Goal: Task Accomplishment & Management: Use online tool/utility

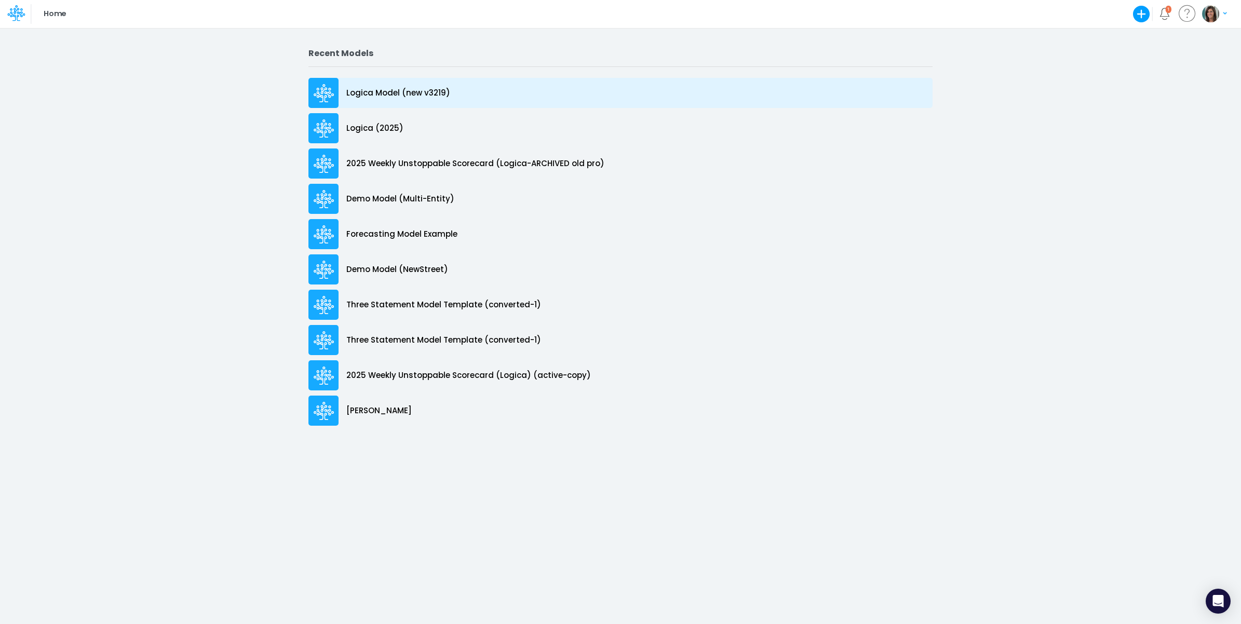
click at [448, 92] on div "Logica Model (new v3219)" at bounding box center [620, 93] width 624 height 30
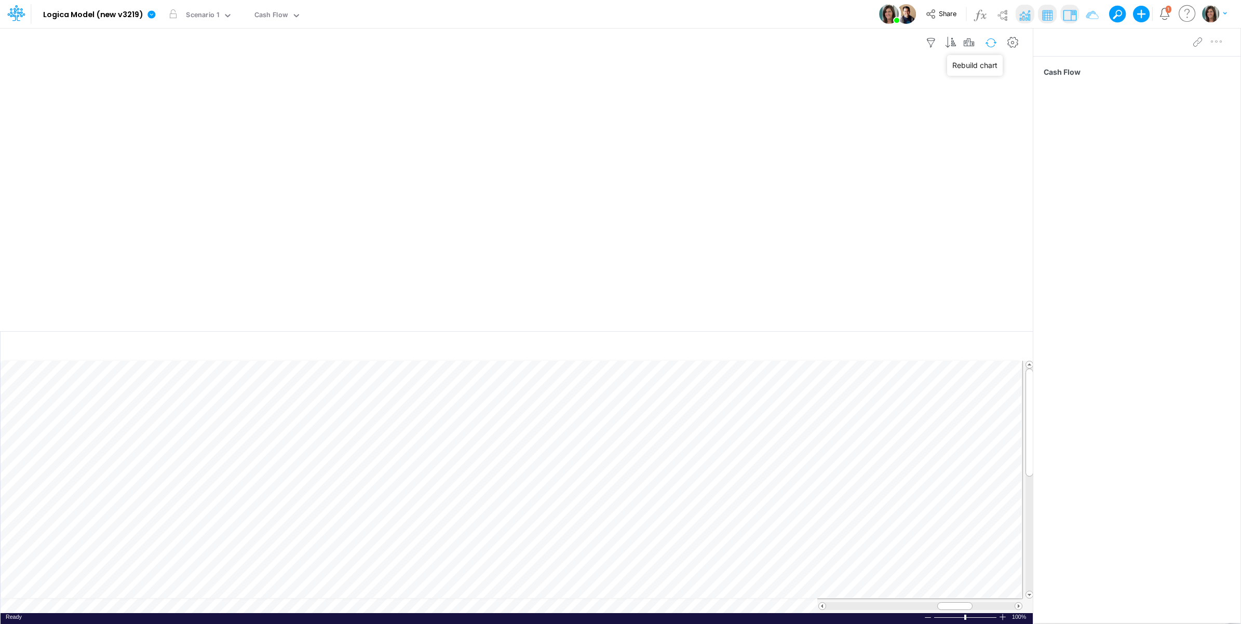
click at [984, 43] on button "button" at bounding box center [991, 43] width 24 height 18
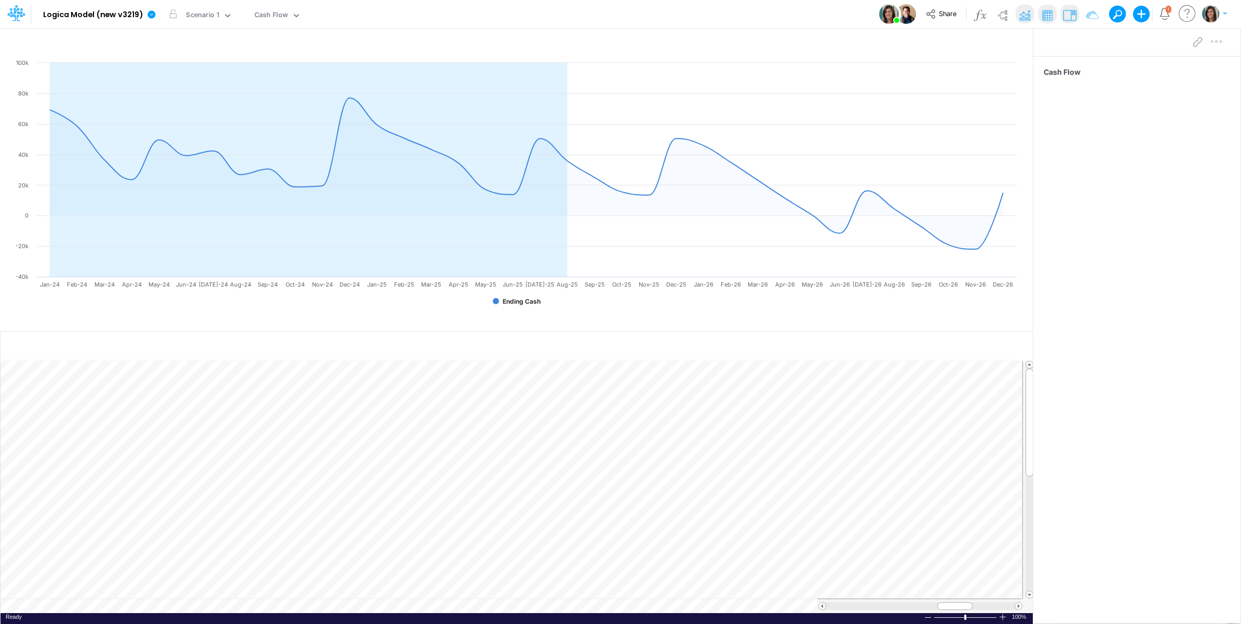
click at [799, 12] on div "Model Logica Model (new v3219) Edit model settings Duplicate Import QuickBooks …" at bounding box center [620, 14] width 1117 height 28
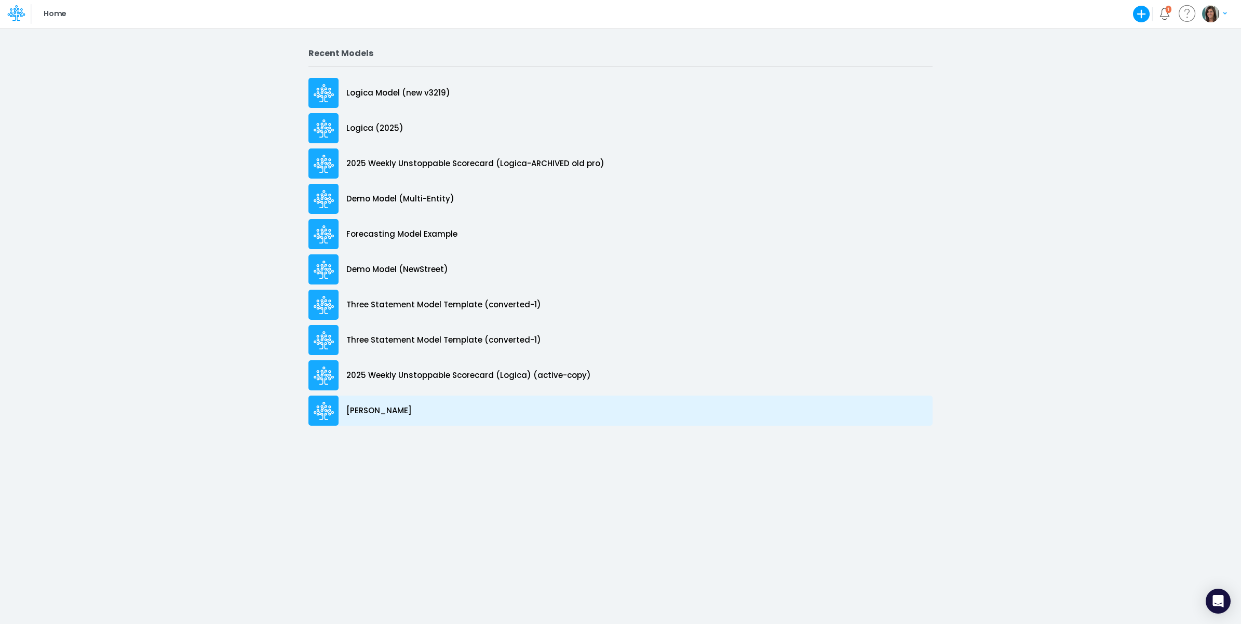
click at [365, 409] on p "[PERSON_NAME]" at bounding box center [378, 411] width 65 height 12
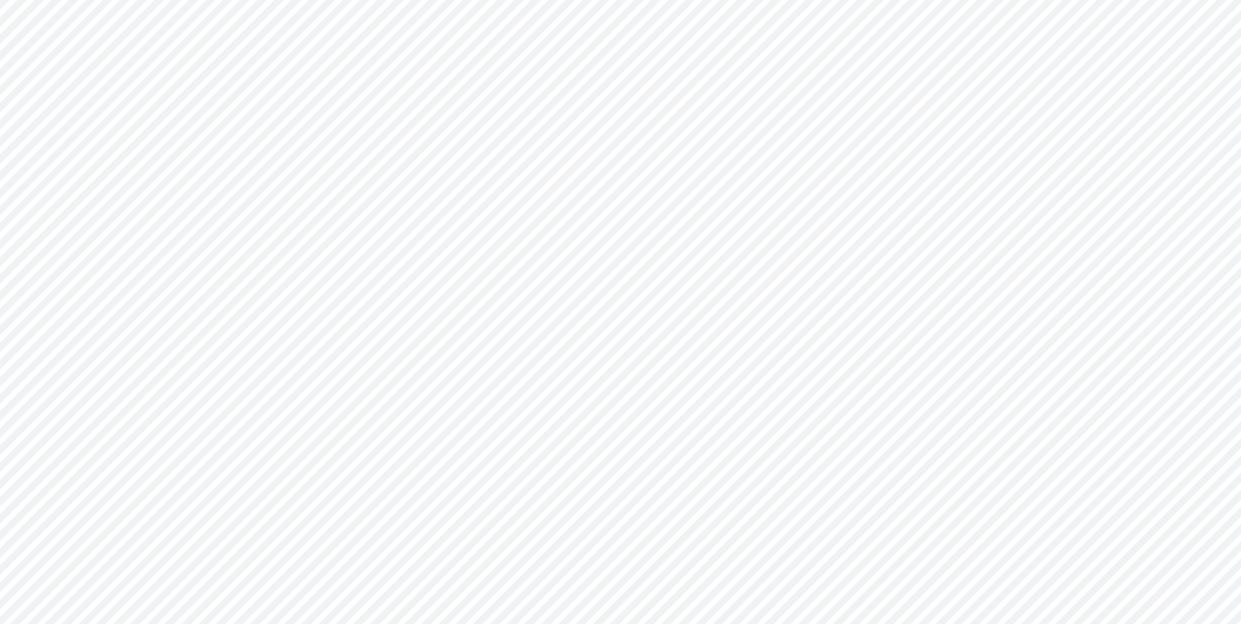
type input "0"
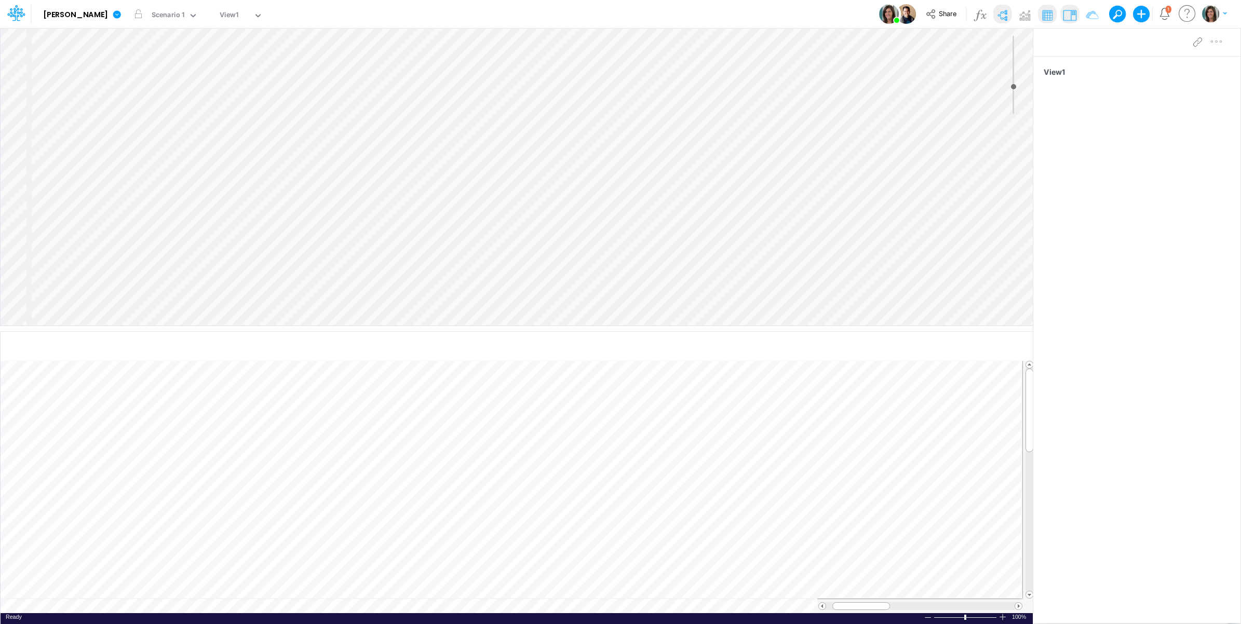
click at [1013, 16] on div at bounding box center [1038, 14] width 134 height 19
click at [1021, 16] on img at bounding box center [1024, 15] width 17 height 17
click at [1006, 13] on img at bounding box center [1002, 15] width 17 height 17
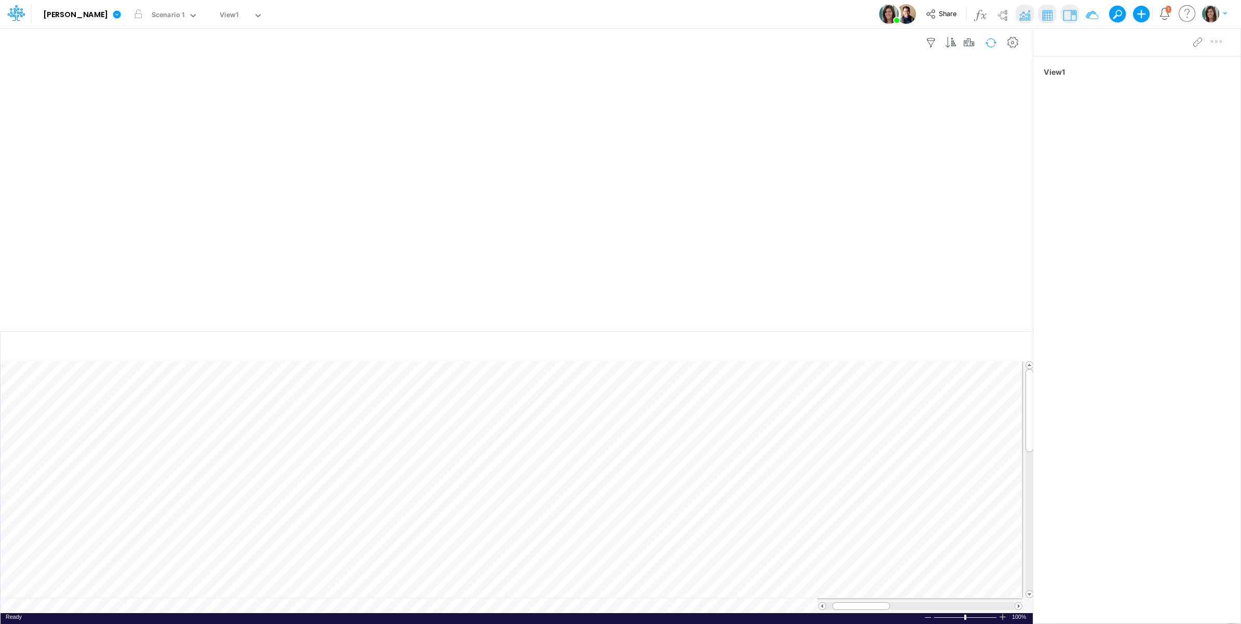
click at [988, 42] on button "button" at bounding box center [991, 43] width 24 height 18
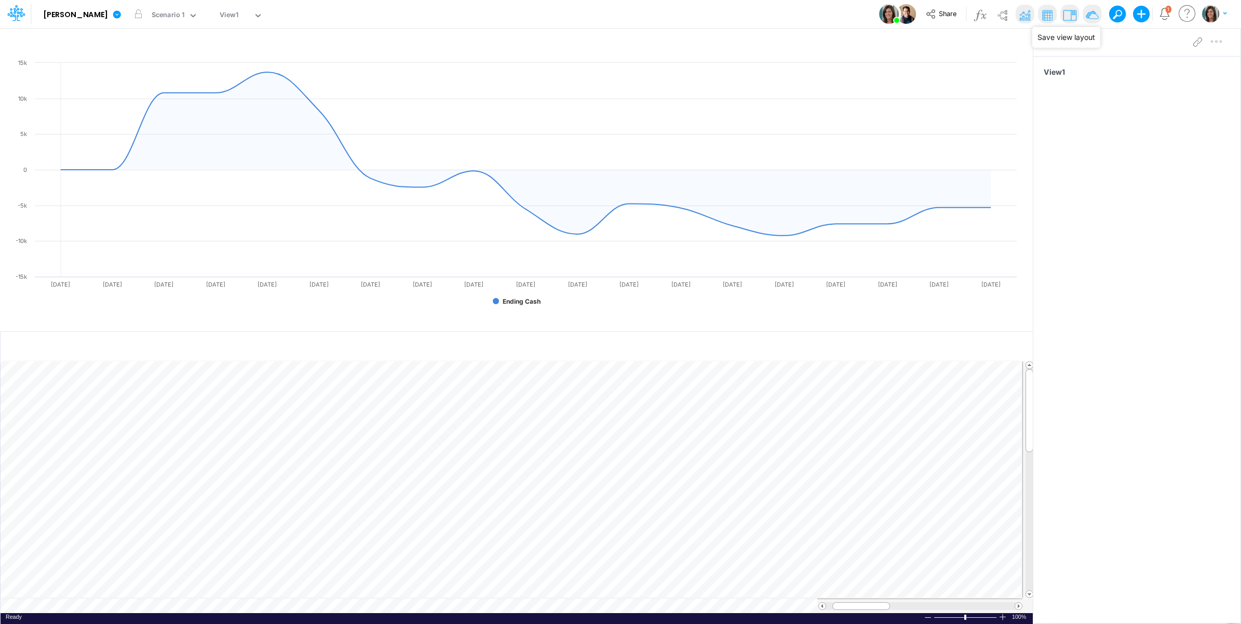
click at [1088, 16] on img at bounding box center [1092, 15] width 17 height 17
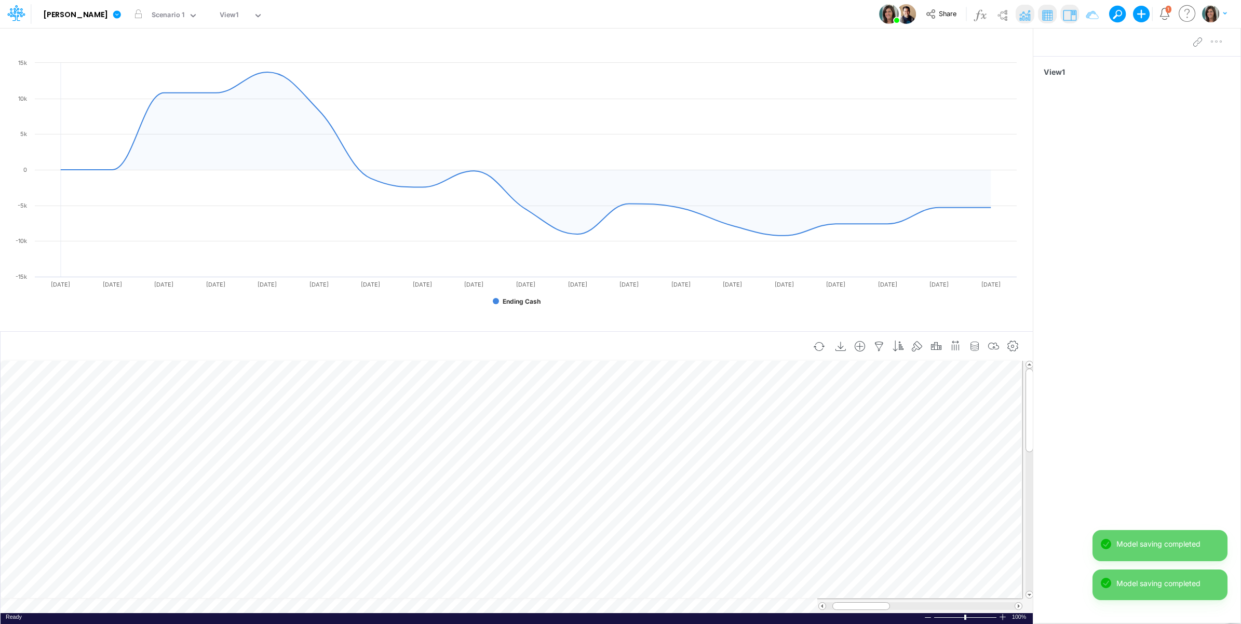
scroll to position [0, 1]
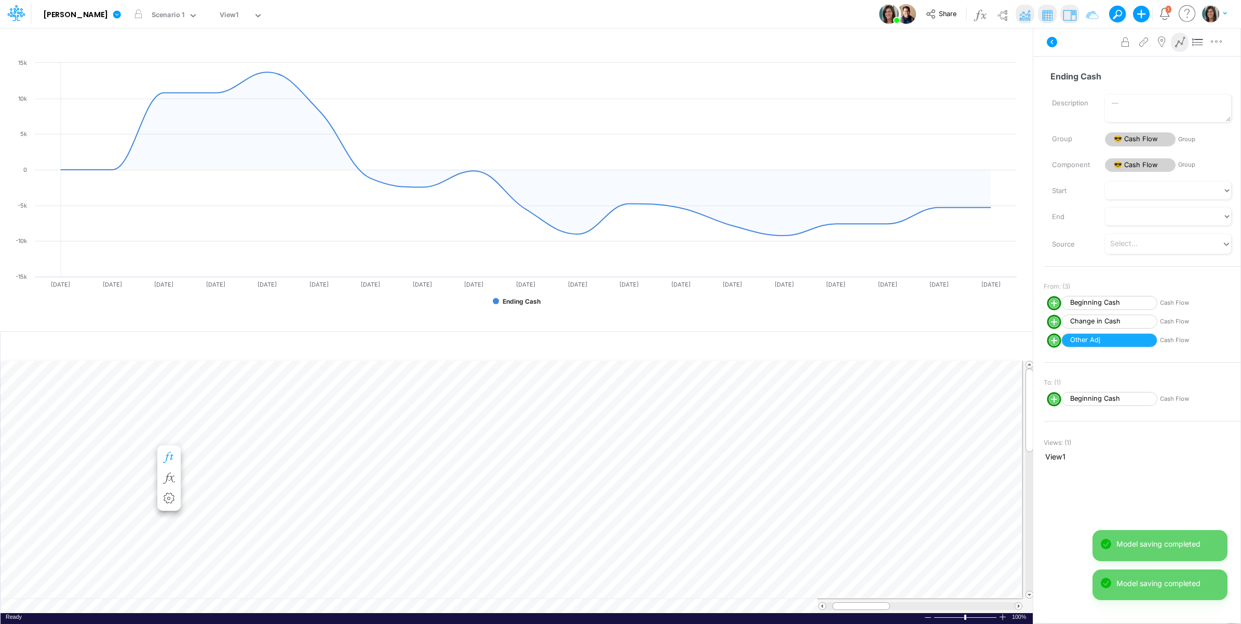
click at [167, 459] on icon "button" at bounding box center [169, 457] width 16 height 11
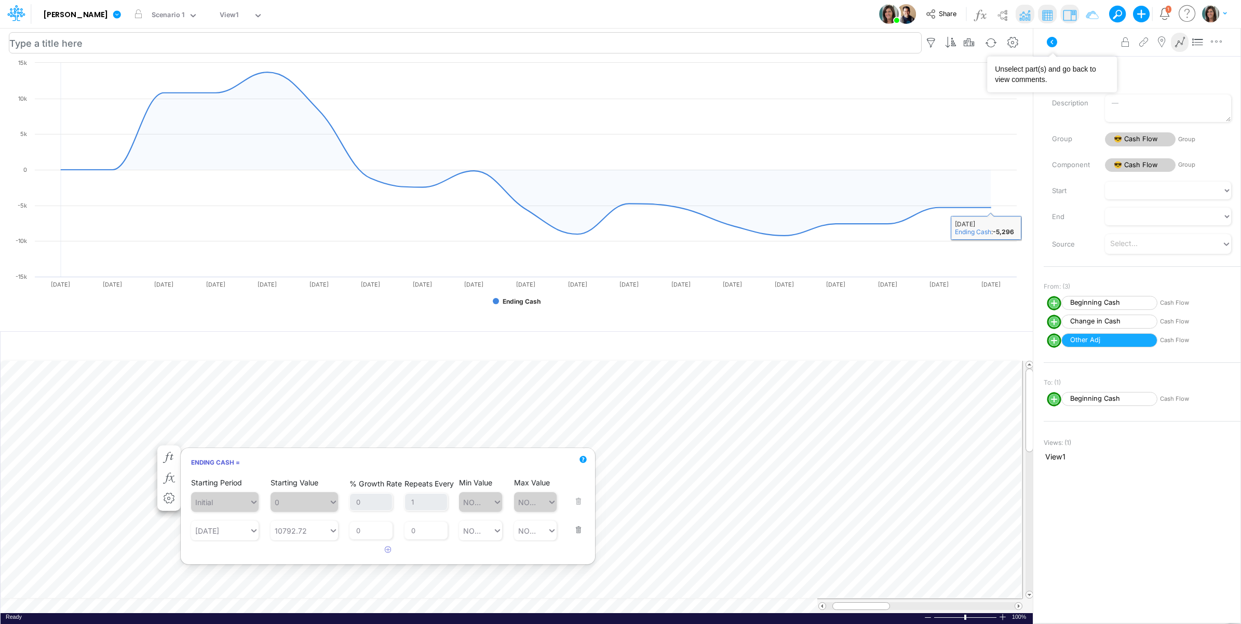
drag, startPoint x: 1060, startPoint y: 47, endPoint x: 670, endPoint y: 34, distance: 389.7
click at [1059, 47] on button at bounding box center [1052, 42] width 25 height 19
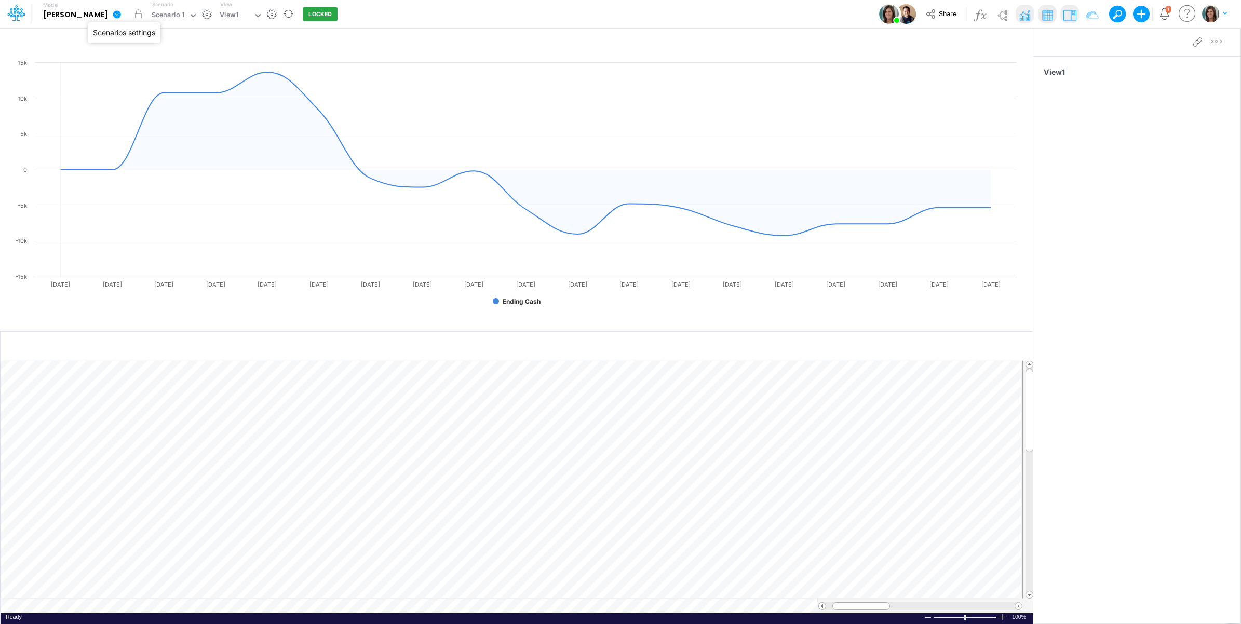
click at [201, 9] on button "button" at bounding box center [206, 14] width 11 height 11
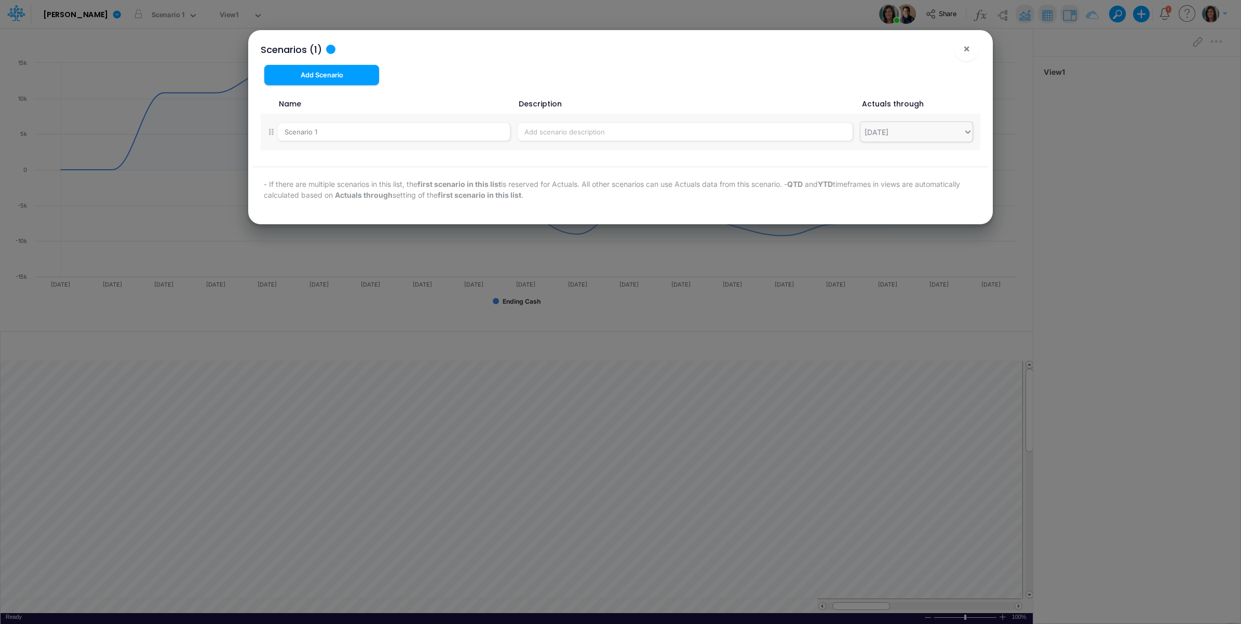
click at [883, 139] on div "[DATE]" at bounding box center [911, 132] width 103 height 17
click at [910, 153] on div "09/21/25" at bounding box center [916, 148] width 112 height 19
click at [962, 47] on button "×" at bounding box center [966, 48] width 25 height 25
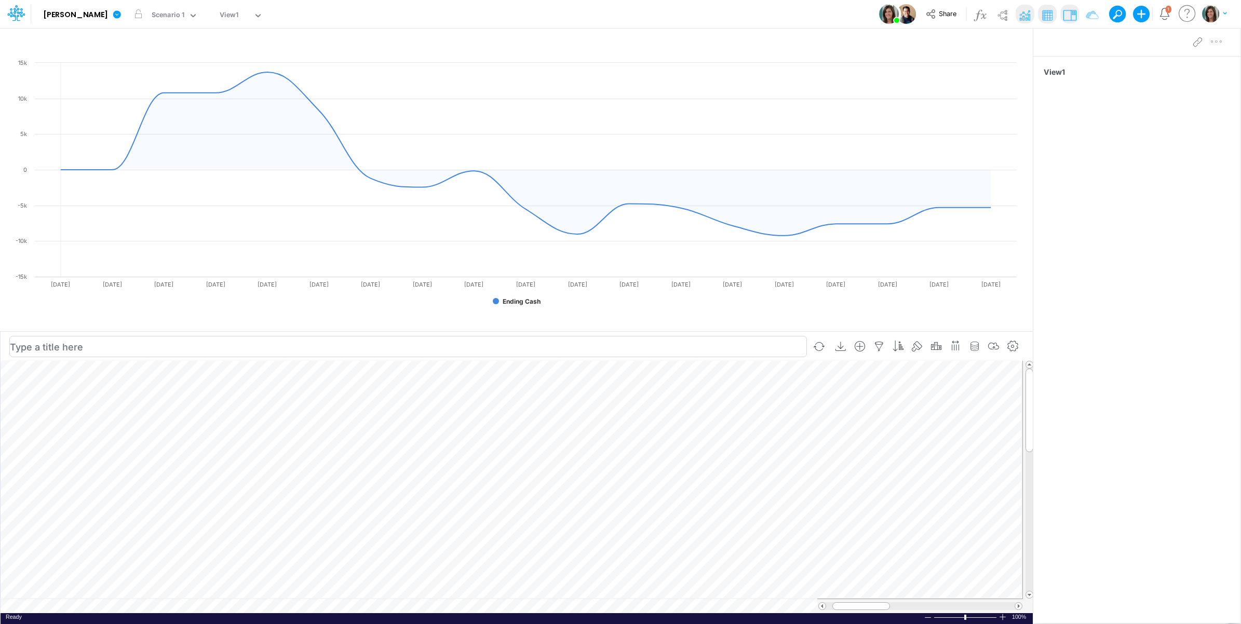
scroll to position [0, 1]
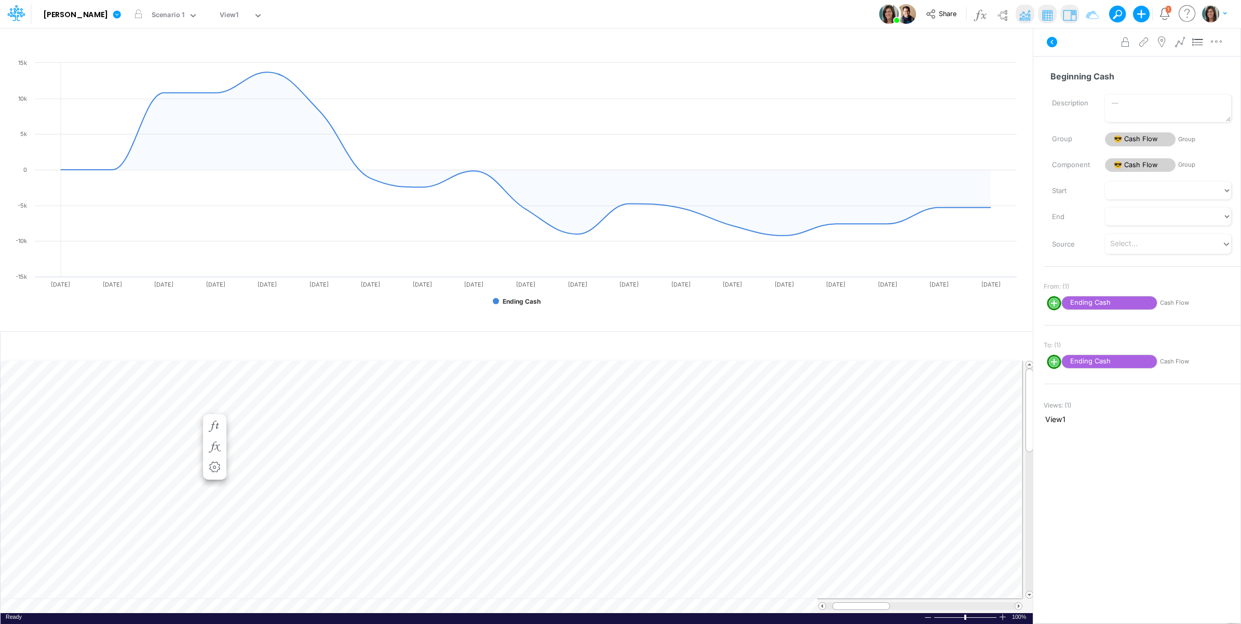
scroll to position [0, 1]
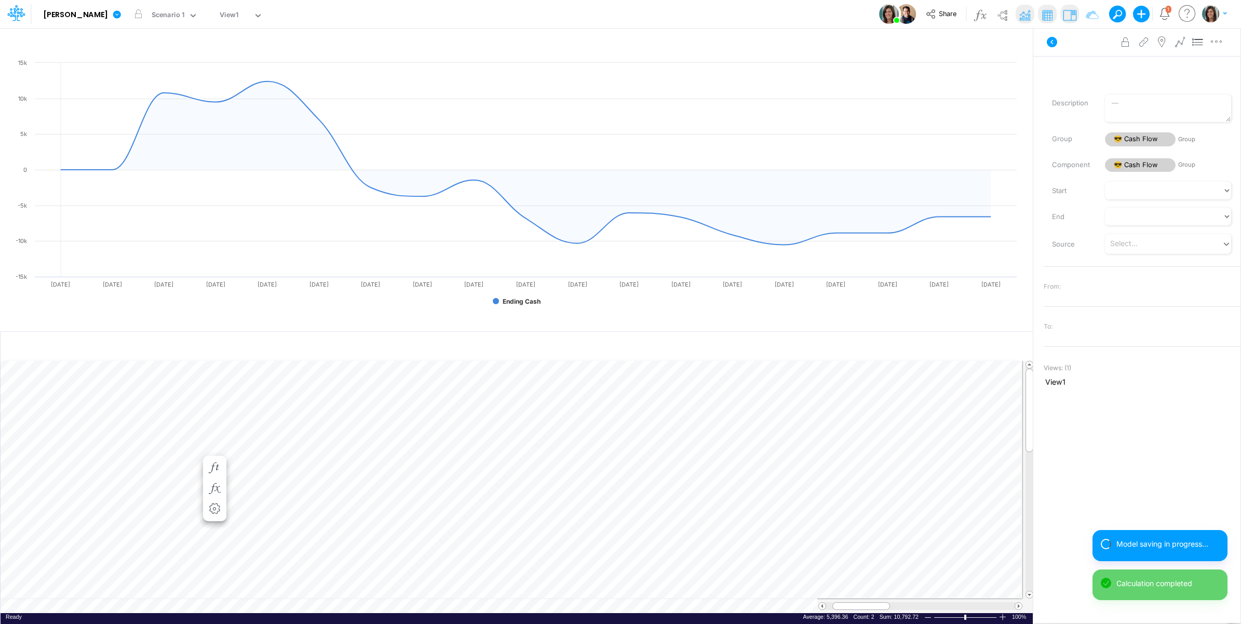
scroll to position [0, 1]
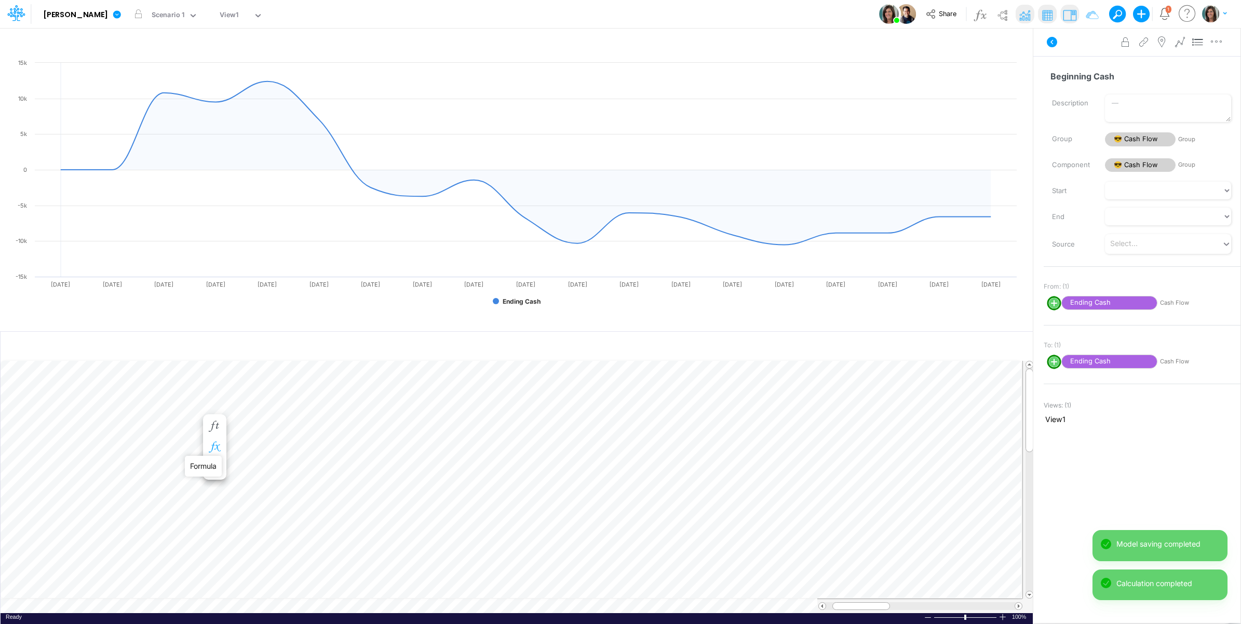
click at [214, 447] on icon "button" at bounding box center [215, 447] width 16 height 11
click at [258, 479] on circle "circle with outer border" at bounding box center [256, 477] width 10 height 10
select select "1"
select select "Multiply"
select select "Add"
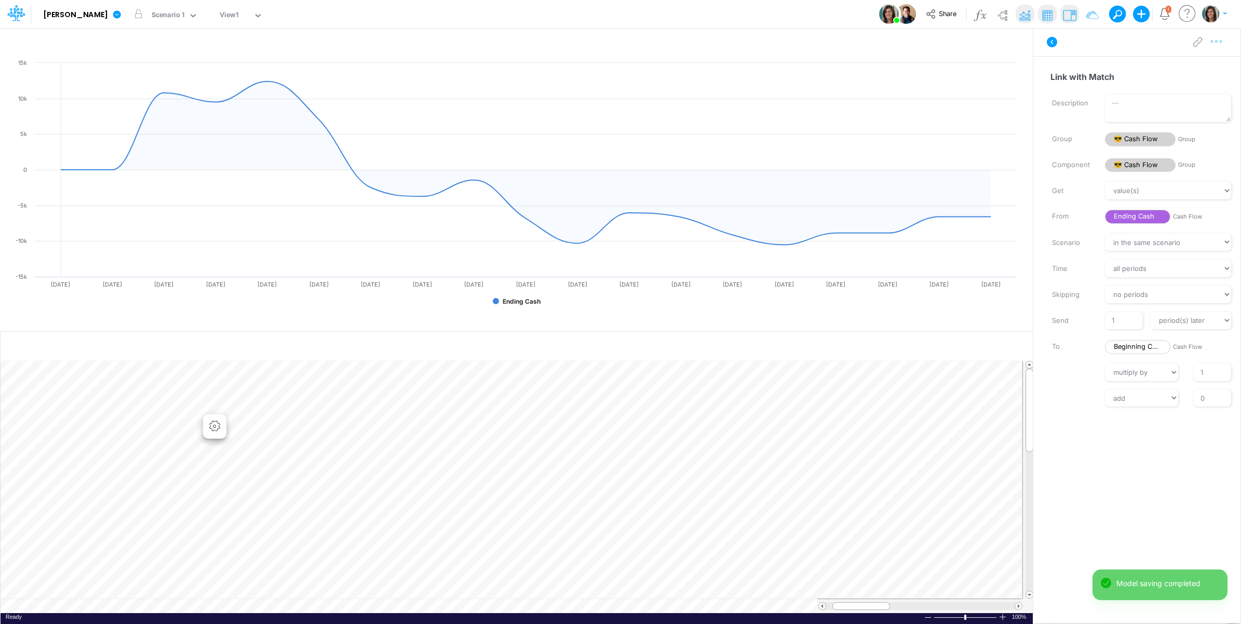
click at [1217, 45] on icon "button" at bounding box center [1217, 41] width 16 height 11
click at [1202, 65] on button "Advanced settings" at bounding box center [1163, 68] width 124 height 18
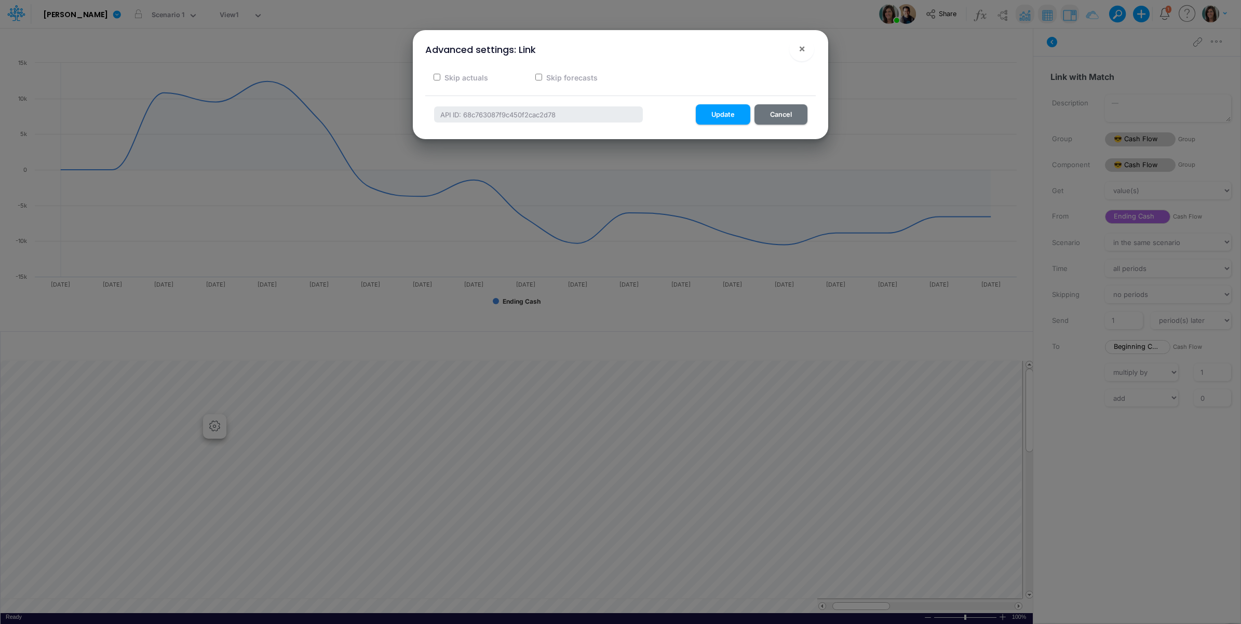
drag, startPoint x: 474, startPoint y: 75, endPoint x: 605, endPoint y: 86, distance: 131.8
click at [474, 75] on label "Skip actuals" at bounding box center [465, 77] width 45 height 11
click at [440, 75] on input "Skip actuals" at bounding box center [437, 77] width 7 height 7
checkbox input "true"
click at [718, 111] on button "Update" at bounding box center [723, 114] width 55 height 20
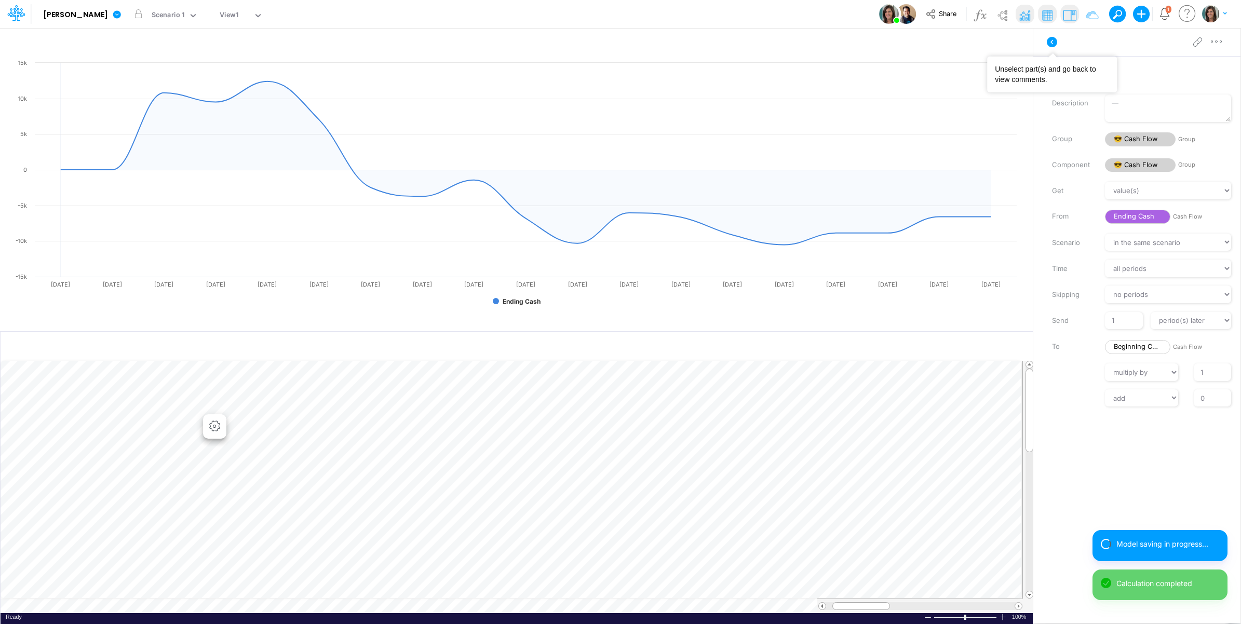
click at [1055, 41] on icon at bounding box center [1052, 42] width 10 height 10
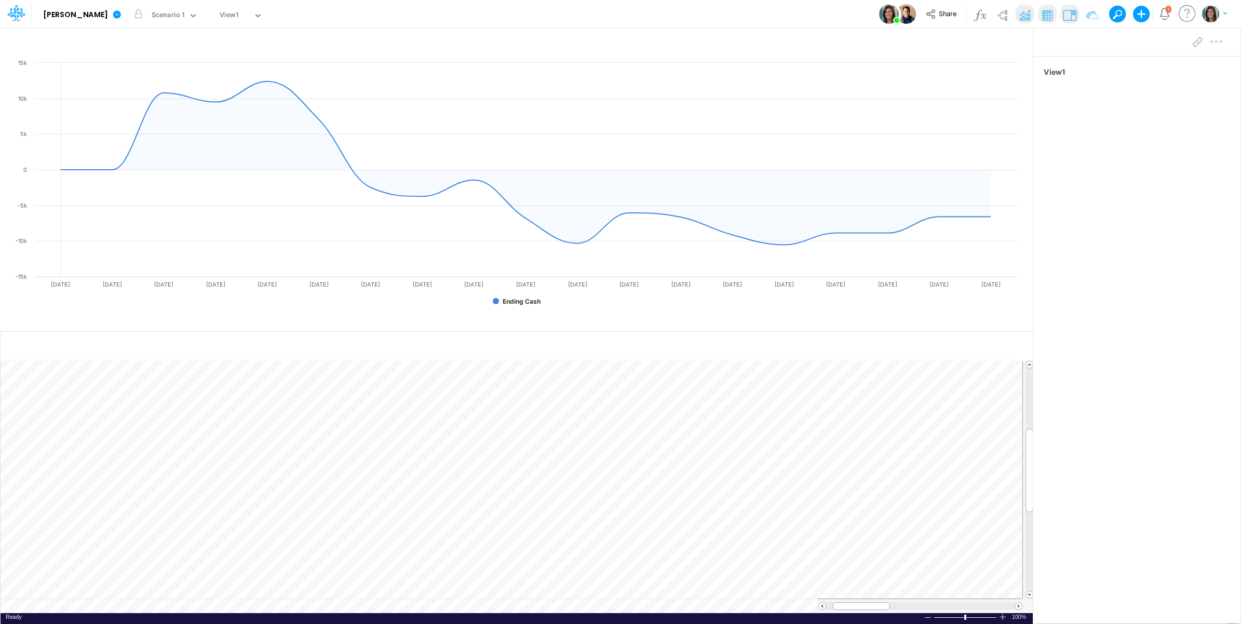
scroll to position [0, 1]
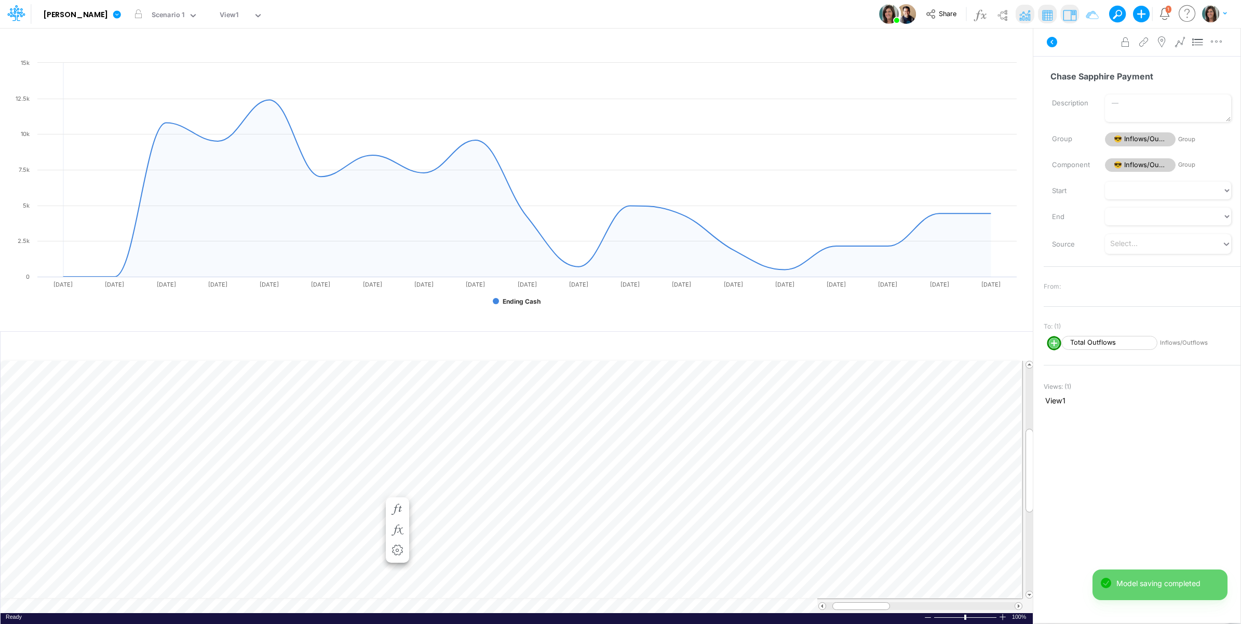
scroll to position [0, 1]
click at [1052, 39] on icon at bounding box center [1052, 42] width 10 height 10
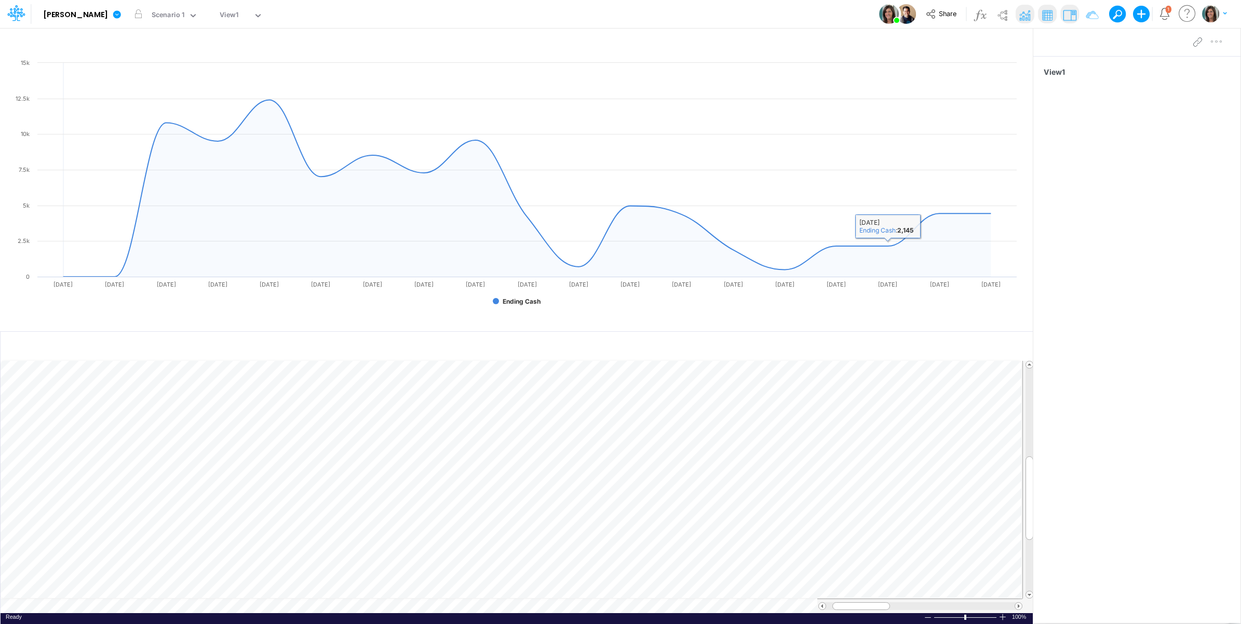
click at [1026, 9] on img at bounding box center [1024, 15] width 17 height 17
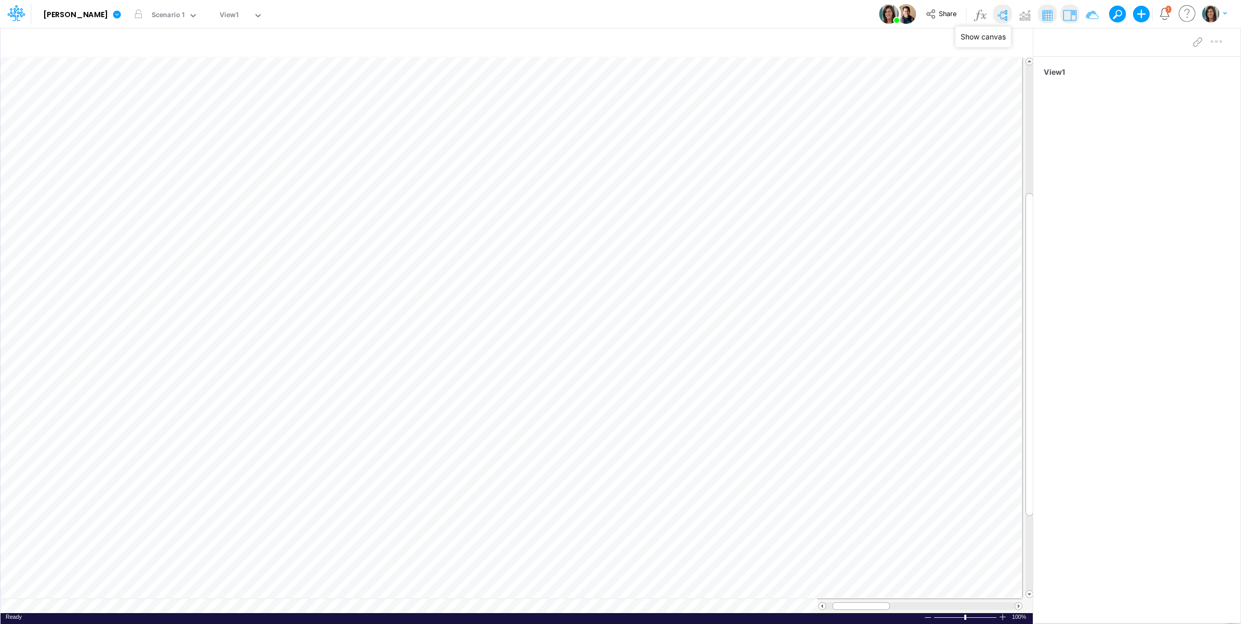
click at [1003, 9] on img at bounding box center [1002, 15] width 17 height 17
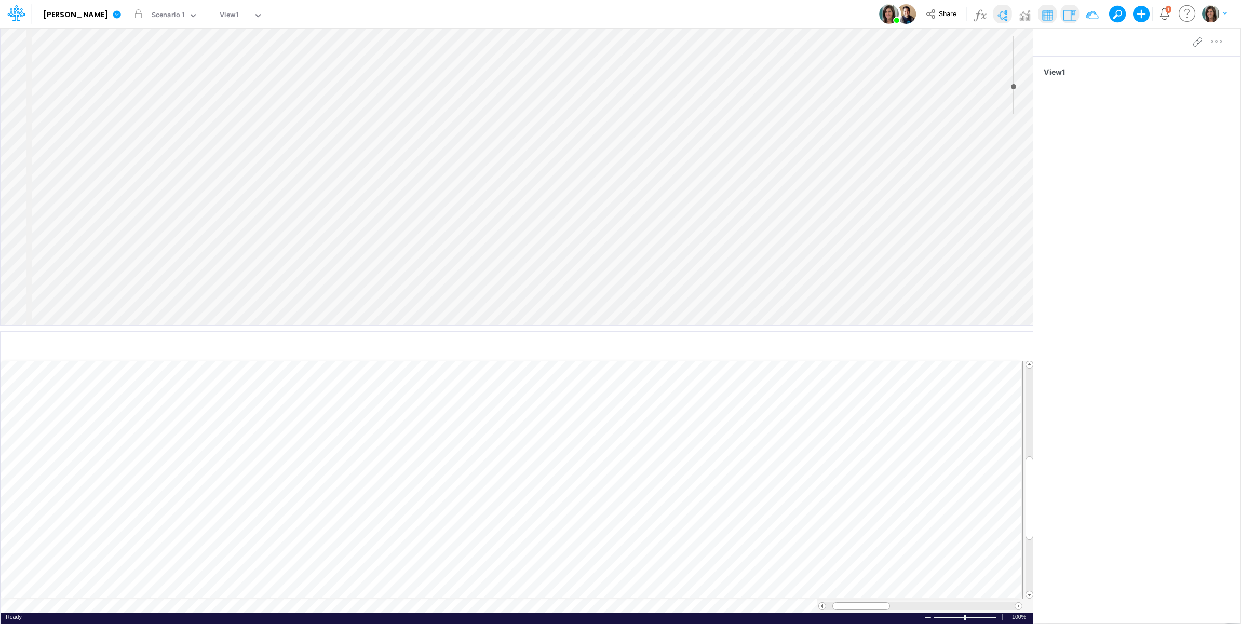
select select "Horizontal"
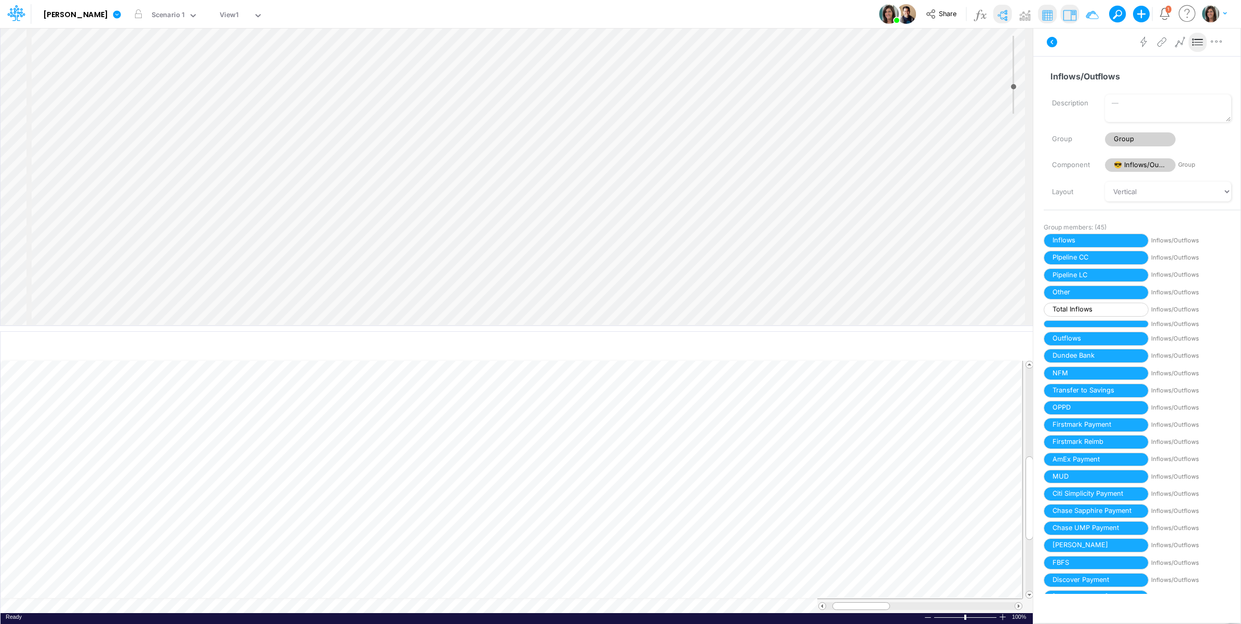
scroll to position [151, 0]
click at [276, 279] on div "Insert component Insert node Variable Constant Group Addition Subtraction Multi…" at bounding box center [517, 177] width 1032 height 298
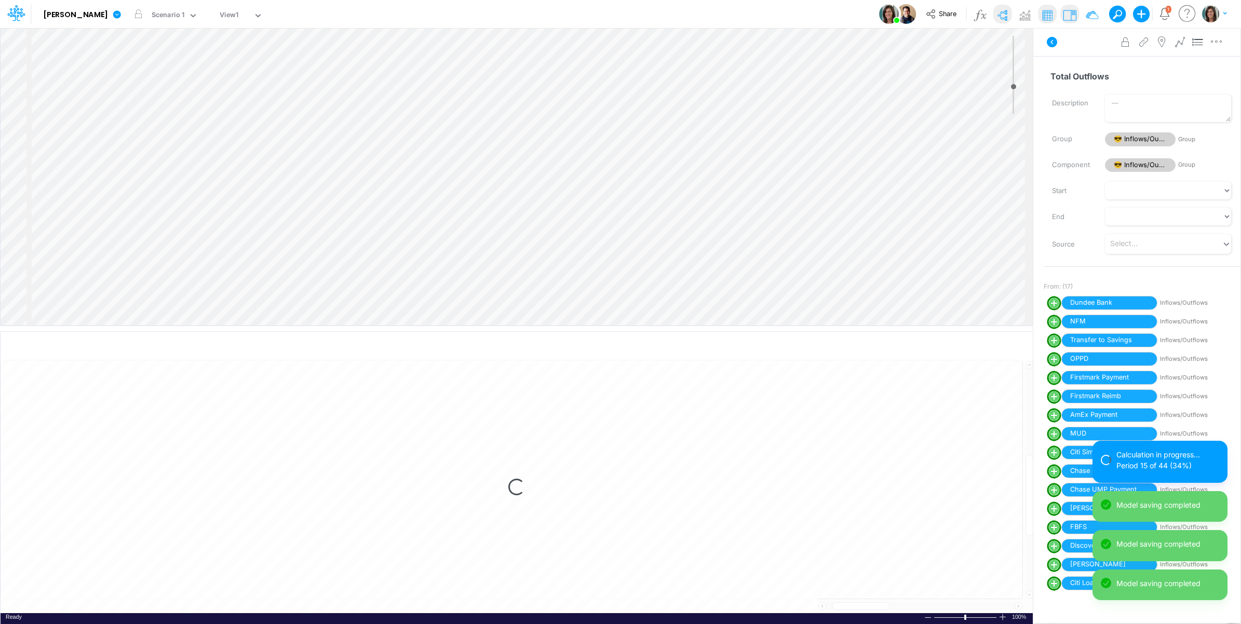
select select "1"
select select "Multiply"
select select "Add"
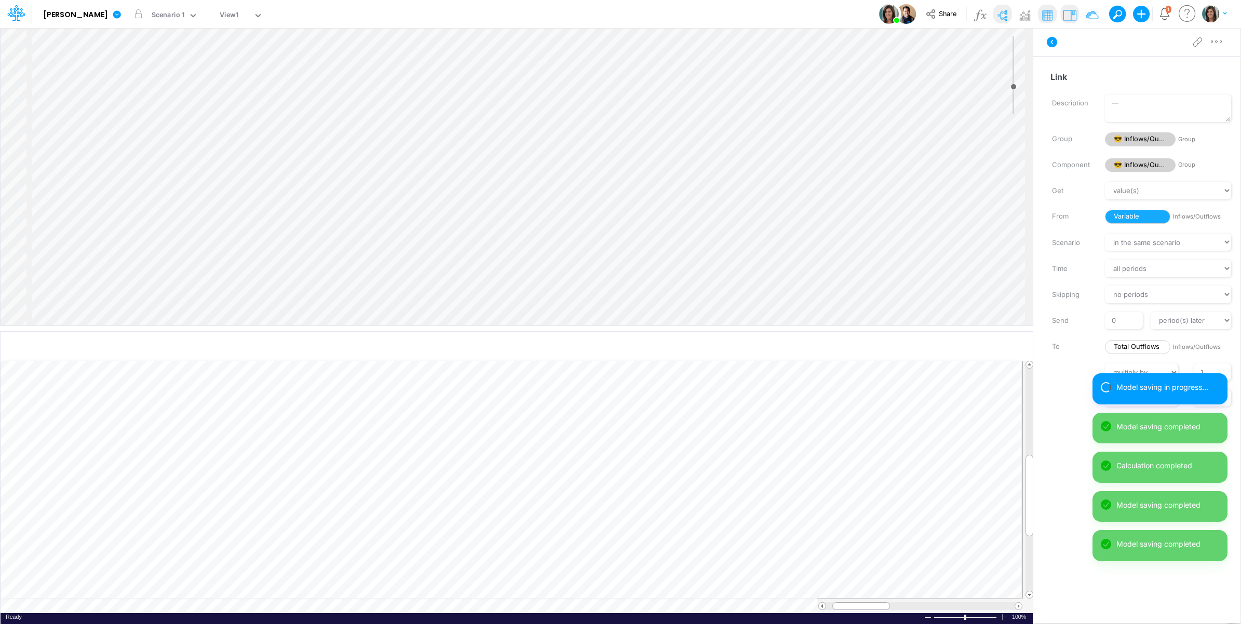
scroll to position [0, 1]
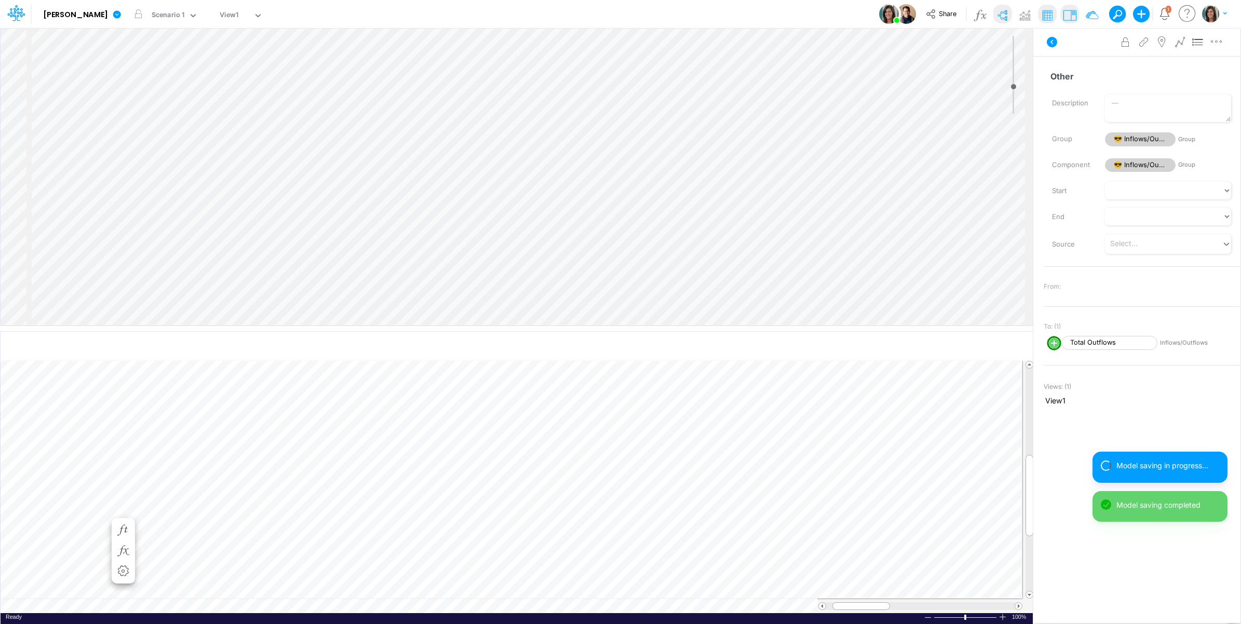
scroll to position [0, 1]
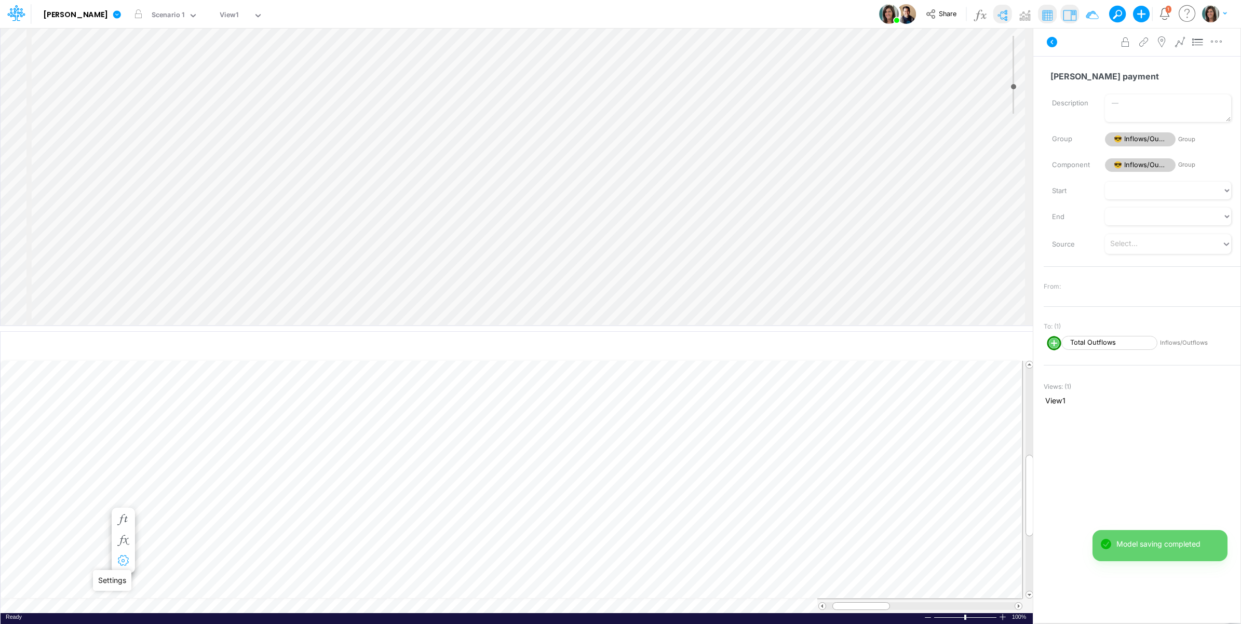
click at [123, 557] on icon "button" at bounding box center [123, 561] width 16 height 11
select select "sum"
select select "field"
select select "Number"
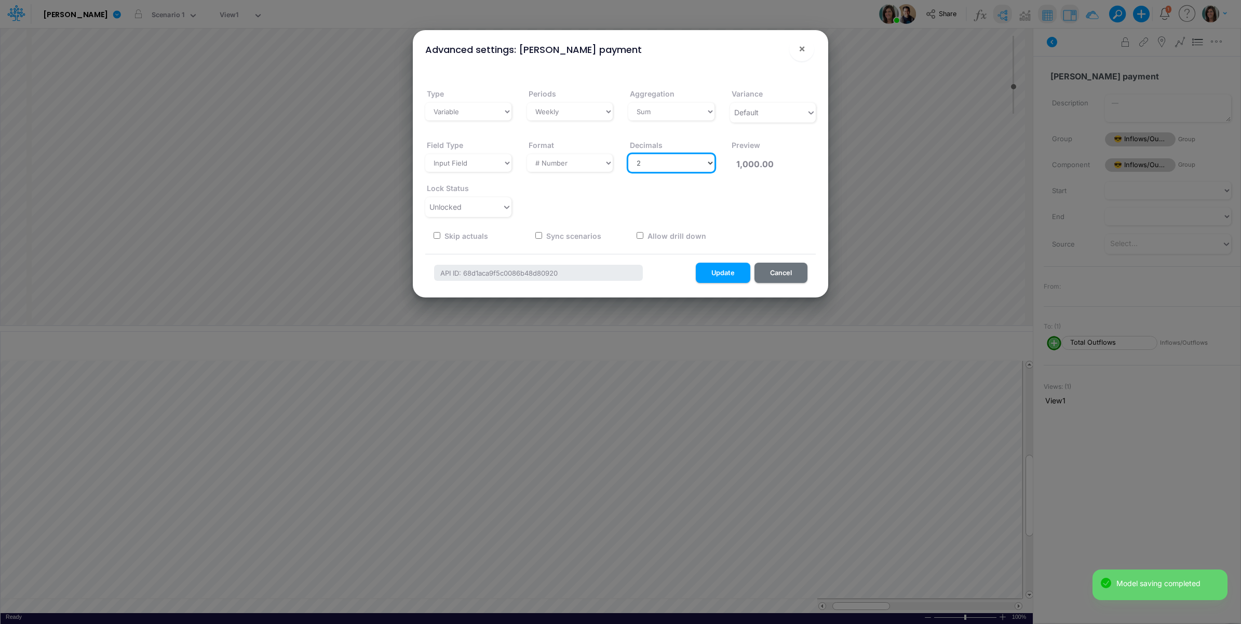
drag, startPoint x: 654, startPoint y: 159, endPoint x: 653, endPoint y: 173, distance: 14.1
click at [655, 161] on select "Select decimals places 0 1 2 3 4 5 6 7 8 9 10" at bounding box center [671, 163] width 86 height 18
select select "0"
click at [628, 154] on select "Select decimals places 0 1 2 3 4 5 6 7 8 9 10" at bounding box center [671, 163] width 86 height 18
type input "1,000"
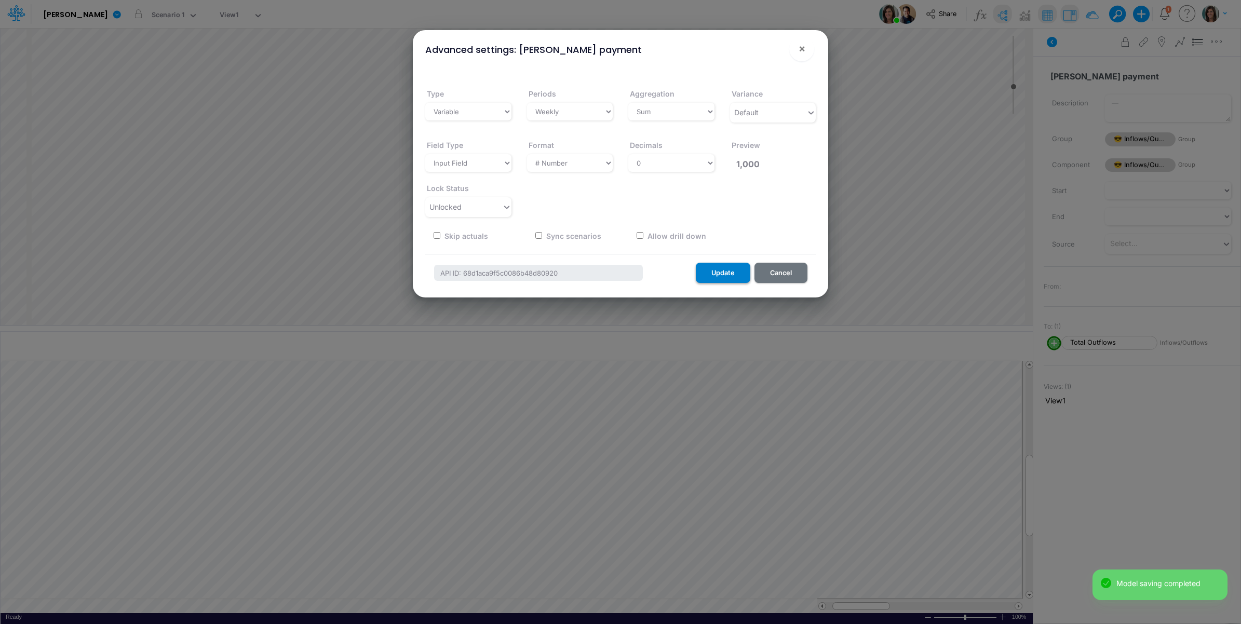
click at [728, 273] on button "Update" at bounding box center [723, 273] width 55 height 20
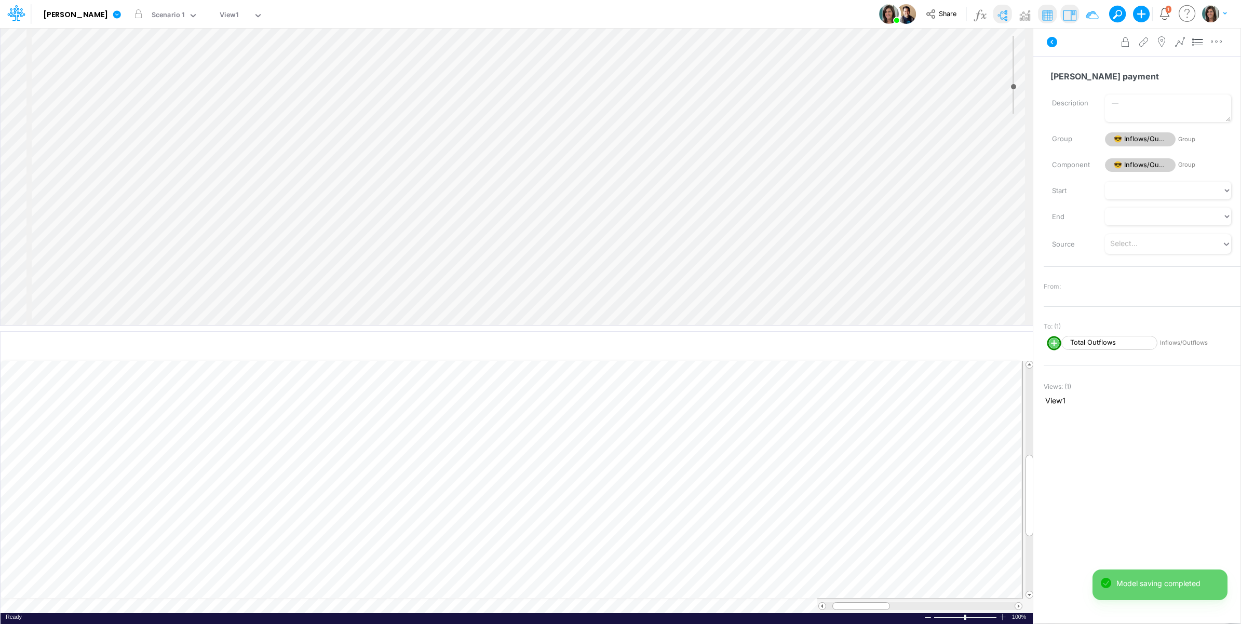
scroll to position [0, 1]
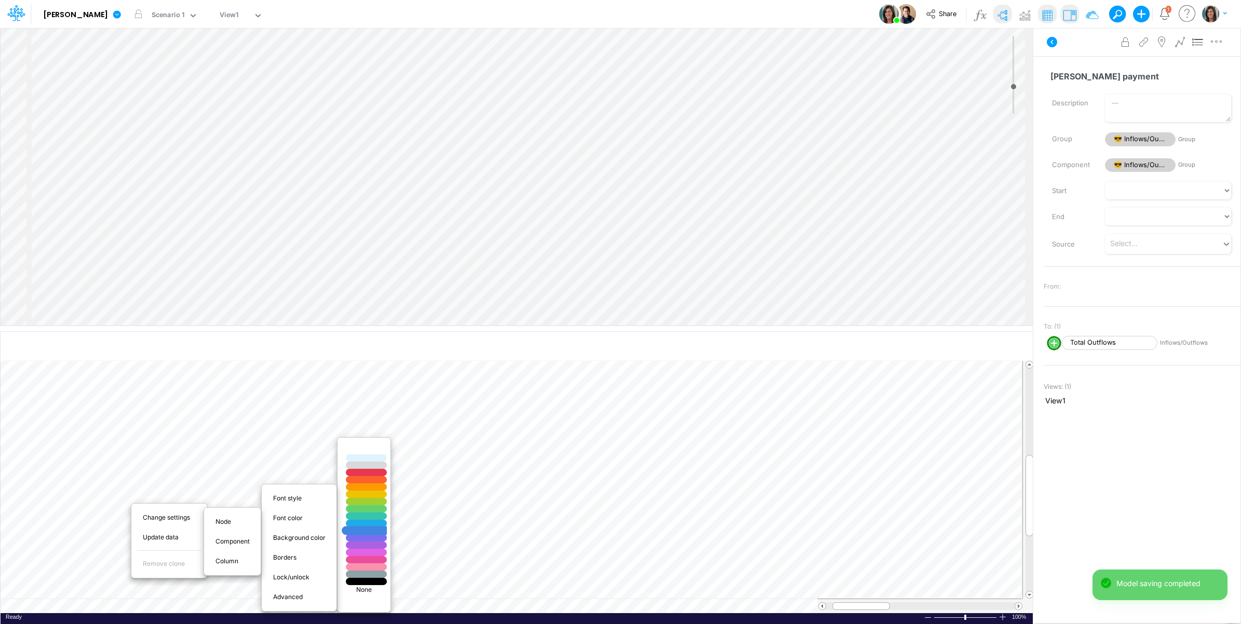
click at [369, 530] on div at bounding box center [366, 530] width 49 height 9
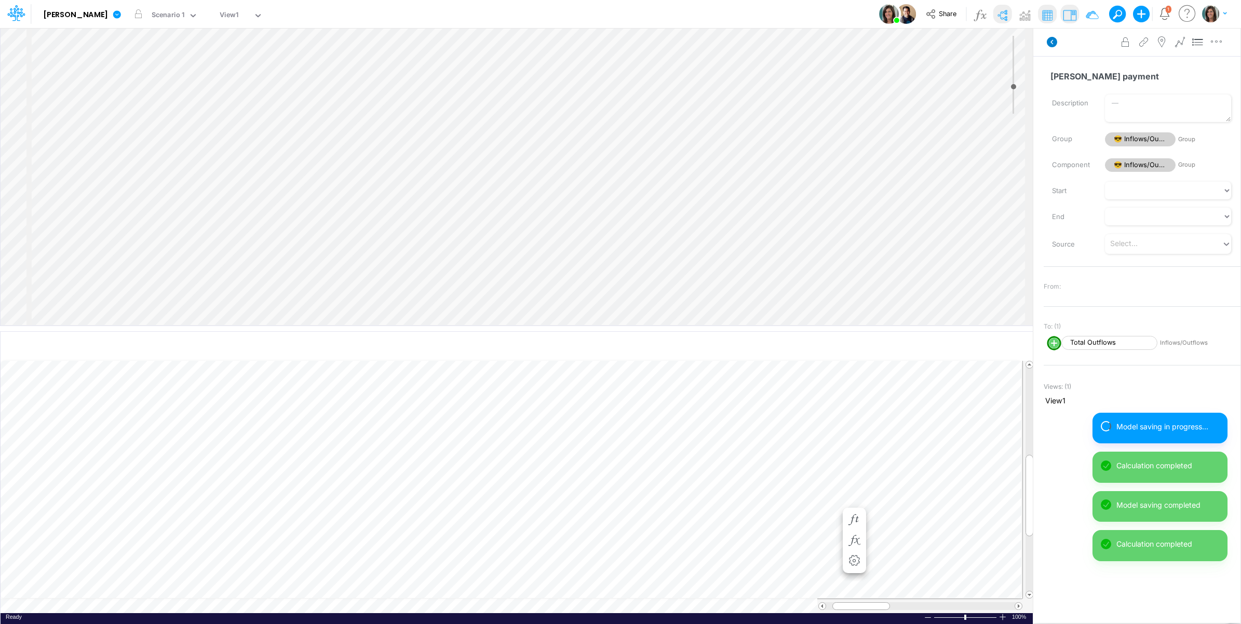
click at [1050, 42] on icon at bounding box center [1052, 42] width 10 height 10
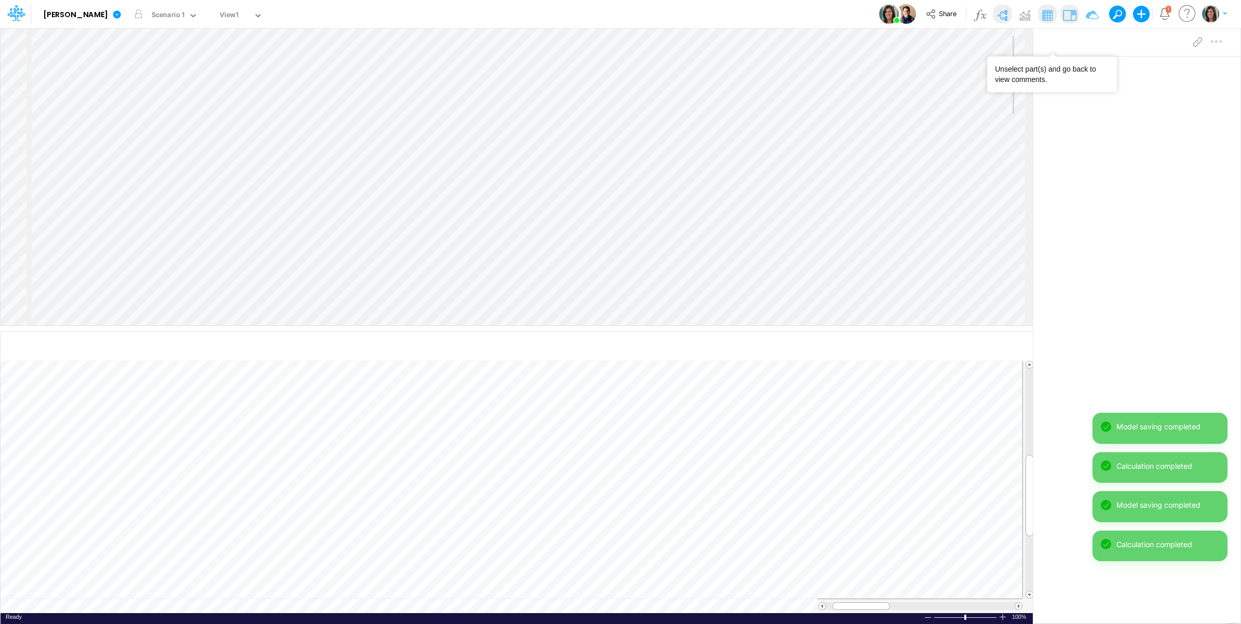
click at [1006, 14] on img at bounding box center [1002, 15] width 17 height 17
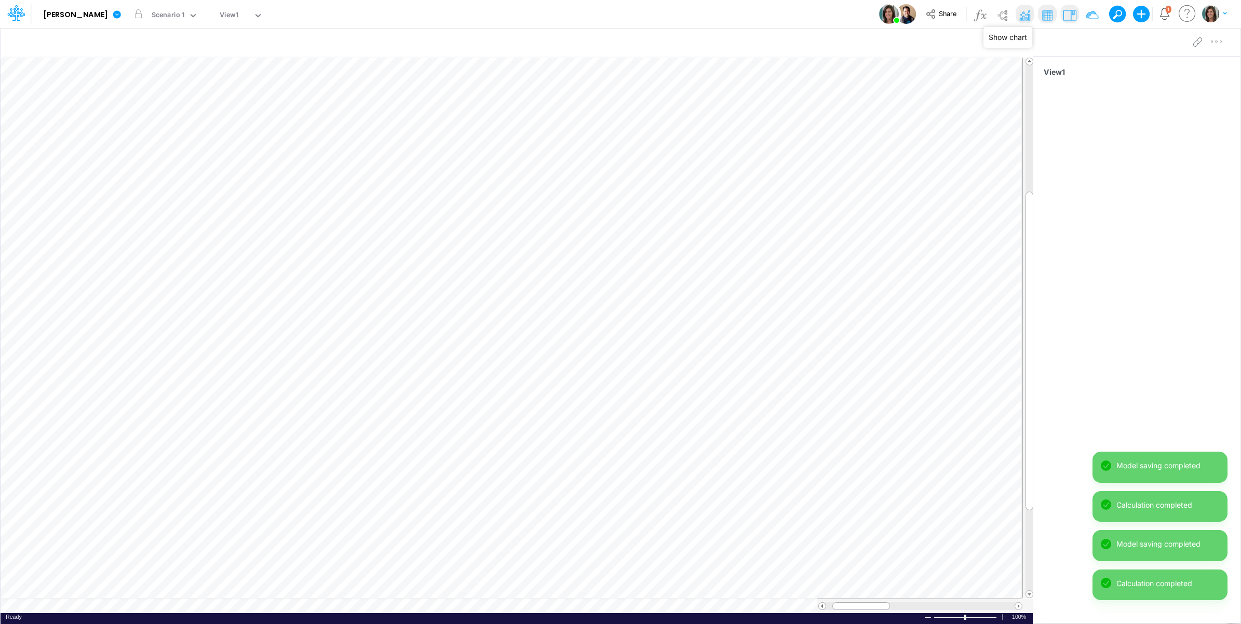
click at [1022, 16] on img at bounding box center [1024, 15] width 17 height 17
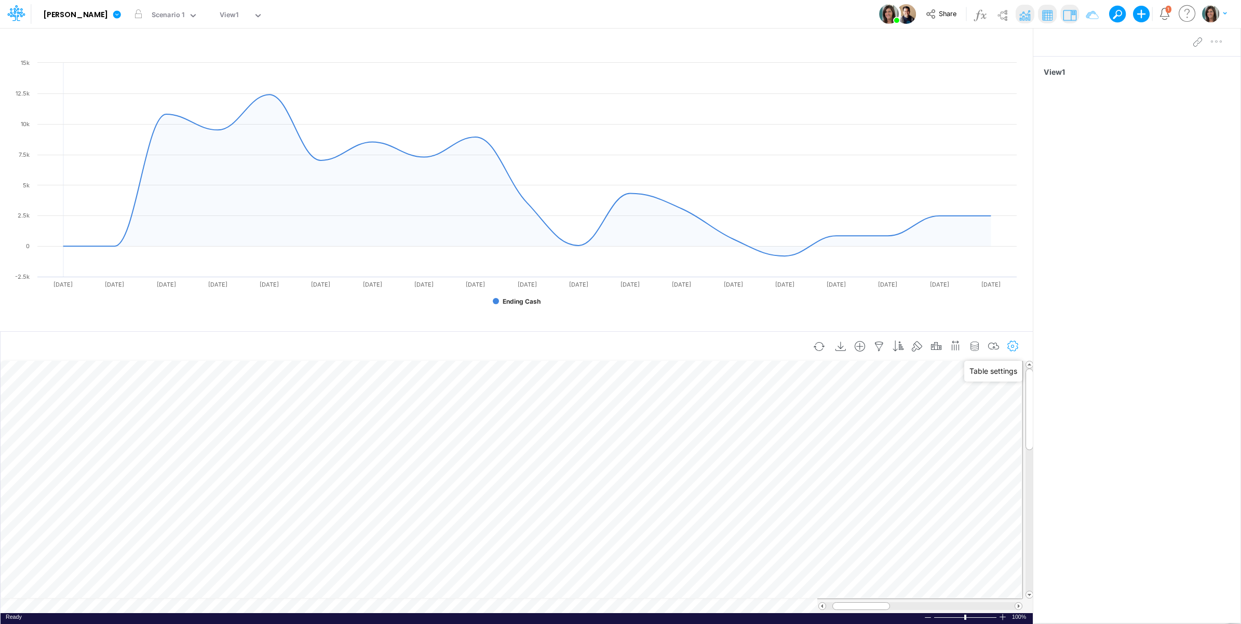
click at [1014, 343] on icon "button" at bounding box center [1013, 346] width 16 height 11
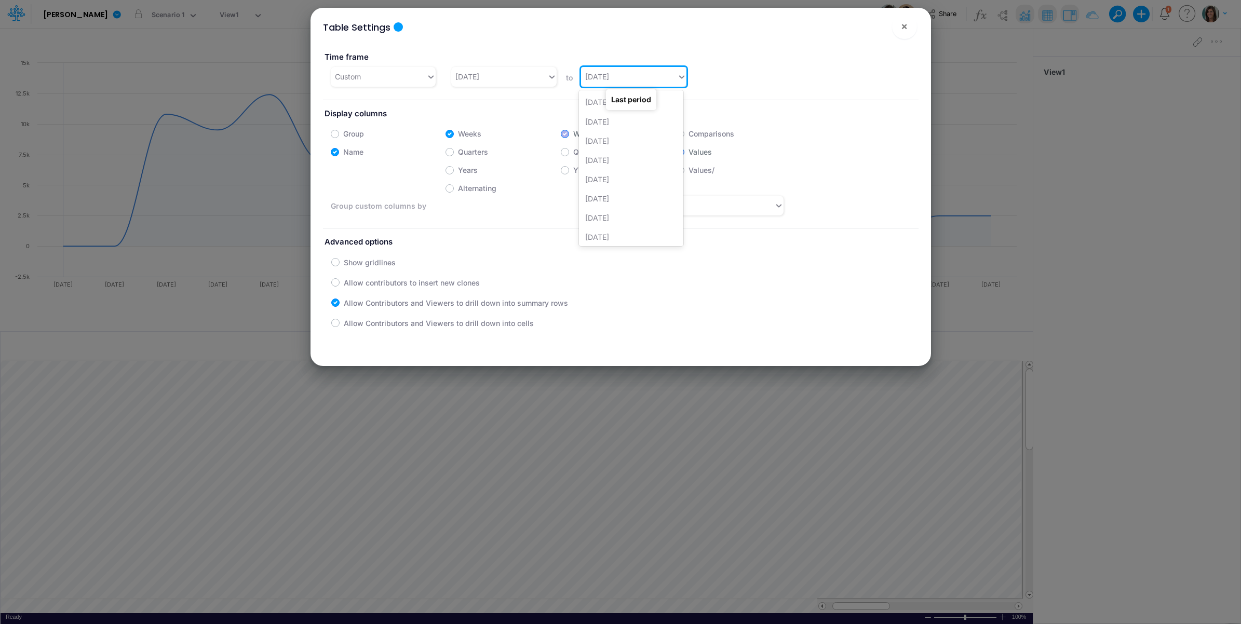
click at [622, 73] on div "12/28/25" at bounding box center [629, 76] width 96 height 17
click at [902, 29] on span "×" at bounding box center [904, 26] width 7 height 12
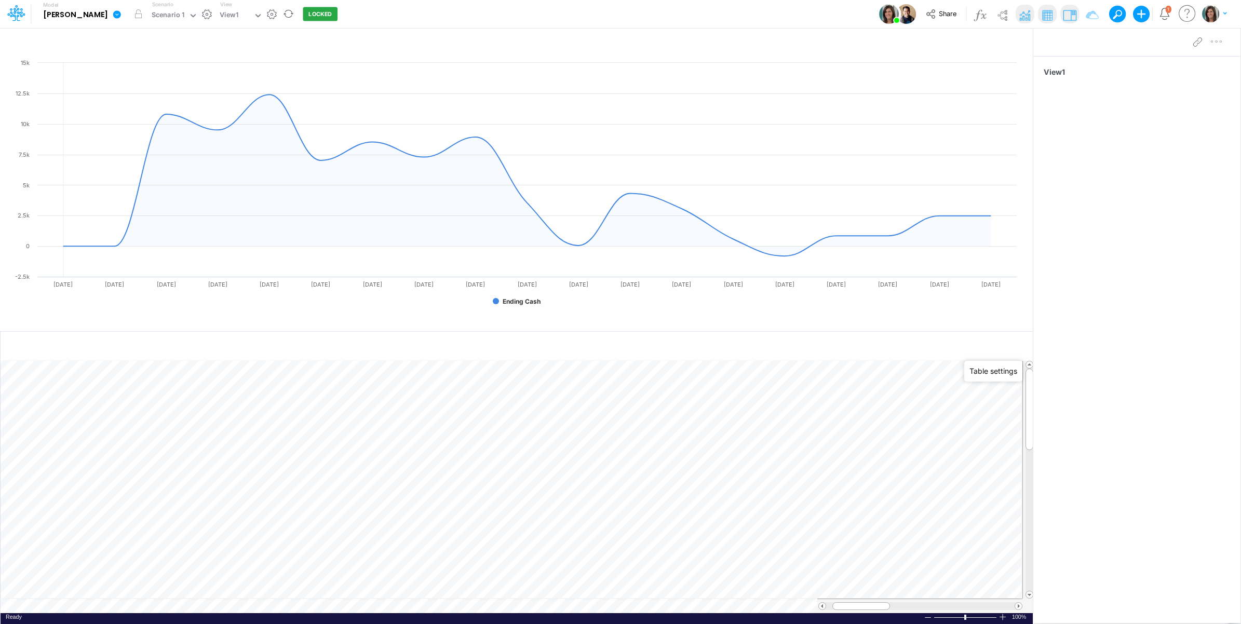
click at [112, 11] on icon at bounding box center [116, 14] width 9 height 9
drag, startPoint x: 131, startPoint y: 41, endPoint x: 128, endPoint y: 17, distance: 24.0
click at [129, 23] on div "Model Castro Edit model settings Duplicate Import QuickBooks QuickBooks Online …" at bounding box center [177, 14] width 322 height 27
click at [152, 16] on div "Scenario 1" at bounding box center [168, 16] width 33 height 12
click at [113, 17] on icon at bounding box center [117, 14] width 8 height 8
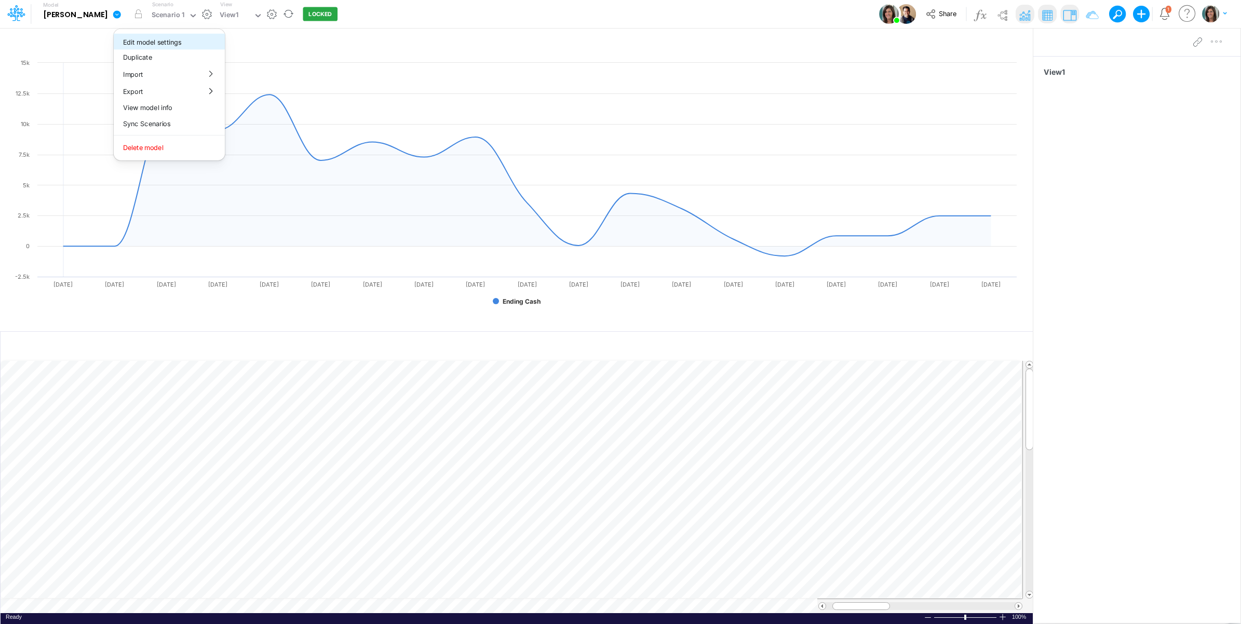
click at [114, 40] on button "Edit model settings" at bounding box center [169, 42] width 111 height 16
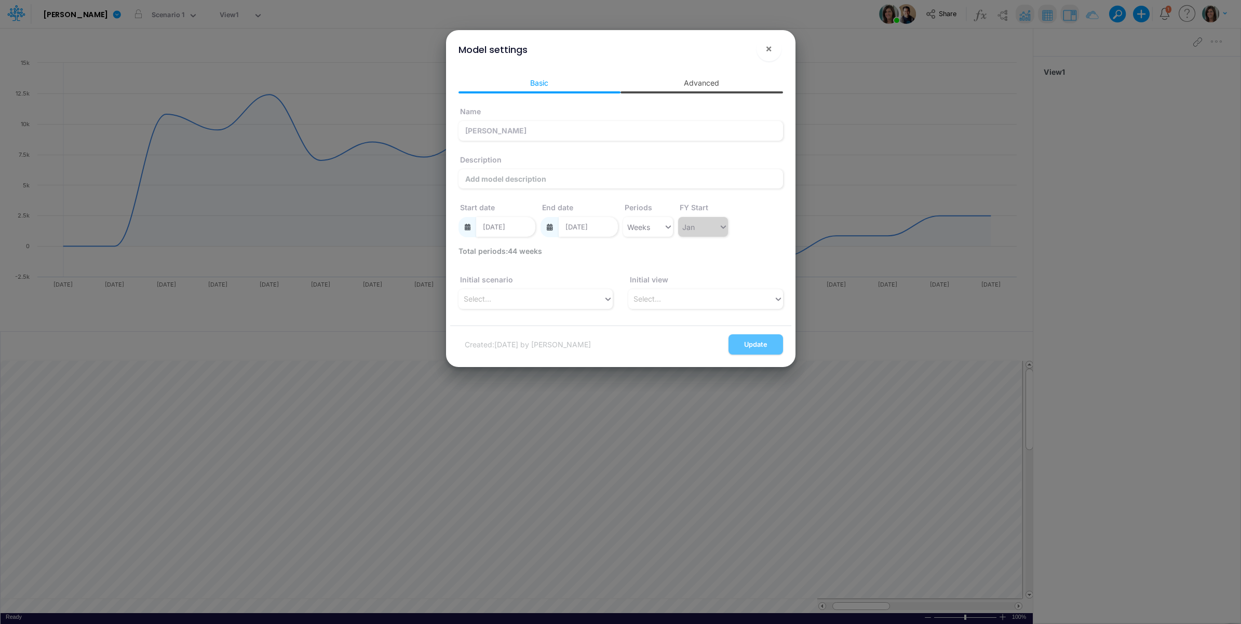
click at [677, 77] on link "Advanced" at bounding box center [702, 82] width 163 height 19
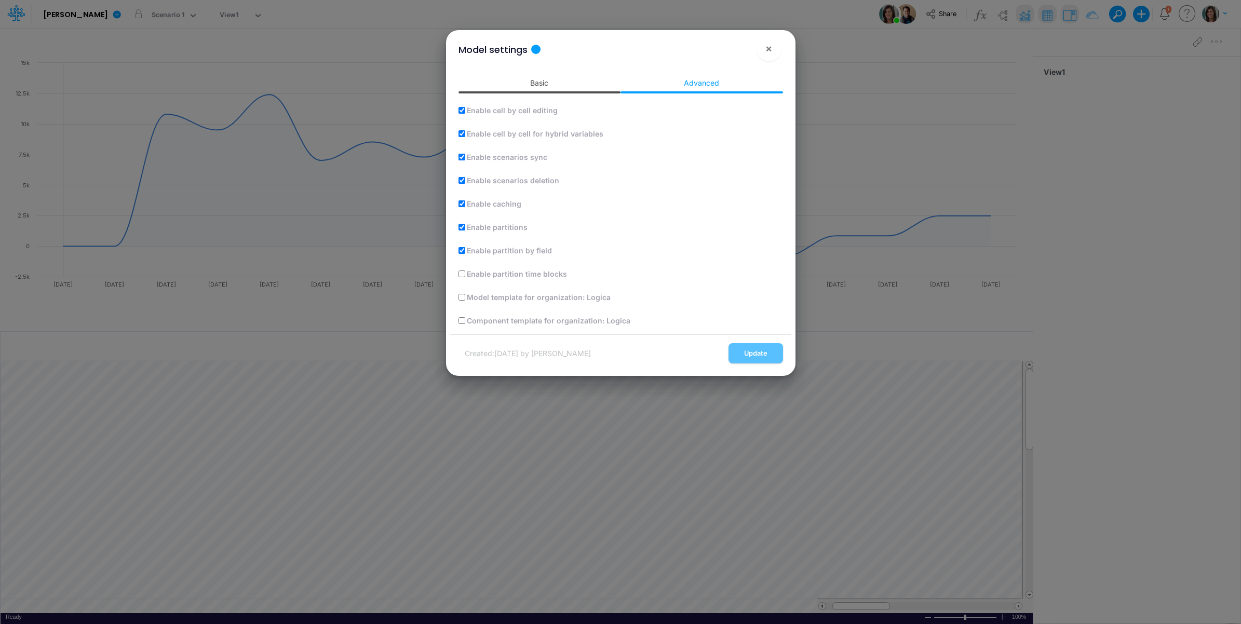
click at [532, 75] on link "Basic" at bounding box center [540, 82] width 163 height 19
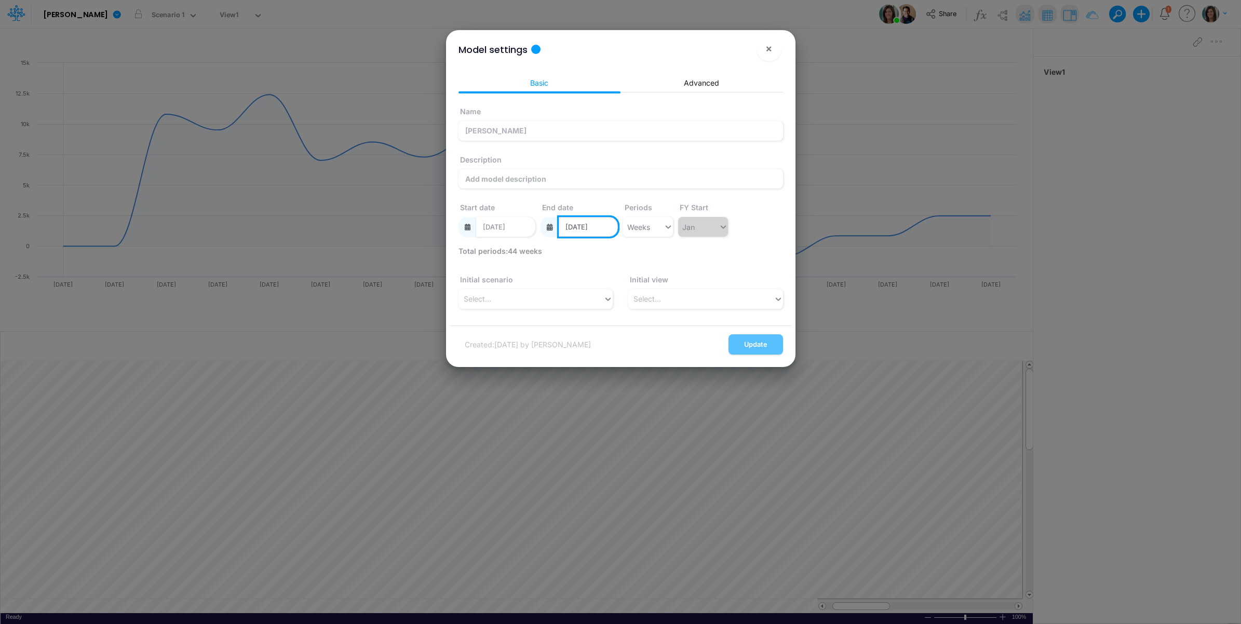
click at [606, 227] on input "06/28/2026" at bounding box center [588, 227] width 59 height 20
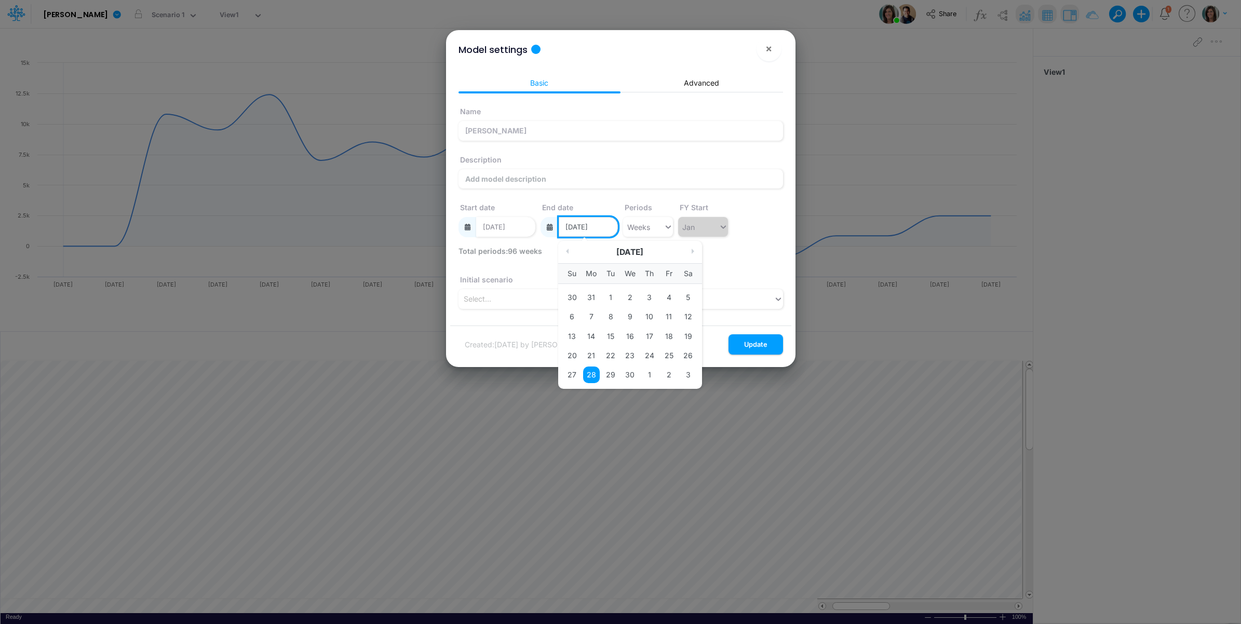
type input "06/28/2027"
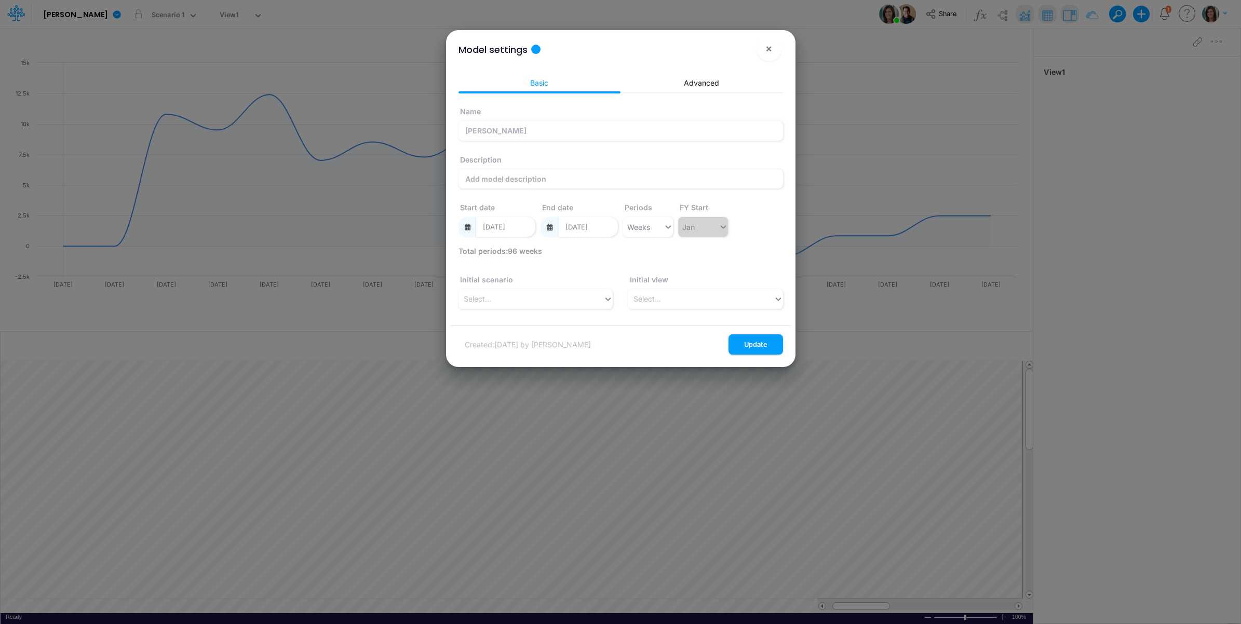
click at [753, 250] on div "Name Castro Description Start date 08/31/2025 End date 06/28/2027 Periods Weeks…" at bounding box center [621, 209] width 325 height 217
click at [757, 341] on button "Update" at bounding box center [756, 344] width 55 height 20
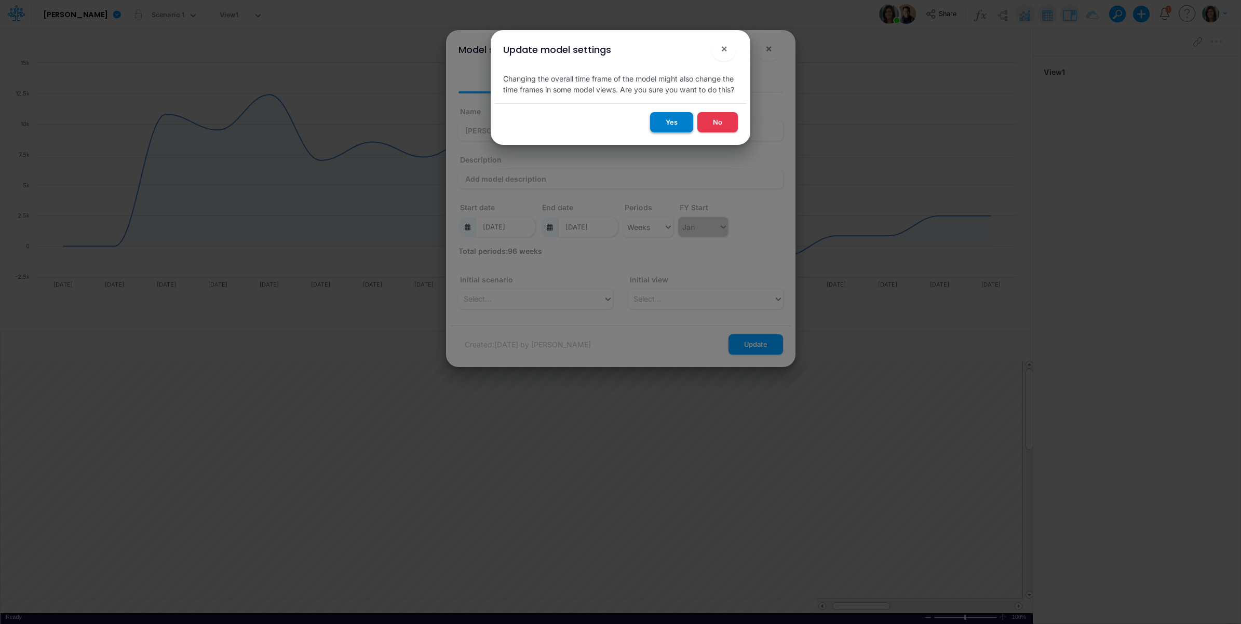
click at [670, 128] on button "Yes" at bounding box center [671, 122] width 43 height 20
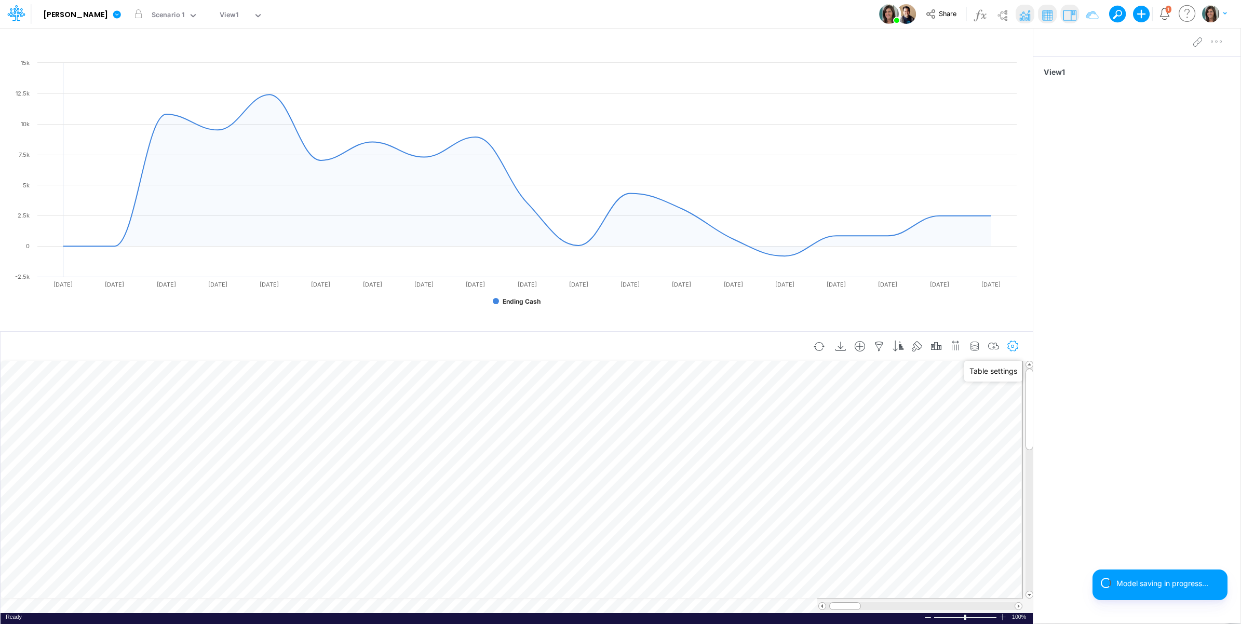
click at [1011, 347] on icon "button" at bounding box center [1013, 346] width 16 height 11
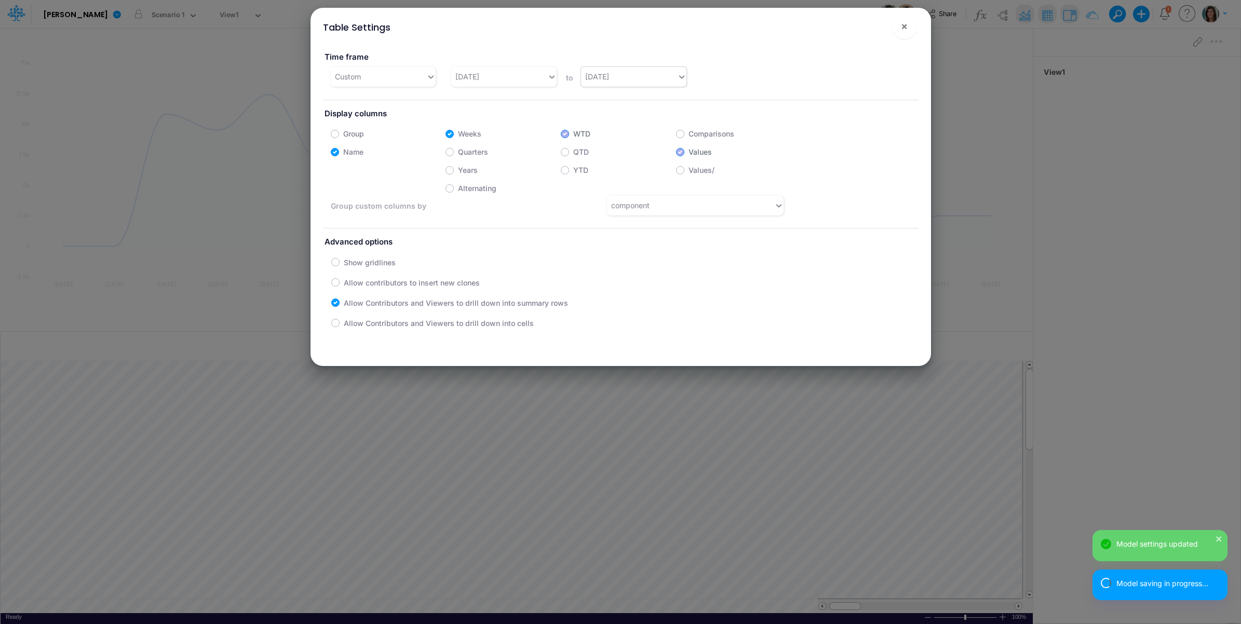
click at [605, 75] on div "12/28/25" at bounding box center [597, 76] width 24 height 11
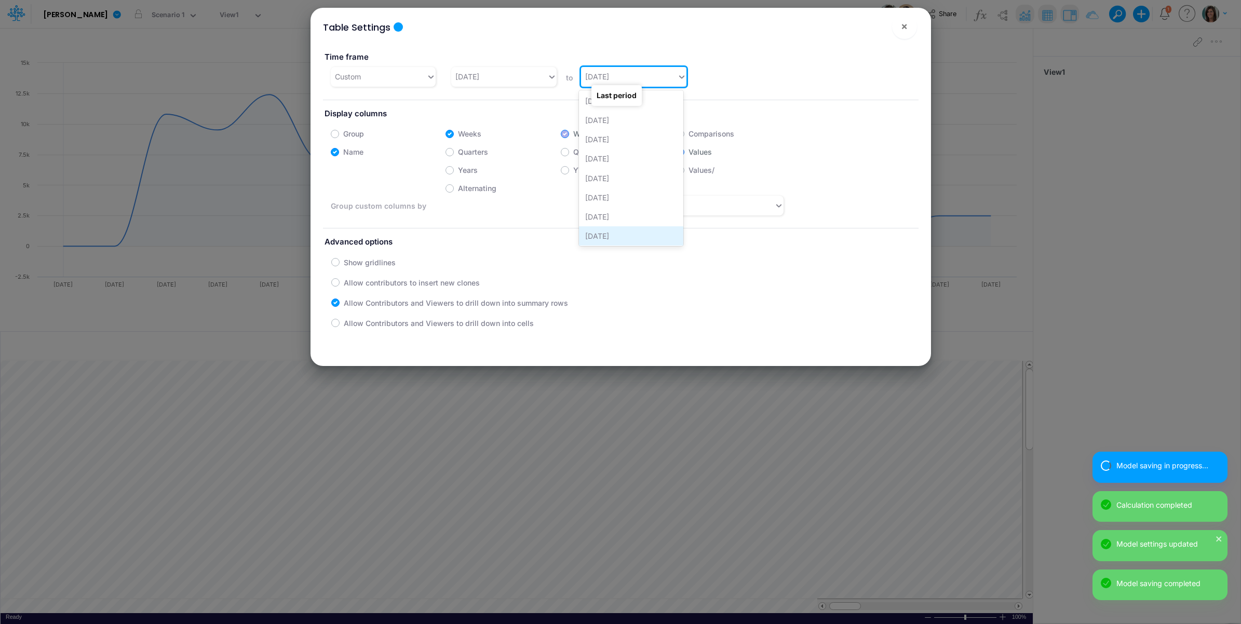
scroll to position [1697, 0]
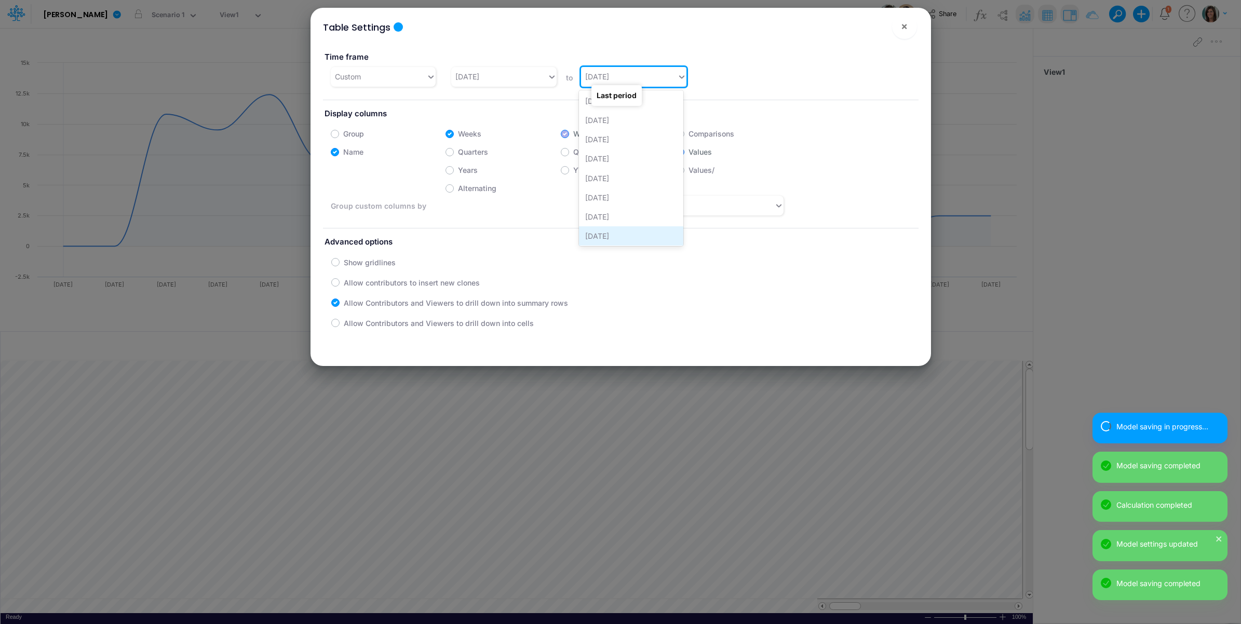
click at [639, 235] on div "06/27/27" at bounding box center [631, 235] width 104 height 19
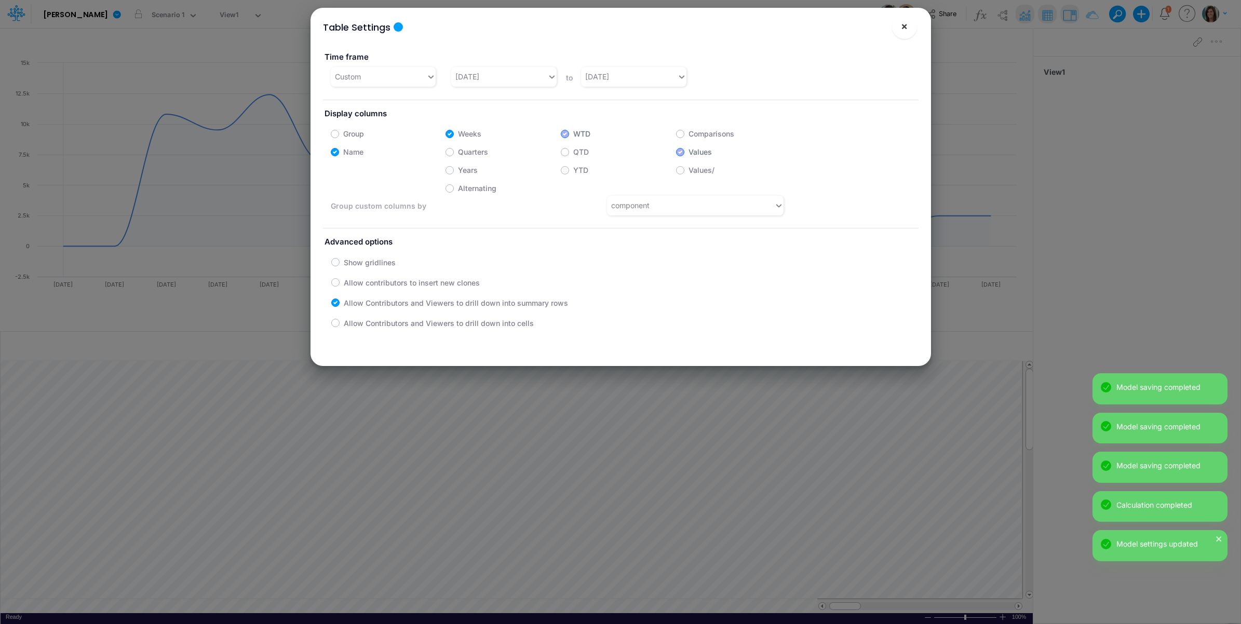
click at [907, 22] on span "×" at bounding box center [904, 26] width 7 height 12
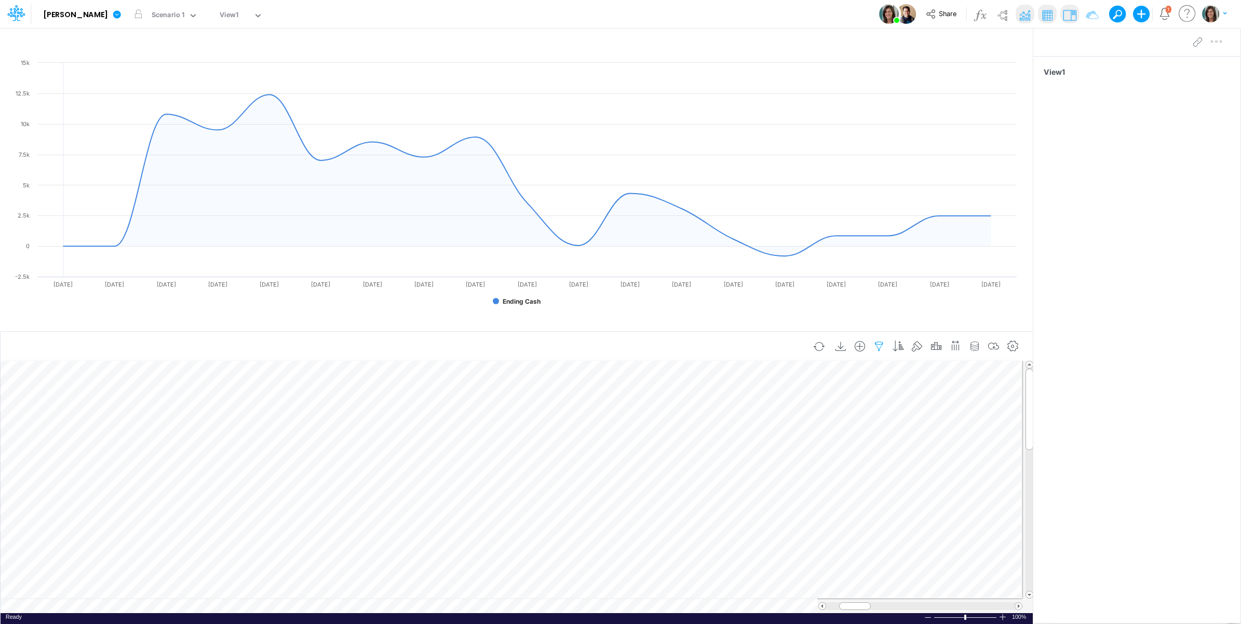
scroll to position [0, 1]
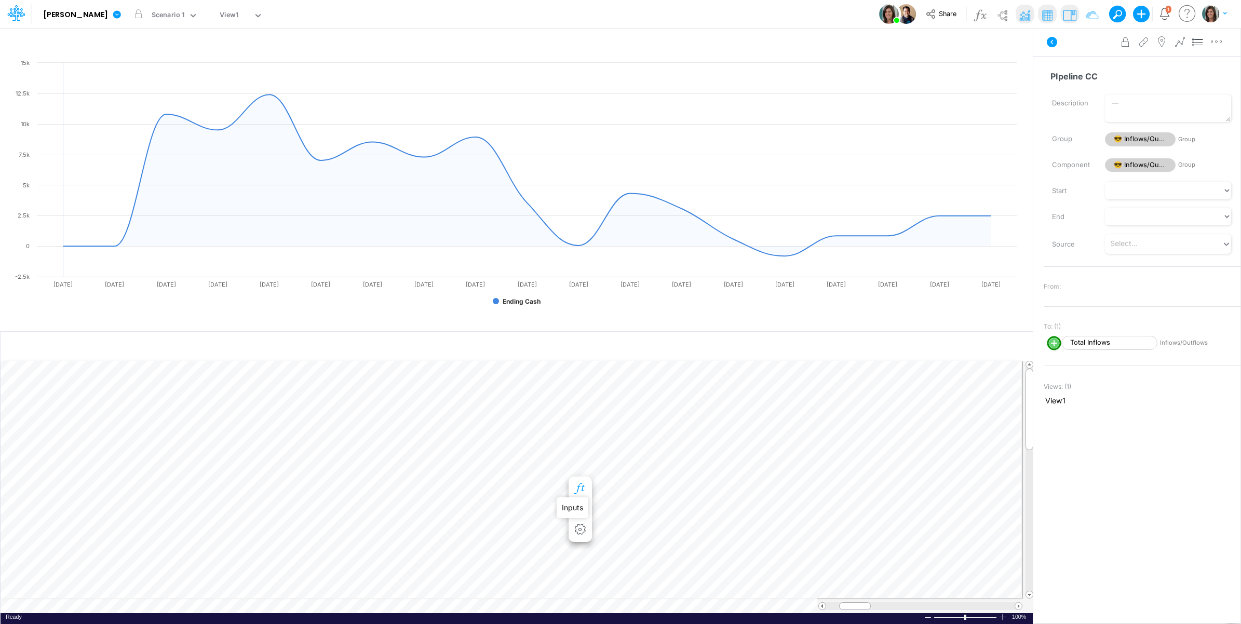
click at [582, 486] on icon "button" at bounding box center [580, 488] width 16 height 11
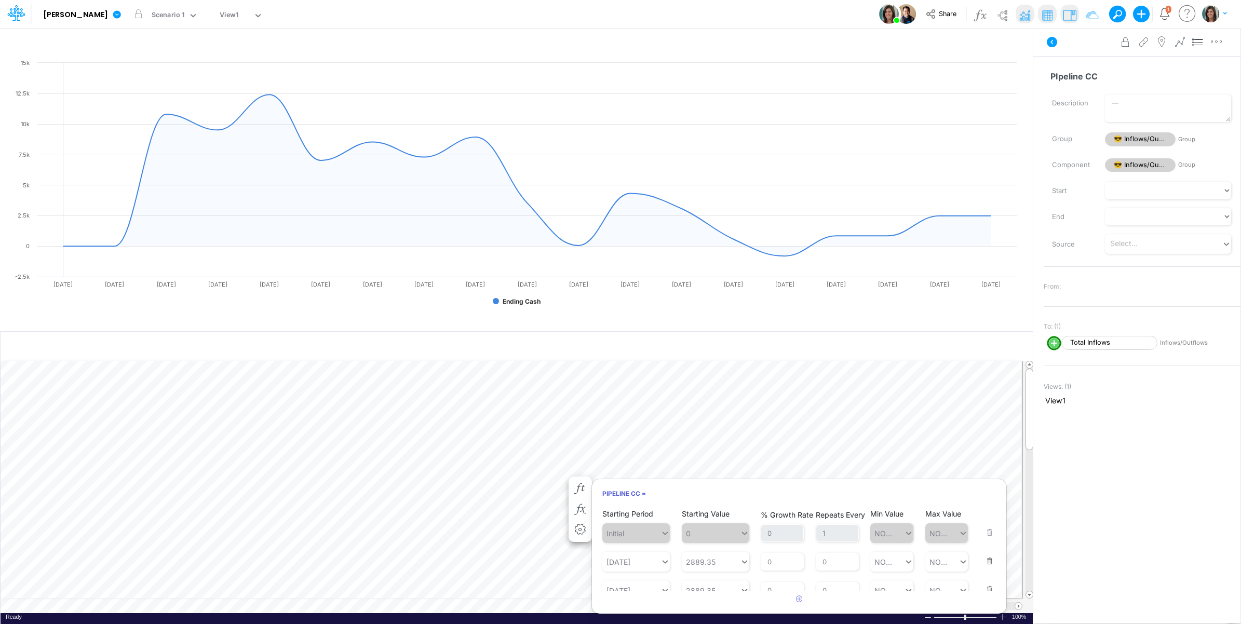
scroll to position [153, 0]
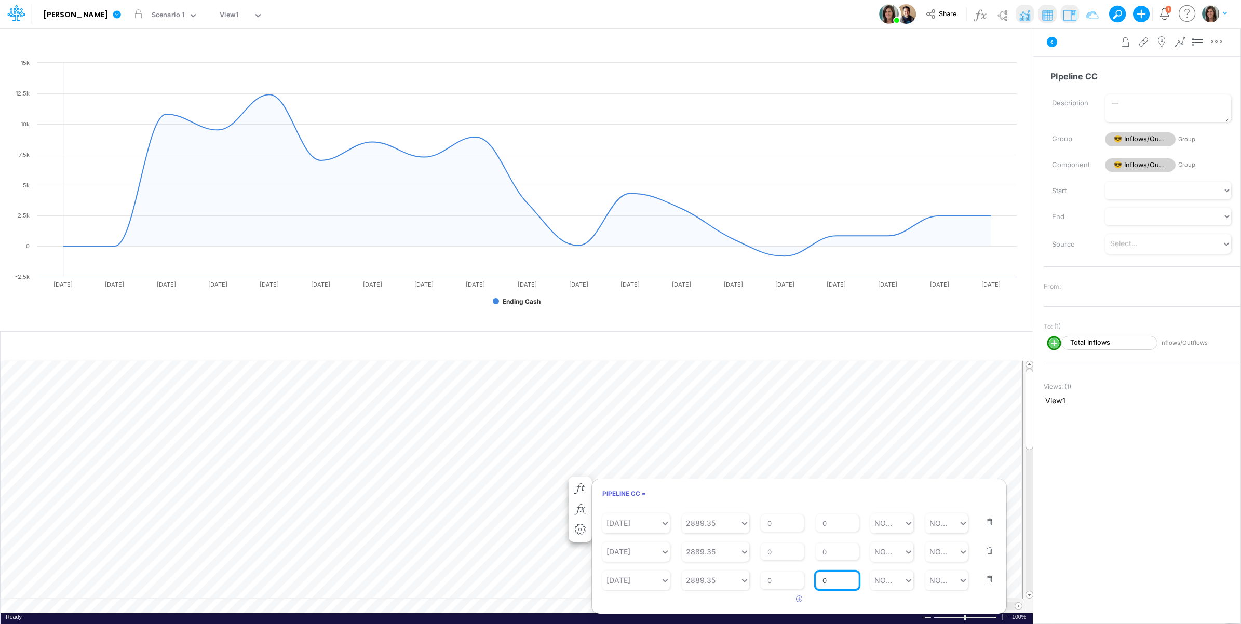
drag, startPoint x: 826, startPoint y: 581, endPoint x: 819, endPoint y: 581, distance: 6.8
click at [819, 581] on input "0" at bounding box center [837, 581] width 43 height 18
type input "2"
type input "NONE"
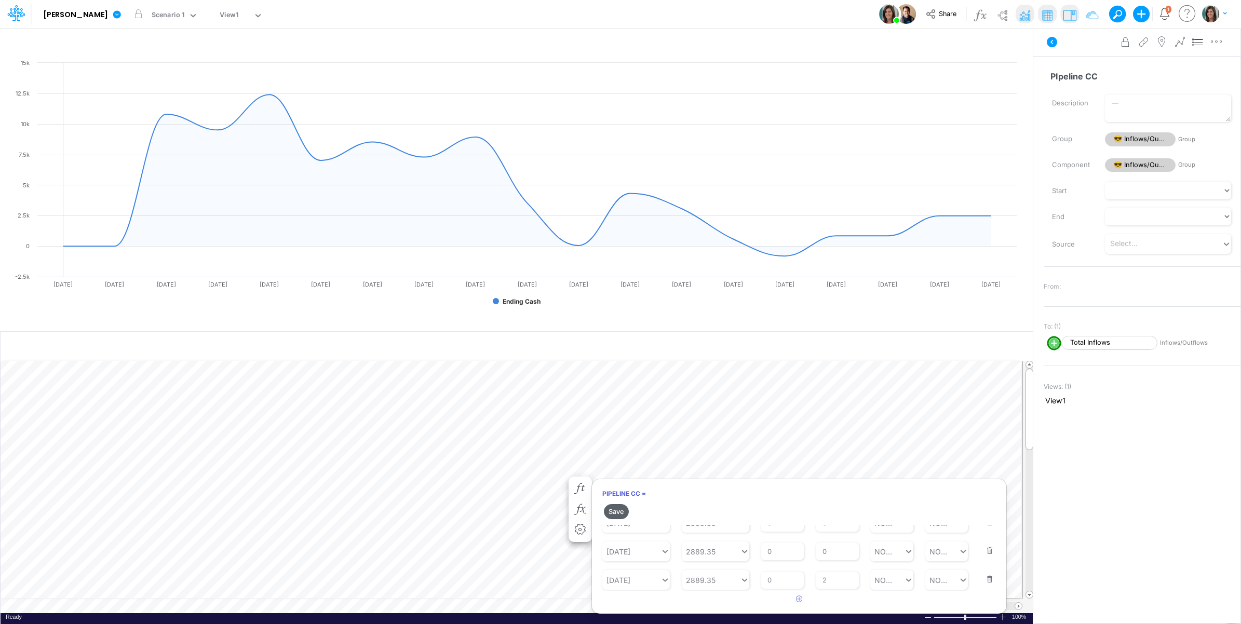
click at [614, 512] on button "Save" at bounding box center [616, 511] width 25 height 15
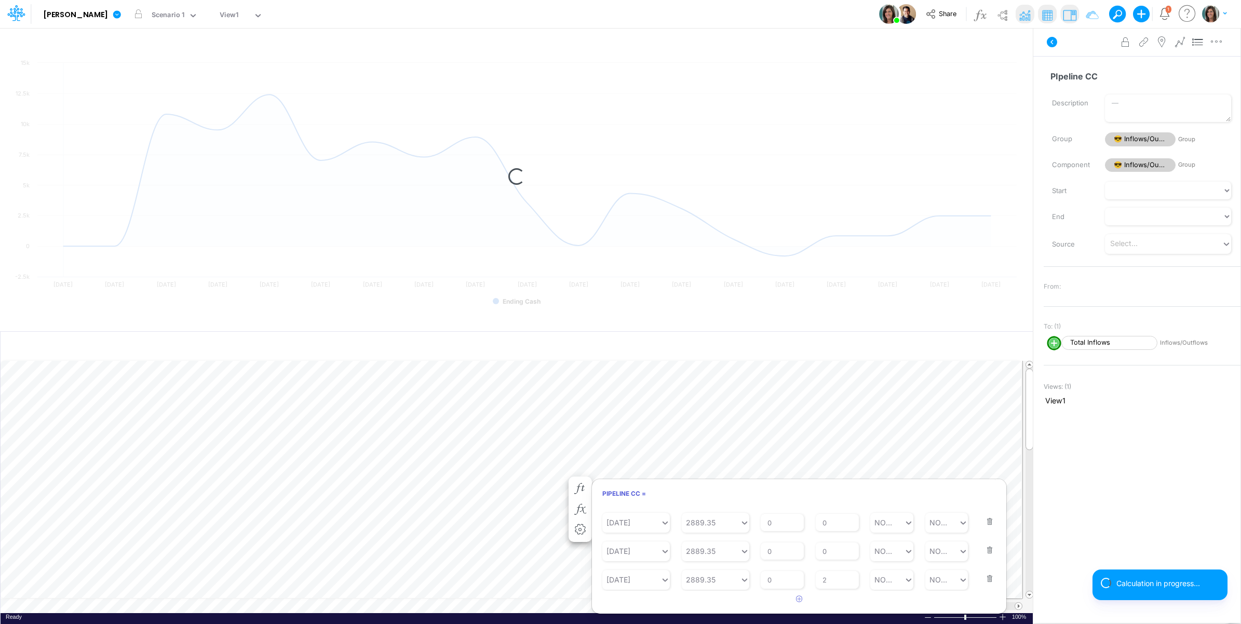
scroll to position [153, 0]
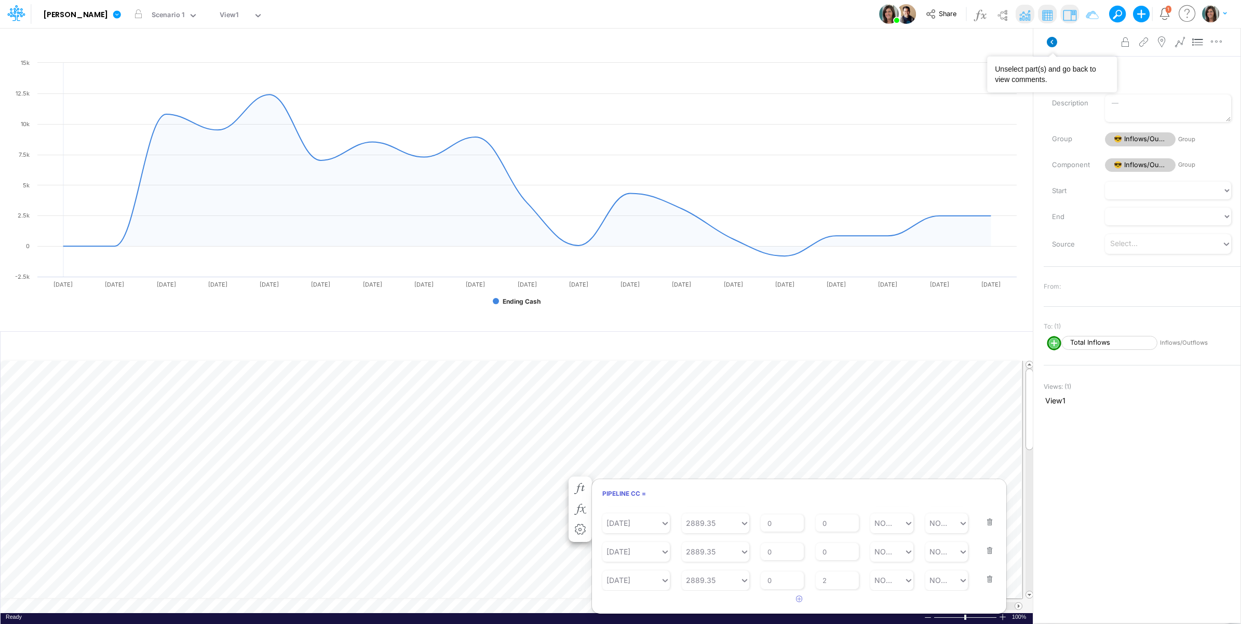
click at [1048, 39] on icon at bounding box center [1052, 42] width 10 height 10
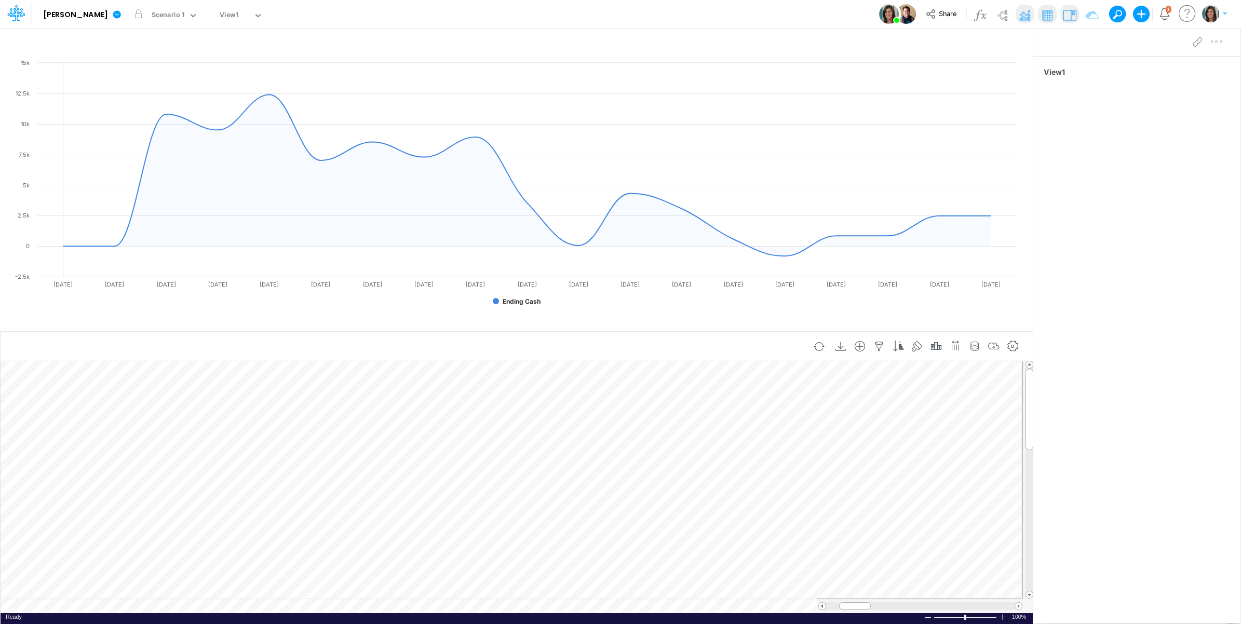
scroll to position [0, 1]
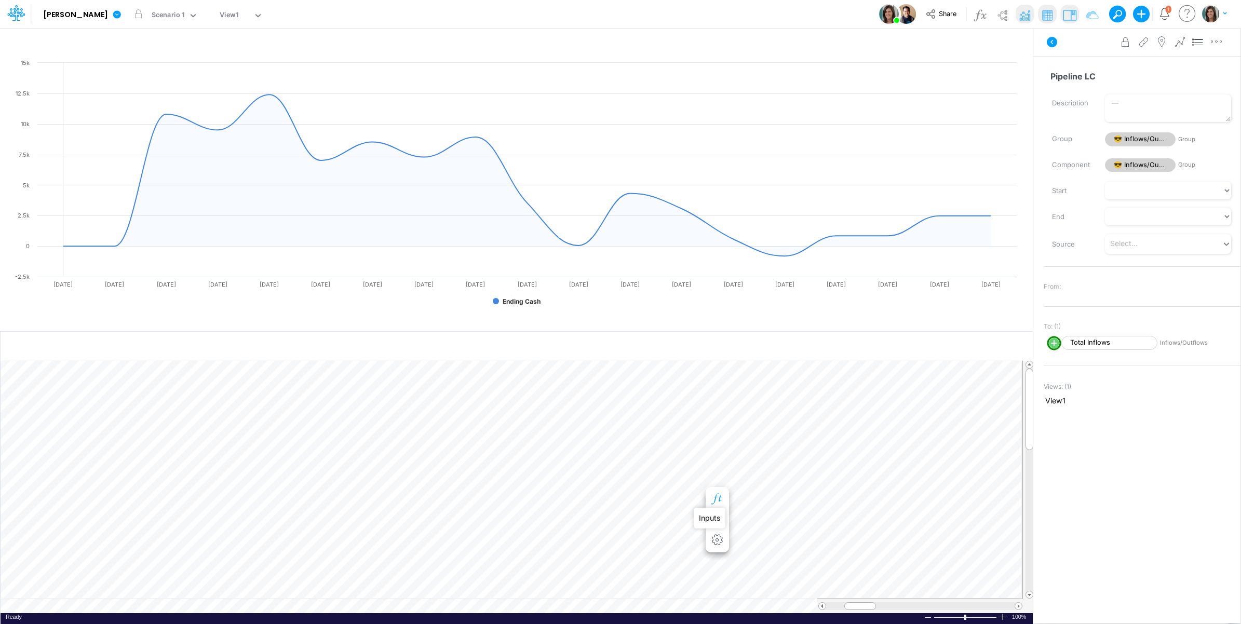
click at [715, 497] on icon "button" at bounding box center [717, 499] width 16 height 11
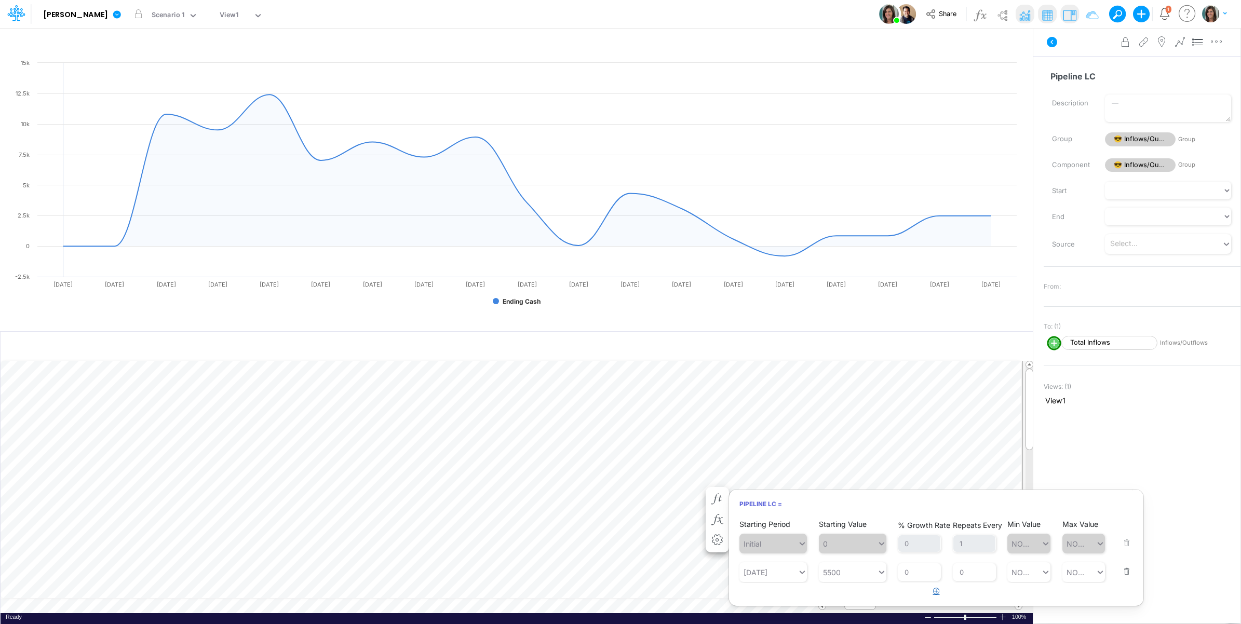
click at [942, 592] on button "button" at bounding box center [936, 591] width 20 height 17
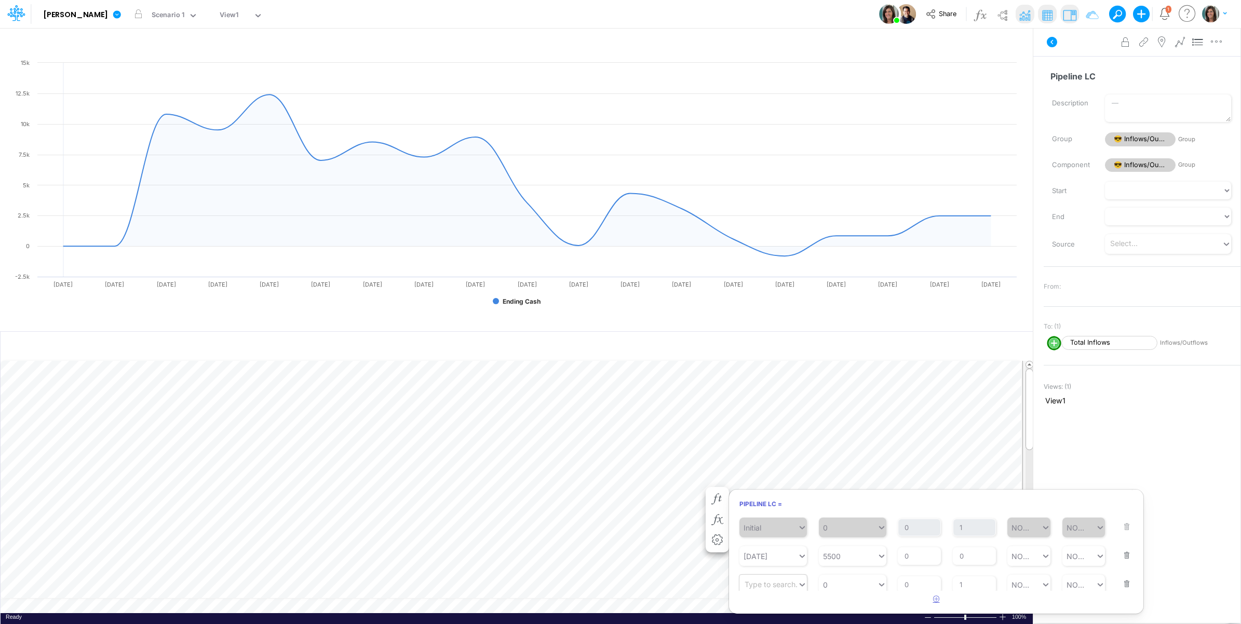
scroll to position [21, 0]
click at [783, 577] on div "Type to search..." at bounding box center [773, 580] width 57 height 11
click at [776, 555] on div "02/08/26" at bounding box center [773, 554] width 68 height 19
type input "02/08"
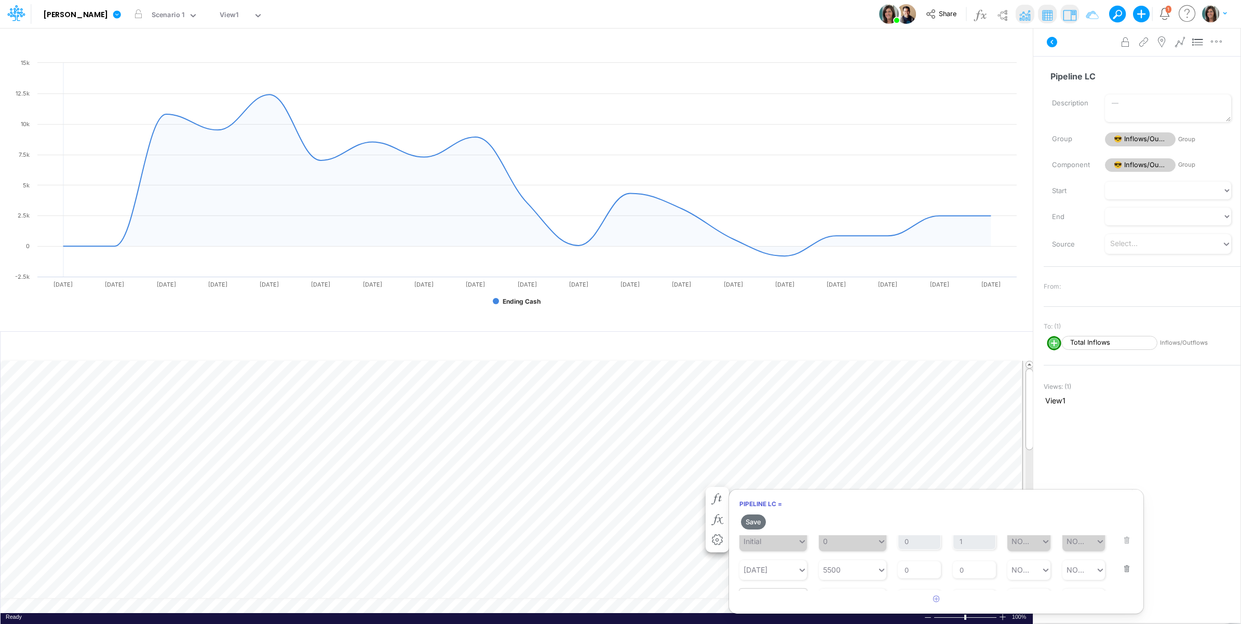
scroll to position [39, 0]
click at [846, 580] on div "0 0" at bounding box center [848, 580] width 58 height 17
click at [855, 555] on div "Set value 7500" at bounding box center [853, 554] width 68 height 19
type input "7500"
click at [966, 580] on input "1" at bounding box center [974, 581] width 43 height 18
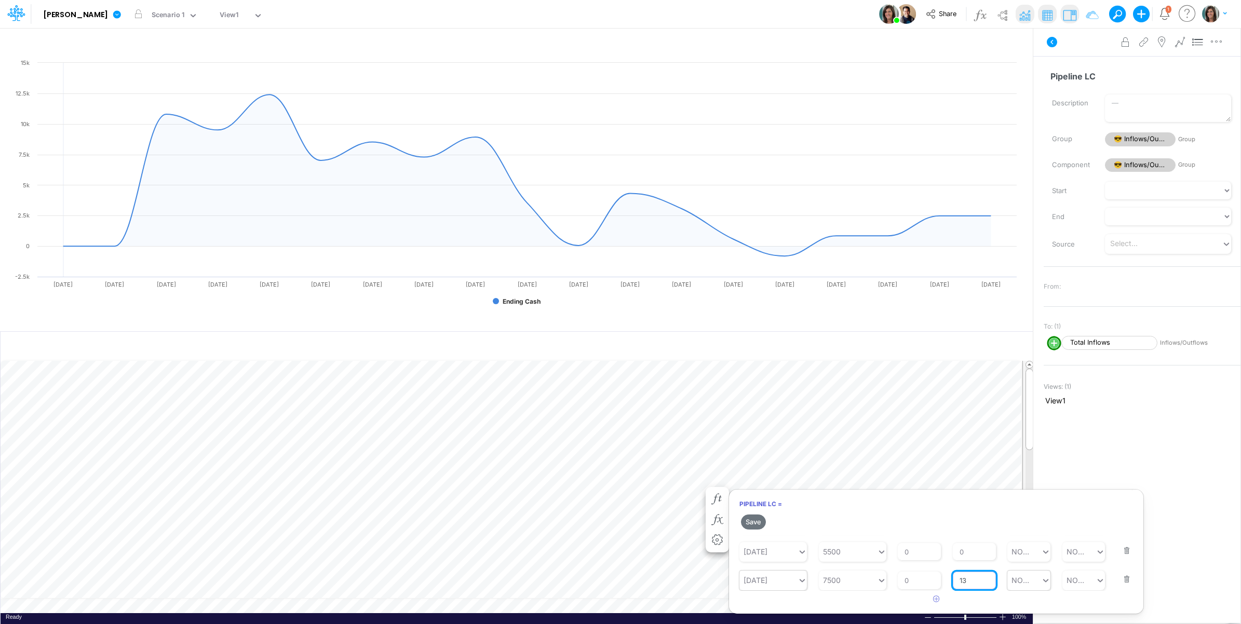
type input "13"
type input "NONE"
click at [756, 520] on button "Save" at bounding box center [753, 522] width 25 height 15
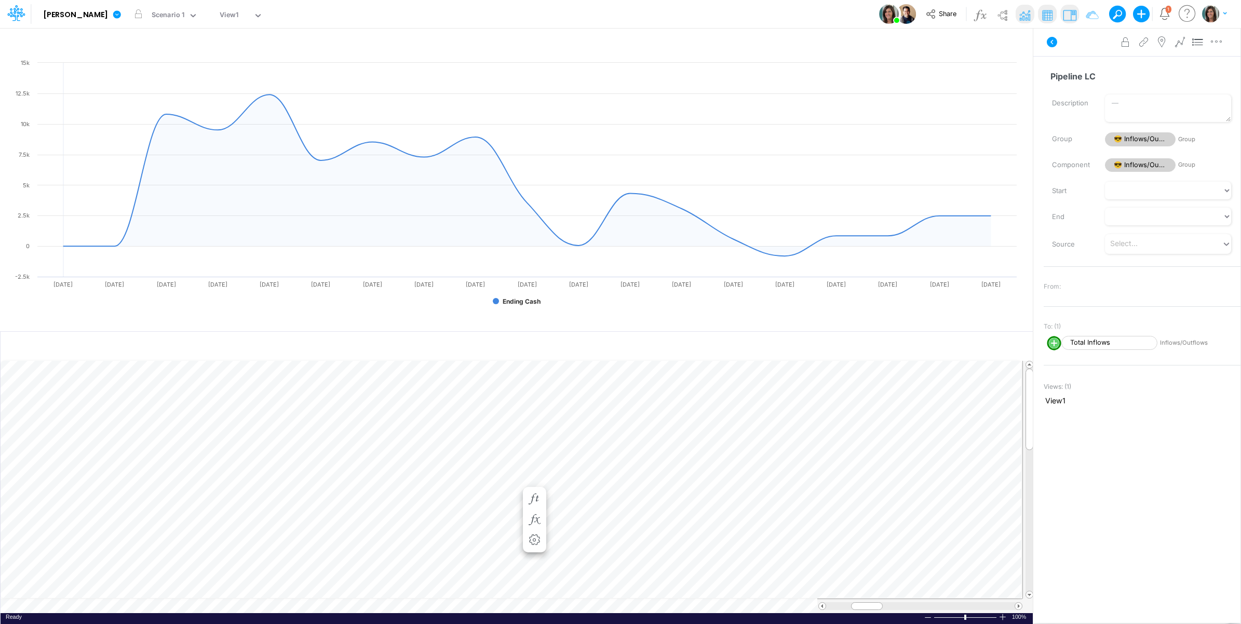
scroll to position [0, 1]
click at [536, 483] on icon "button" at bounding box center [535, 488] width 16 height 11
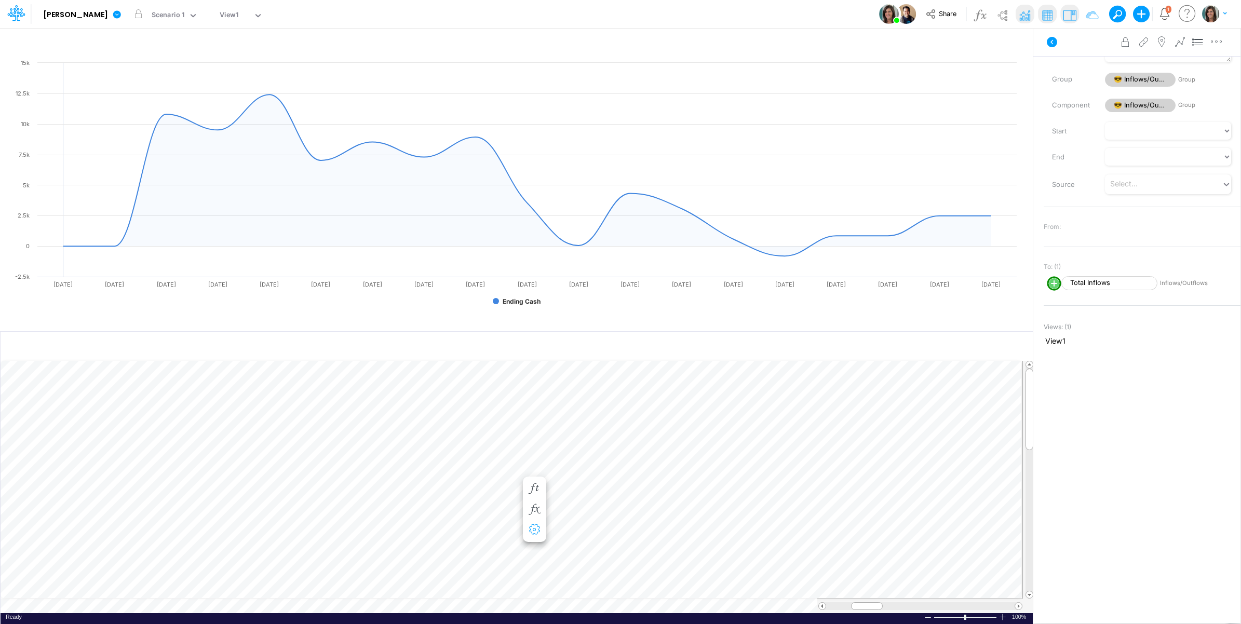
scroll to position [0, 1]
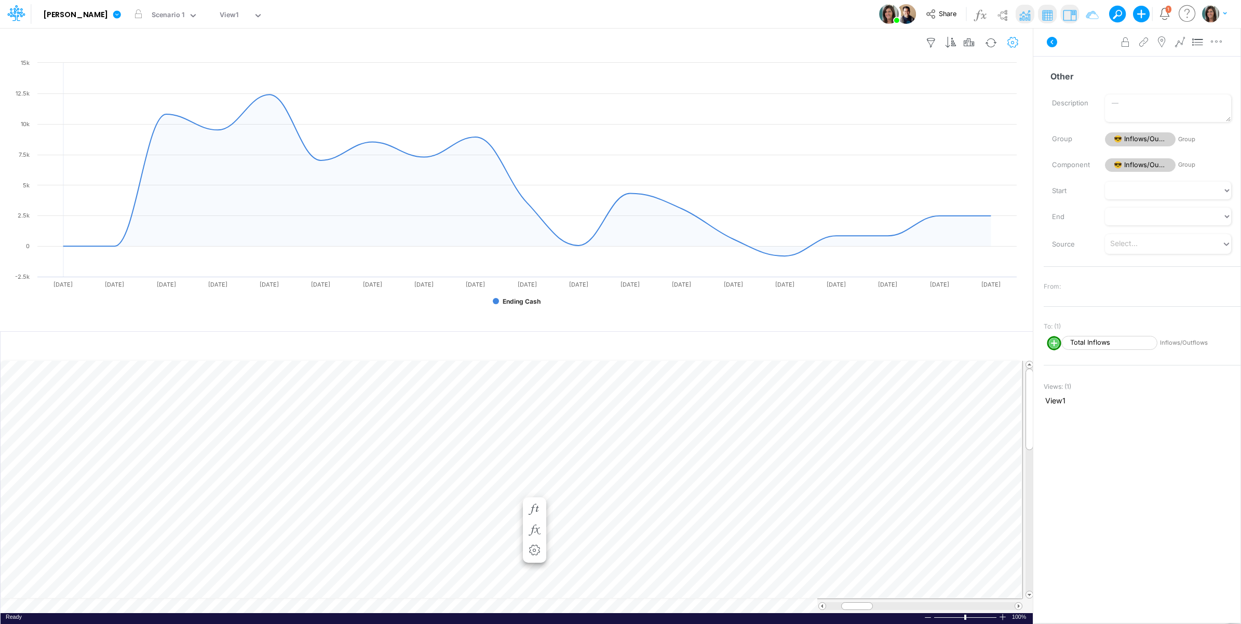
click at [1018, 42] on icon "button" at bounding box center [1013, 42] width 16 height 11
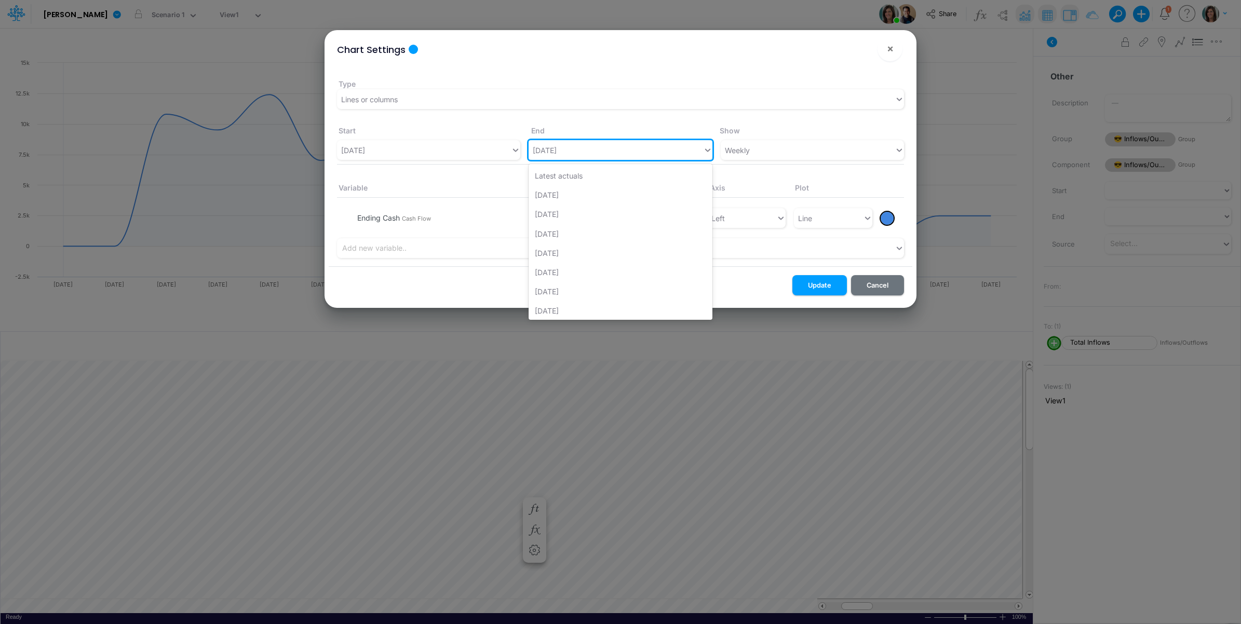
click at [578, 151] on div "01/04/26" at bounding box center [616, 150] width 174 height 17
click at [625, 305] on div "06/27/27" at bounding box center [620, 309] width 183 height 19
click at [813, 284] on button "Update" at bounding box center [819, 285] width 55 height 20
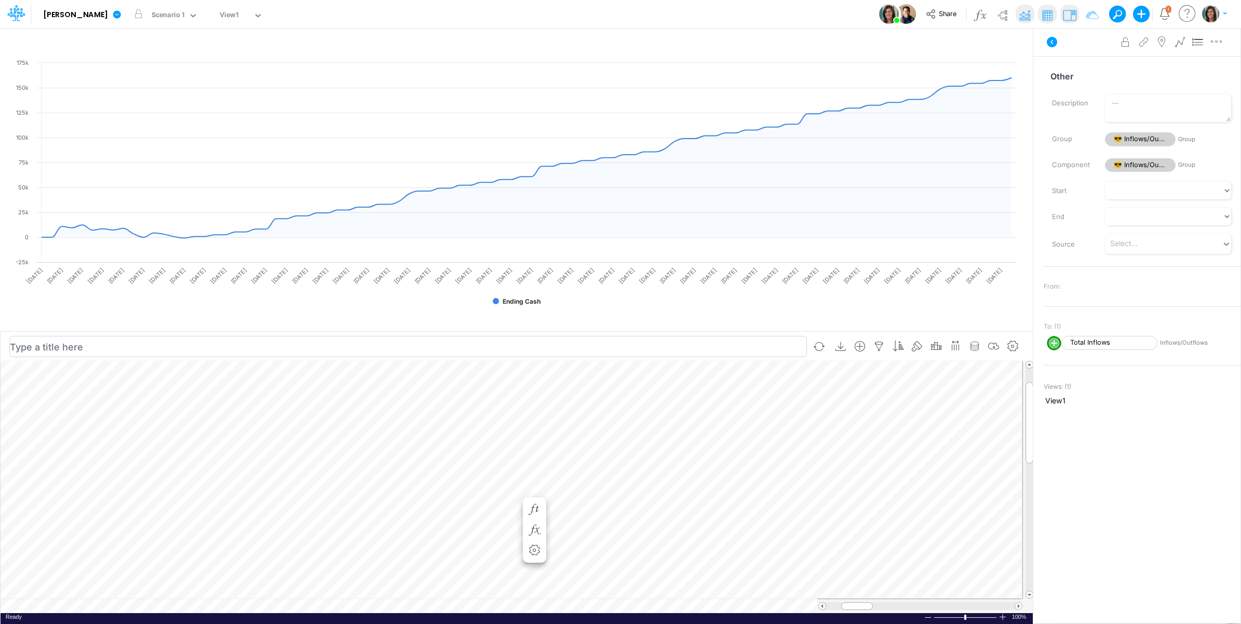
scroll to position [0, 1]
click at [442, 517] on icon "button" at bounding box center [443, 520] width 16 height 11
click at [632, 463] on icon "button" at bounding box center [626, 468] width 16 height 11
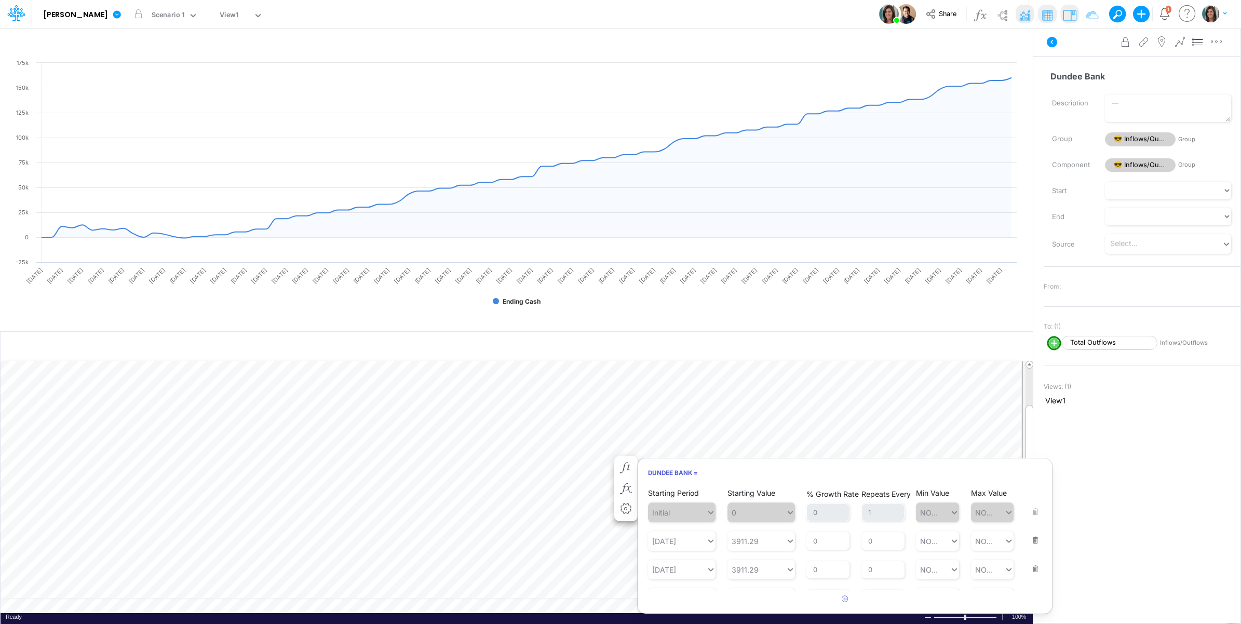
scroll to position [18, 0]
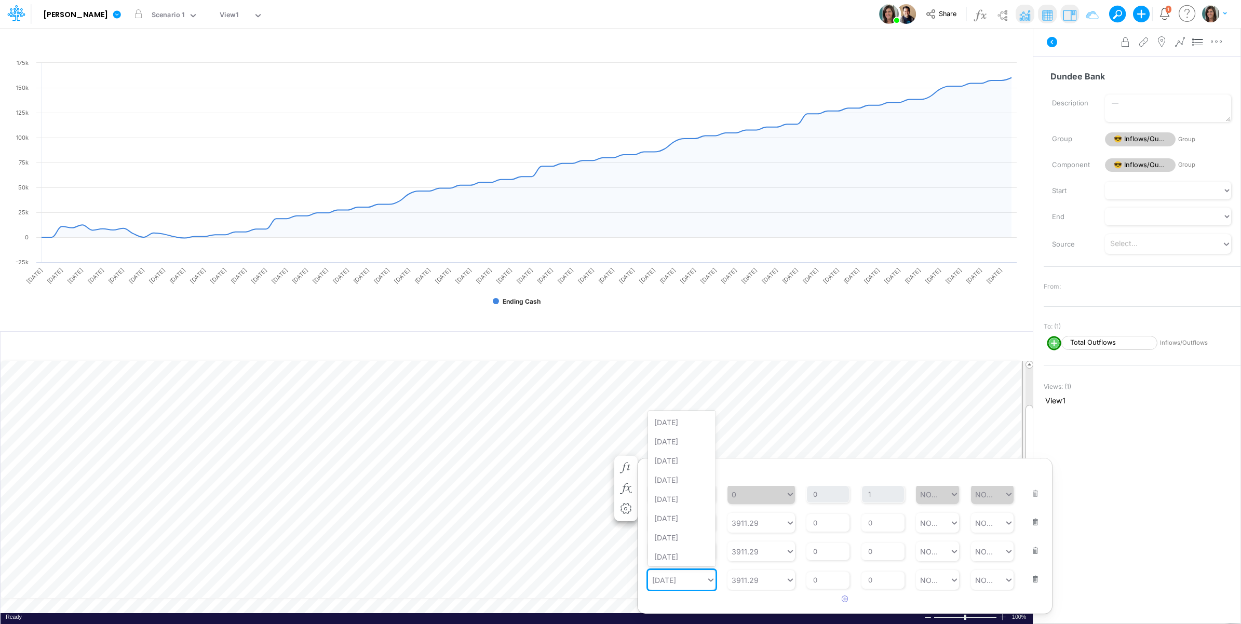
click at [702, 582] on div "11/30/25" at bounding box center [677, 580] width 58 height 17
click at [685, 484] on div "12/07/25" at bounding box center [682, 483] width 68 height 19
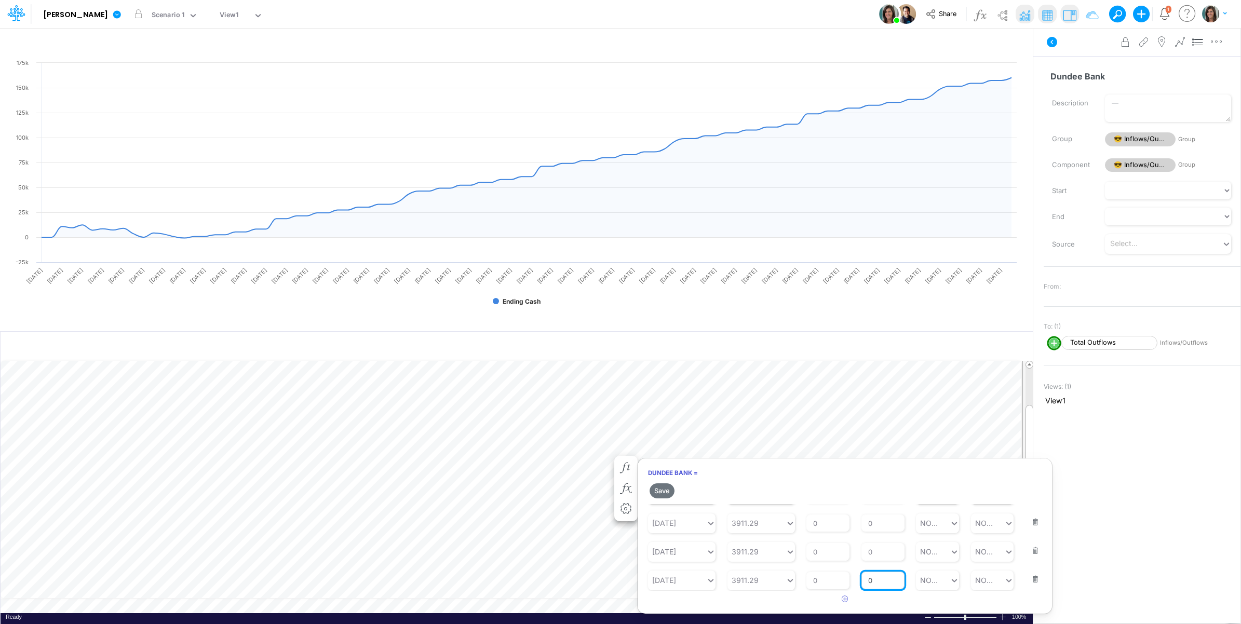
scroll to position [37, 0]
drag, startPoint x: 873, startPoint y: 581, endPoint x: 863, endPoint y: 581, distance: 9.9
click at [863, 581] on input "0" at bounding box center [882, 580] width 43 height 18
type input "4"
type input "NONE"
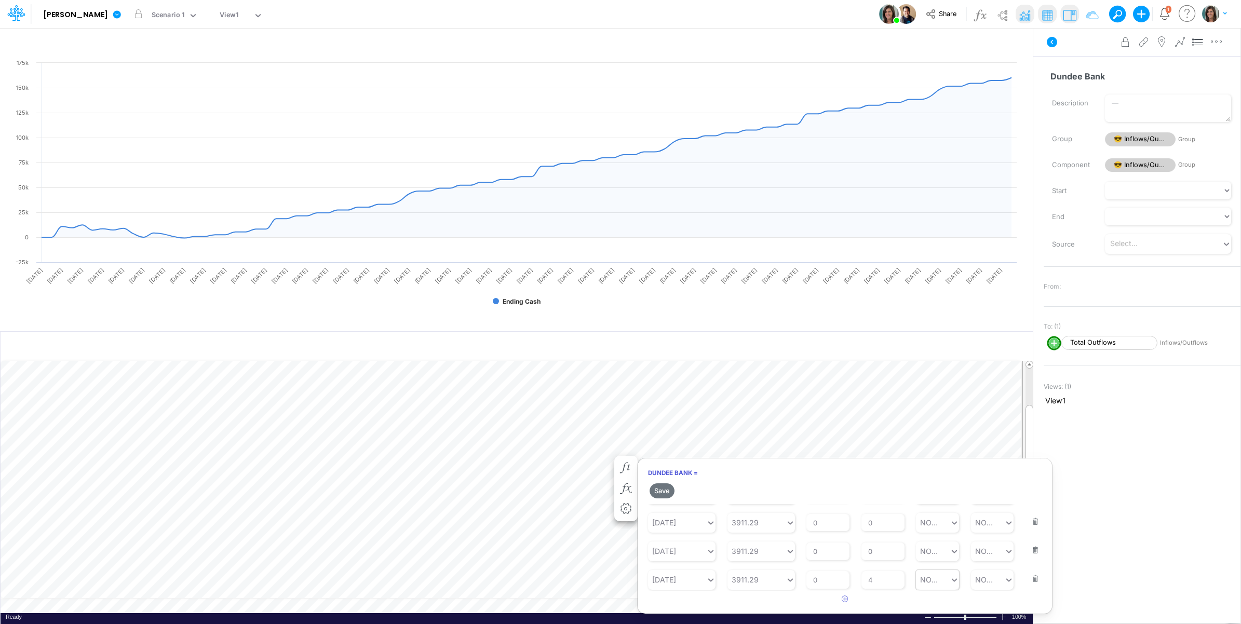
click at [665, 482] on h2 "Save" at bounding box center [845, 491] width 414 height 19
click at [664, 491] on button "Save" at bounding box center [662, 490] width 25 height 15
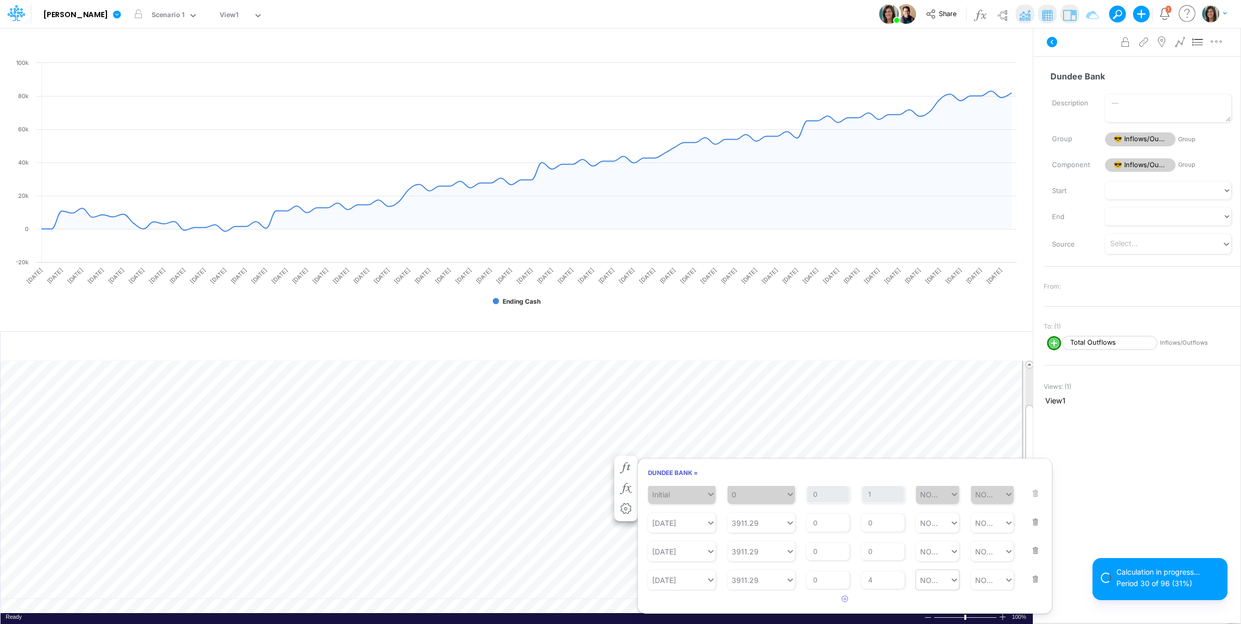
scroll to position [18, 0]
drag, startPoint x: 846, startPoint y: 331, endPoint x: 845, endPoint y: 291, distance: 40.0
click at [845, 291] on div at bounding box center [516, 288] width 1033 height 5
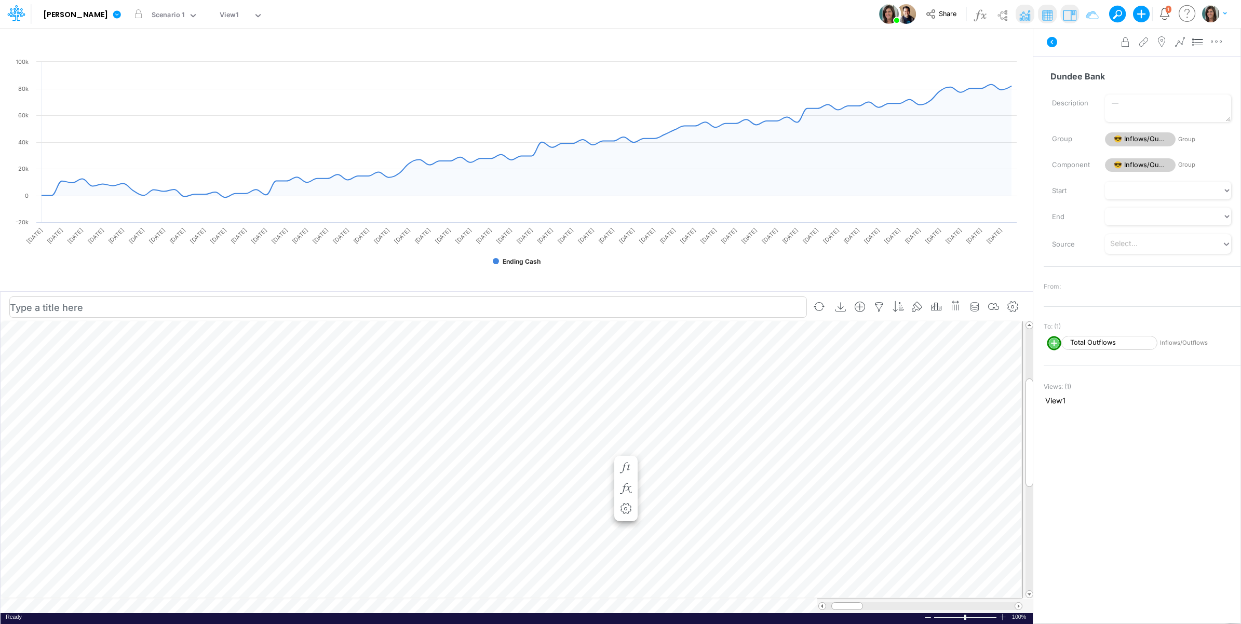
scroll to position [0, 1]
click at [625, 417] on icon "button" at bounding box center [626, 417] width 16 height 11
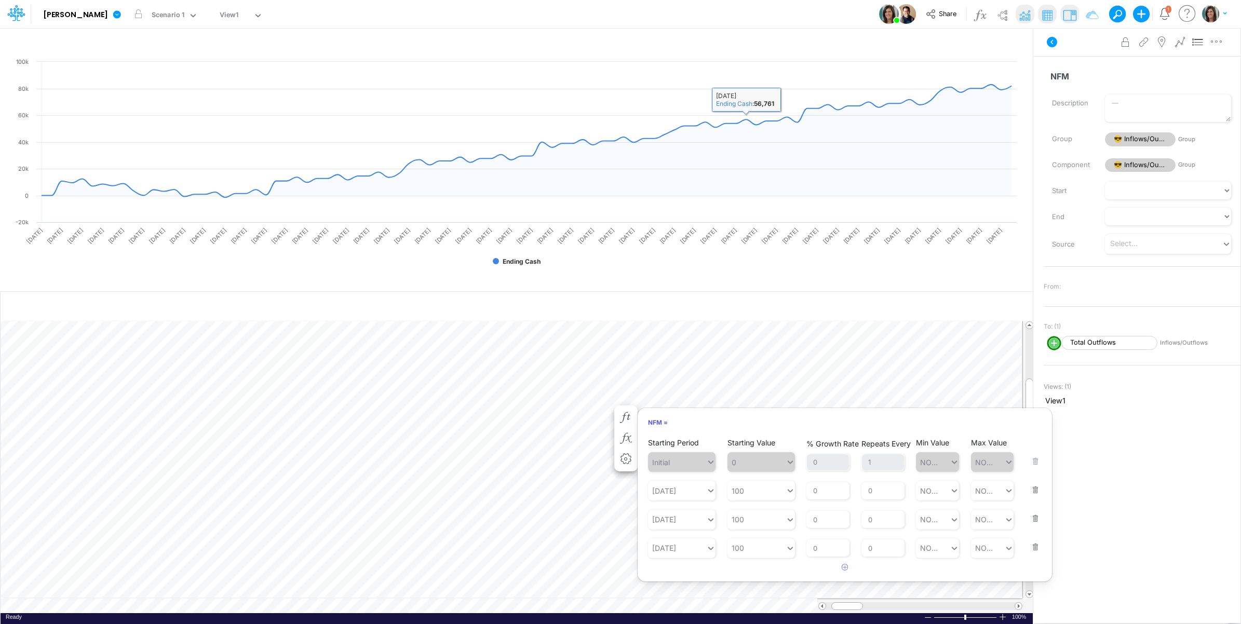
click at [734, 15] on div "Model Castro Edit model settings Duplicate Import QuickBooks QuickBooks Online …" at bounding box center [620, 14] width 1117 height 28
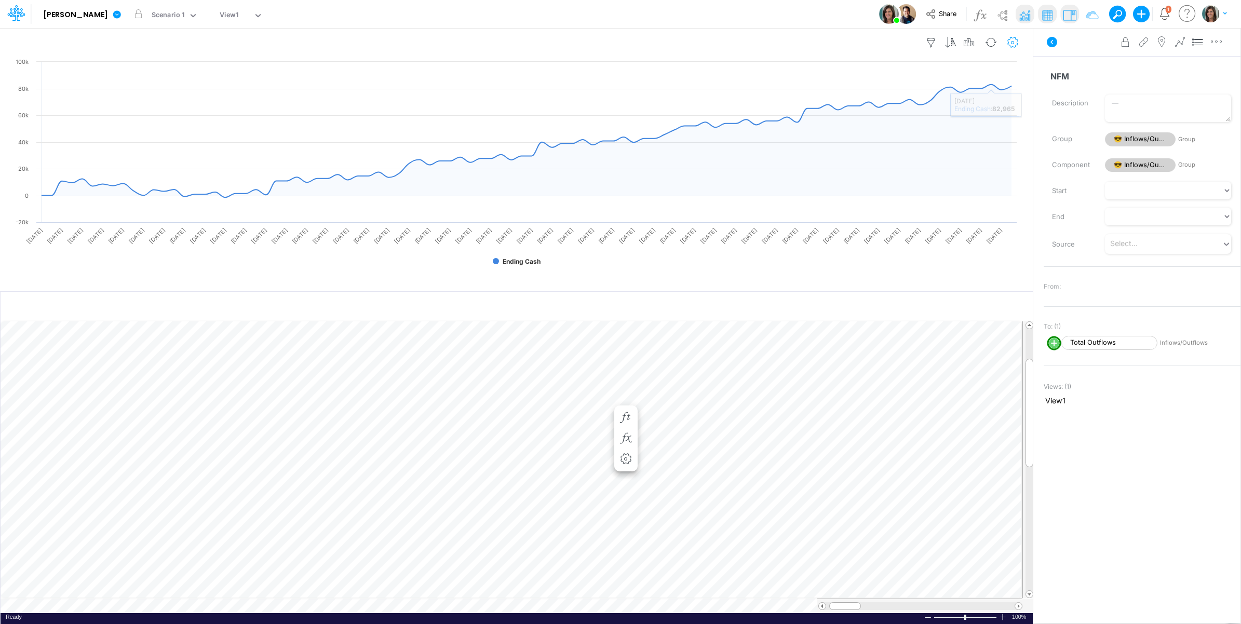
click at [1011, 37] on icon "button" at bounding box center [1013, 42] width 16 height 11
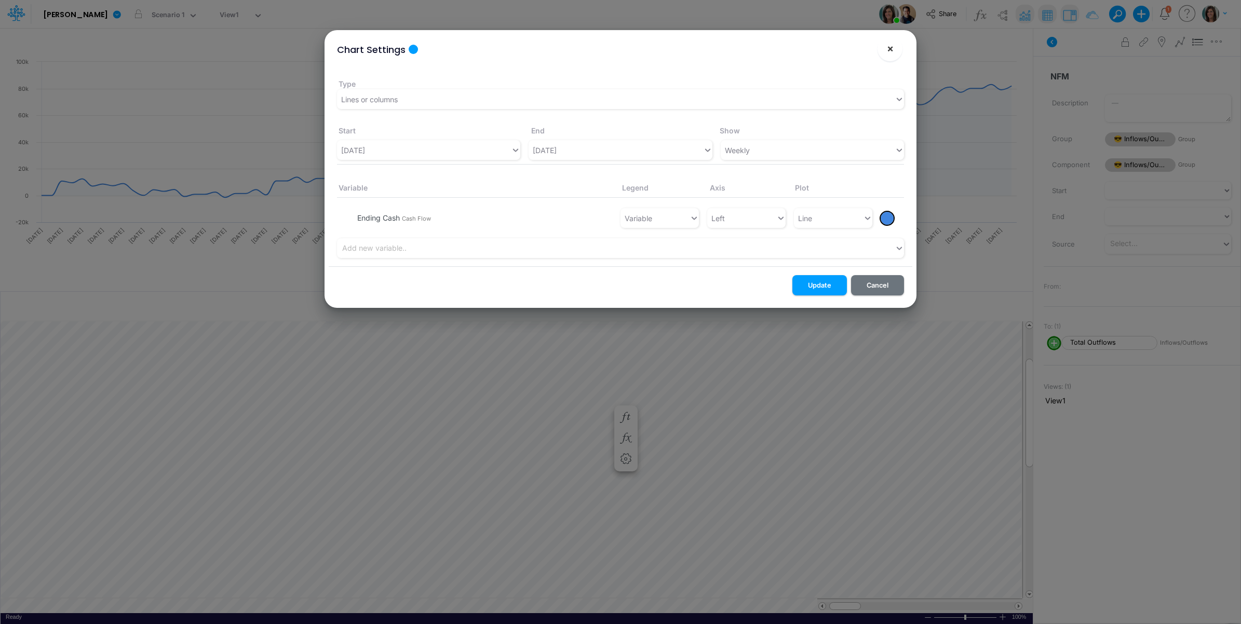
click at [891, 49] on span "×" at bounding box center [890, 48] width 7 height 12
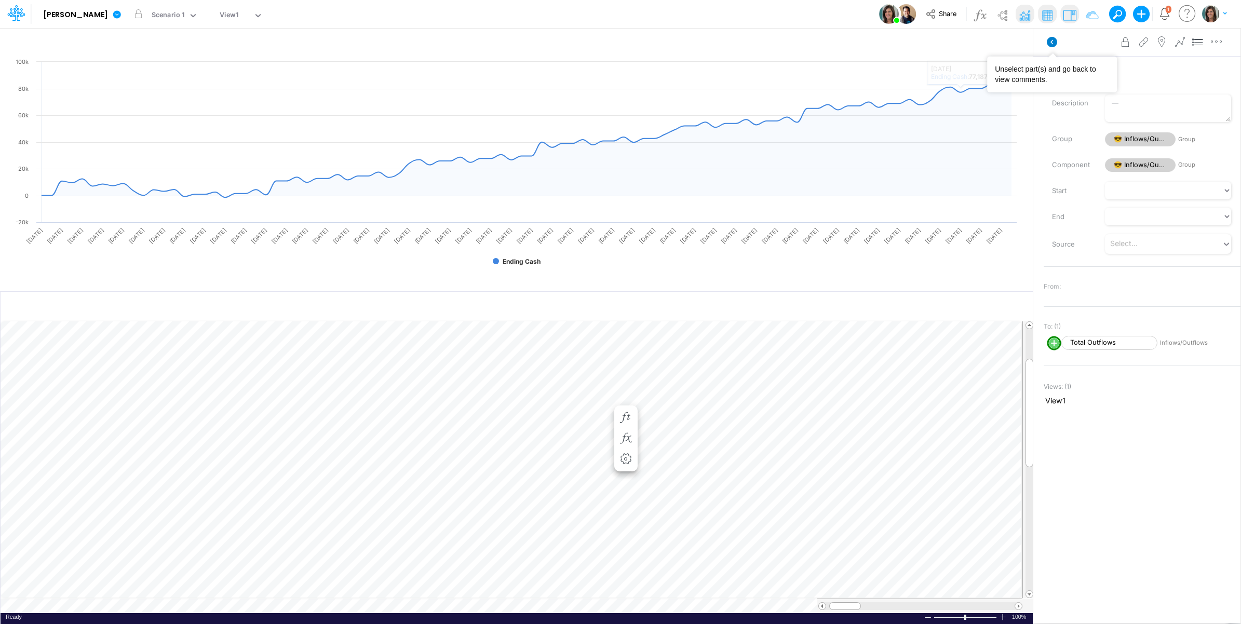
click at [1049, 37] on icon at bounding box center [1052, 42] width 10 height 10
click at [1019, 13] on img at bounding box center [1024, 15] width 17 height 17
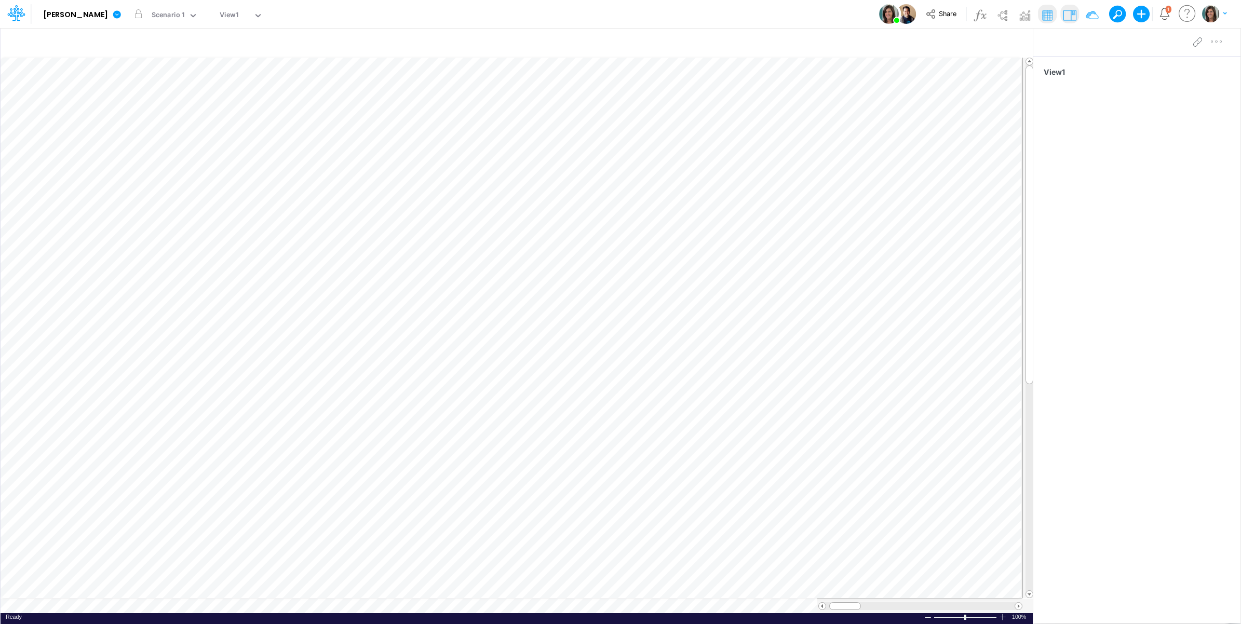
scroll to position [0, 1]
click at [673, 181] on icon "button" at bounding box center [672, 185] width 16 height 11
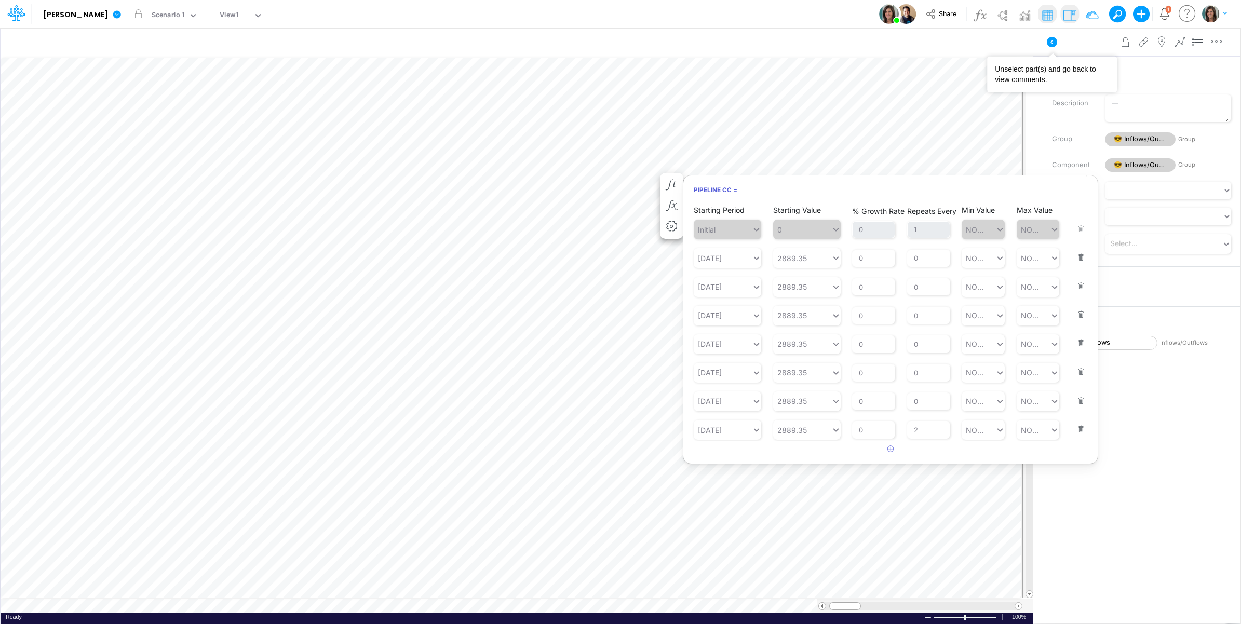
click at [1053, 40] on icon at bounding box center [1052, 42] width 12 height 12
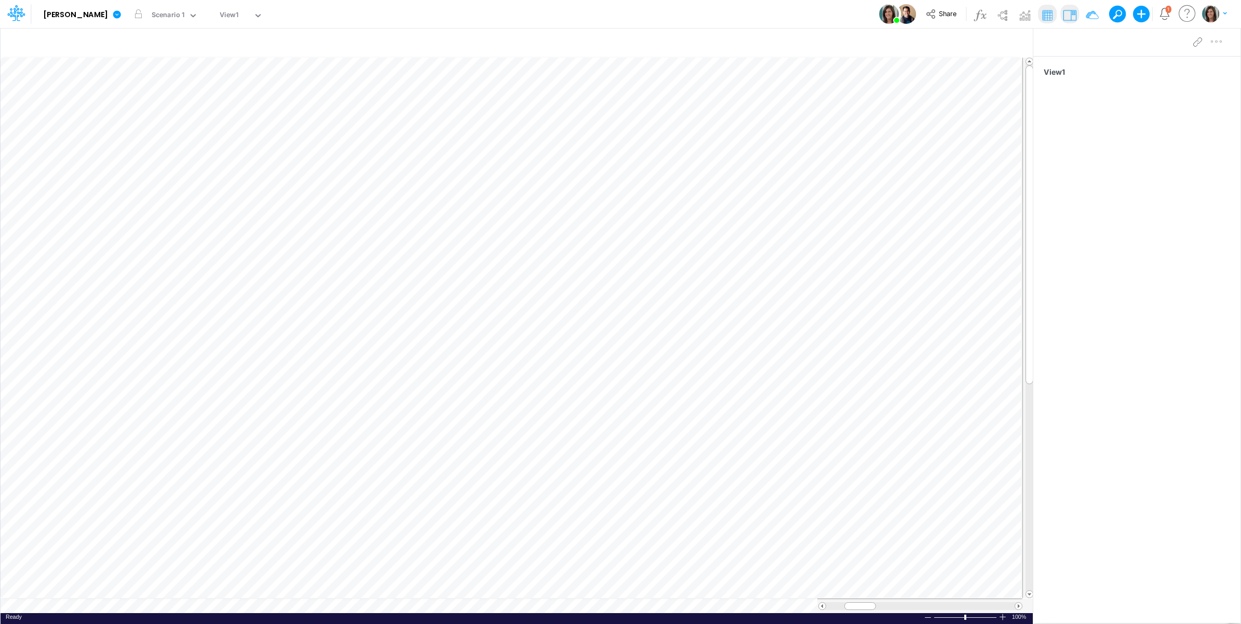
scroll to position [0, 1]
click at [988, 41] on icon "button" at bounding box center [994, 43] width 16 height 11
click at [1052, 39] on icon at bounding box center [1052, 42] width 10 height 10
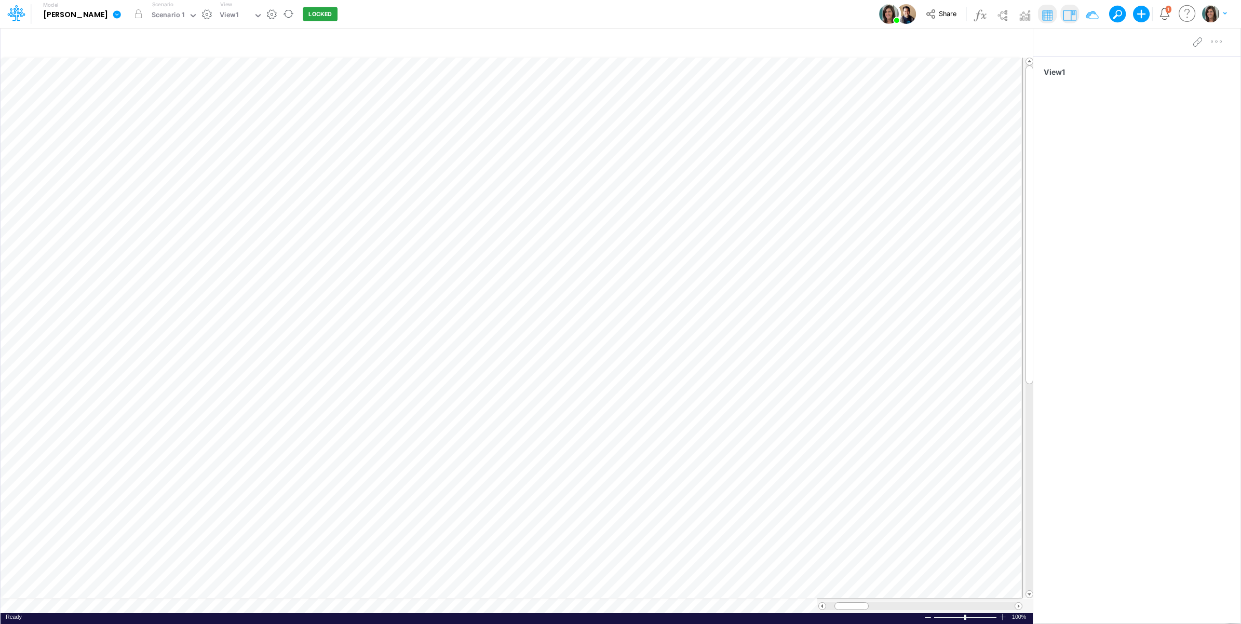
click at [112, 14] on icon at bounding box center [116, 14] width 9 height 9
click at [114, 40] on button "Edit model settings" at bounding box center [169, 42] width 111 height 16
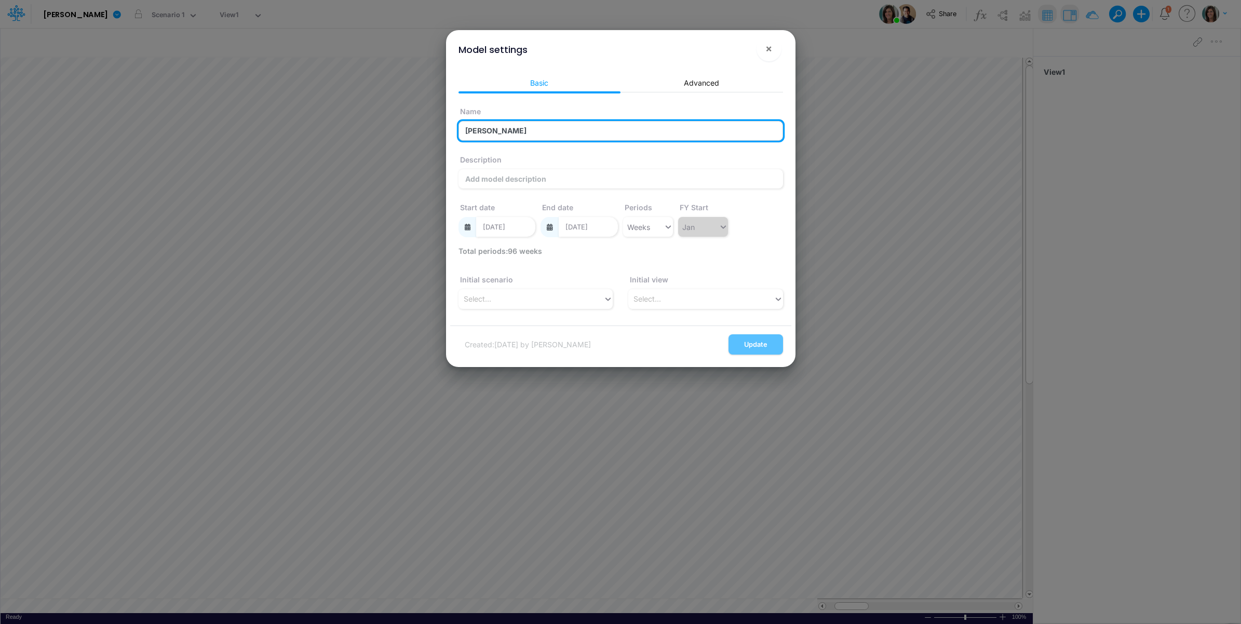
click at [523, 132] on input "[PERSON_NAME]" at bounding box center [621, 131] width 325 height 20
type input "Castro Weekly"
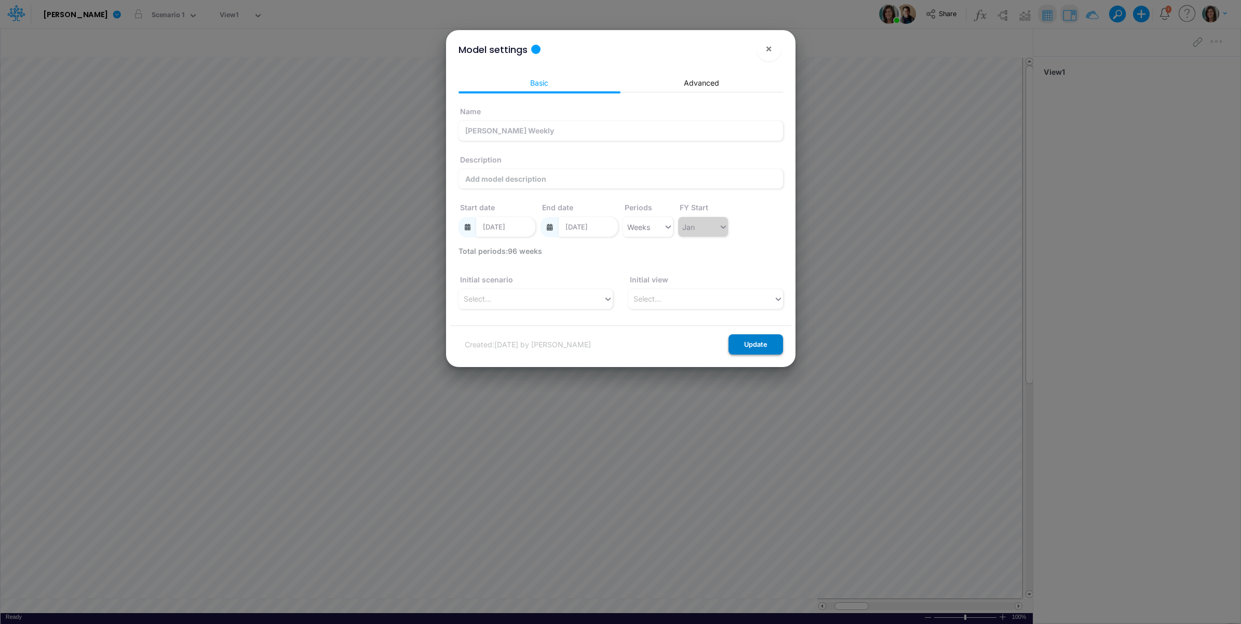
click at [762, 346] on button "Update" at bounding box center [756, 344] width 55 height 20
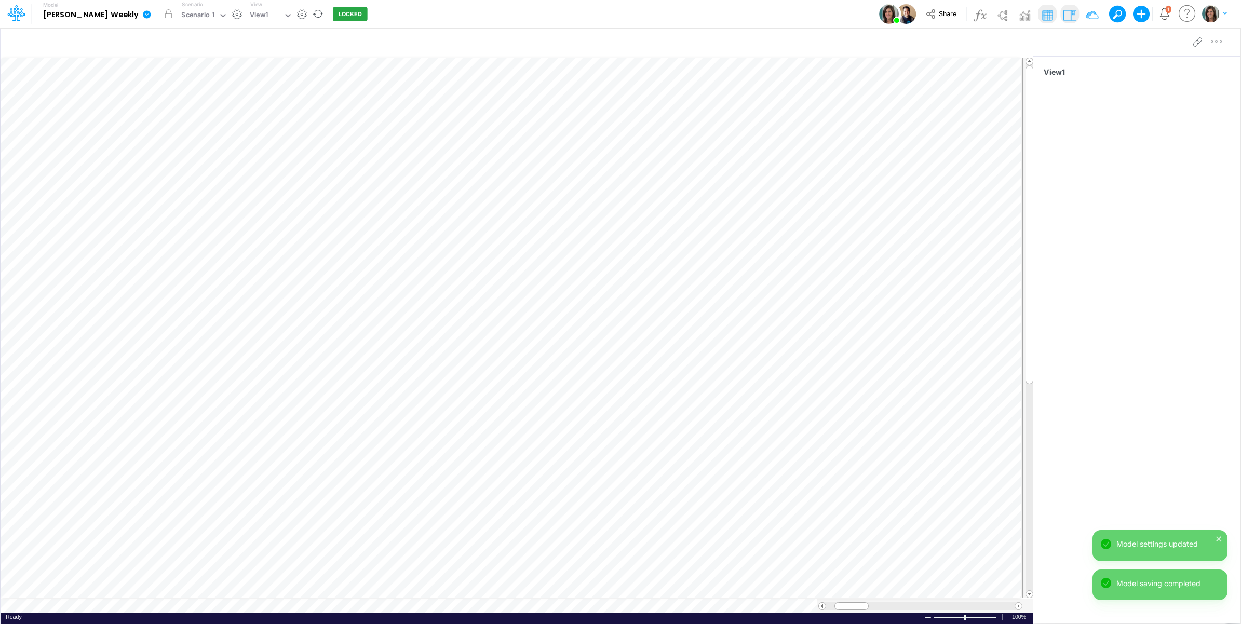
click at [143, 14] on icon at bounding box center [147, 14] width 8 height 8
click at [152, 60] on button "Duplicate" at bounding box center [199, 57] width 111 height 16
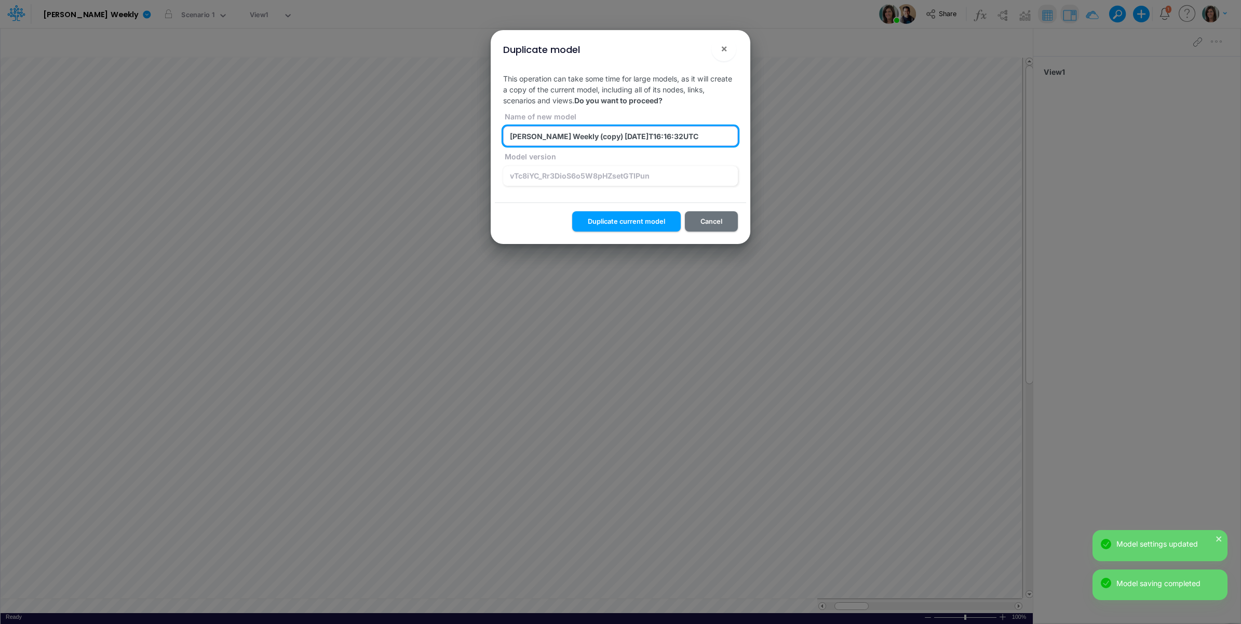
drag, startPoint x: 537, startPoint y: 139, endPoint x: 741, endPoint y: 139, distance: 203.6
click at [733, 138] on input "Castro Weekly (copy) 2025-09-22T16:16:32UTC" at bounding box center [620, 136] width 235 height 20
type input "Castro Monthly"
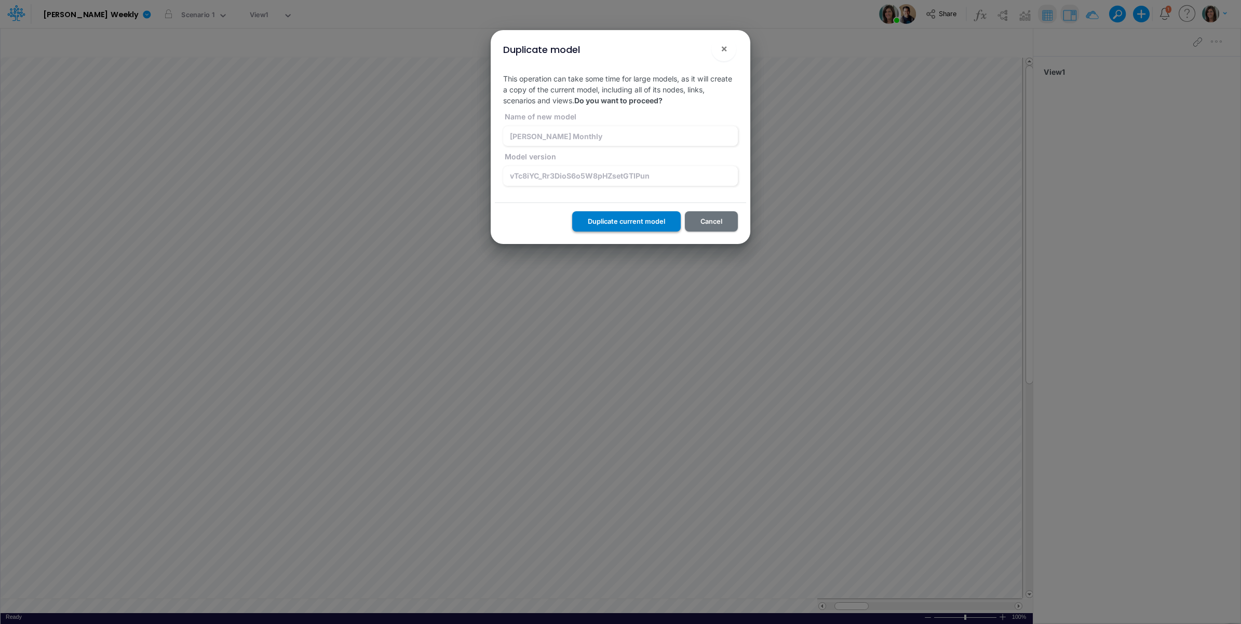
click at [642, 220] on button "Duplicate current model" at bounding box center [626, 221] width 109 height 20
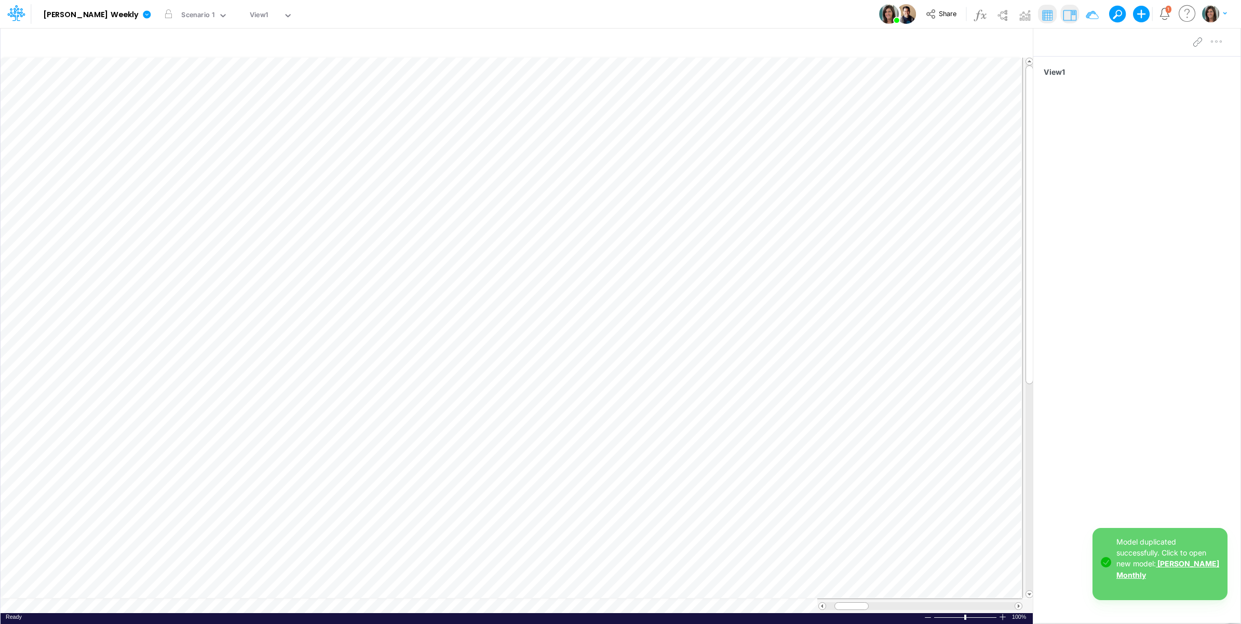
click at [1178, 579] on link "Castro Monthly" at bounding box center [1167, 569] width 103 height 20
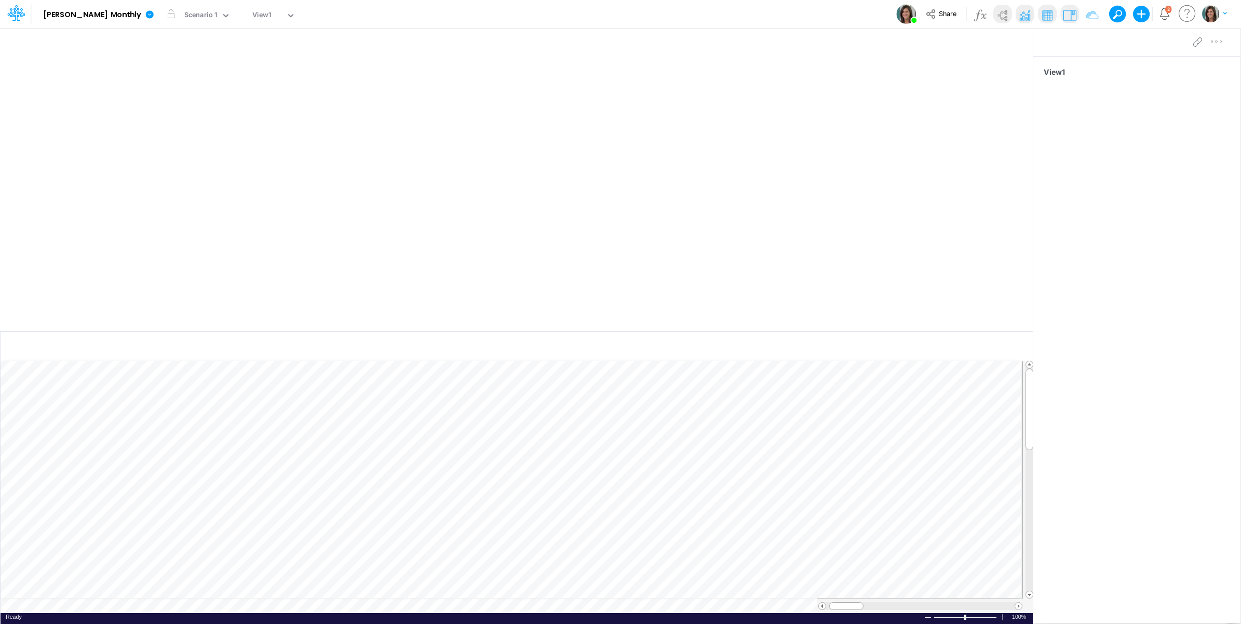
drag, startPoint x: 990, startPoint y: 39, endPoint x: 1006, endPoint y: 16, distance: 28.1
click at [990, 39] on button "button" at bounding box center [991, 43] width 24 height 18
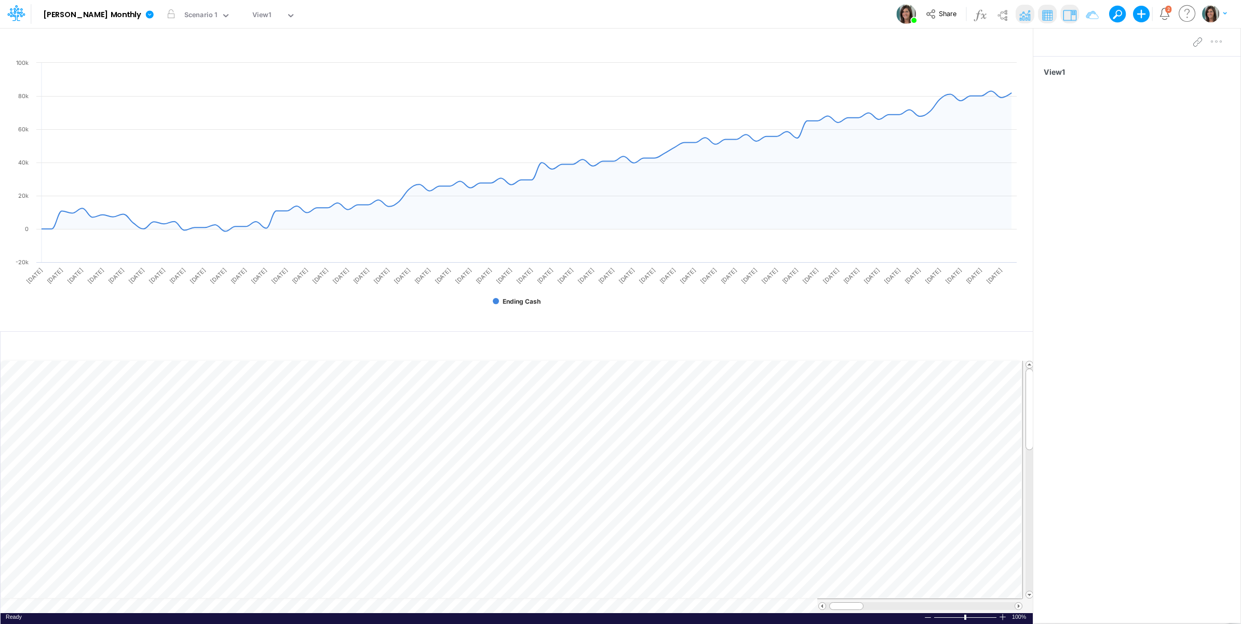
click at [1023, 12] on img at bounding box center [1024, 15] width 17 height 17
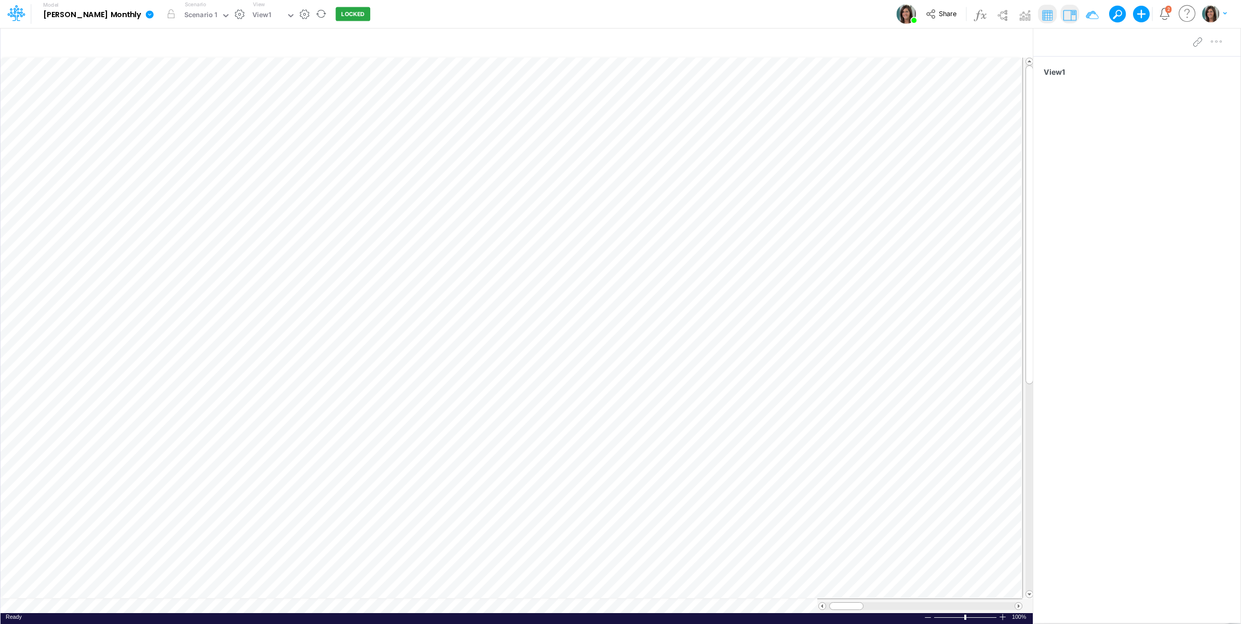
click at [145, 19] on icon at bounding box center [149, 14] width 9 height 9
click at [146, 37] on button "Edit model settings" at bounding box center [201, 42] width 111 height 16
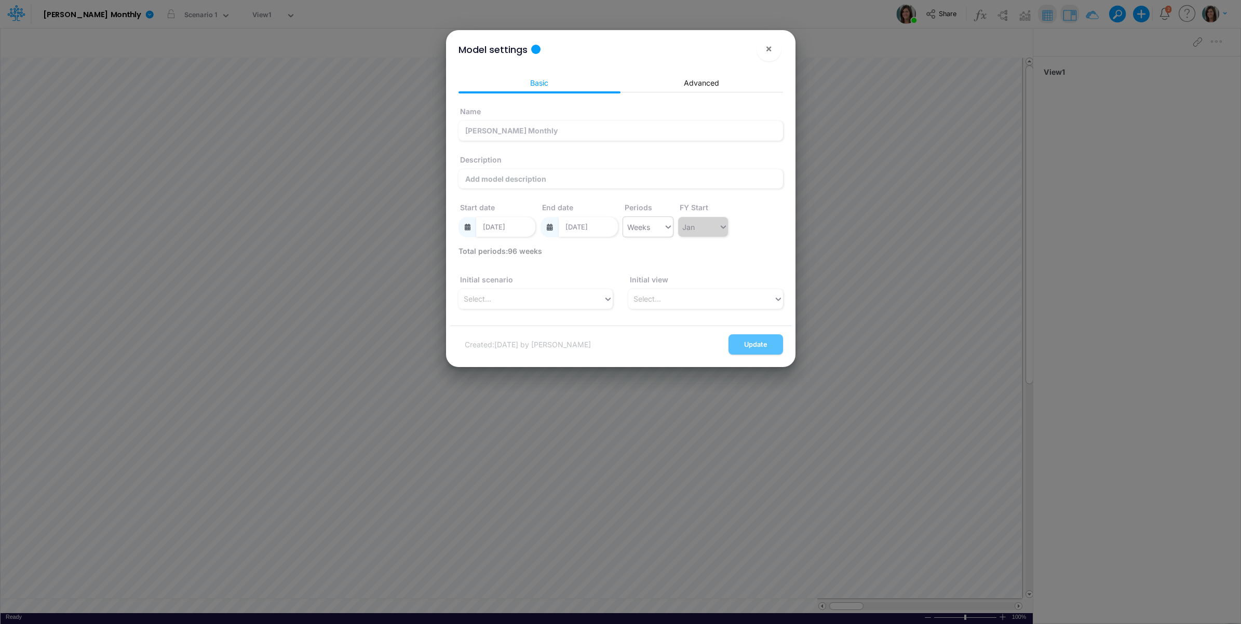
click at [664, 227] on icon at bounding box center [668, 227] width 9 height 10
click at [656, 286] on div "Months" at bounding box center [648, 291] width 50 height 19
type input "07/31/2033"
drag, startPoint x: 734, startPoint y: 222, endPoint x: 751, endPoint y: 222, distance: 17.1
click at [751, 222] on div "Name Castro Monthly Description Start date 08/31/2025 End date 07/31/2033 Perio…" at bounding box center [621, 173] width 330 height 145
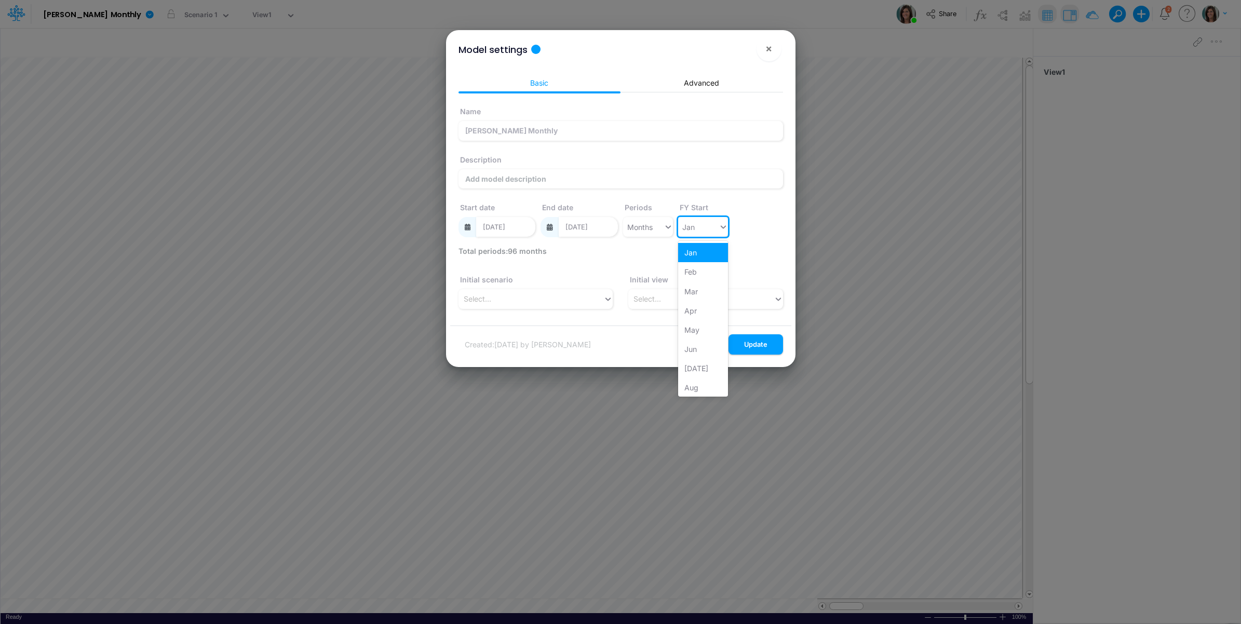
click at [755, 220] on div "Name Castro Monthly Description Start date 08/31/2025 End date 07/31/2033 Perio…" at bounding box center [621, 173] width 330 height 145
click at [523, 233] on input "08/31/2025" at bounding box center [505, 227] width 59 height 20
click at [764, 224] on div "Name Castro Monthly Description Start date 08/31/2025 End date 07/31/2033 Perio…" at bounding box center [621, 173] width 330 height 145
click at [762, 345] on button "Update" at bounding box center [756, 344] width 55 height 20
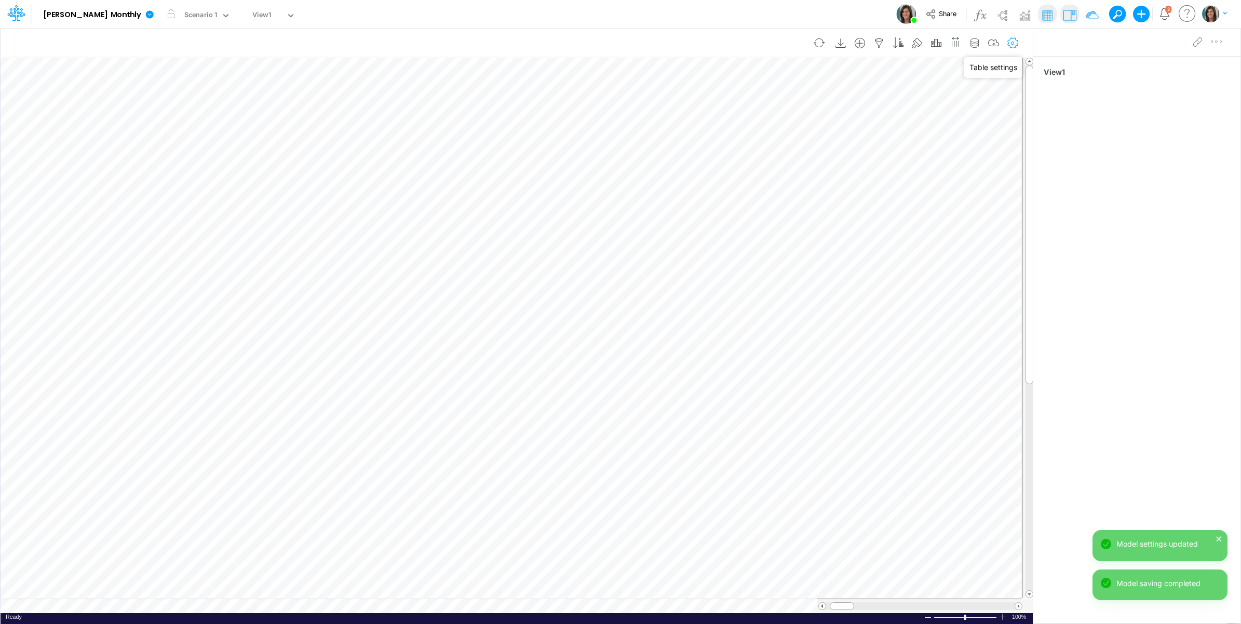
click at [1009, 44] on icon "button" at bounding box center [1013, 43] width 16 height 11
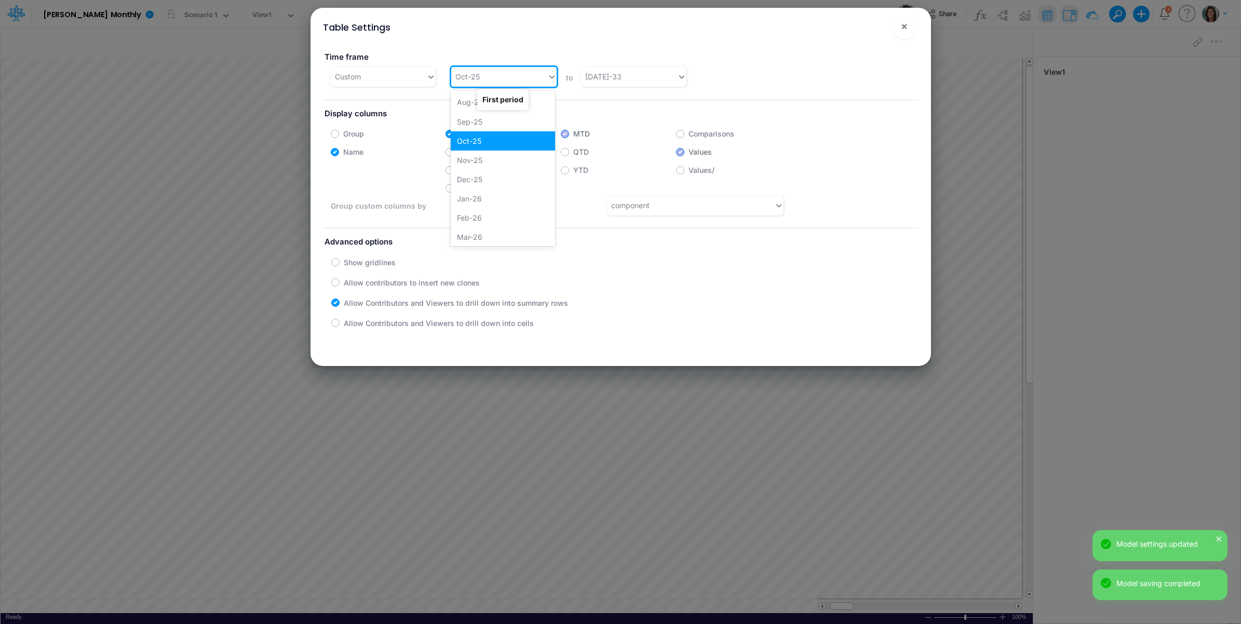
click at [486, 78] on div "Oct-25" at bounding box center [499, 76] width 96 height 17
click at [497, 100] on div "Aug-25" at bounding box center [503, 101] width 104 height 19
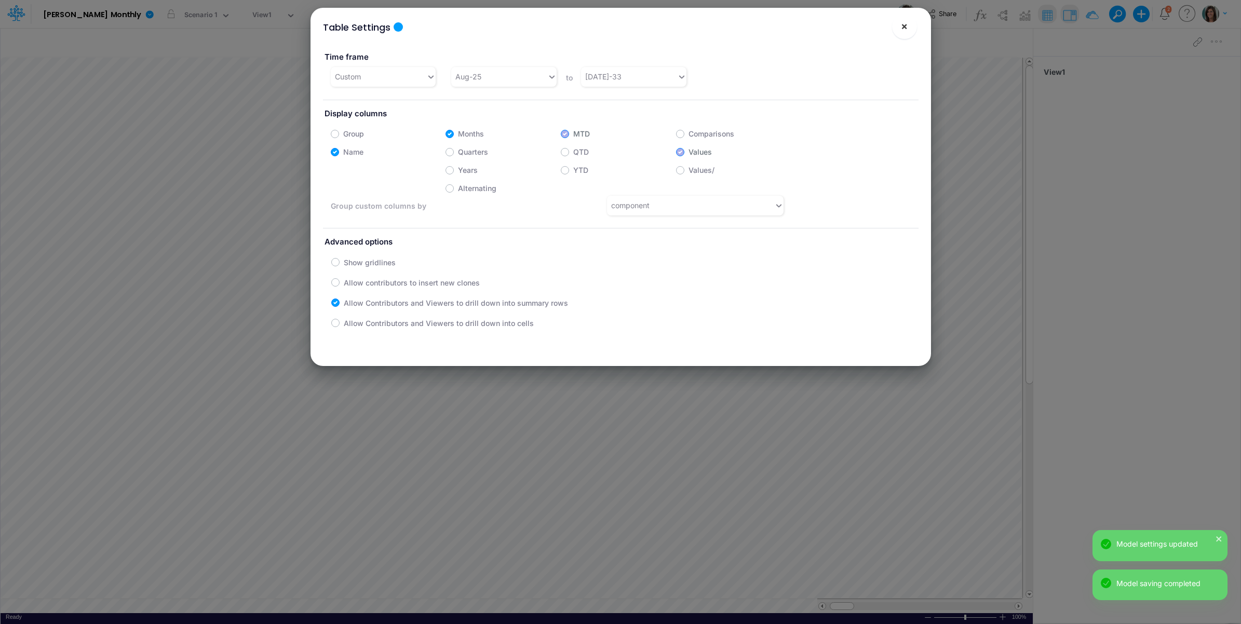
click at [902, 24] on span "×" at bounding box center [904, 26] width 7 height 12
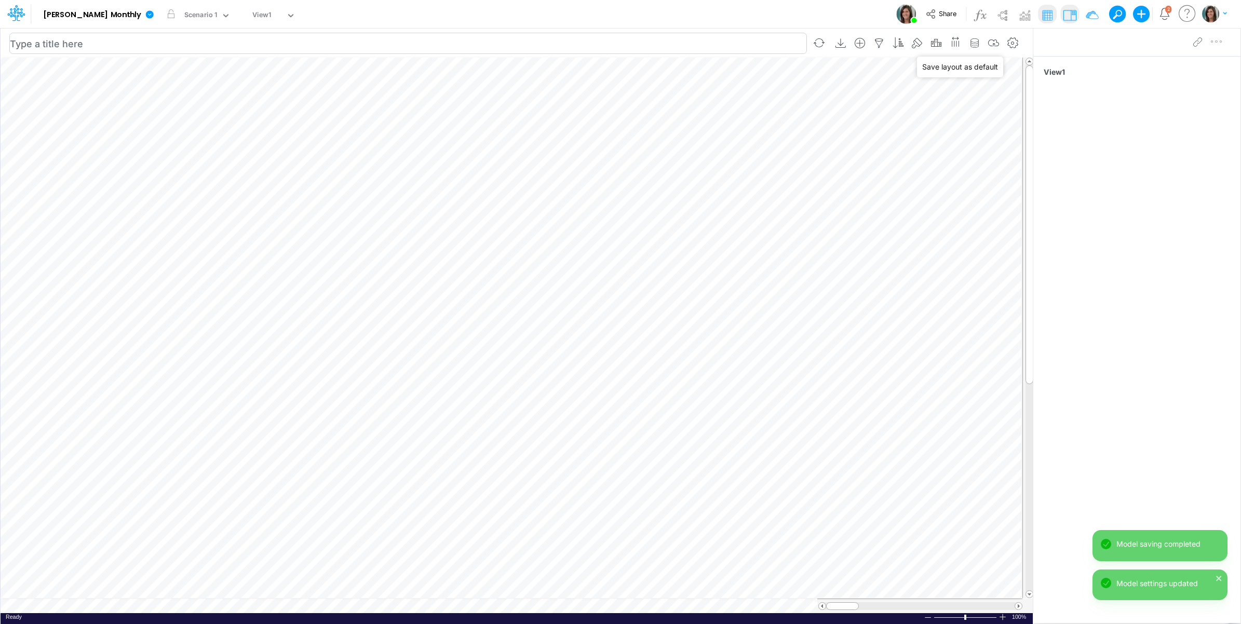
drag, startPoint x: 994, startPoint y: 46, endPoint x: 242, endPoint y: 46, distance: 752.4
click at [993, 46] on icon "button" at bounding box center [994, 43] width 16 height 11
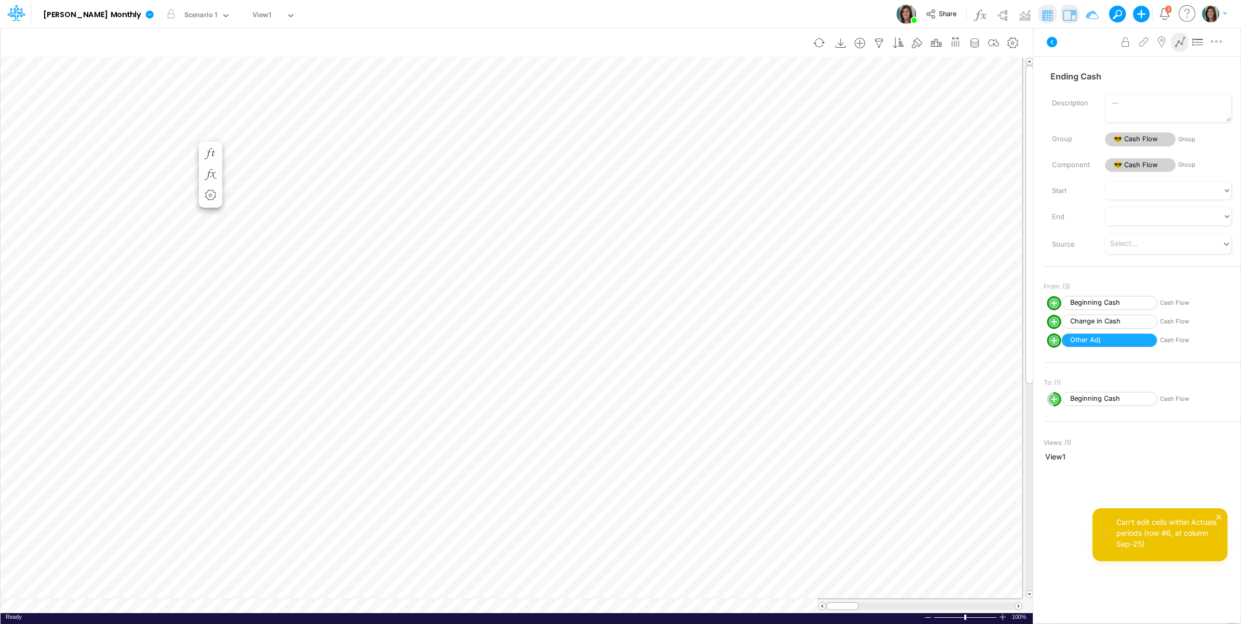
scroll to position [0, 1]
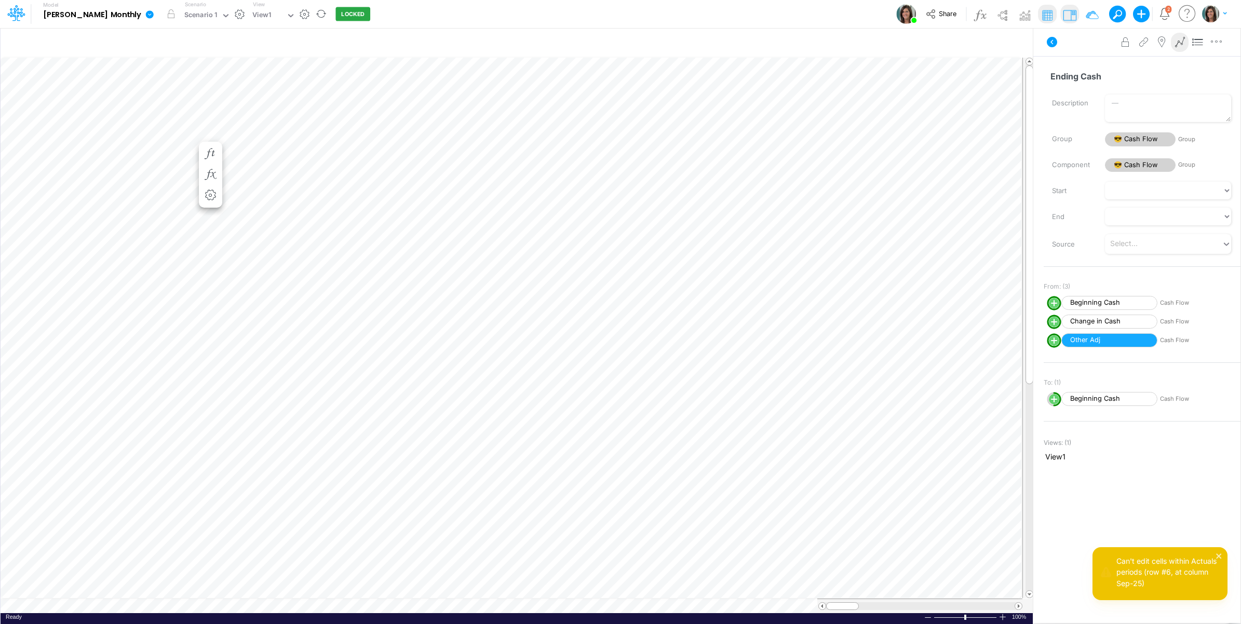
click at [335, 11] on button "LOCKED" at bounding box center [352, 14] width 35 height 14
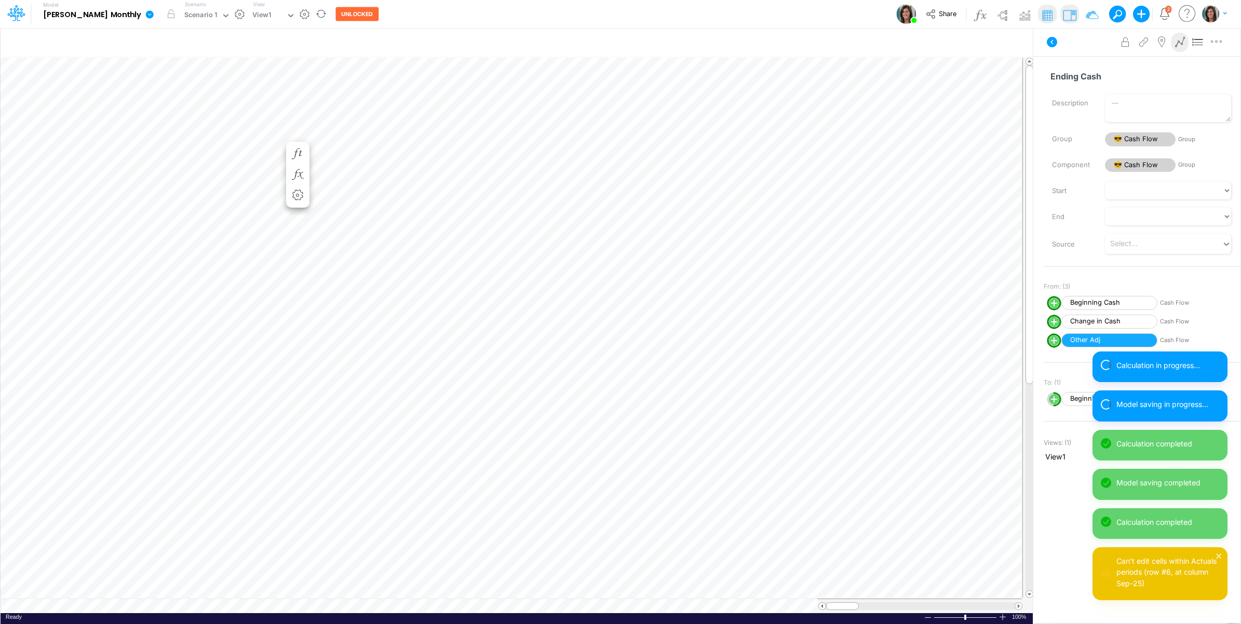
click at [234, 9] on button "button" at bounding box center [239, 14] width 11 height 11
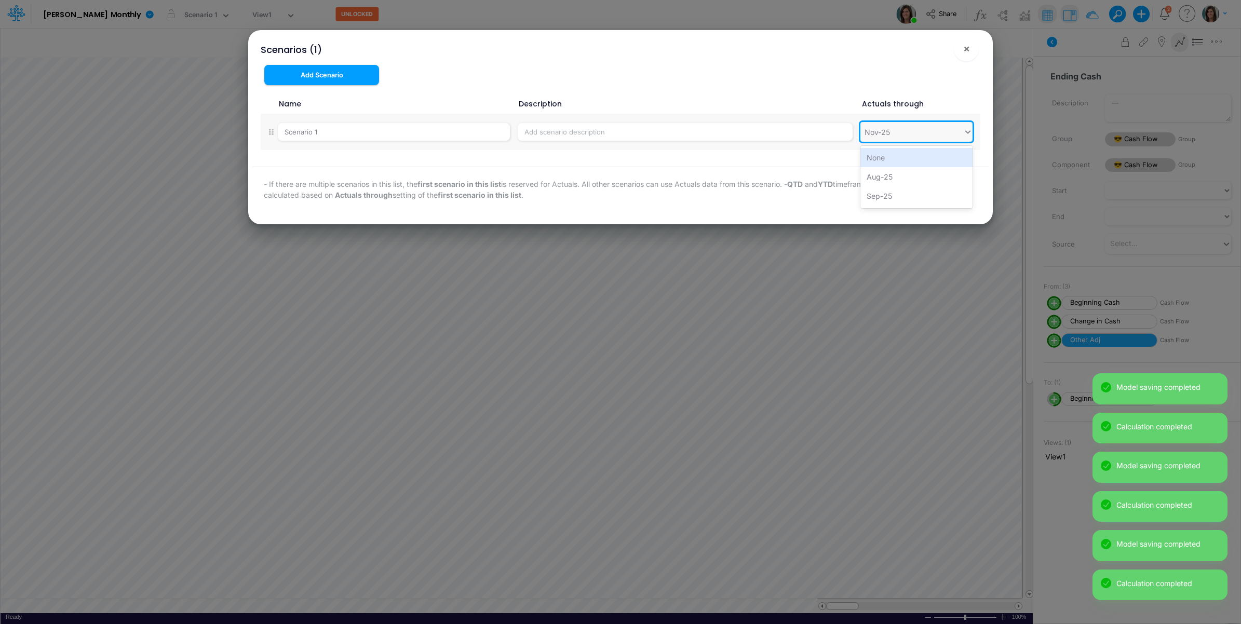
click at [902, 131] on div "Nov-25" at bounding box center [911, 132] width 103 height 17
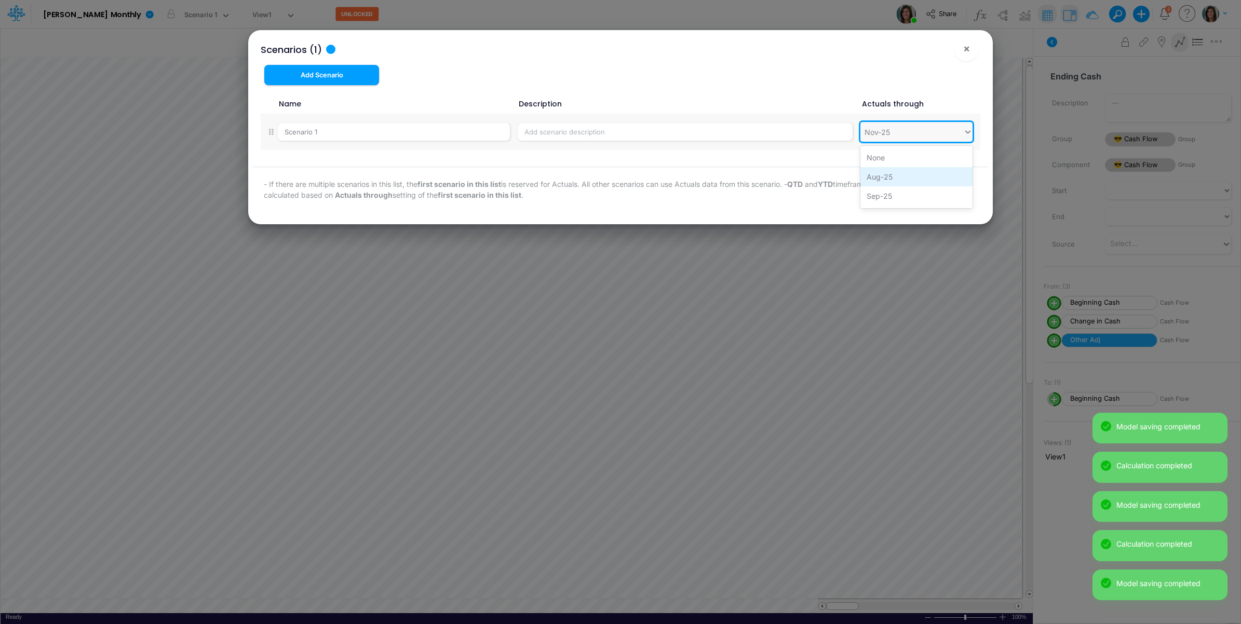
click at [902, 177] on div "Aug-25" at bounding box center [916, 176] width 112 height 19
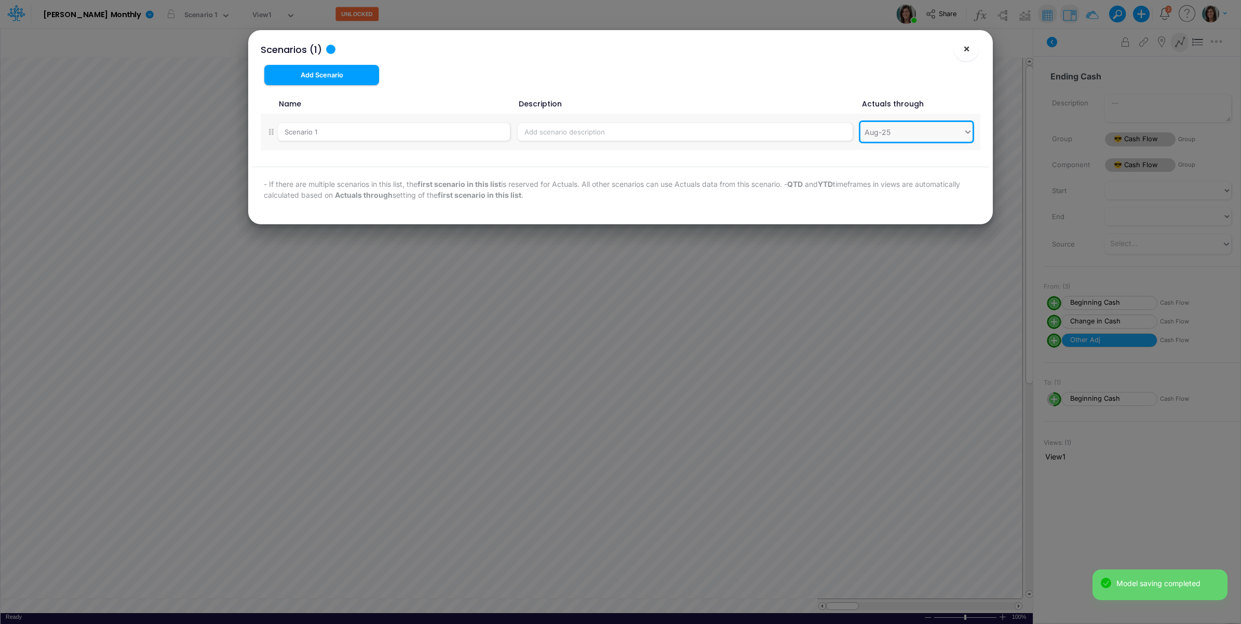
click at [966, 50] on span "×" at bounding box center [966, 48] width 7 height 12
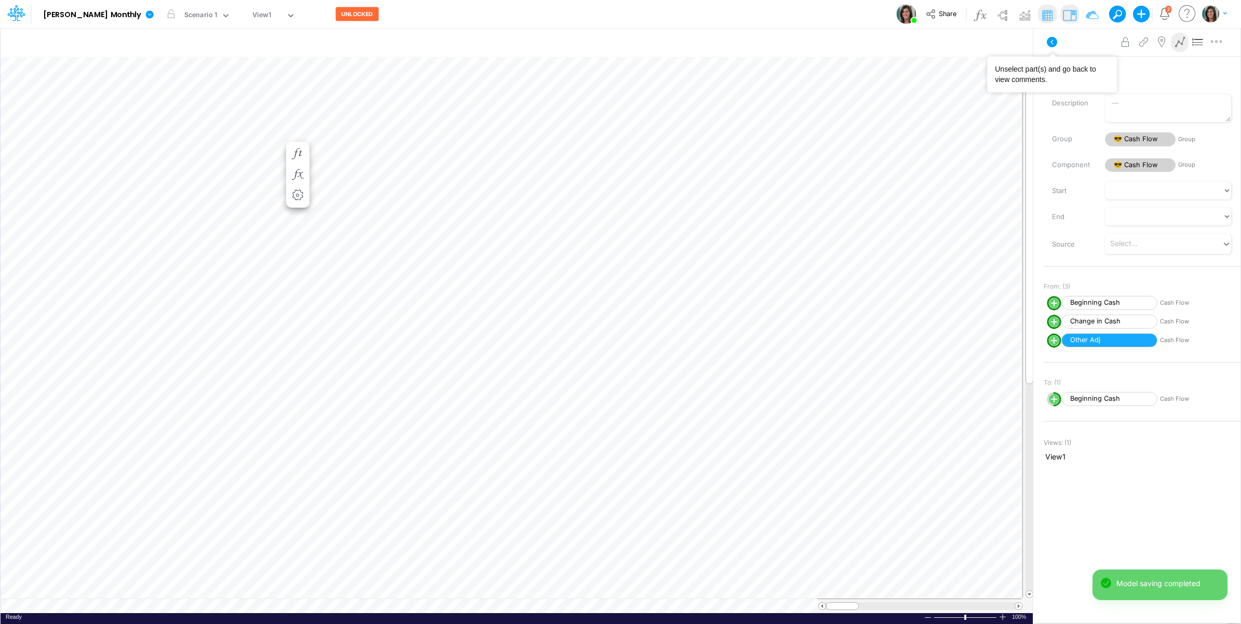
click at [1047, 39] on icon at bounding box center [1052, 42] width 12 height 12
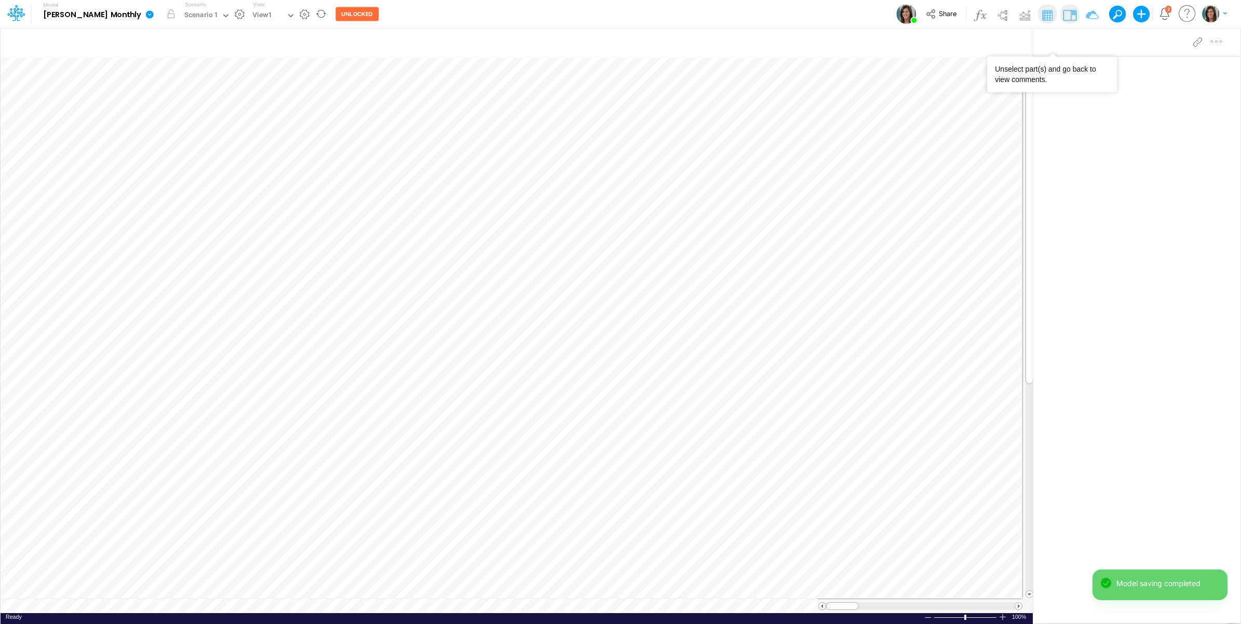
click at [145, 11] on icon at bounding box center [149, 14] width 9 height 9
click at [146, 39] on button "Edit model settings" at bounding box center [201, 42] width 111 height 16
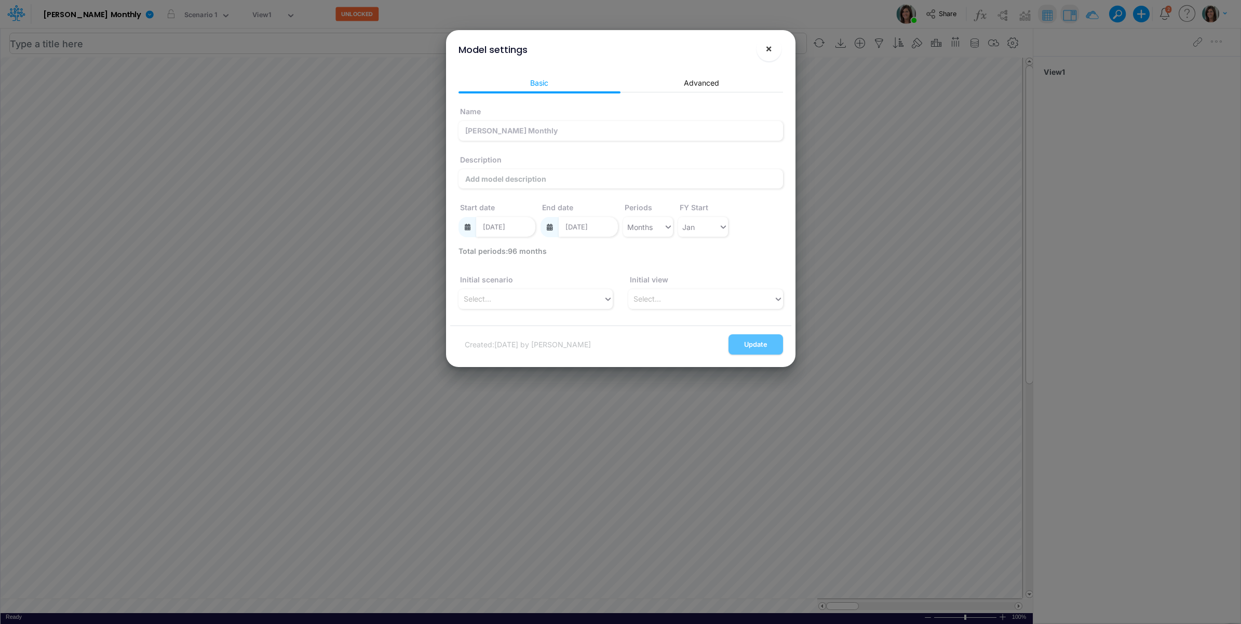
drag, startPoint x: 771, startPoint y: 49, endPoint x: 542, endPoint y: 44, distance: 229.6
click at [769, 50] on span "×" at bounding box center [768, 48] width 7 height 12
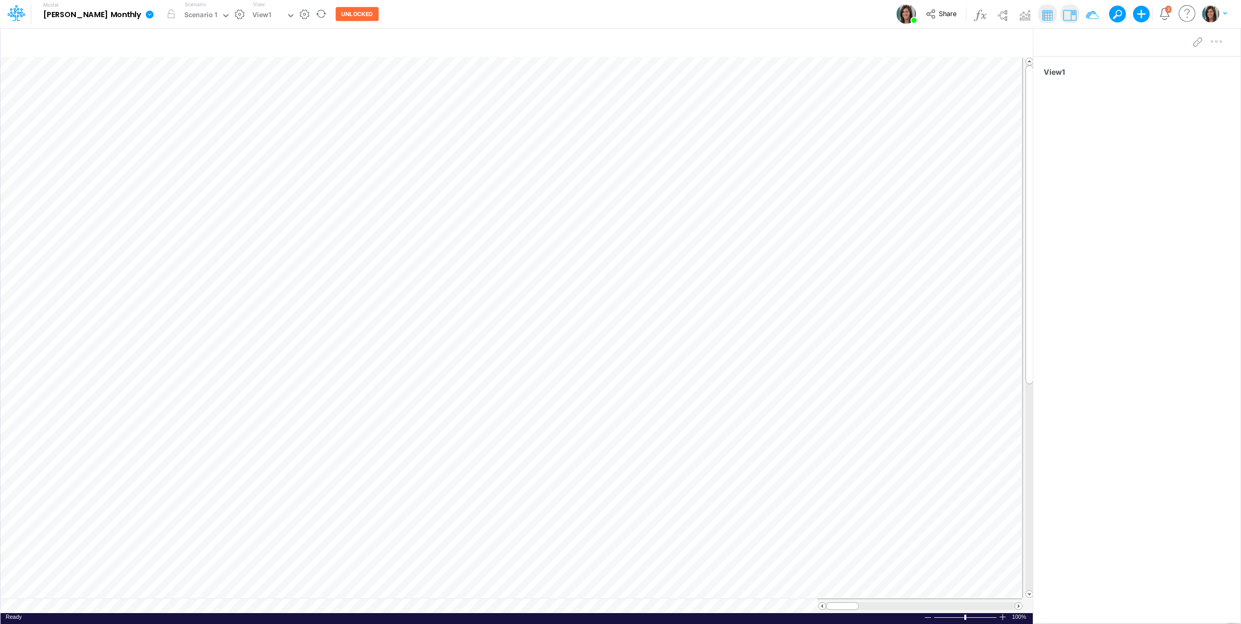
click at [145, 16] on icon at bounding box center [149, 14] width 9 height 9
click at [151, 107] on button "View model info" at bounding box center [201, 108] width 111 height 16
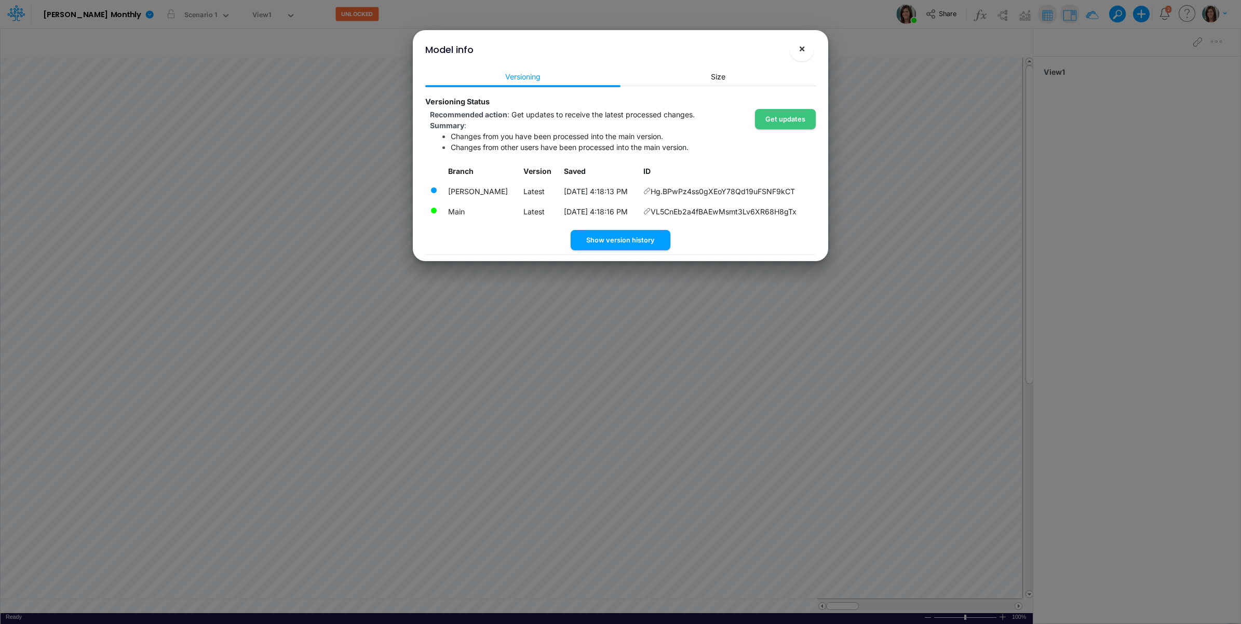
drag, startPoint x: 805, startPoint y: 53, endPoint x: 319, endPoint y: 27, distance: 486.7
click at [804, 53] on button "×" at bounding box center [801, 48] width 25 height 25
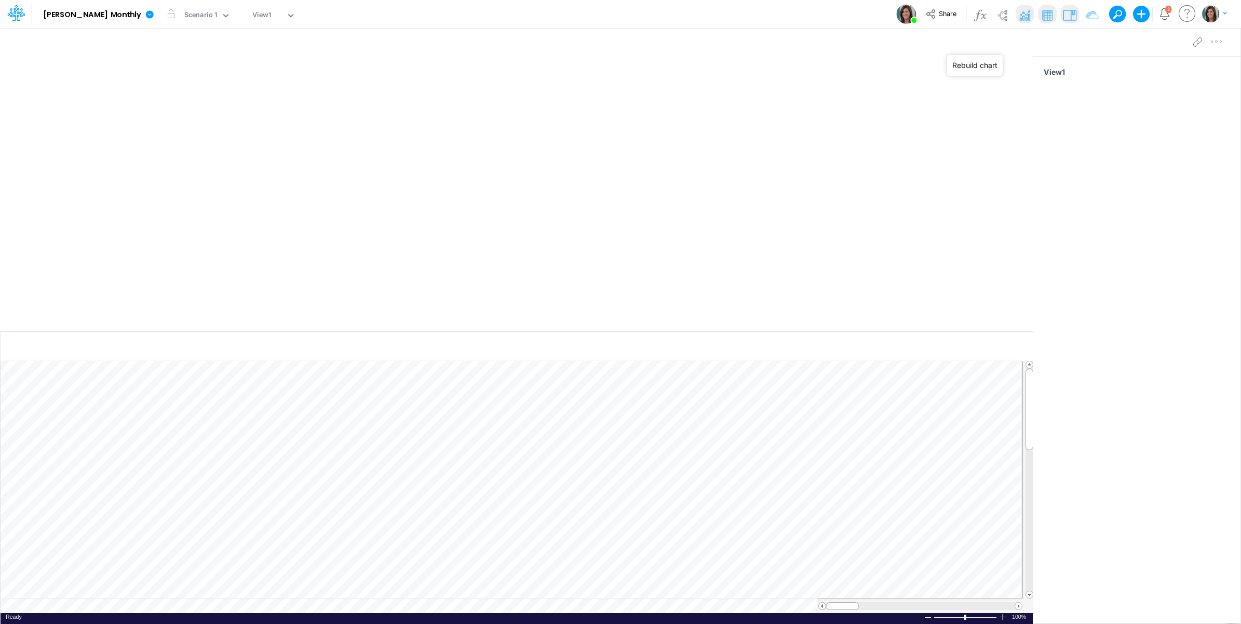
drag, startPoint x: 987, startPoint y: 42, endPoint x: 546, endPoint y: 294, distance: 508.2
click at [988, 42] on button "button" at bounding box center [991, 43] width 24 height 18
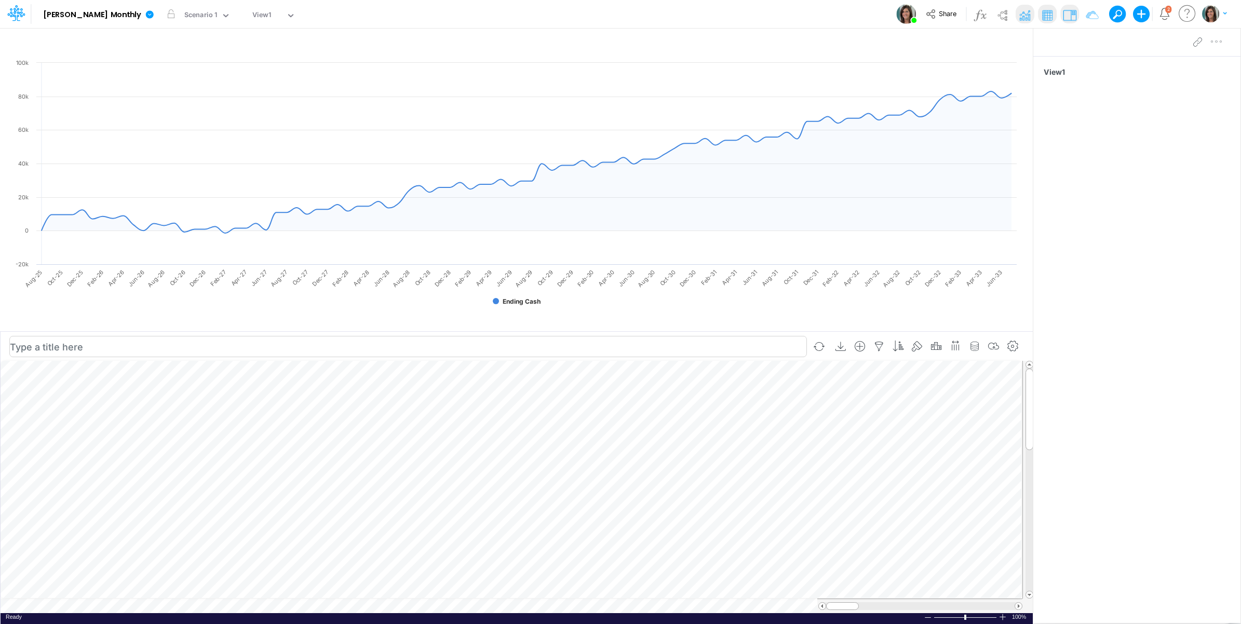
scroll to position [0, 1]
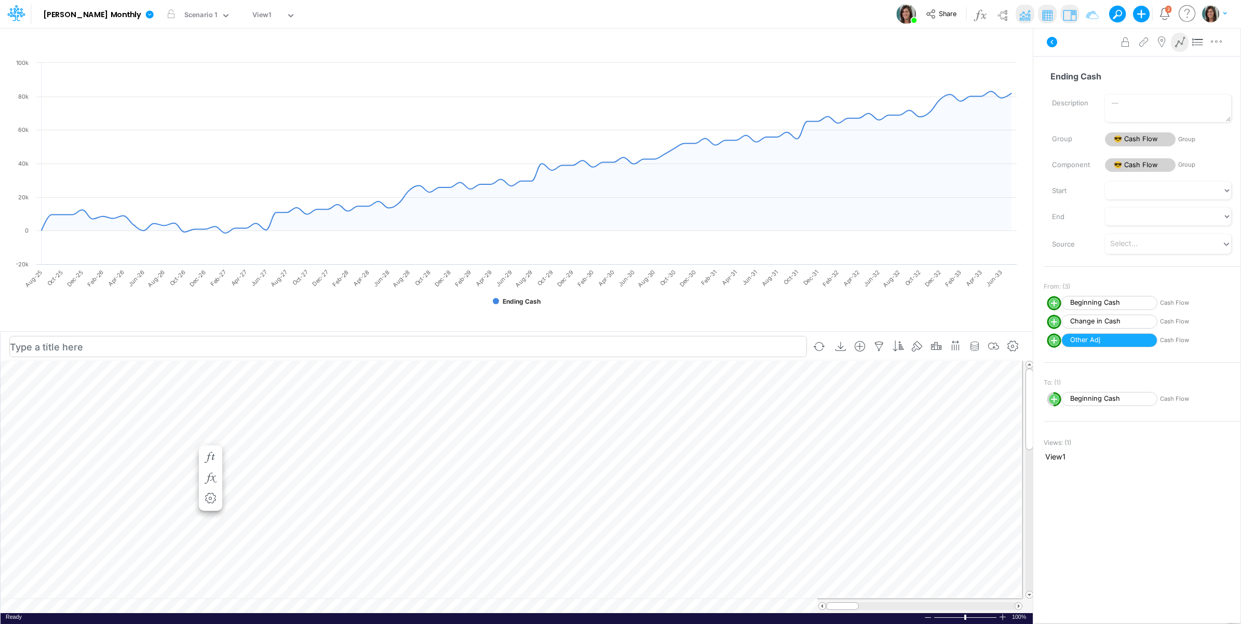
scroll to position [0, 1]
drag, startPoint x: 1049, startPoint y: 40, endPoint x: 517, endPoint y: 248, distance: 572.0
click at [1050, 40] on icon at bounding box center [1052, 42] width 10 height 10
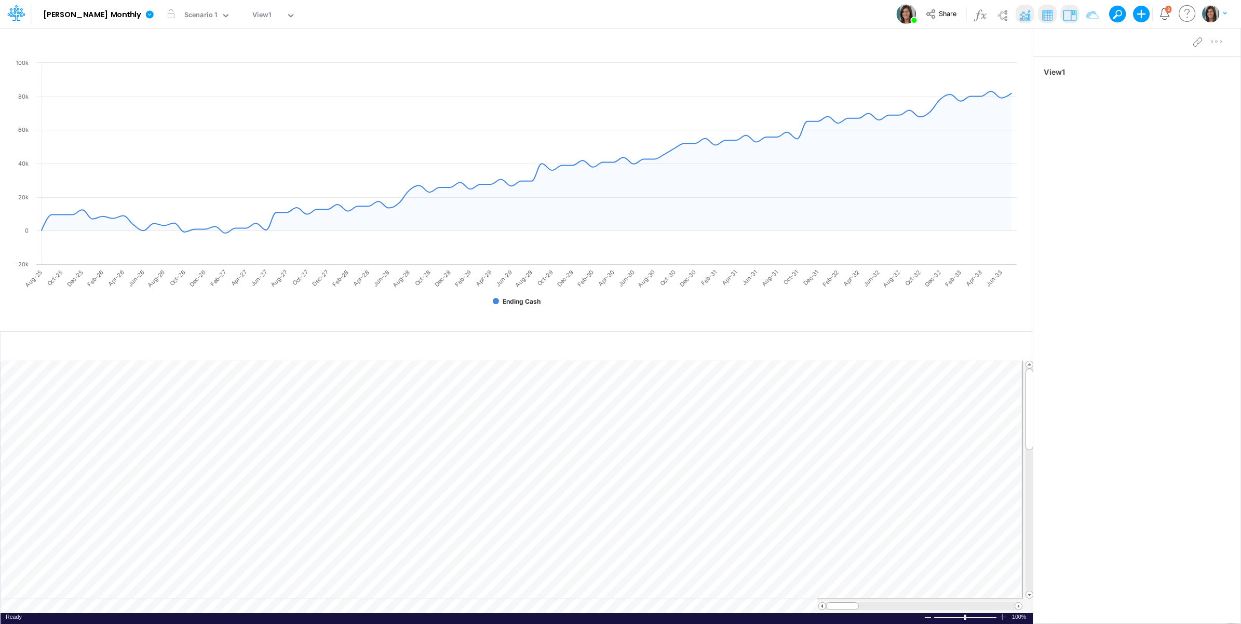
click at [1027, 9] on img at bounding box center [1024, 15] width 17 height 17
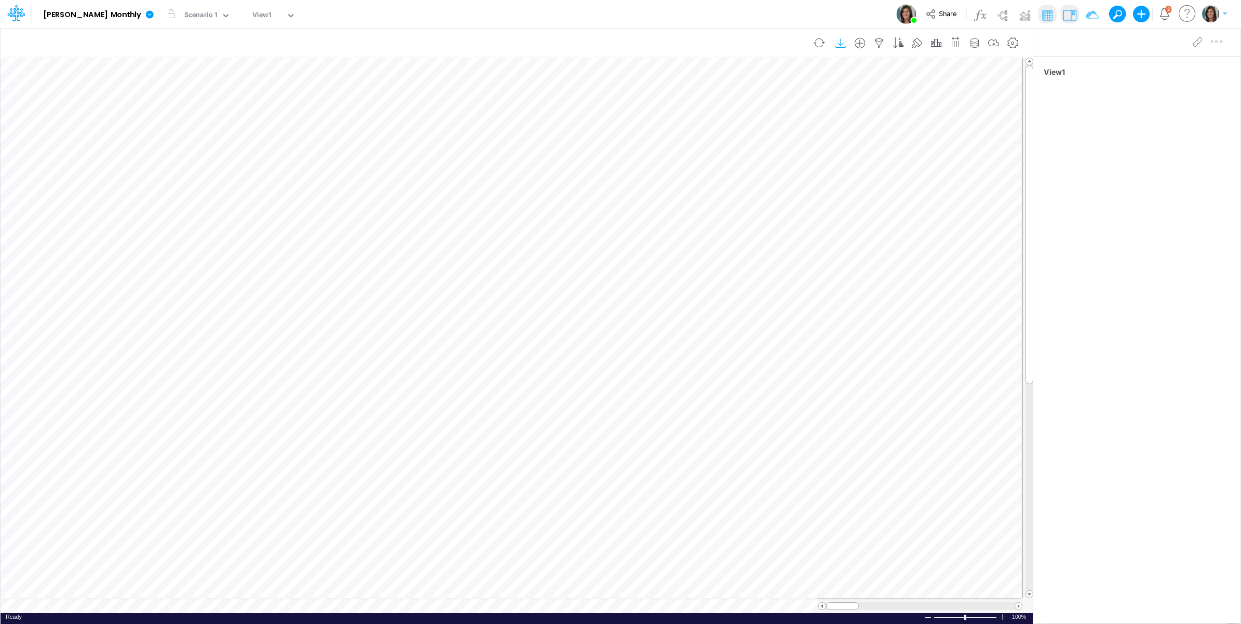
scroll to position [0, 1]
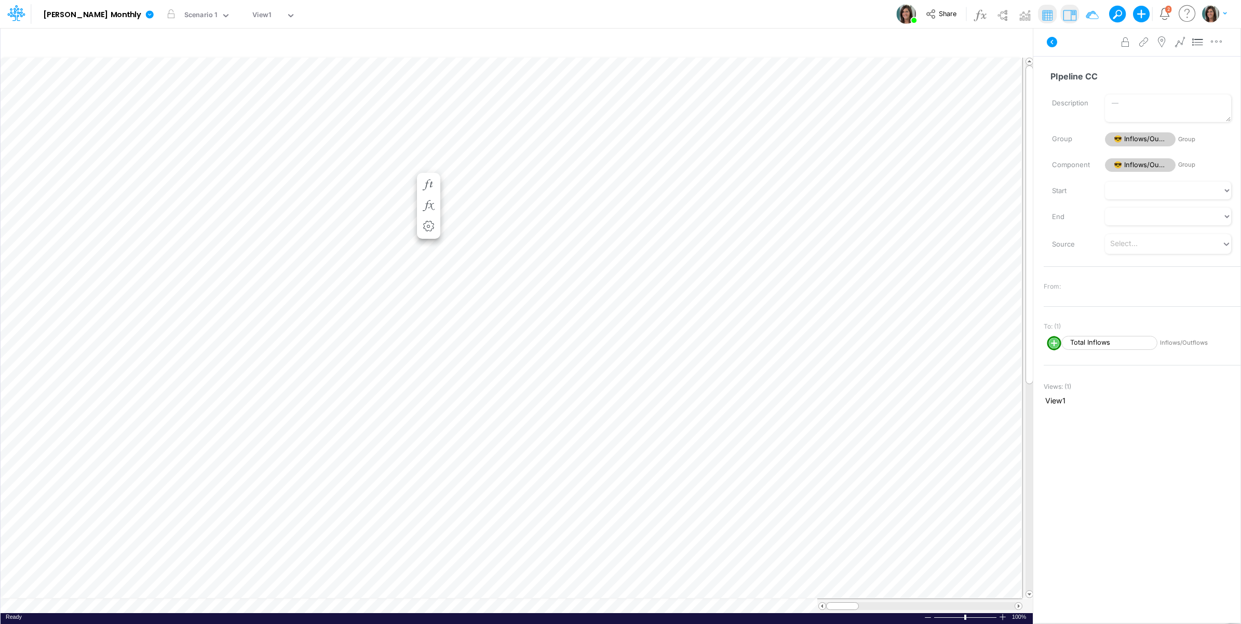
scroll to position [0, 1]
click at [210, 183] on icon "button" at bounding box center [211, 185] width 16 height 11
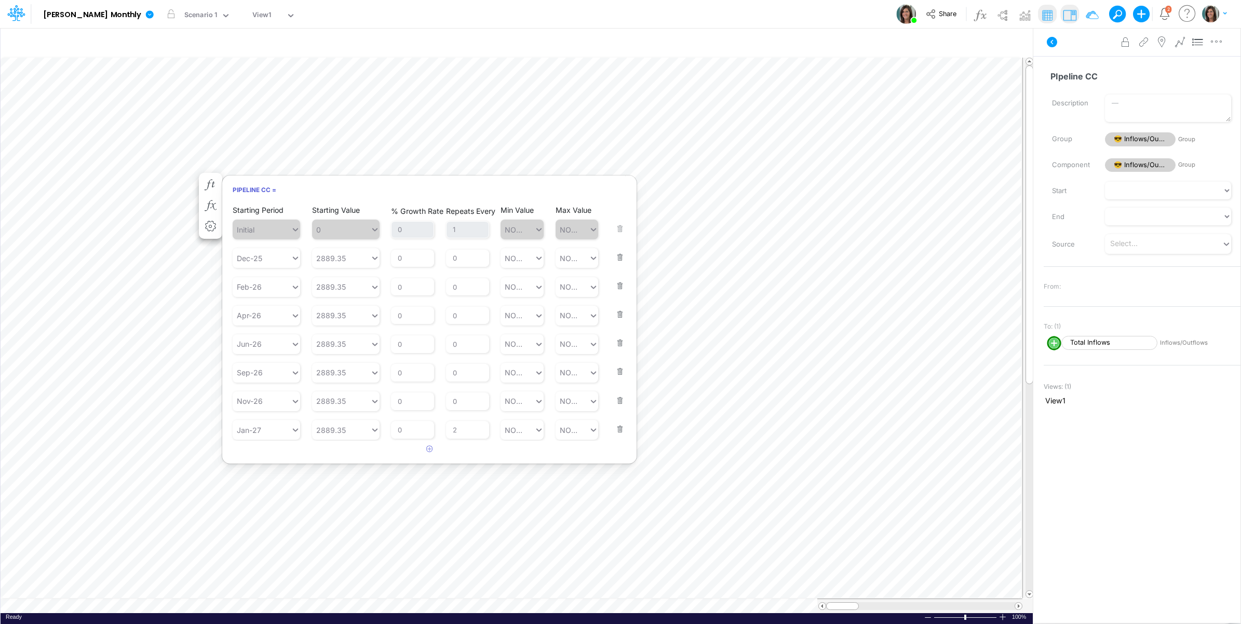
drag, startPoint x: 616, startPoint y: 427, endPoint x: 617, endPoint y: 418, distance: 8.8
click at [616, 426] on button "button" at bounding box center [617, 423] width 14 height 28
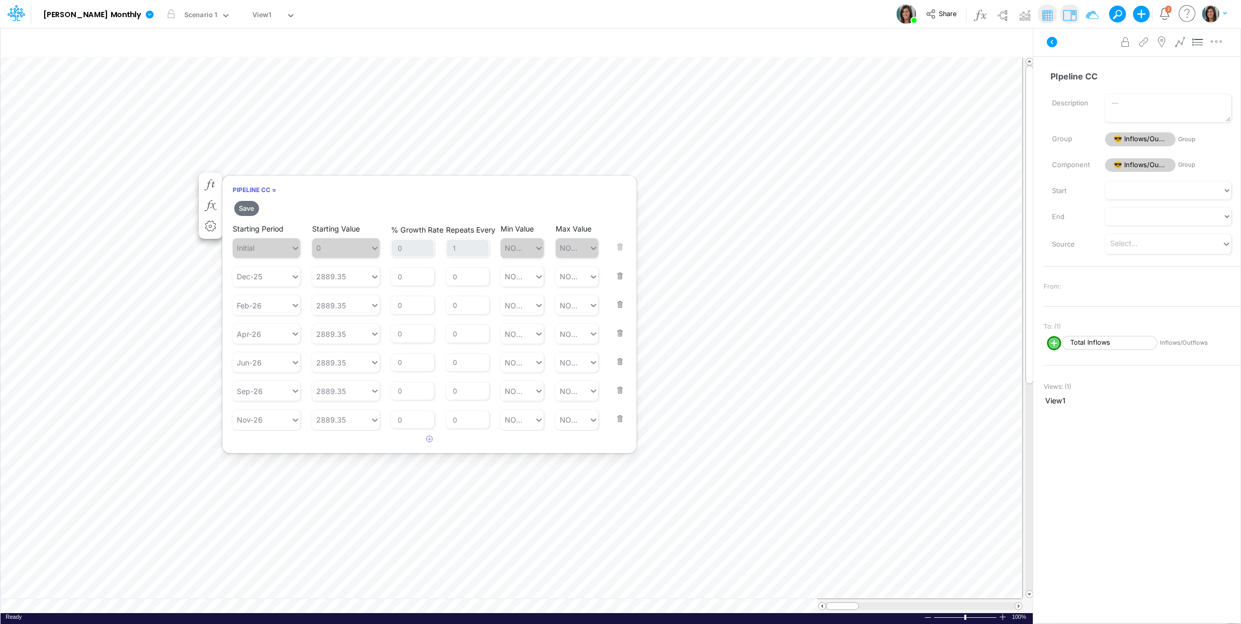
click at [618, 398] on button "button" at bounding box center [617, 412] width 14 height 28
drag, startPoint x: 621, startPoint y: 388, endPoint x: 617, endPoint y: 374, distance: 14.5
click at [619, 384] on button "button" at bounding box center [617, 384] width 14 height 28
drag, startPoint x: 616, startPoint y: 361, endPoint x: 614, endPoint y: 345, distance: 15.8
click at [616, 358] on button "button" at bounding box center [617, 355] width 14 height 28
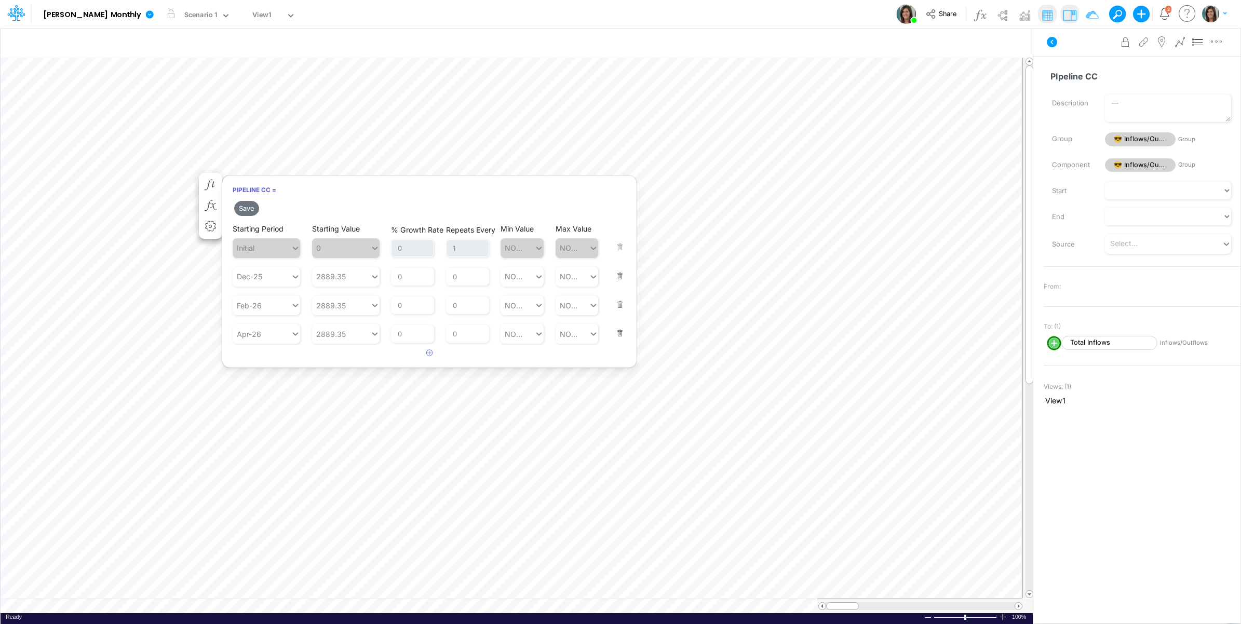
click at [616, 331] on button "button" at bounding box center [617, 327] width 14 height 28
drag, startPoint x: 618, startPoint y: 298, endPoint x: 411, endPoint y: 234, distance: 216.8
click at [613, 296] on button "button" at bounding box center [617, 298] width 14 height 28
click at [263, 277] on div "Dec-25" at bounding box center [262, 276] width 58 height 17
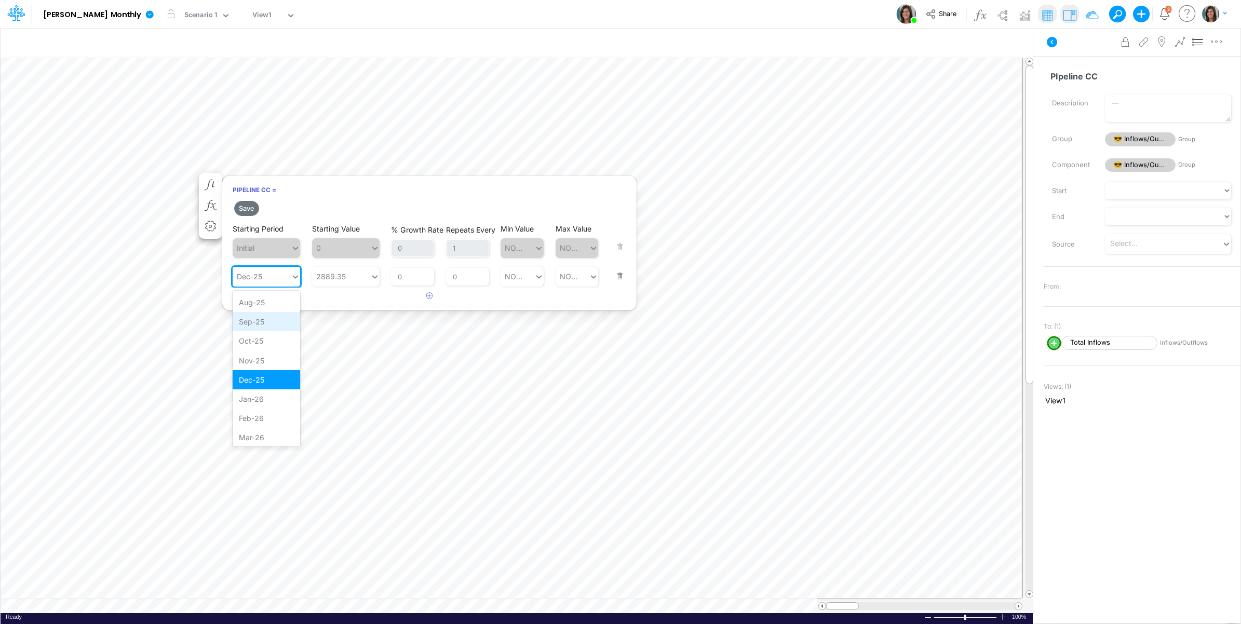
click at [263, 326] on div "Sep-25" at bounding box center [267, 321] width 68 height 19
type input "2889.35"
click at [346, 280] on input "2889.35" at bounding box center [332, 276] width 30 height 11
click at [290, 295] on article at bounding box center [429, 296] width 414 height 17
click at [422, 301] on button "button" at bounding box center [430, 296] width 20 height 17
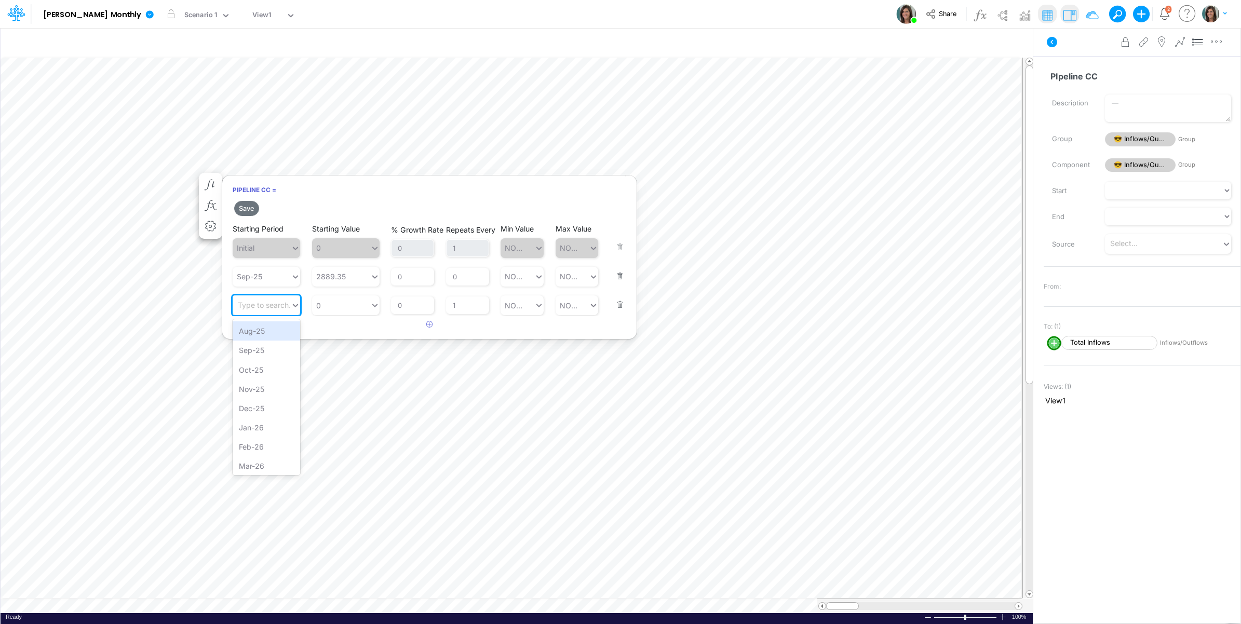
click at [276, 304] on div "Type to search..." at bounding box center [266, 305] width 57 height 11
click at [277, 333] on div "Oct-25" at bounding box center [267, 330] width 68 height 19
type input "oc"
click at [357, 309] on div "0 0" at bounding box center [341, 305] width 58 height 17
click at [351, 333] on div "Set value 5780" at bounding box center [346, 330] width 68 height 19
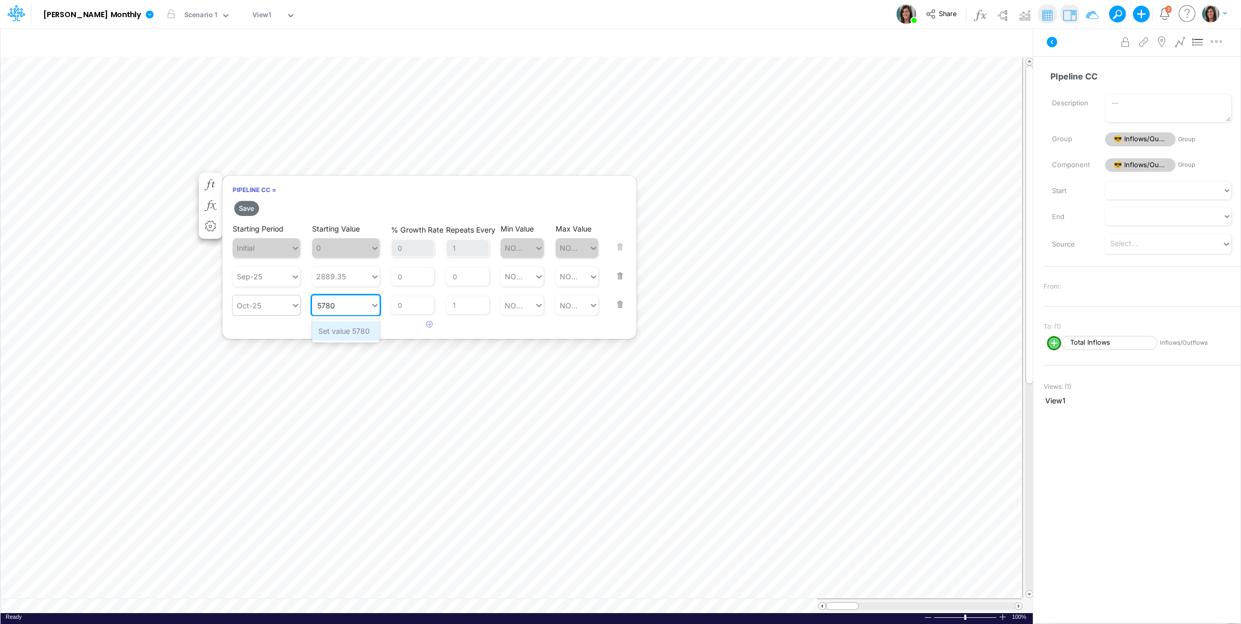
type input "5780"
click at [252, 207] on button "Save" at bounding box center [246, 208] width 25 height 15
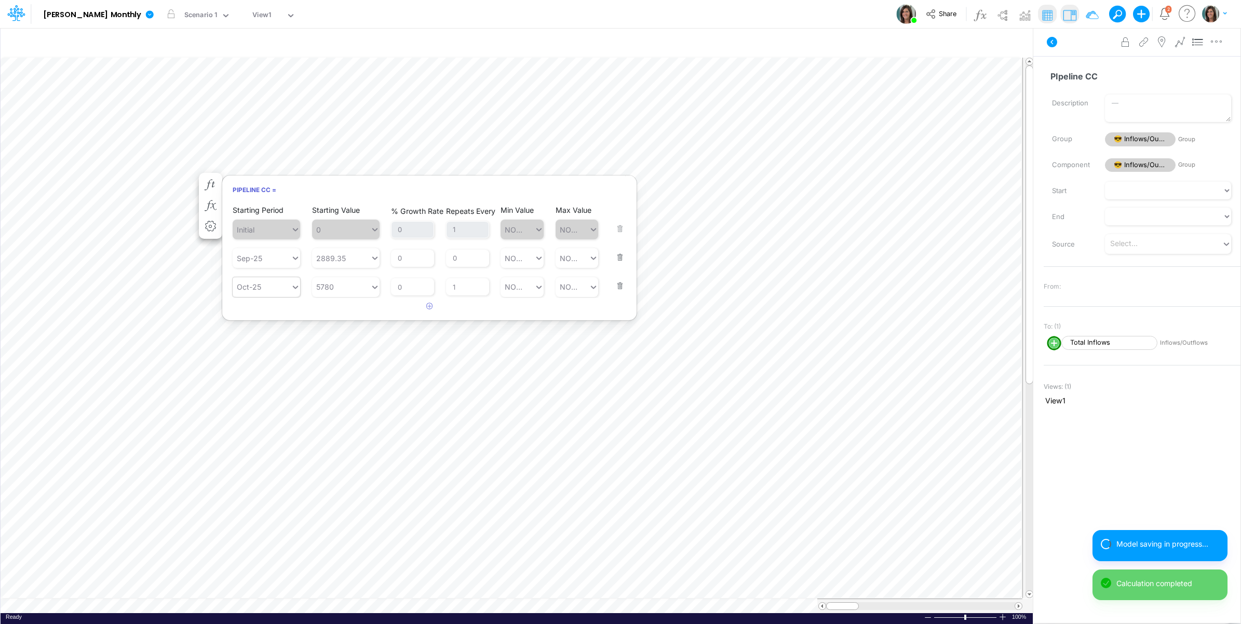
click at [1065, 50] on div "Advanced settings Delete" at bounding box center [1136, 42] width 207 height 29
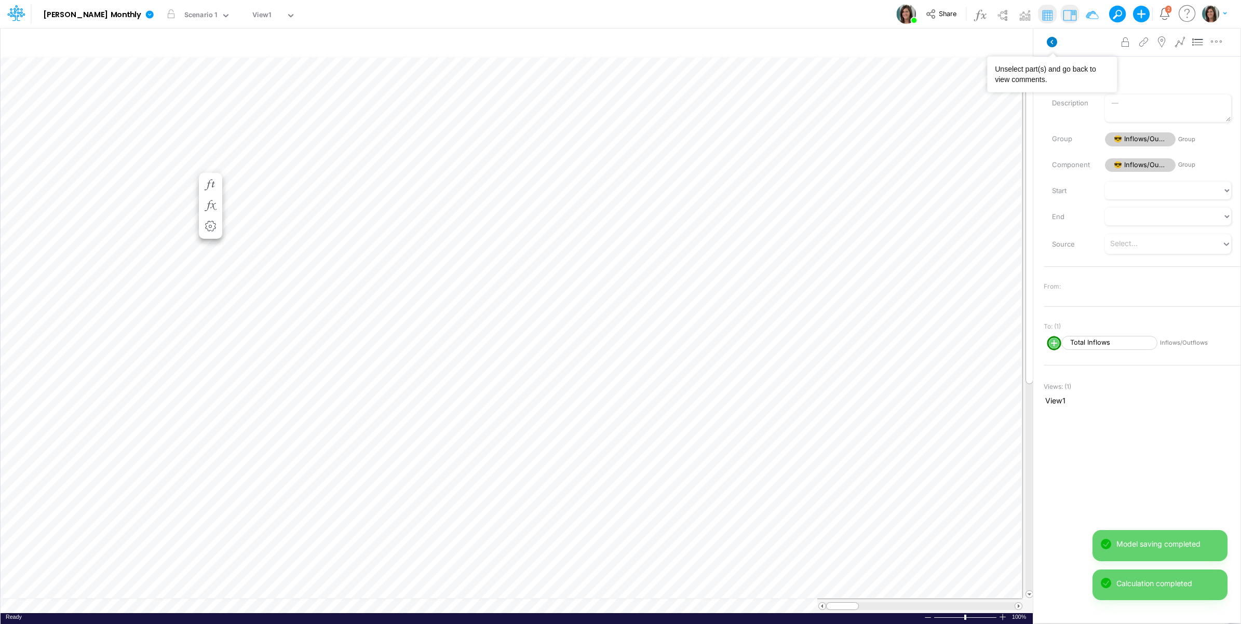
click at [1054, 40] on icon at bounding box center [1052, 42] width 10 height 10
click at [645, 190] on icon "button" at bounding box center [647, 195] width 16 height 11
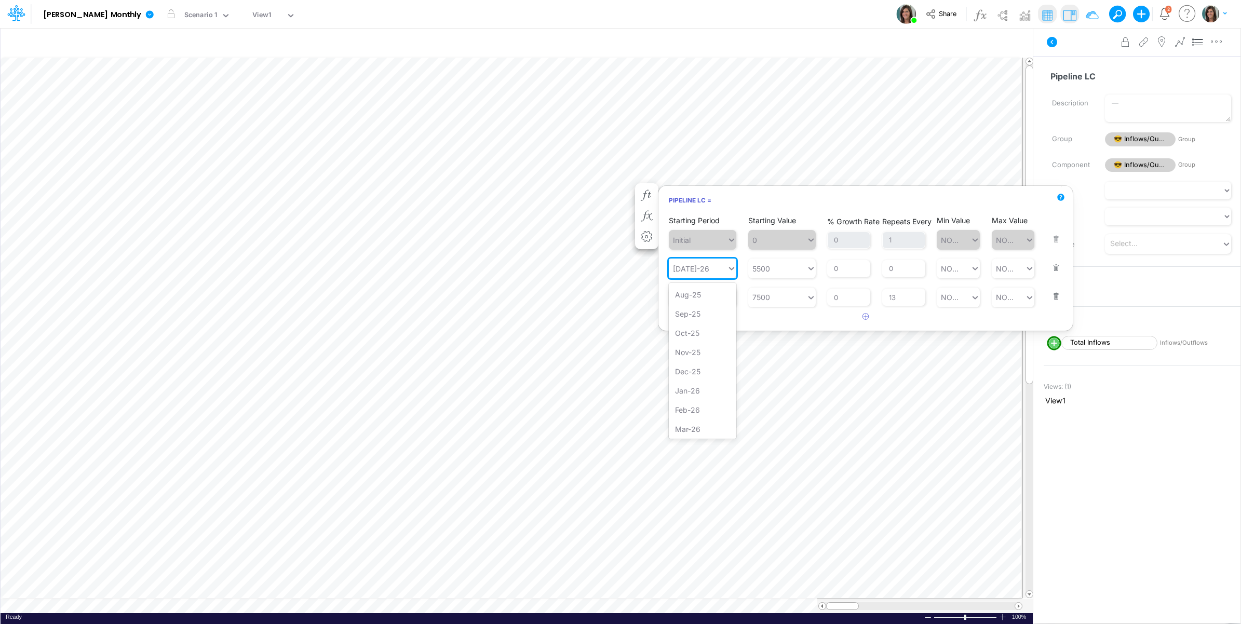
click at [699, 270] on div "[DATE]-26" at bounding box center [698, 268] width 58 height 17
click at [697, 349] on div "Nov-25" at bounding box center [703, 352] width 68 height 19
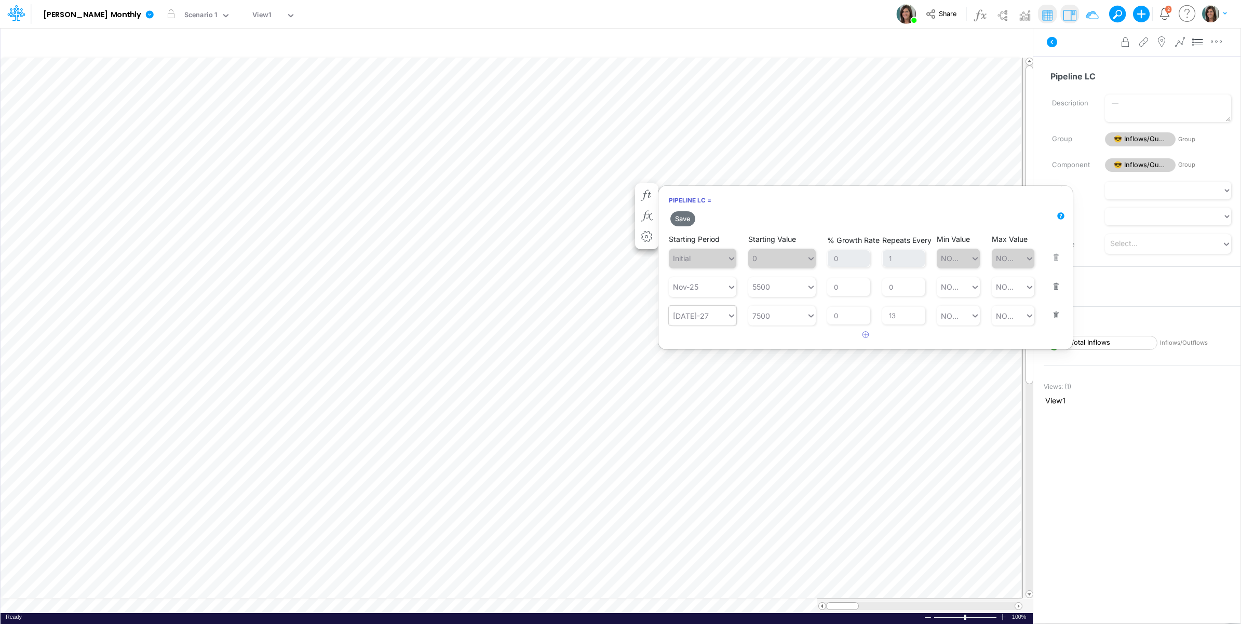
click at [700, 320] on div "Jul-27" at bounding box center [698, 315] width 58 height 17
click at [694, 437] on div "Jan-26" at bounding box center [703, 437] width 68 height 19
click at [715, 316] on div "Jan-26" at bounding box center [698, 315] width 58 height 17
click at [689, 455] on div "Feb-26" at bounding box center [703, 457] width 68 height 19
drag, startPoint x: 902, startPoint y: 317, endPoint x: 884, endPoint y: 317, distance: 18.7
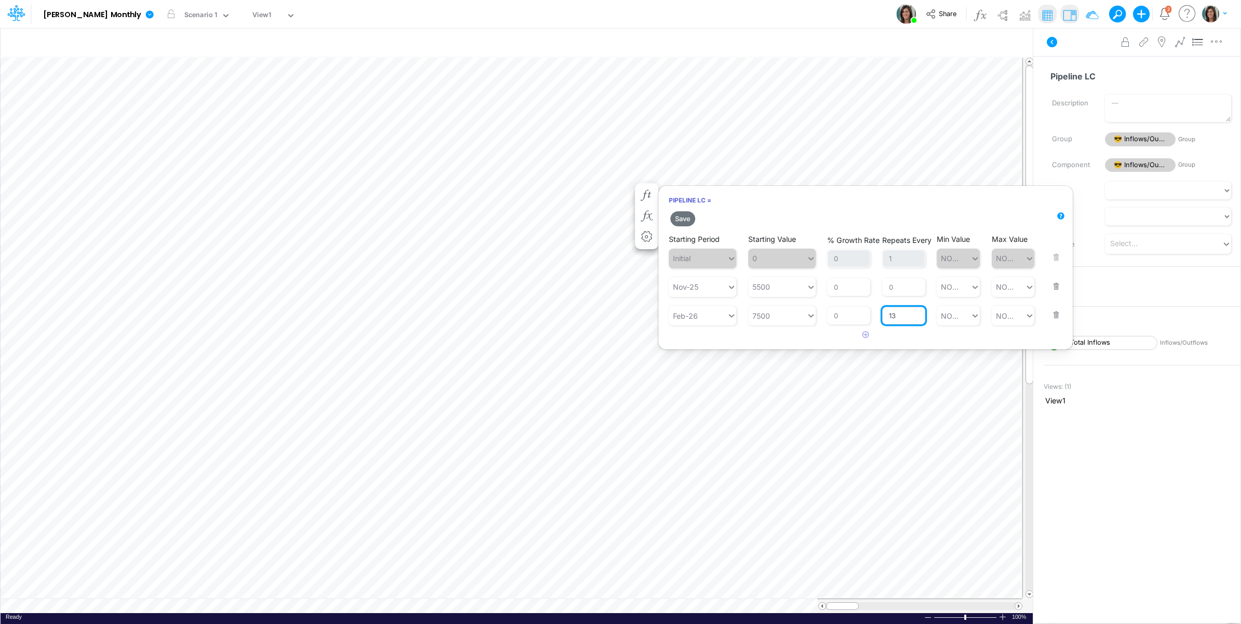
click at [884, 317] on input "13" at bounding box center [903, 316] width 43 height 18
type input "3"
click at [782, 334] on article at bounding box center [865, 335] width 414 height 17
click at [689, 215] on button "Save" at bounding box center [682, 218] width 25 height 15
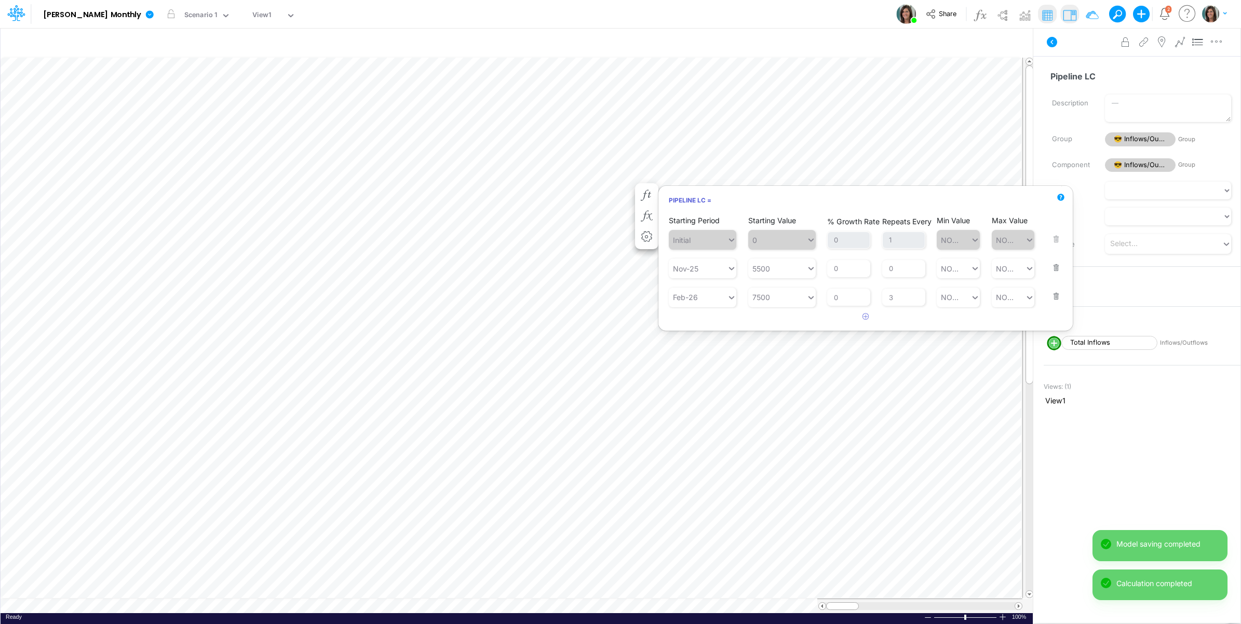
drag, startPoint x: 1075, startPoint y: 46, endPoint x: 1046, endPoint y: 46, distance: 28.6
click at [1073, 46] on div "Advanced settings Delete" at bounding box center [1136, 42] width 207 height 29
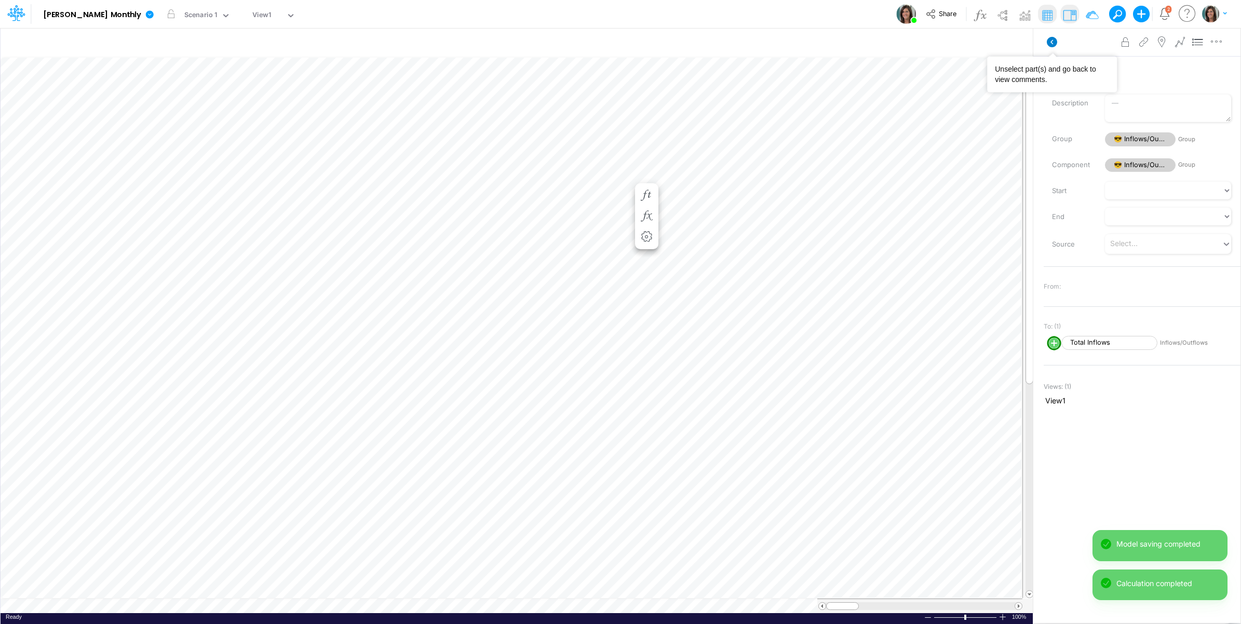
click at [1053, 44] on icon at bounding box center [1052, 42] width 10 height 10
drag, startPoint x: 385, startPoint y: 244, endPoint x: 395, endPoint y: 245, distance: 9.9
click at [385, 244] on icon "button" at bounding box center [385, 247] width 16 height 11
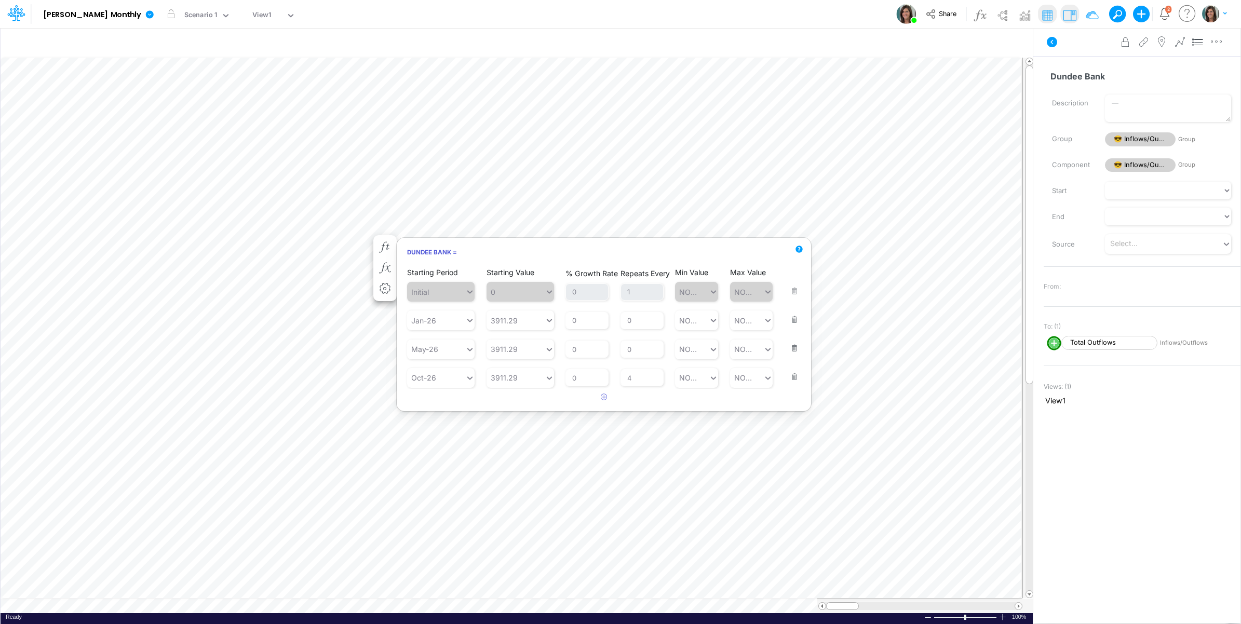
click at [791, 374] on button "button" at bounding box center [792, 370] width 14 height 28
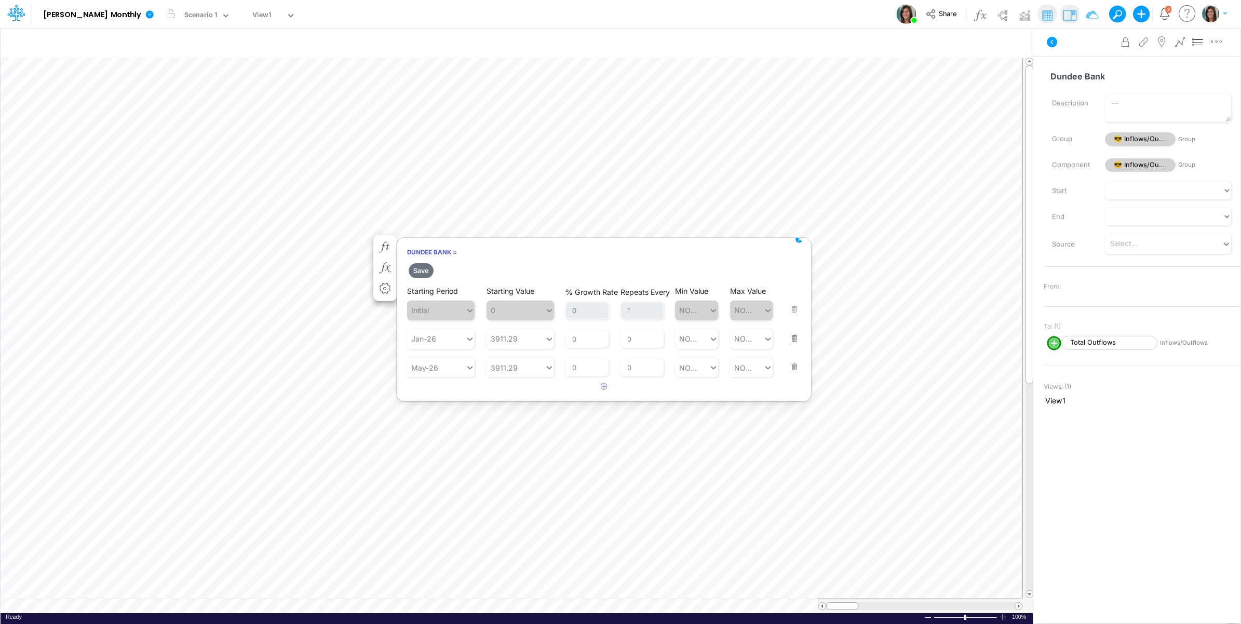
drag, startPoint x: 790, startPoint y: 365, endPoint x: 646, endPoint y: 365, distance: 143.3
click at [787, 365] on button "button" at bounding box center [792, 360] width 14 height 28
drag, startPoint x: 640, startPoint y: 335, endPoint x: 625, endPoint y: 335, distance: 15.6
click at [625, 335] on input "0" at bounding box center [642, 339] width 43 height 18
type input "1"
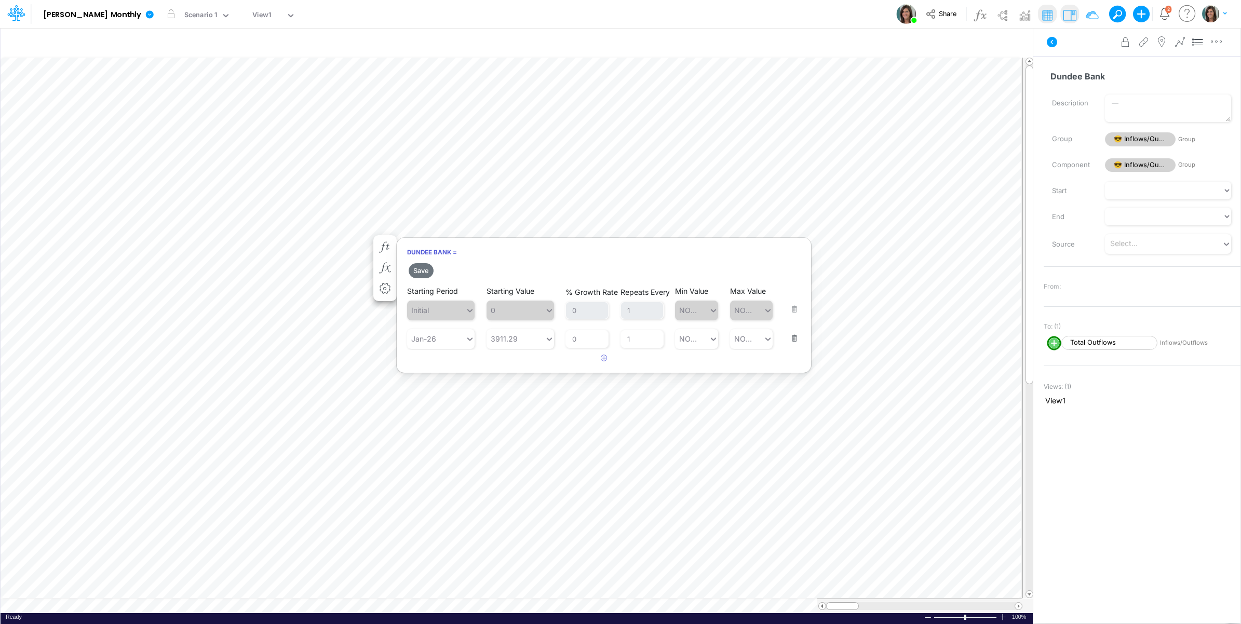
drag, startPoint x: 535, startPoint y: 362, endPoint x: 499, endPoint y: 358, distance: 36.5
click at [534, 362] on article at bounding box center [604, 358] width 414 height 17
click at [421, 270] on button "Save" at bounding box center [421, 270] width 25 height 15
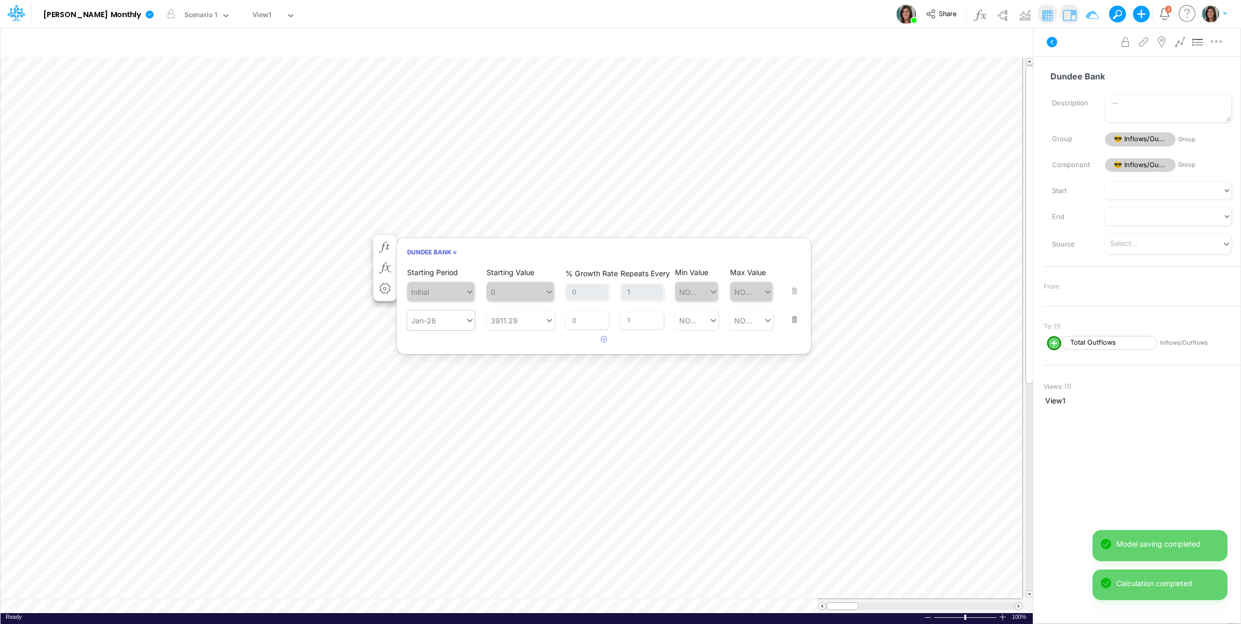
click at [460, 317] on div "Jan-26" at bounding box center [436, 320] width 58 height 17
click at [446, 385] on div "Oct-25" at bounding box center [441, 384] width 68 height 19
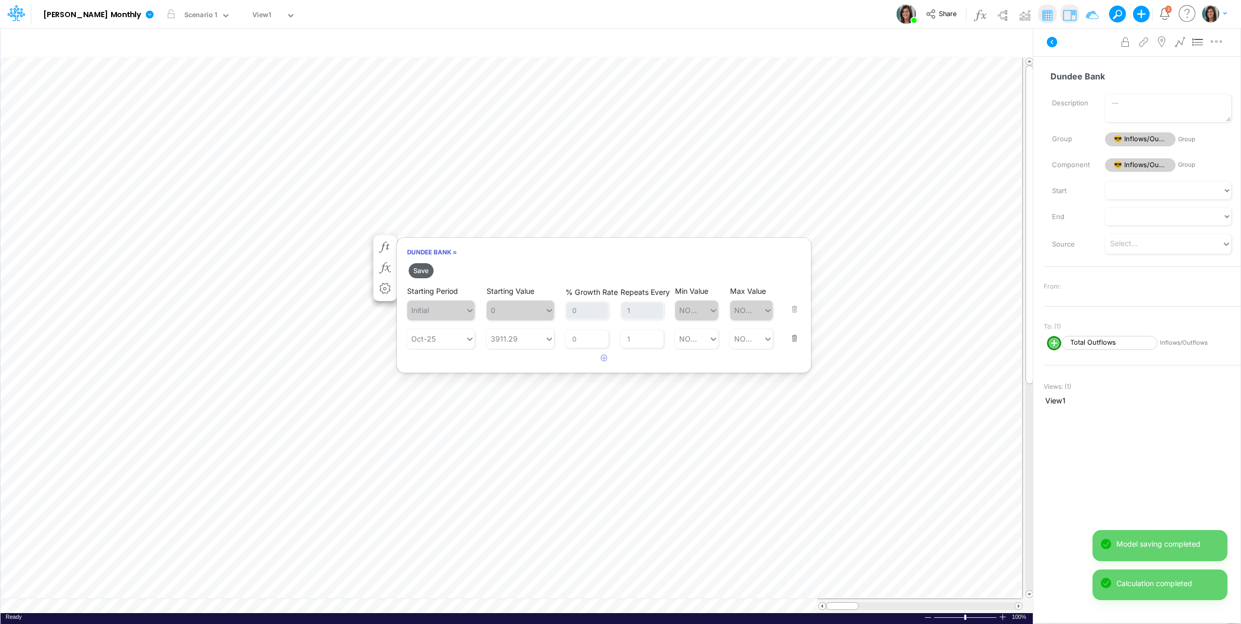
click at [425, 273] on button "Save" at bounding box center [421, 270] width 25 height 15
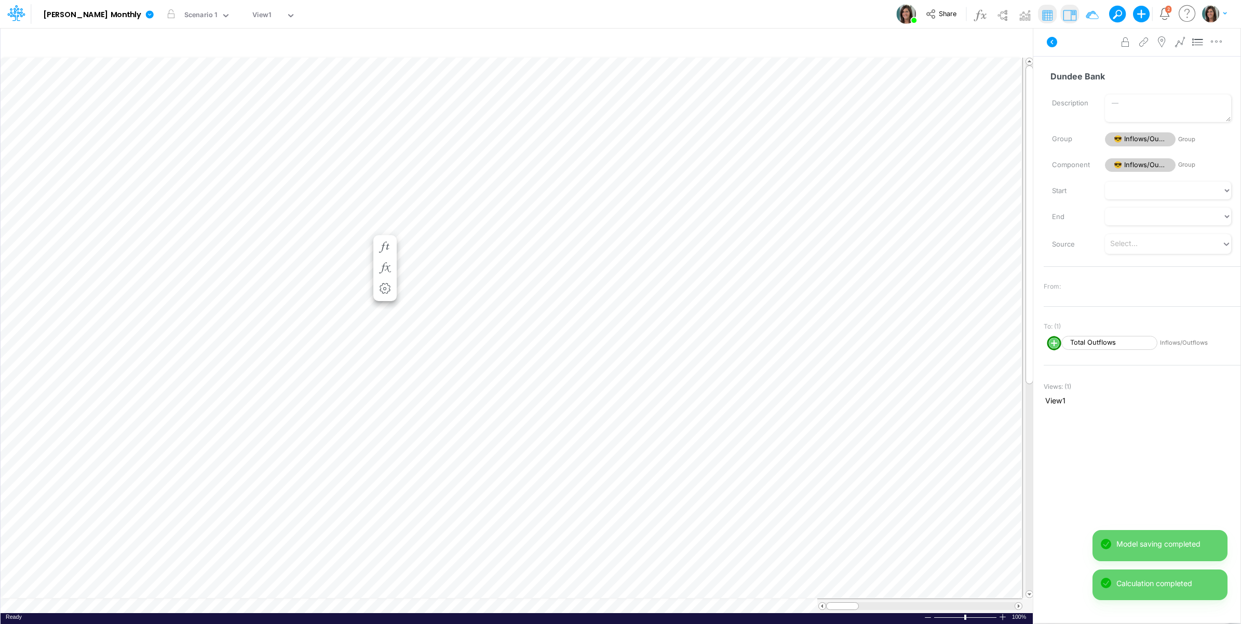
scroll to position [0, 1]
click at [390, 256] on icon "button" at bounding box center [385, 257] width 16 height 11
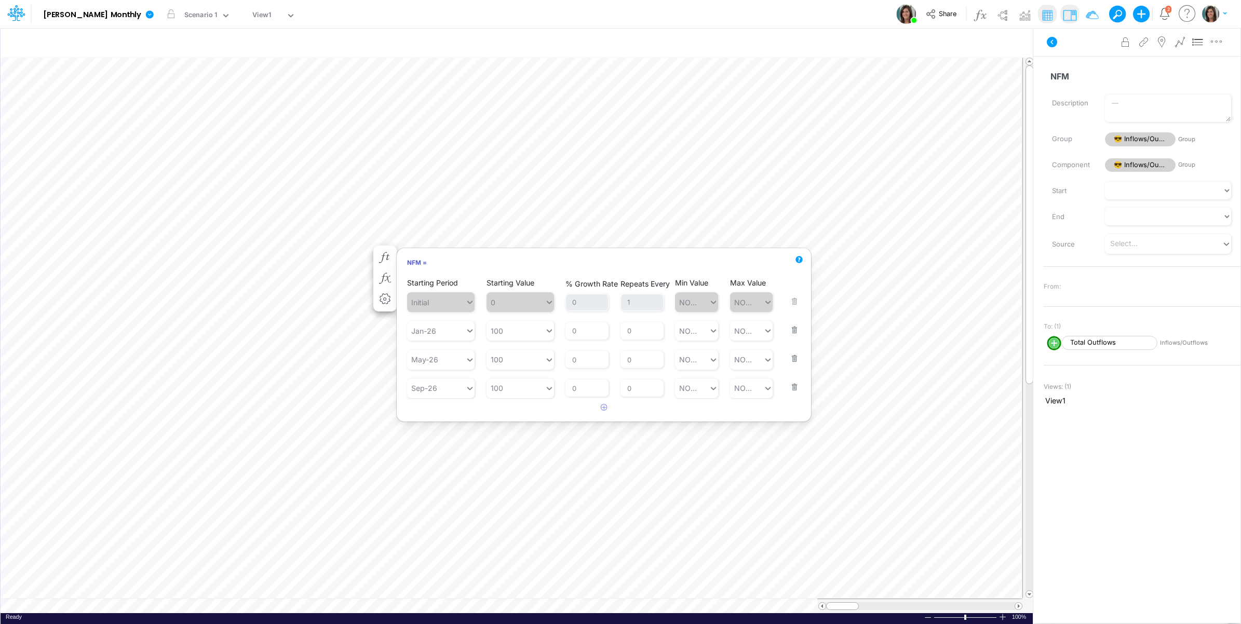
click at [790, 387] on button "button" at bounding box center [792, 381] width 14 height 28
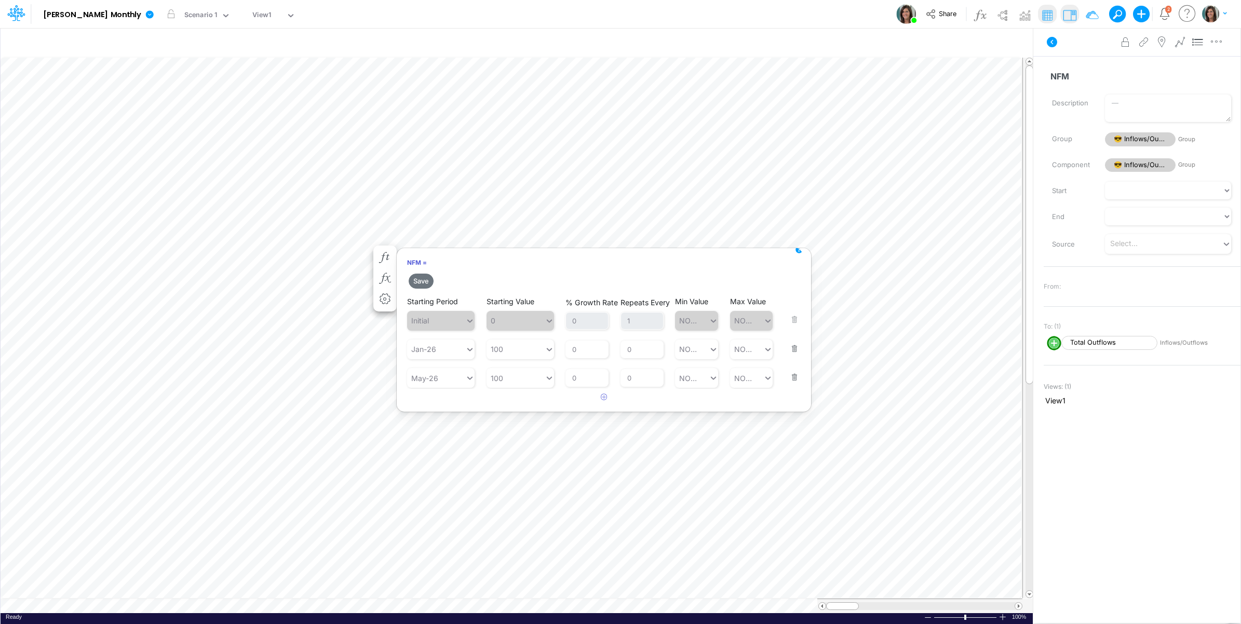
click at [788, 372] on button "button" at bounding box center [792, 371] width 14 height 28
click at [455, 353] on div "Jan-26" at bounding box center [436, 349] width 58 height 17
drag, startPoint x: 441, startPoint y: 411, endPoint x: 432, endPoint y: 318, distance: 93.5
click at [441, 408] on div "Oct-25" at bounding box center [441, 413] width 68 height 19
click at [422, 280] on button "Save" at bounding box center [421, 281] width 25 height 15
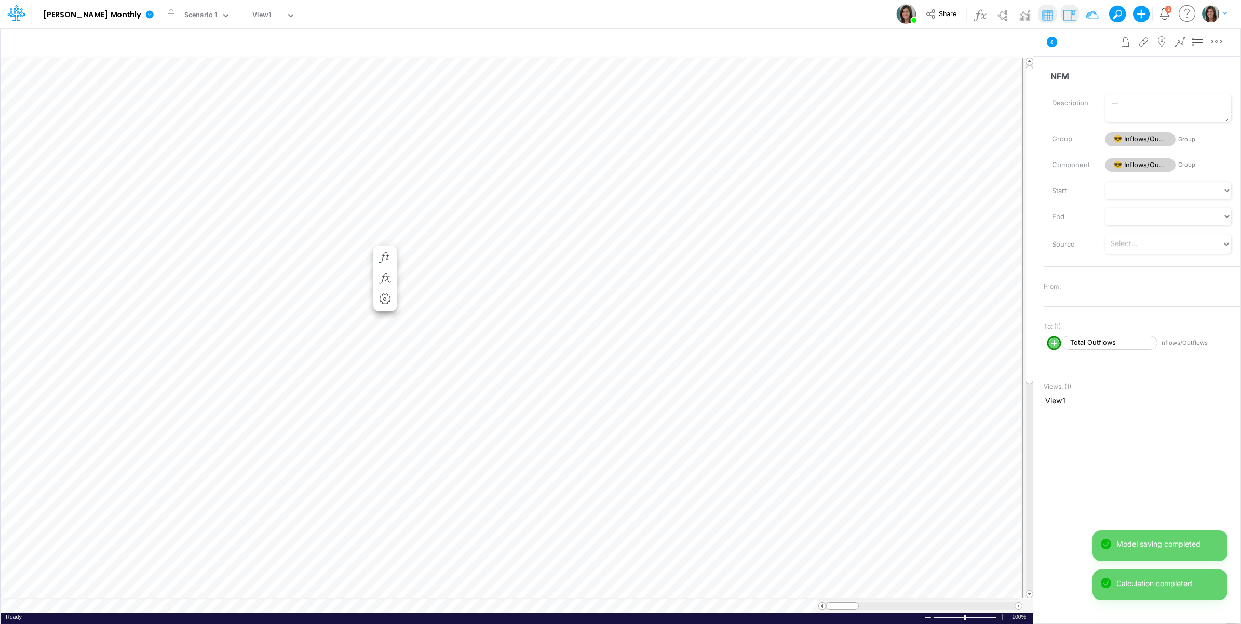
scroll to position [0, 1]
click at [385, 268] on icon "button" at bounding box center [385, 268] width 16 height 11
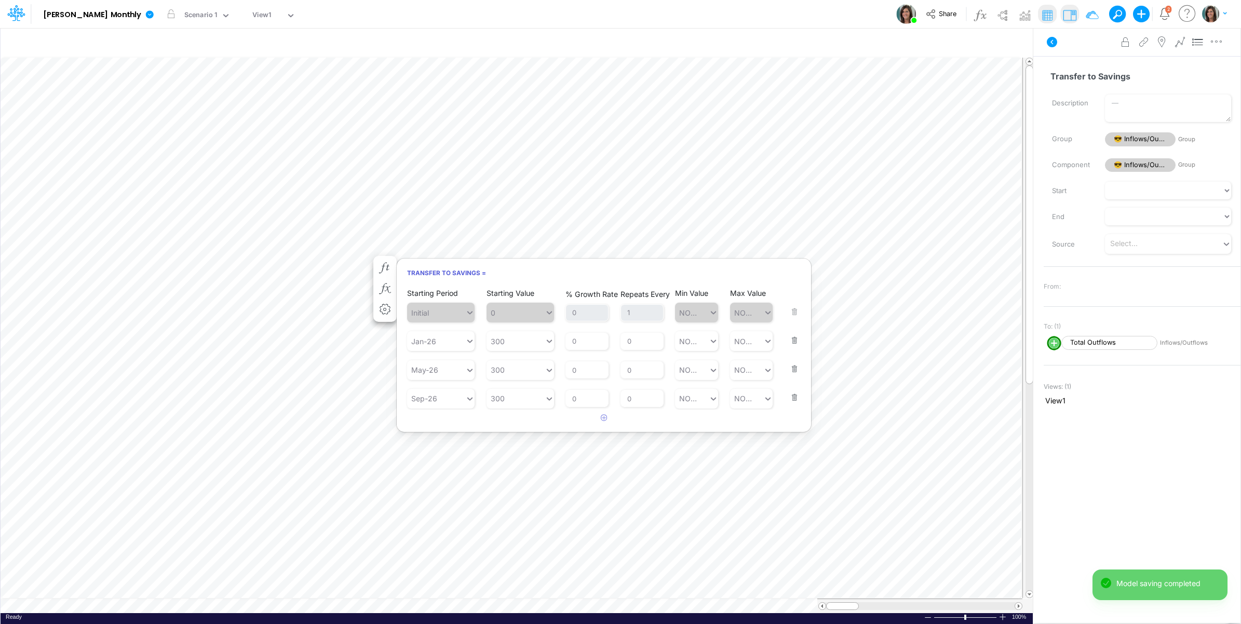
click at [793, 400] on button "button" at bounding box center [792, 391] width 14 height 28
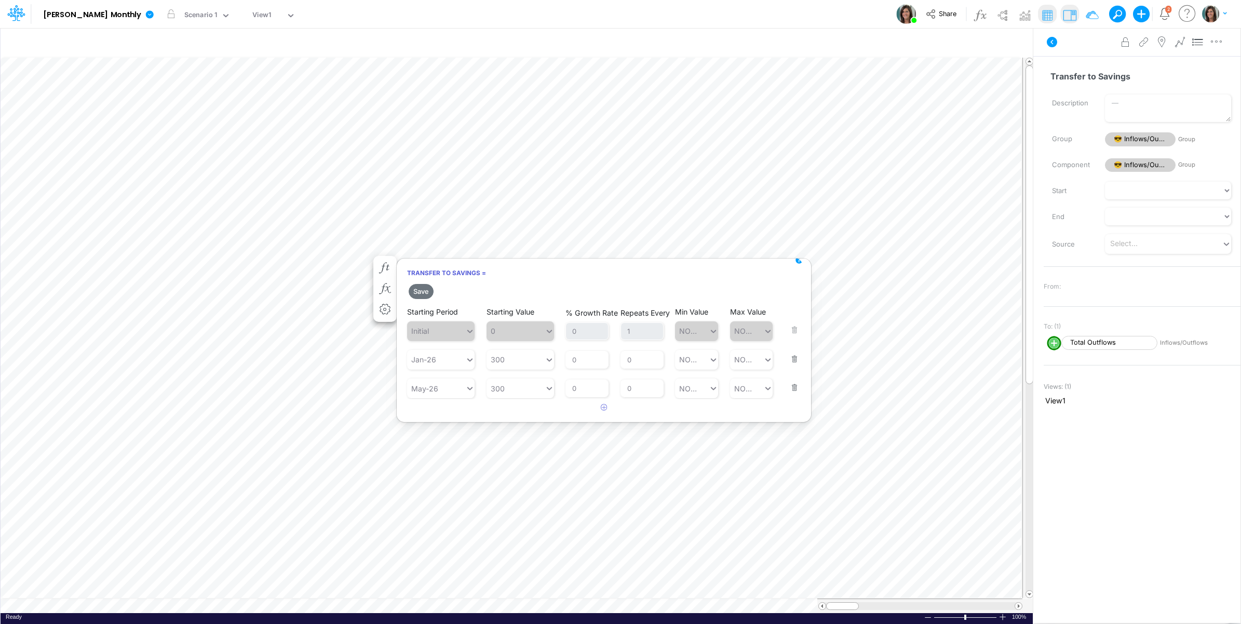
click at [794, 387] on button "button" at bounding box center [792, 381] width 14 height 28
click at [441, 357] on div "Jan-26" at bounding box center [436, 359] width 58 height 17
click at [440, 387] on div "Oct-25" at bounding box center [441, 385] width 68 height 19
type input "oct"
click at [422, 292] on button "Save" at bounding box center [421, 291] width 25 height 15
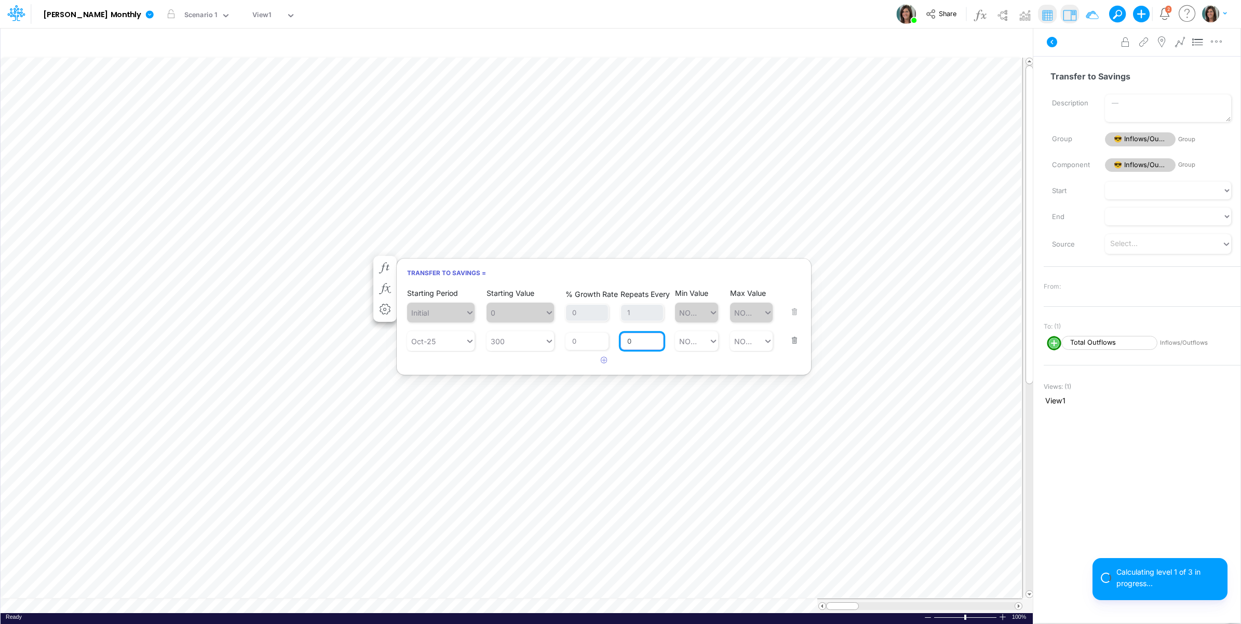
click at [618, 342] on div "Starting Period Oct-25 Starting Value 300 % Growth Rate 0 Repeats Every 0 Min V…" at bounding box center [604, 333] width 394 height 35
type input "1"
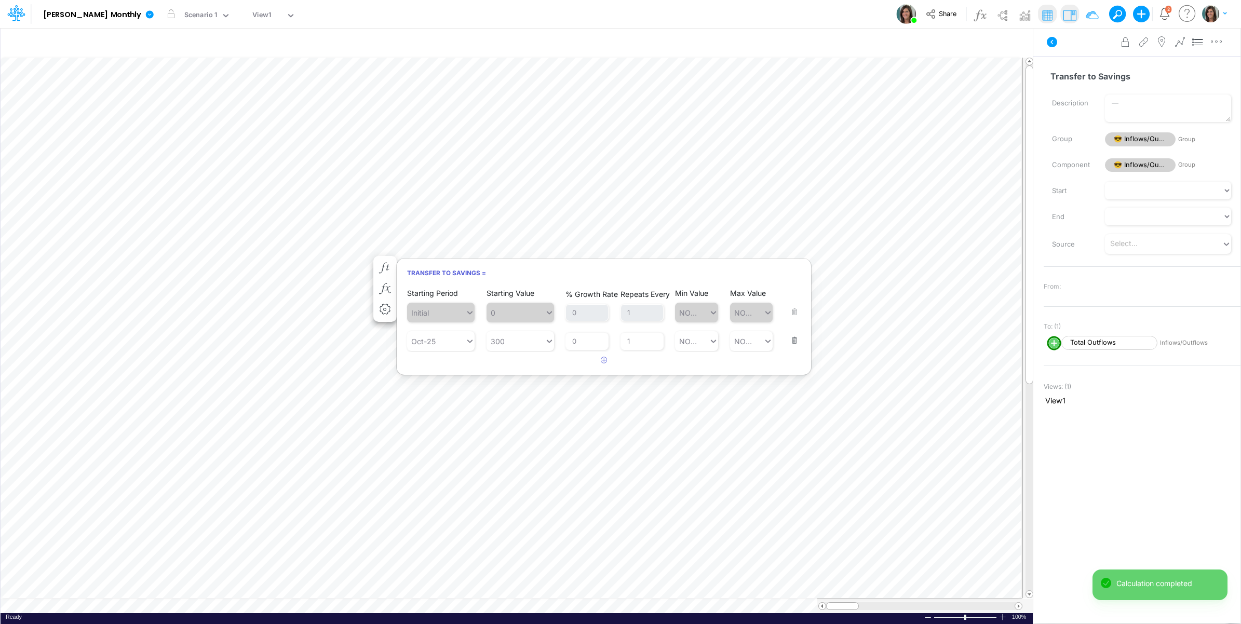
click at [478, 362] on div "Starting Period Initial Starting Value 0 % Growth Rate 0 Repeats Every 1 Min Va…" at bounding box center [604, 327] width 414 height 83
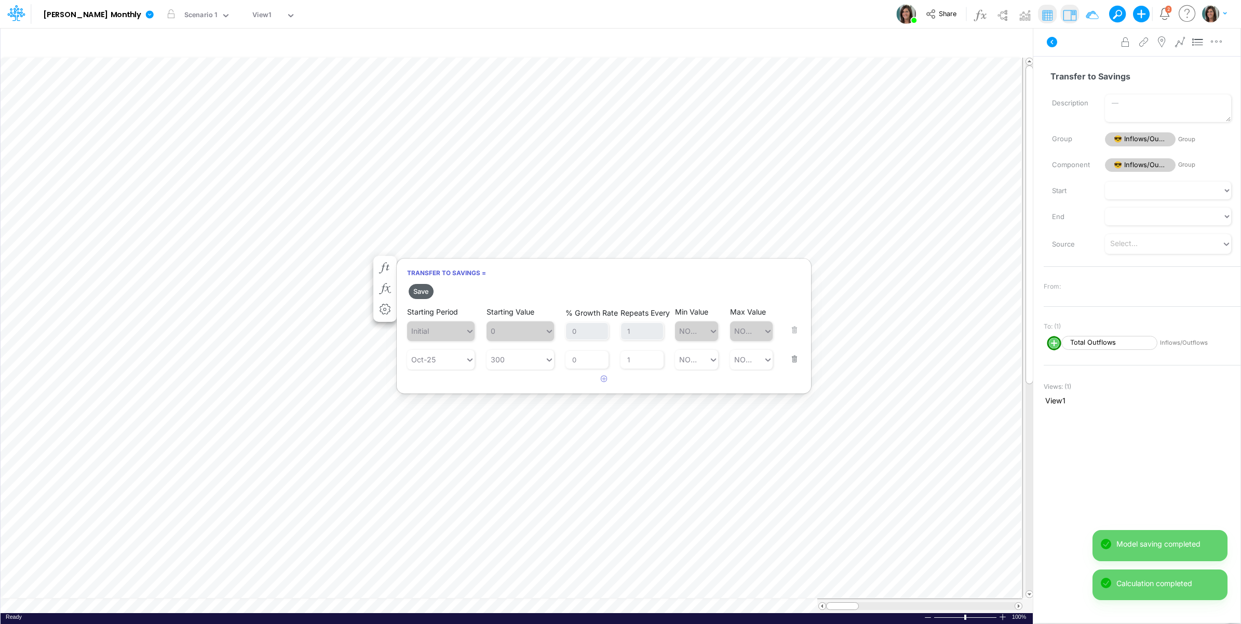
click at [420, 292] on button "Save" at bounding box center [421, 291] width 25 height 15
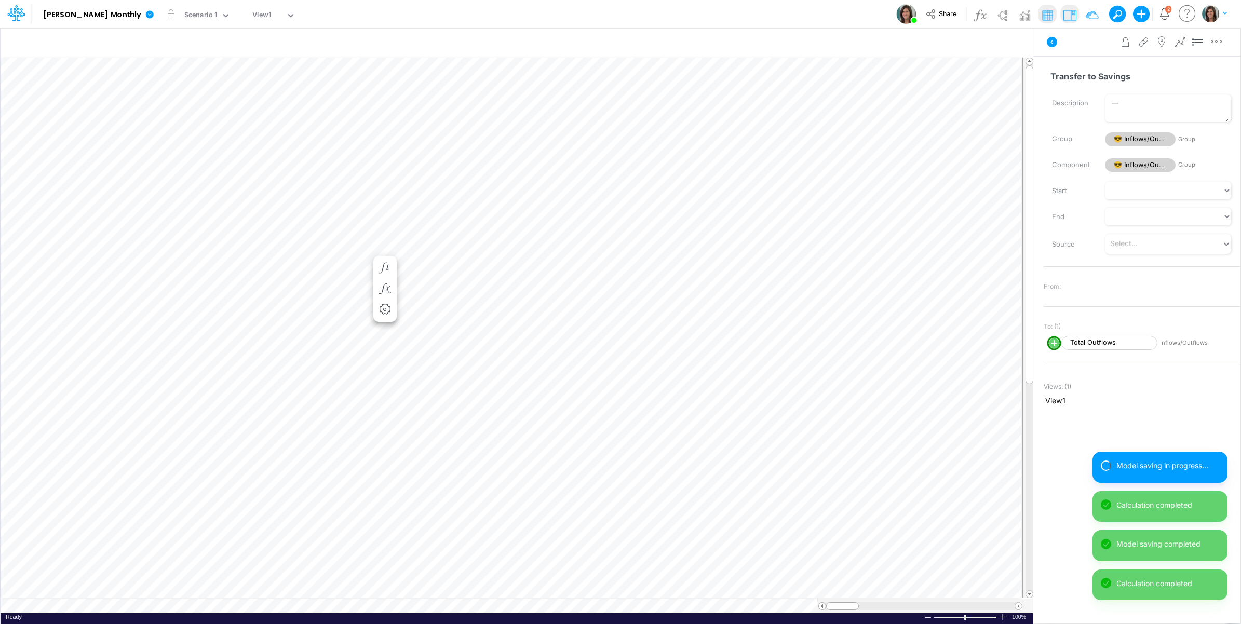
scroll to position [0, 1]
click at [255, 255] on icon "button" at bounding box center [254, 257] width 16 height 11
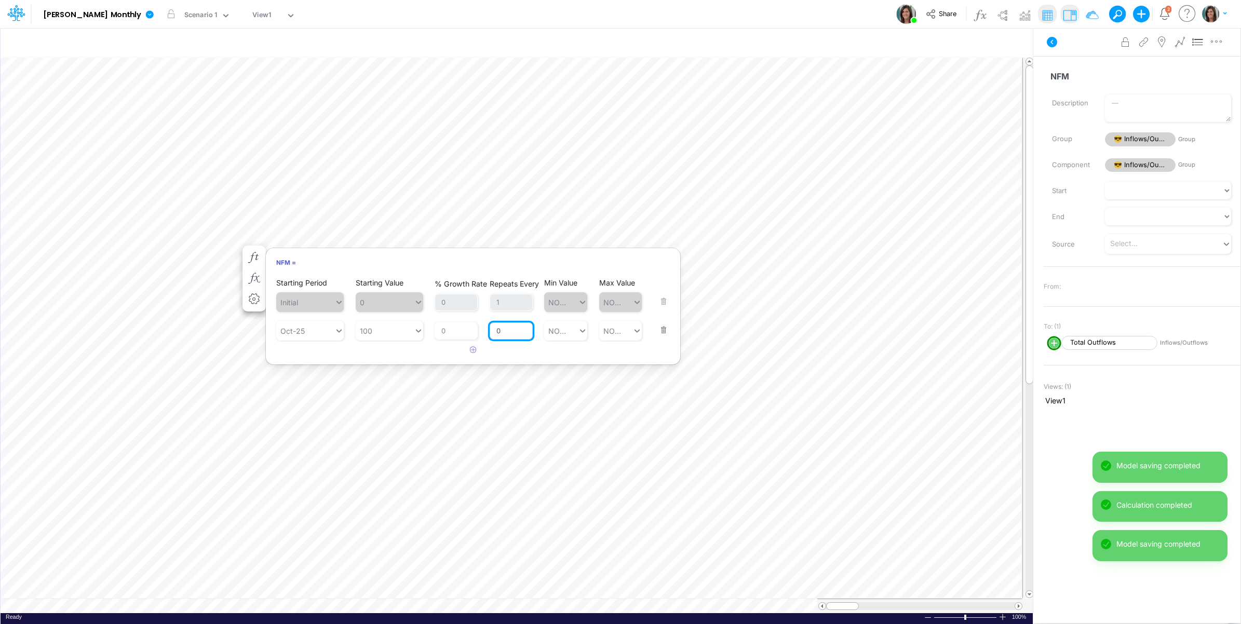
drag, startPoint x: 500, startPoint y: 330, endPoint x: 492, endPoint y: 330, distance: 8.3
click at [492, 330] on input "0" at bounding box center [511, 331] width 43 height 18
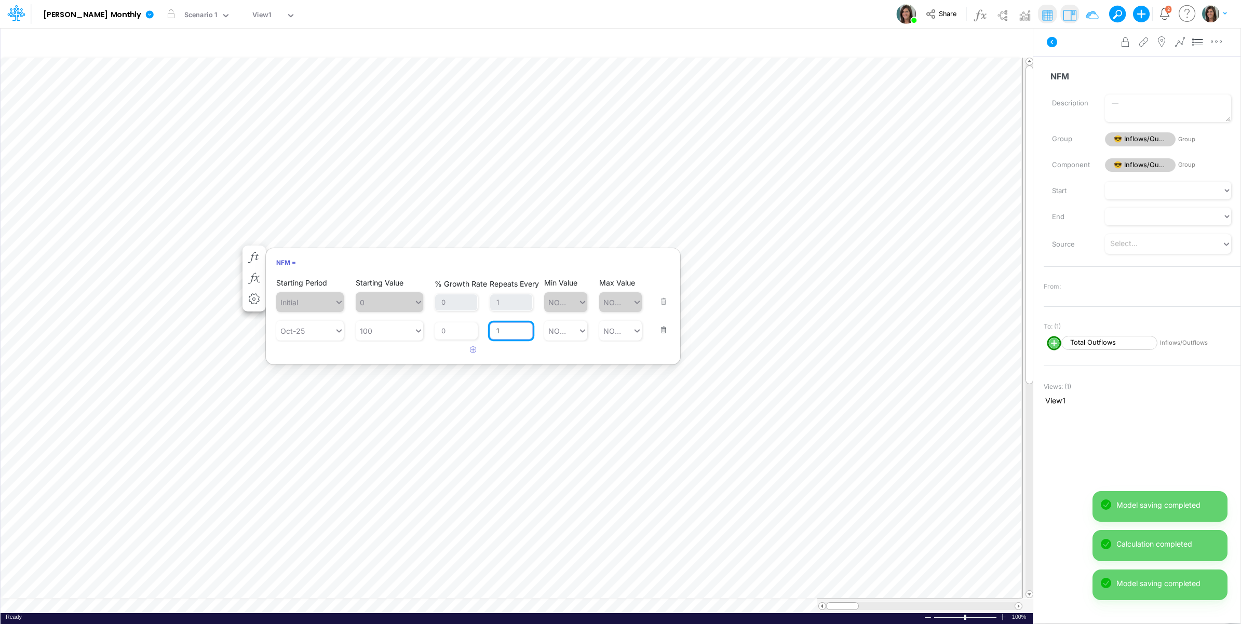
type input "1"
click at [447, 355] on div "Starting Period Initial Starting Value 0 % Growth Rate 0 Repeats Every 1 Min Va…" at bounding box center [473, 317] width 414 height 83
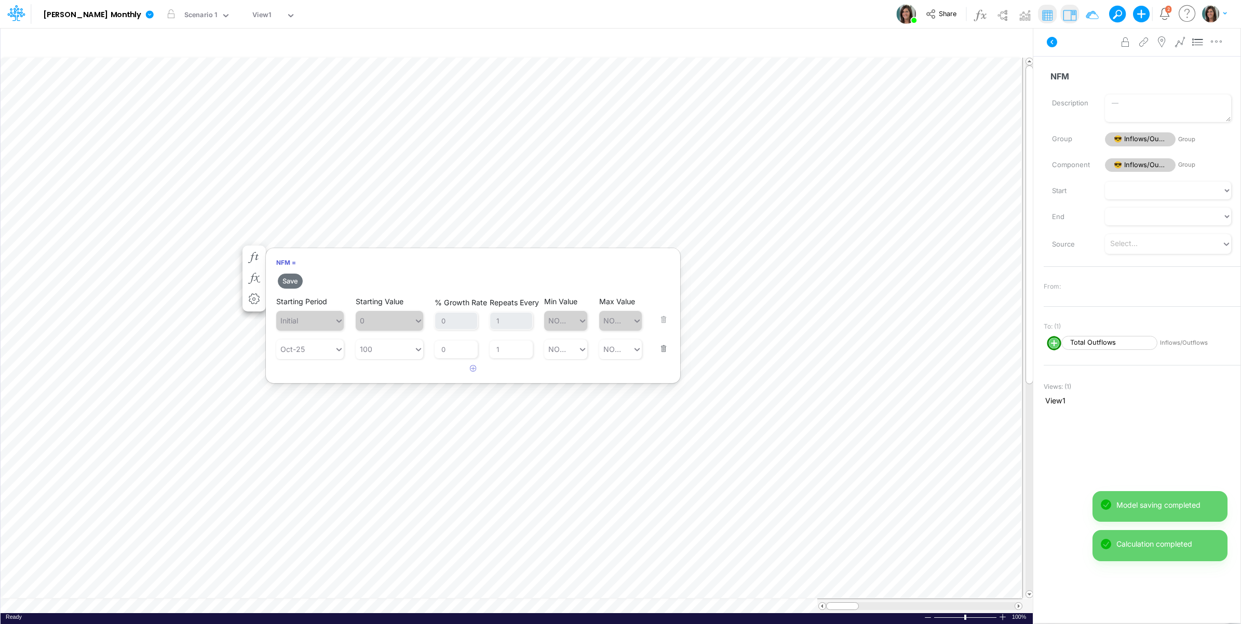
click at [292, 272] on h2 "Save" at bounding box center [473, 281] width 414 height 19
click at [288, 281] on button "Save" at bounding box center [290, 281] width 25 height 15
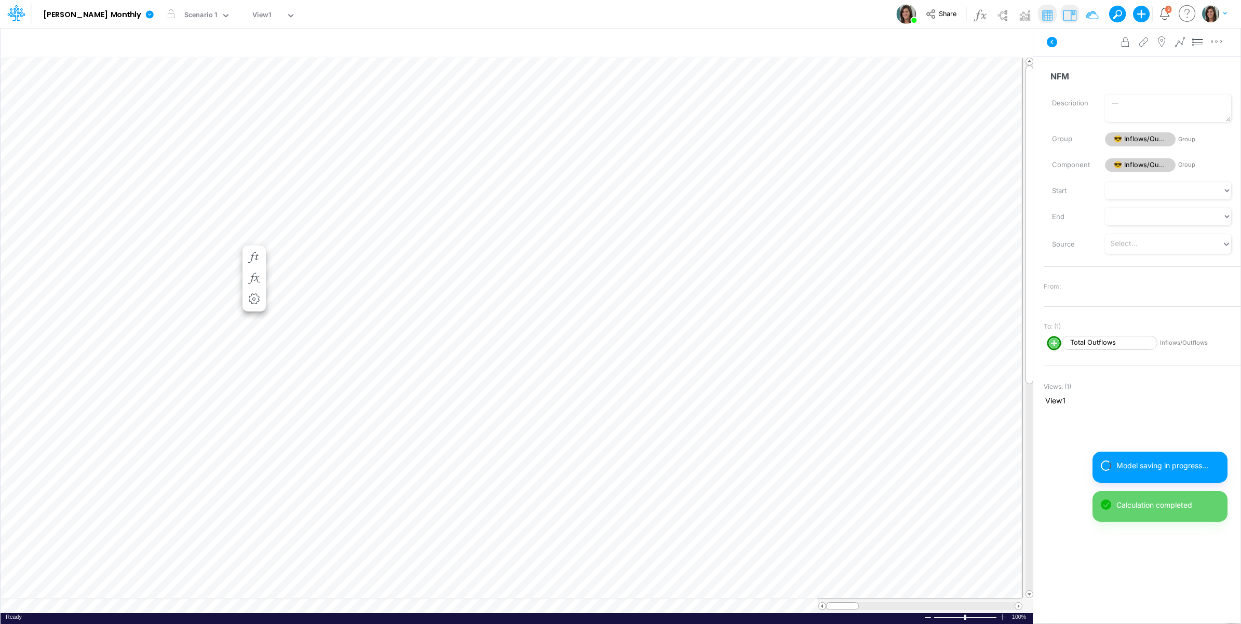
scroll to position [0, 1]
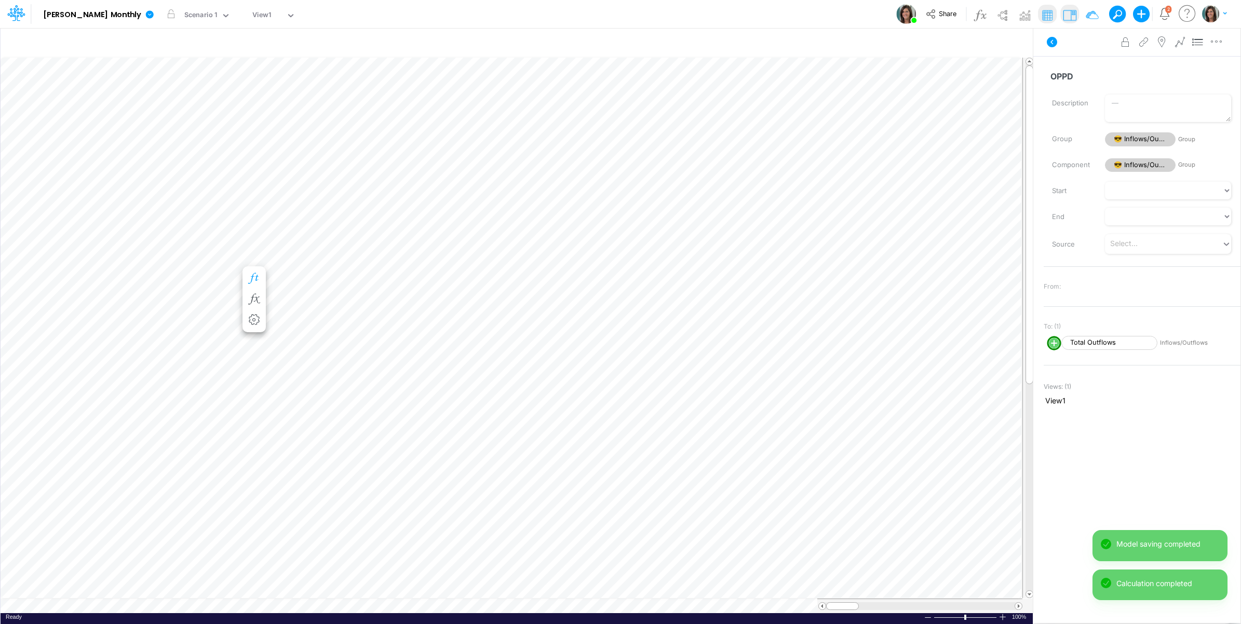
click at [255, 275] on icon "button" at bounding box center [254, 278] width 16 height 11
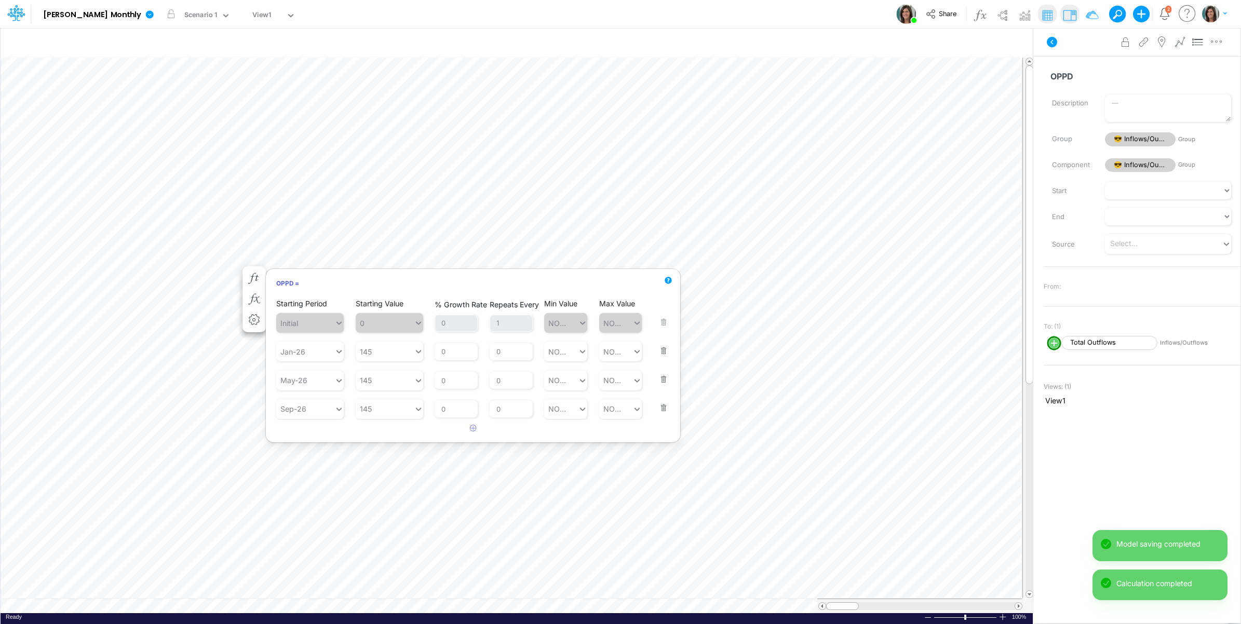
click at [668, 406] on div "Starting Period Sep-26 Starting Value 145 % Growth Rate 0 Repeats Every 0 Min V…" at bounding box center [473, 401] width 394 height 35
click at [662, 403] on button "button" at bounding box center [661, 401] width 14 height 28
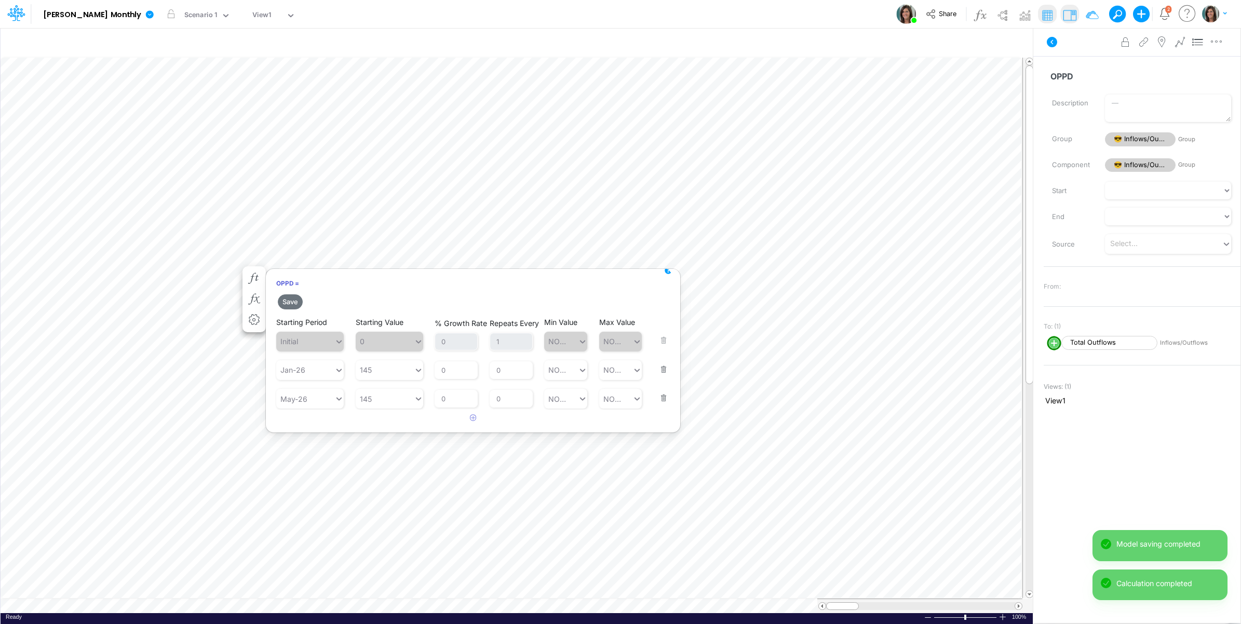
click at [662, 401] on button "button" at bounding box center [661, 392] width 14 height 28
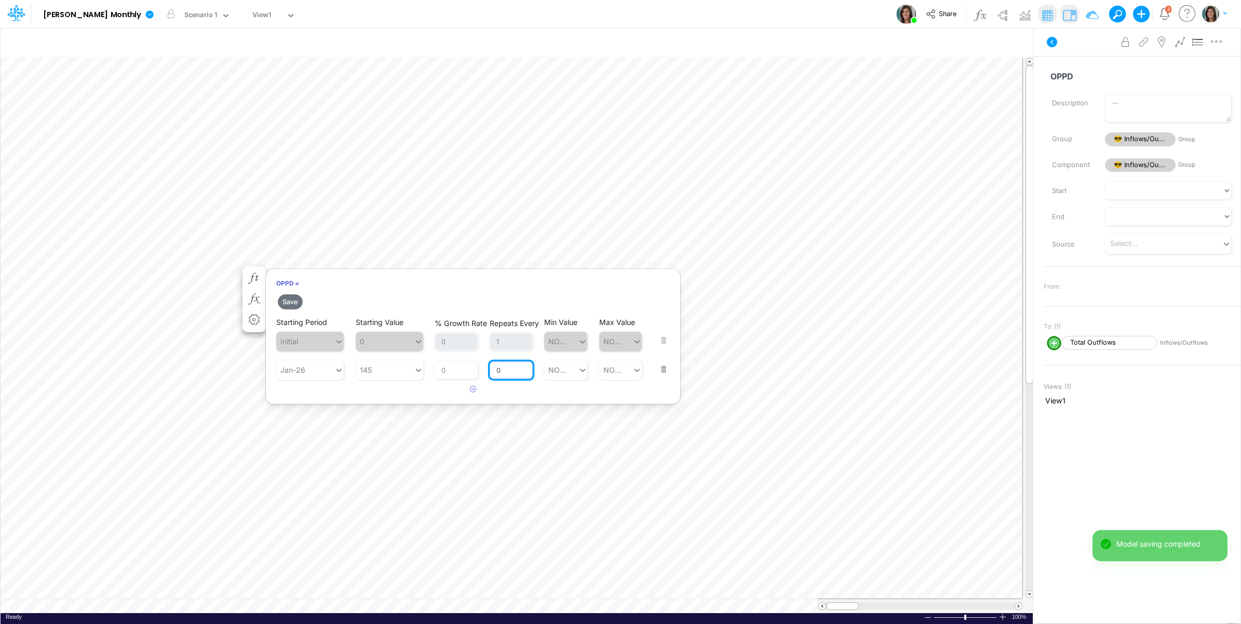
drag, startPoint x: 501, startPoint y: 367, endPoint x: 484, endPoint y: 367, distance: 16.6
click at [484, 367] on div "Starting Period Jan-26 Starting Value 145 % Growth Rate 0 Repeats Every 0 Min V…" at bounding box center [473, 362] width 394 height 35
type input "1"
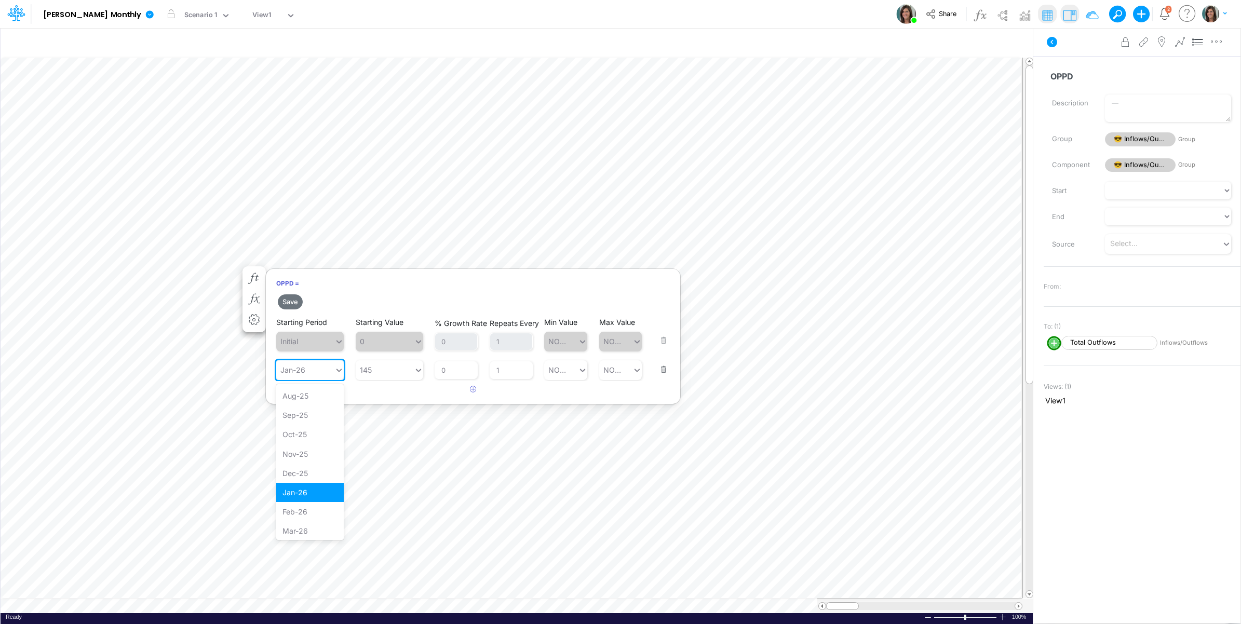
click at [297, 369] on div "Jan-26" at bounding box center [292, 370] width 25 height 11
type input "j"
click at [312, 390] on div "Oct-25" at bounding box center [310, 395] width 68 height 19
type input "oct"
click at [289, 302] on button "Save" at bounding box center [290, 301] width 25 height 15
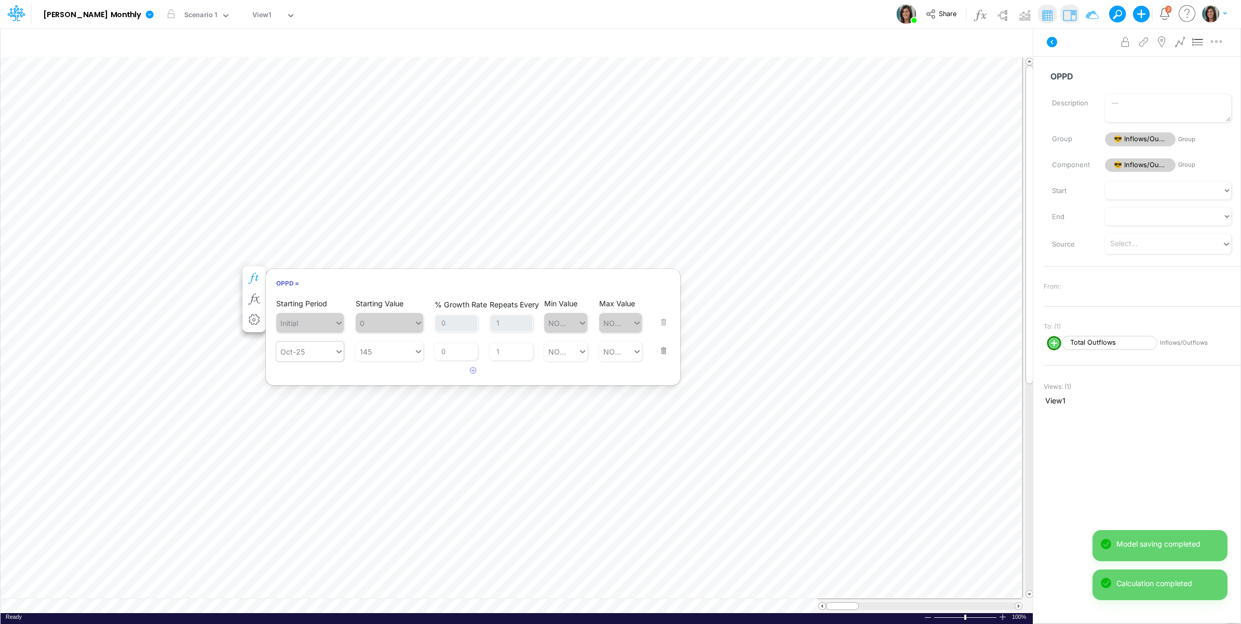
scroll to position [0, 1]
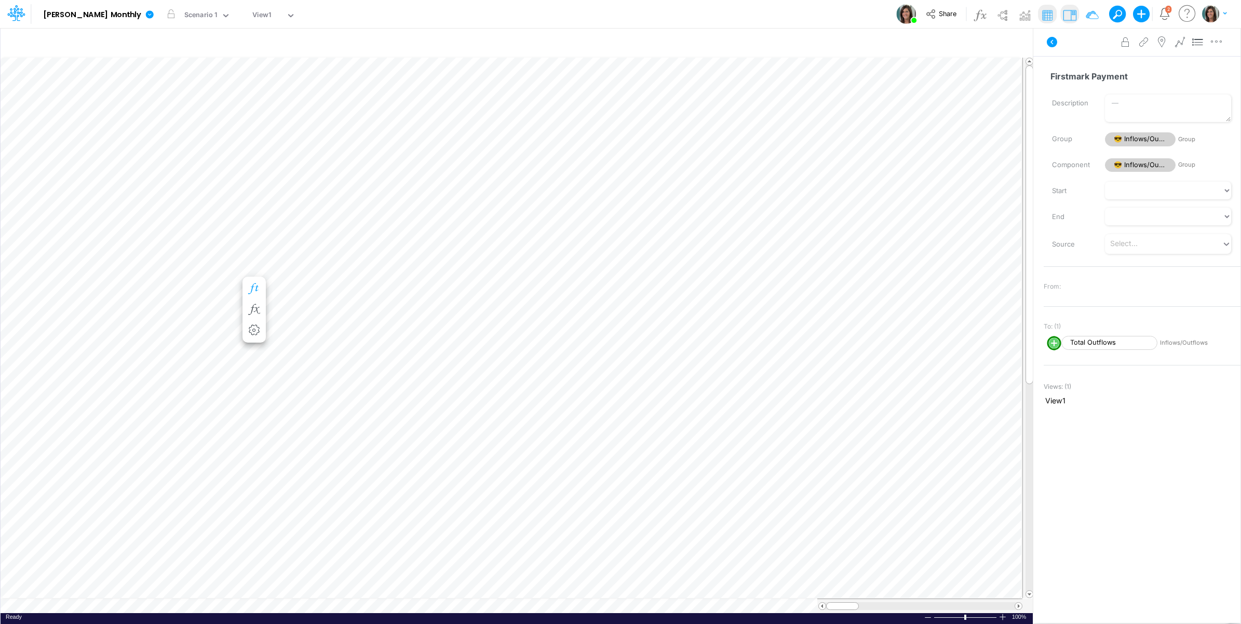
scroll to position [0, 1]
click at [250, 307] on icon "button" at bounding box center [254, 309] width 16 height 11
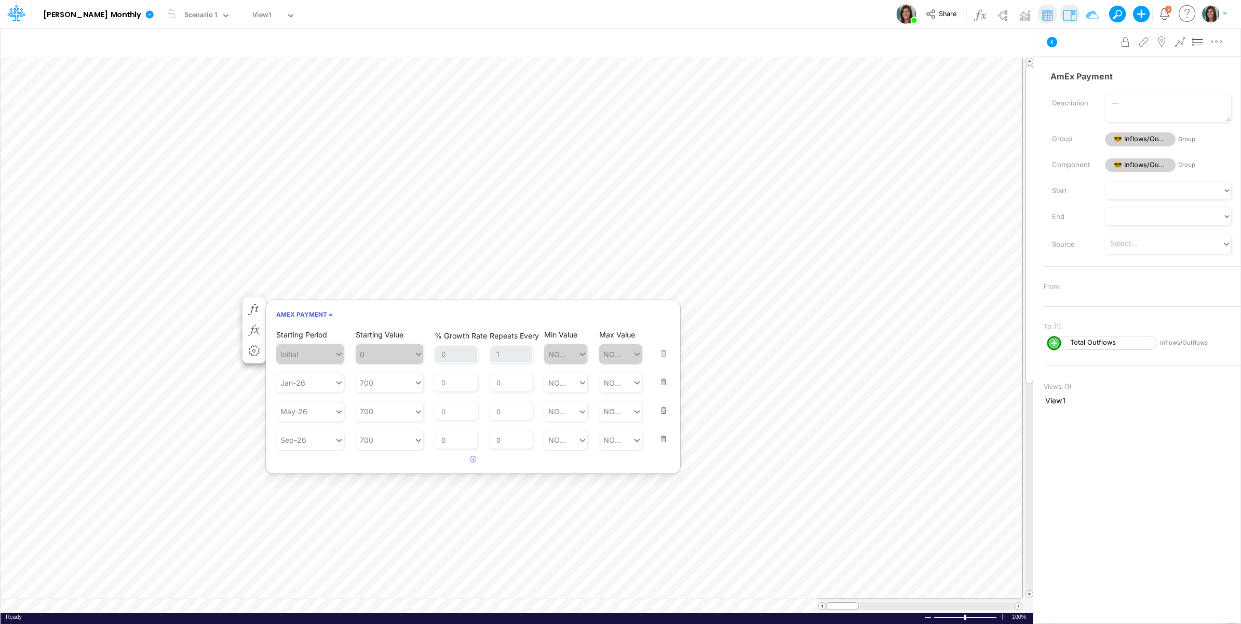
drag, startPoint x: 664, startPoint y: 438, endPoint x: 665, endPoint y: 424, distance: 13.5
click at [664, 437] on button "button" at bounding box center [661, 433] width 14 height 28
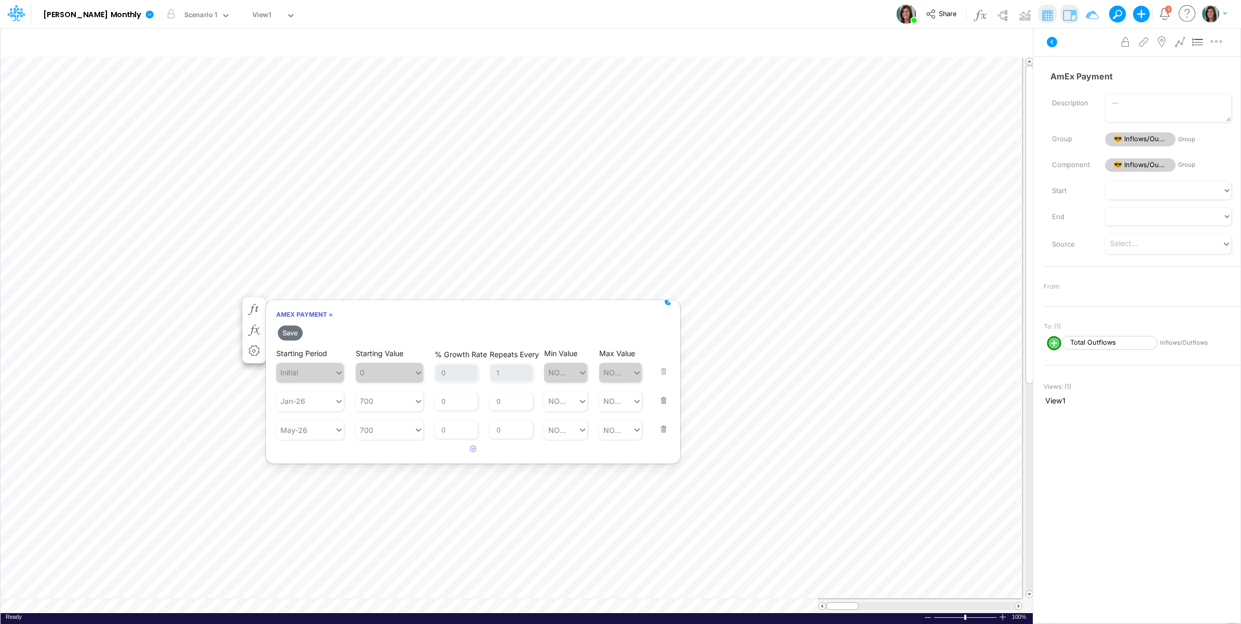
click at [665, 425] on button "button" at bounding box center [661, 423] width 14 height 28
click at [315, 403] on div "Jan-26" at bounding box center [305, 401] width 58 height 17
click at [314, 416] on div "Oct-25 Oct-26 Oct-27 Oct-28 Oct-29 Oct-30 Oct-31 Oct-32" at bounding box center [310, 493] width 68 height 156
click at [308, 426] on div "Oct-25" at bounding box center [310, 426] width 68 height 19
type input "oc"
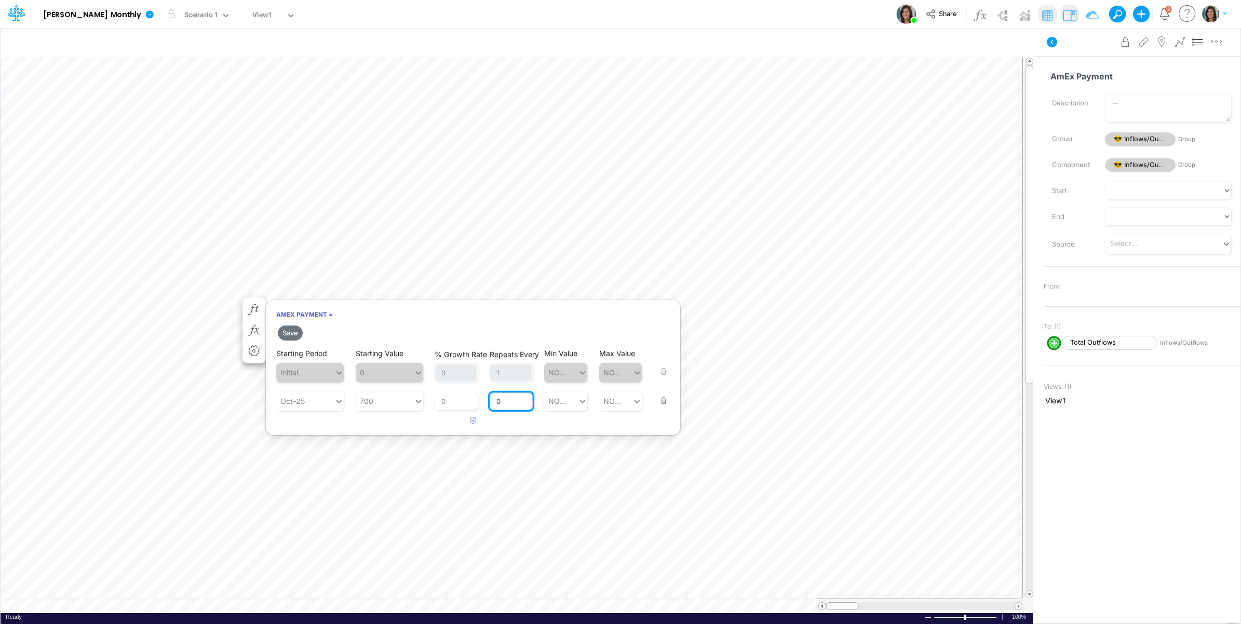
drag, startPoint x: 507, startPoint y: 399, endPoint x: 488, endPoint y: 400, distance: 18.7
click at [488, 400] on div "Starting Period Oct-25 Starting Value 700 % Growth Rate 0 Repeats Every 0 Min V…" at bounding box center [473, 393] width 394 height 35
type input "1"
click at [399, 429] on article at bounding box center [473, 420] width 414 height 17
click at [289, 333] on button "Save" at bounding box center [290, 333] width 25 height 15
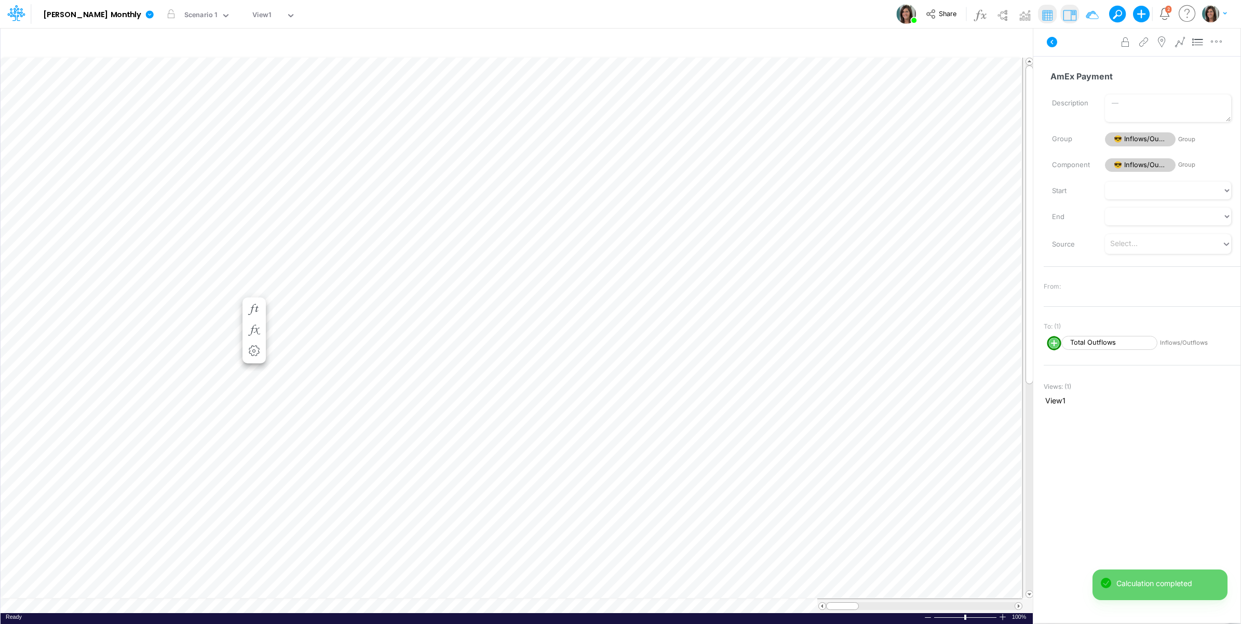
scroll to position [0, 1]
click at [250, 320] on icon "button" at bounding box center [254, 320] width 16 height 11
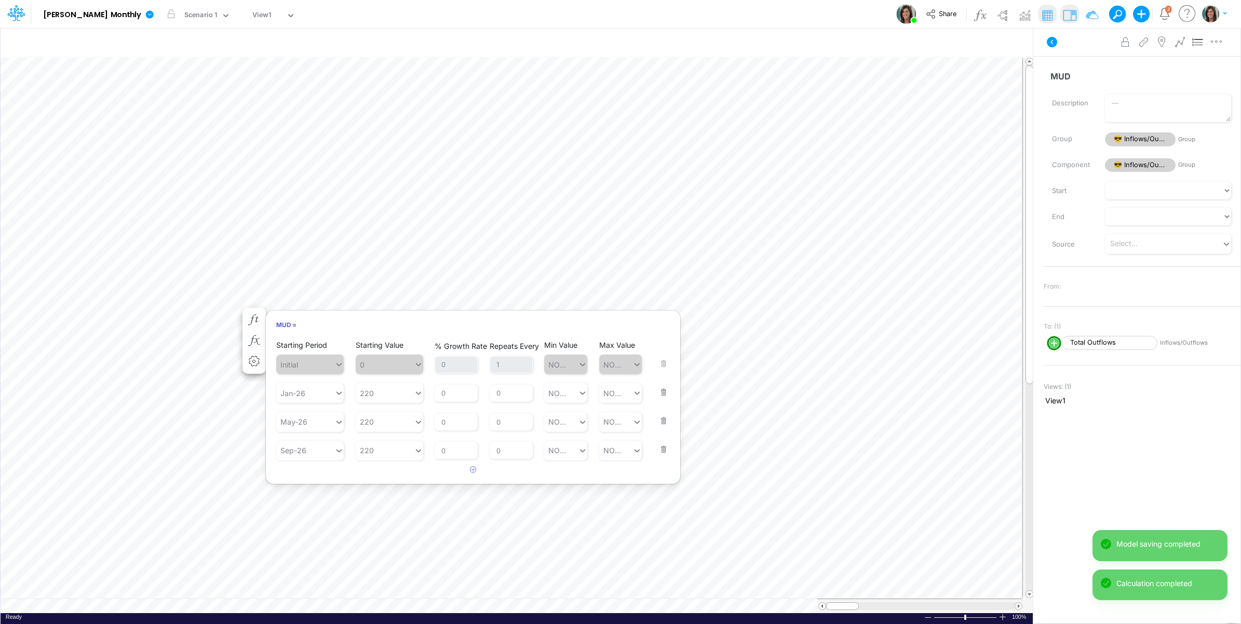
click at [664, 447] on button "button" at bounding box center [661, 443] width 14 height 28
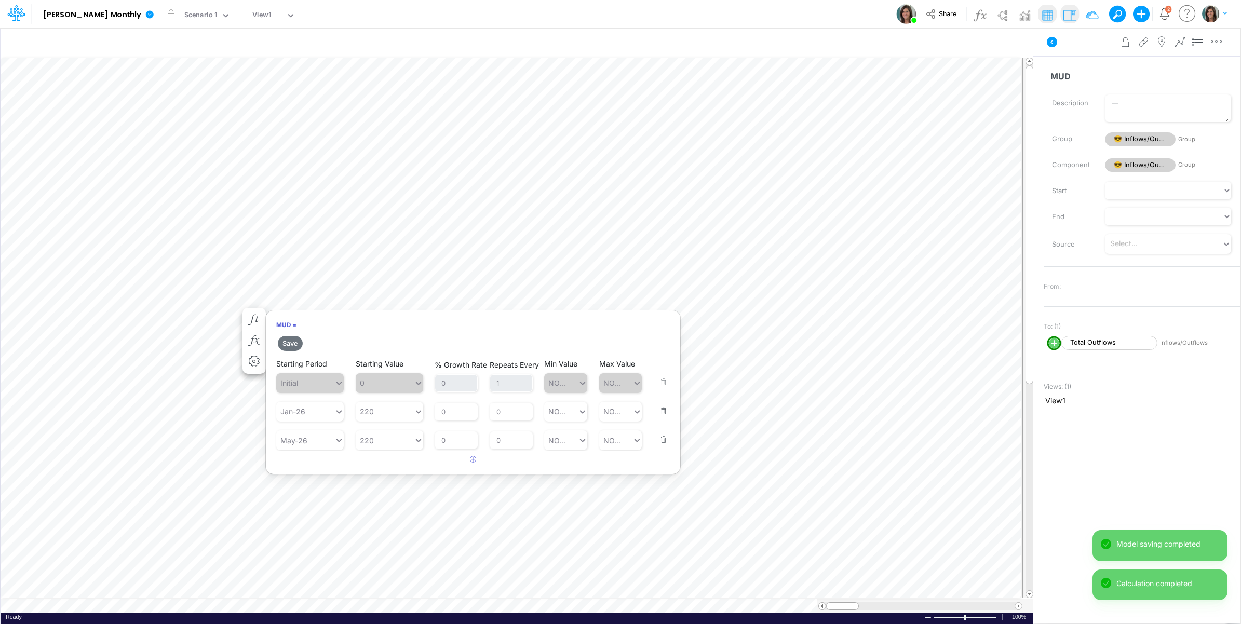
click at [660, 439] on button "button" at bounding box center [661, 433] width 14 height 28
click at [302, 407] on div "Jan-26" at bounding box center [292, 411] width 25 height 11
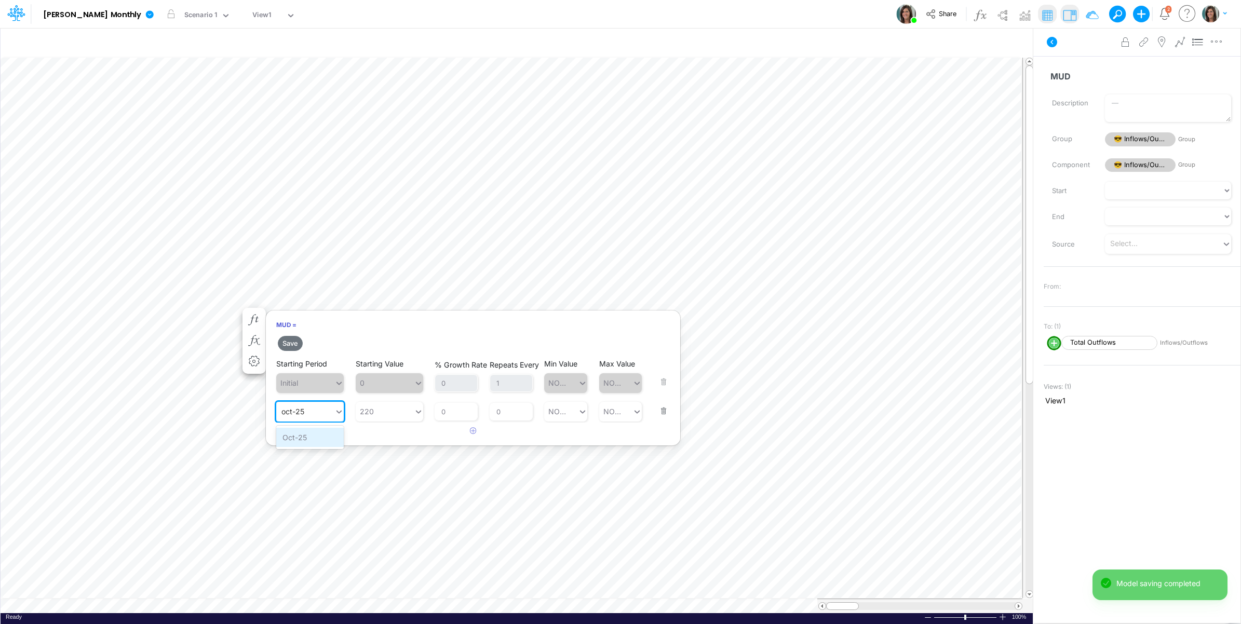
click at [322, 444] on div "Oct-25" at bounding box center [310, 437] width 68 height 19
type input "oct-25"
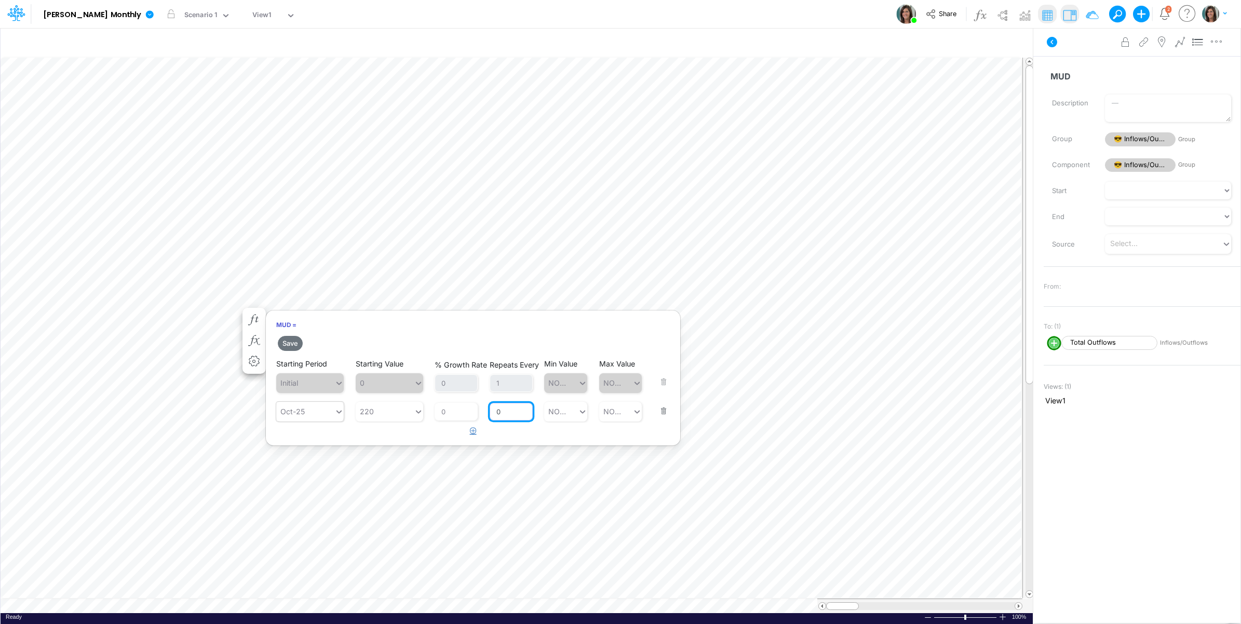
drag, startPoint x: 509, startPoint y: 415, endPoint x: 473, endPoint y: 425, distance: 38.0
click at [488, 416] on div "Starting Period Oct-25 Starting Value 220 % Growth Rate 0 Repeats Every 0 Min V…" at bounding box center [473, 404] width 394 height 35
type input "1"
click at [413, 442] on div "MUD = Save Starting Period Initial Starting Value 0 % Growth Rate 0 Repeats Eve…" at bounding box center [472, 378] width 415 height 136
click at [294, 338] on button "Save" at bounding box center [290, 343] width 25 height 15
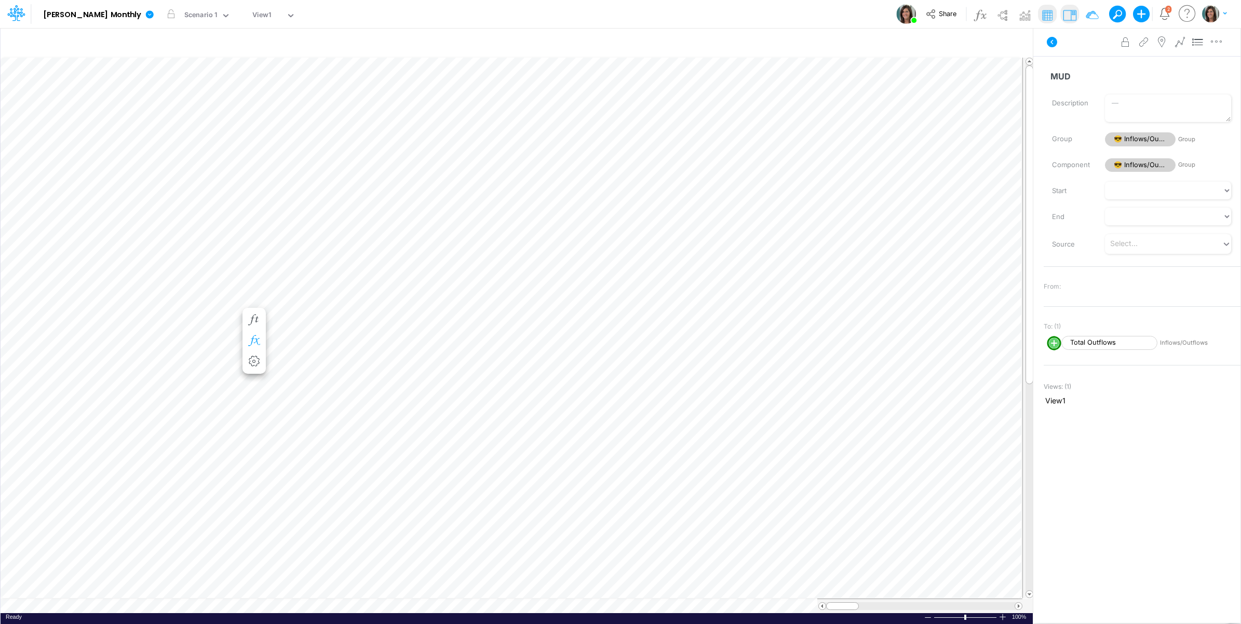
scroll to position [0, 1]
click at [253, 326] on icon "button" at bounding box center [254, 330] width 16 height 11
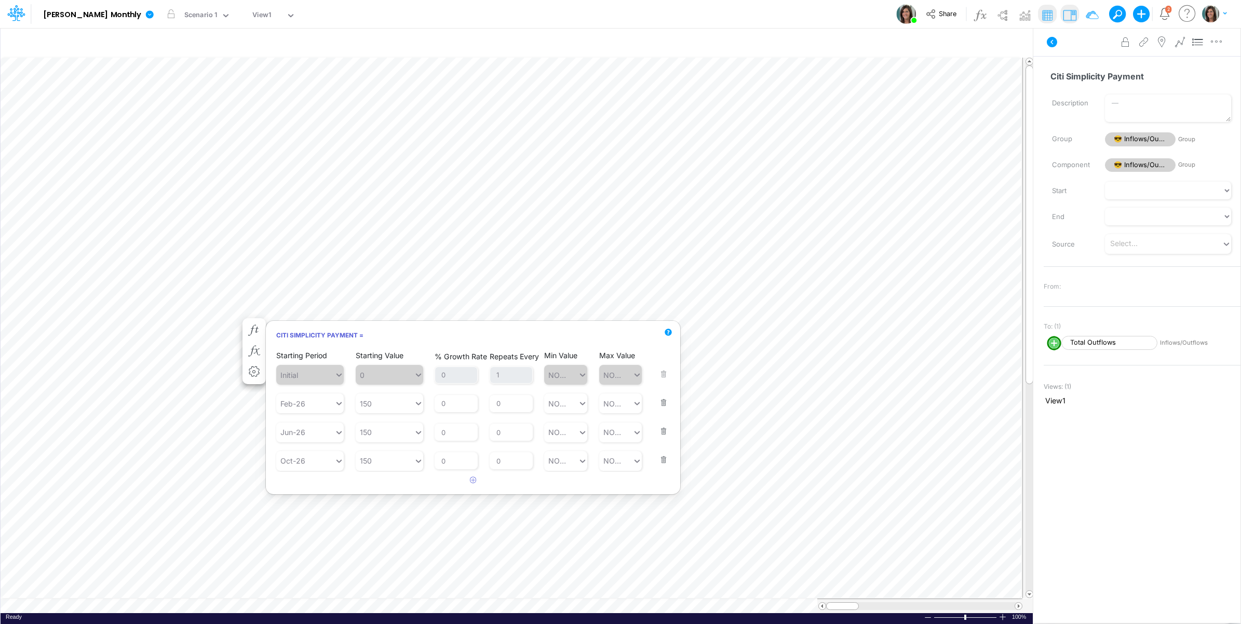
click at [664, 456] on button "button" at bounding box center [661, 453] width 14 height 28
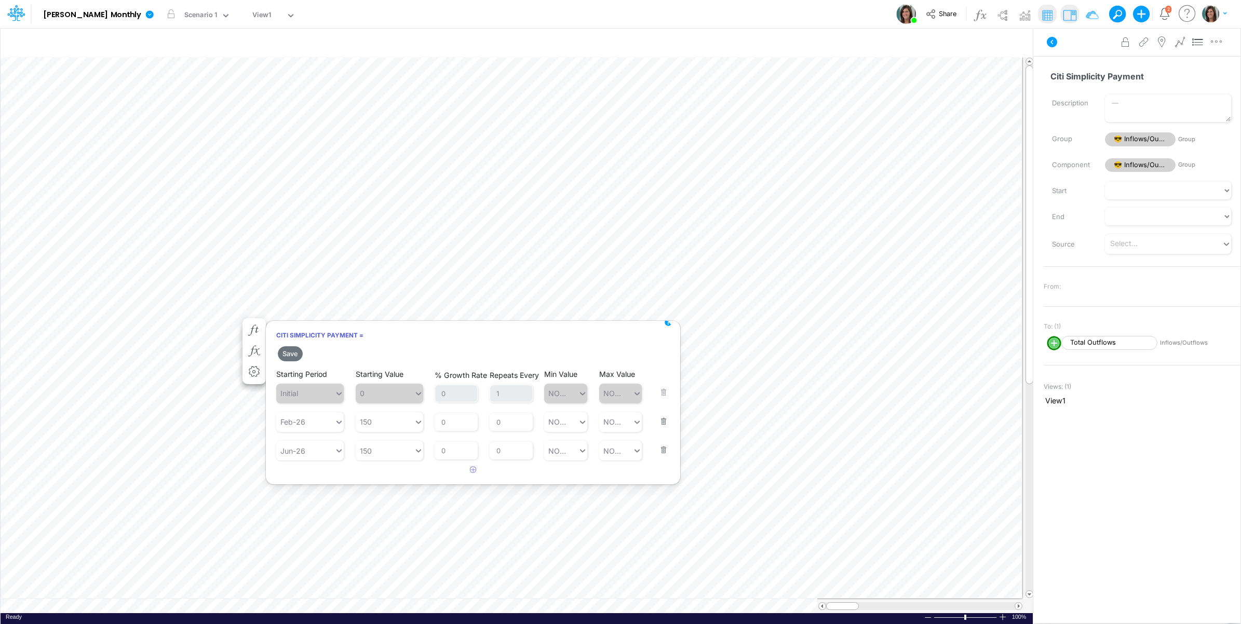
drag, startPoint x: 661, startPoint y: 444, endPoint x: 631, endPoint y: 447, distance: 30.3
click at [662, 445] on button "button" at bounding box center [661, 443] width 14 height 28
click at [289, 416] on div "Feb-26" at bounding box center [305, 421] width 58 height 17
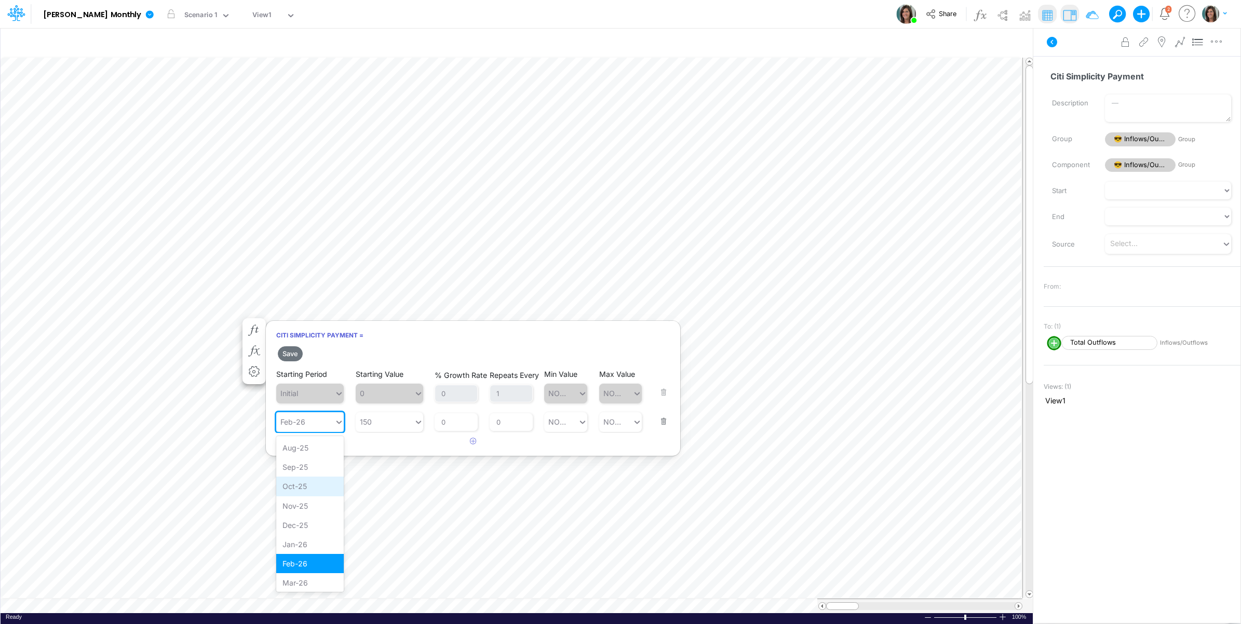
click at [309, 481] on div "Oct-25" at bounding box center [310, 486] width 68 height 19
drag, startPoint x: 519, startPoint y: 427, endPoint x: 452, endPoint y: 439, distance: 68.0
click at [487, 426] on div "Starting Period Oct-25 Starting Value 150 % Growth Rate 0 Repeats Every 0 Min V…" at bounding box center [473, 414] width 394 height 35
type input "1"
click at [371, 452] on div "Citi Simplicity Payment = Save Starting Period Initial Starting Value 0 % Growt…" at bounding box center [472, 388] width 415 height 136
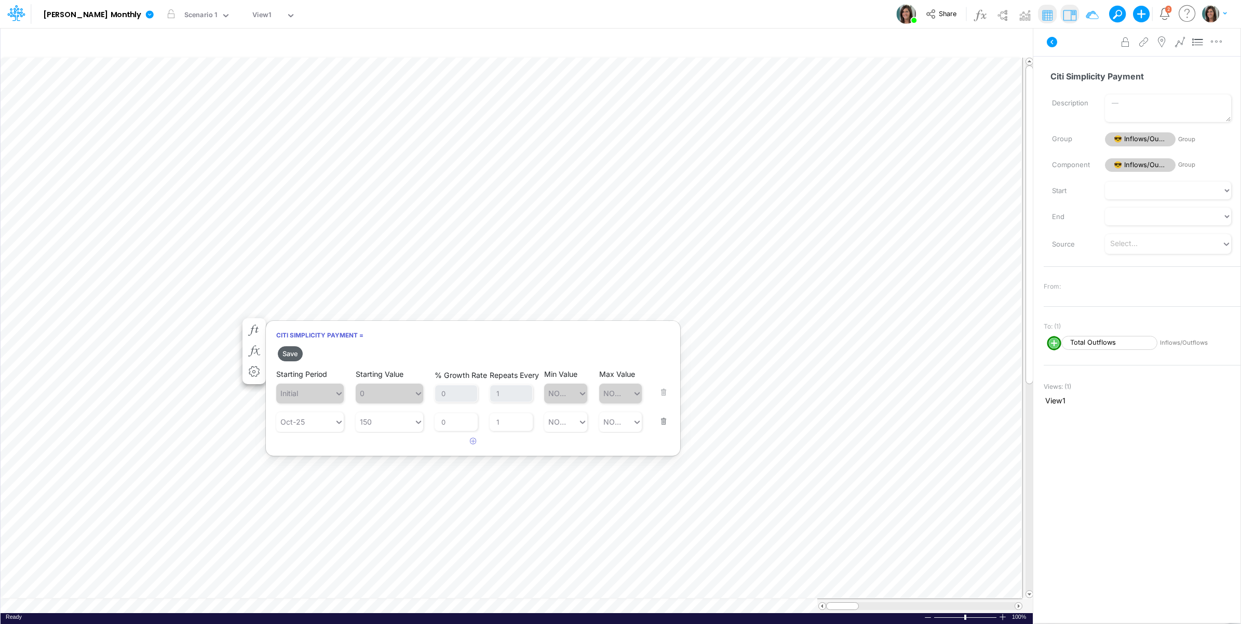
click at [296, 353] on button "Save" at bounding box center [290, 353] width 25 height 15
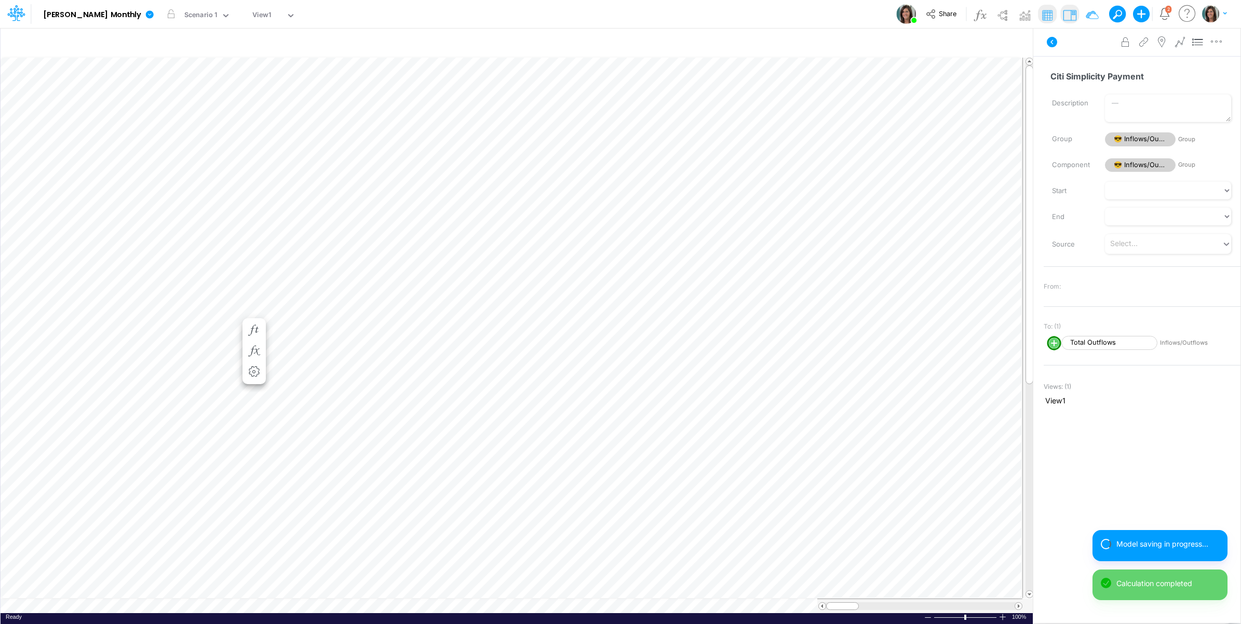
scroll to position [0, 1]
click at [252, 335] on icon "button" at bounding box center [254, 340] width 16 height 11
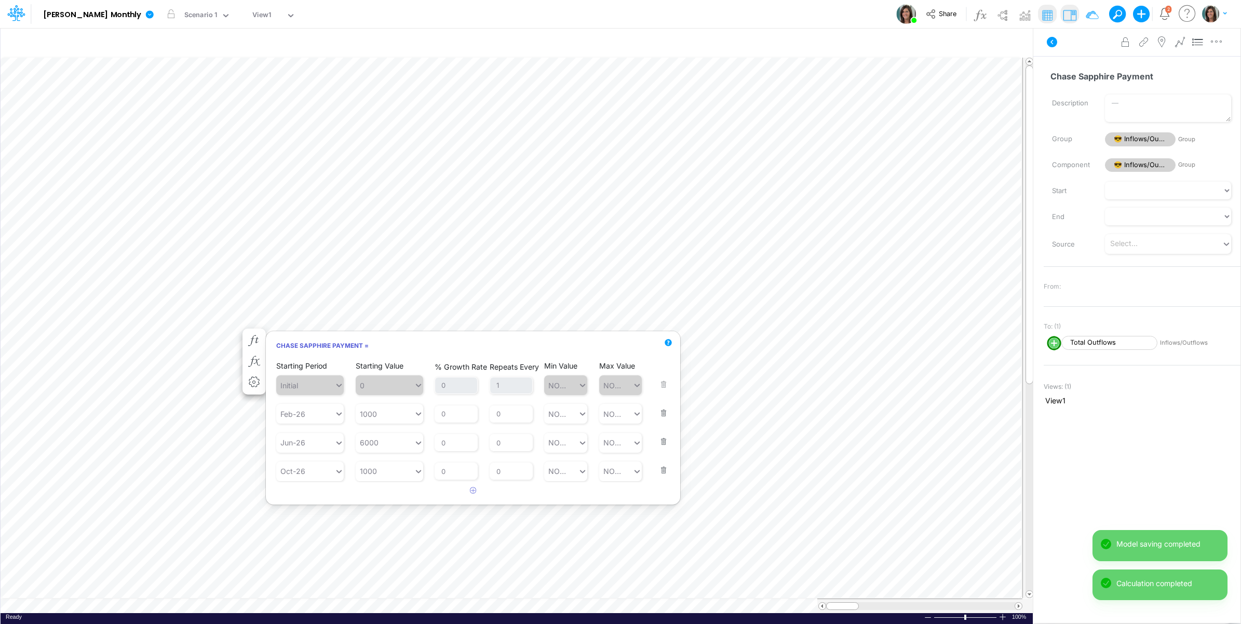
click at [661, 472] on button "button" at bounding box center [661, 464] width 14 height 28
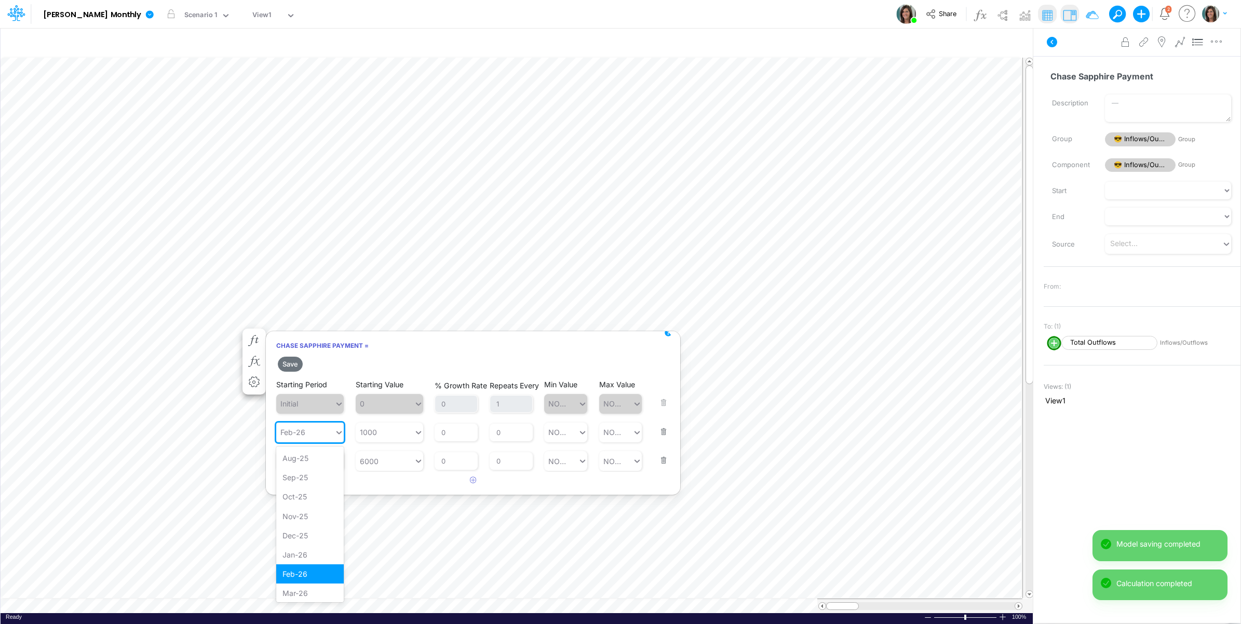
click at [305, 434] on div "Feb-26" at bounding box center [292, 432] width 25 height 11
click at [302, 490] on div "Oct-25" at bounding box center [310, 496] width 68 height 19
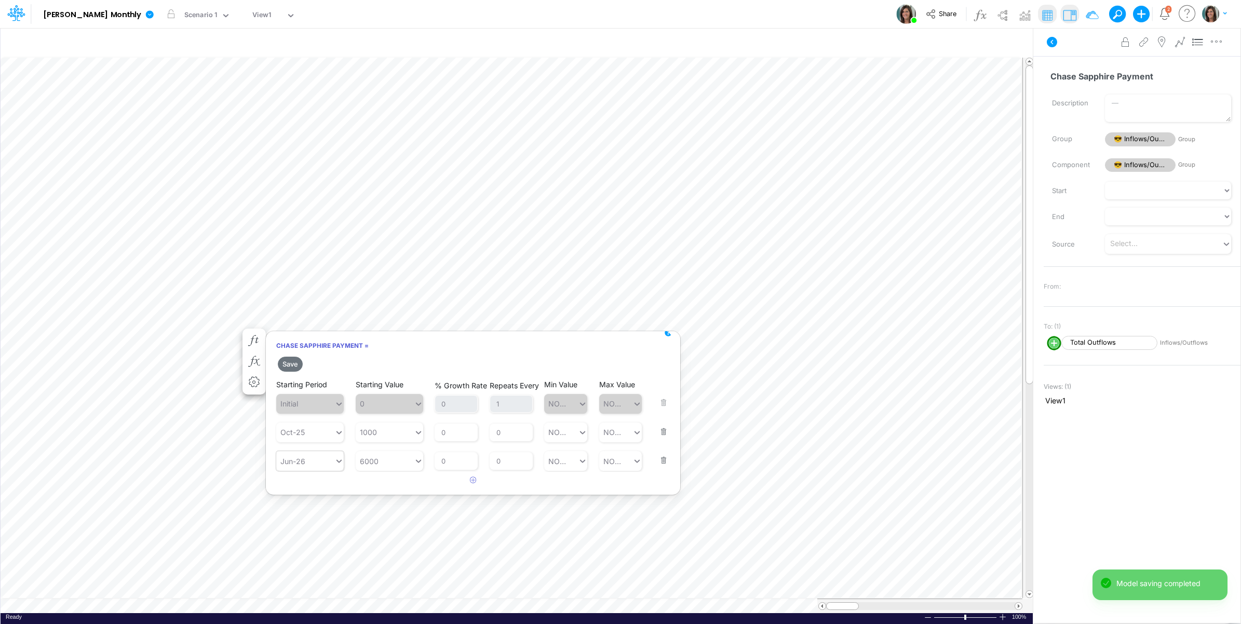
click at [306, 463] on div "Jun-26" at bounding box center [305, 461] width 58 height 17
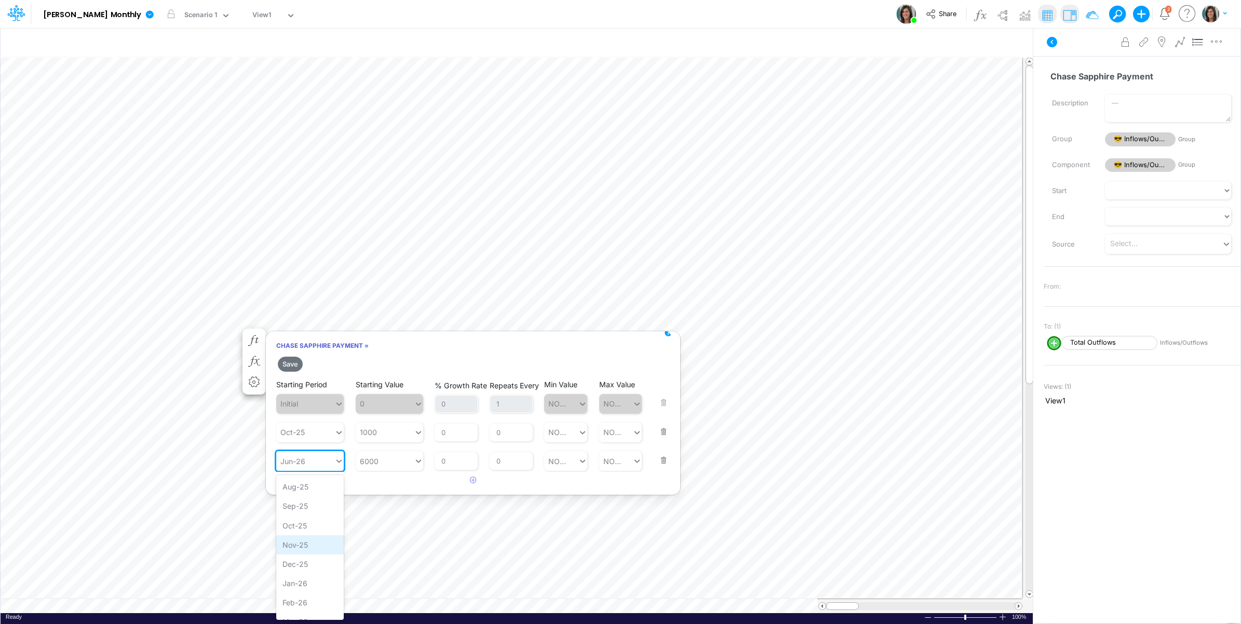
scroll to position [64, 0]
click at [305, 483] on div "Nov-25" at bounding box center [310, 481] width 68 height 19
click at [492, 463] on input "0" at bounding box center [511, 461] width 43 height 18
type input "1"
drag, startPoint x: 508, startPoint y: 429, endPoint x: 491, endPoint y: 432, distance: 16.7
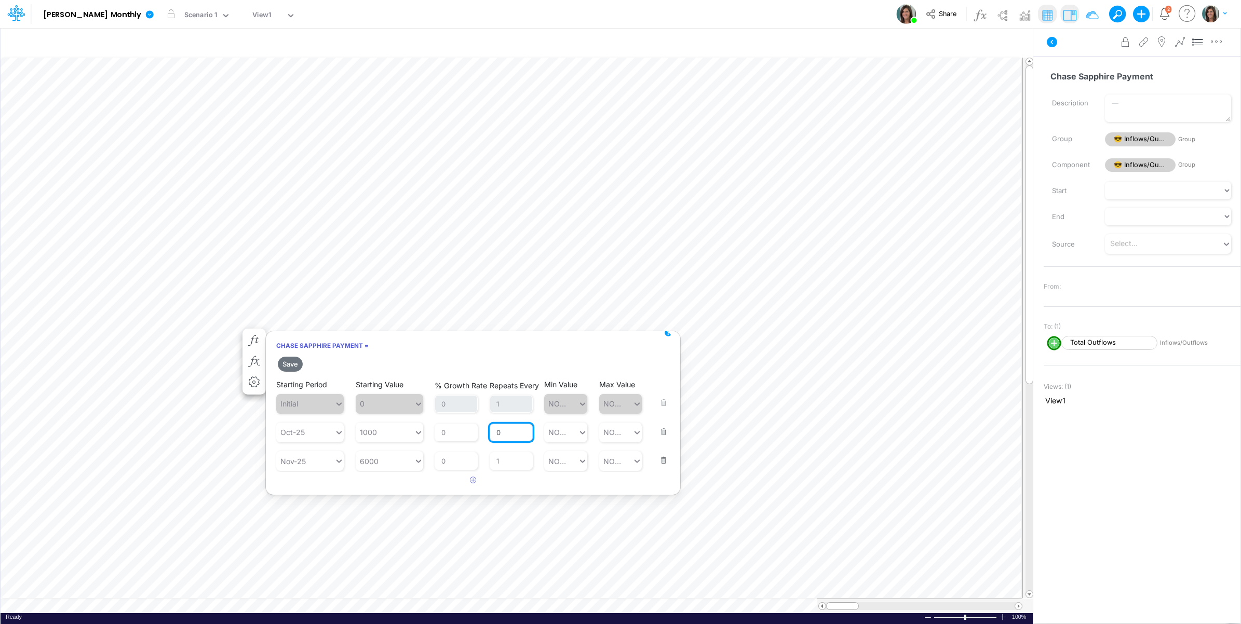
click at [491, 432] on input "0" at bounding box center [511, 433] width 43 height 18
type input "1"
click at [294, 364] on button "Save" at bounding box center [290, 364] width 25 height 15
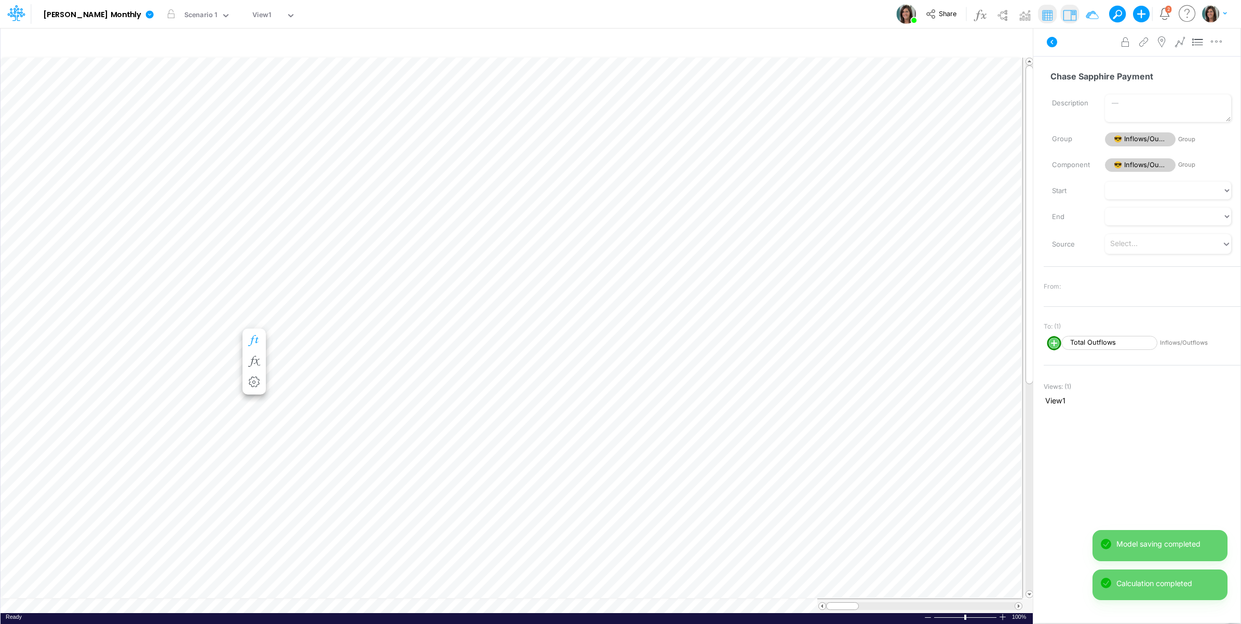
scroll to position [0, 1]
click at [253, 349] on icon "button" at bounding box center [254, 351] width 16 height 11
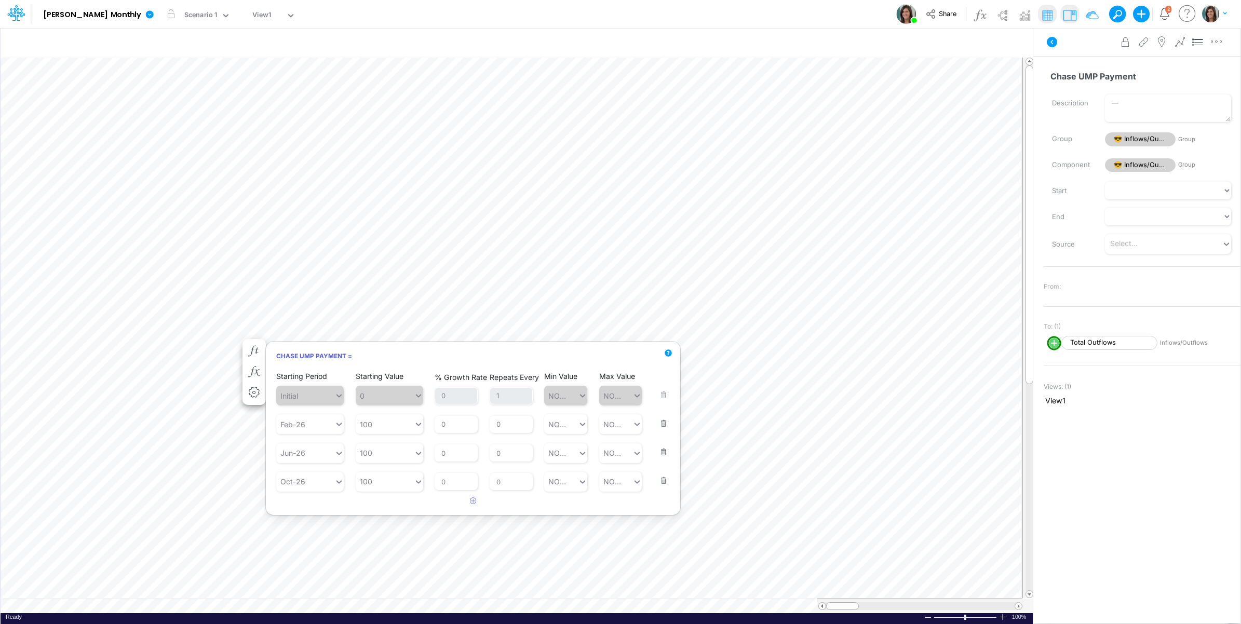
drag, startPoint x: 663, startPoint y: 481, endPoint x: 663, endPoint y: 475, distance: 6.2
click at [663, 480] on button "button" at bounding box center [661, 474] width 14 height 28
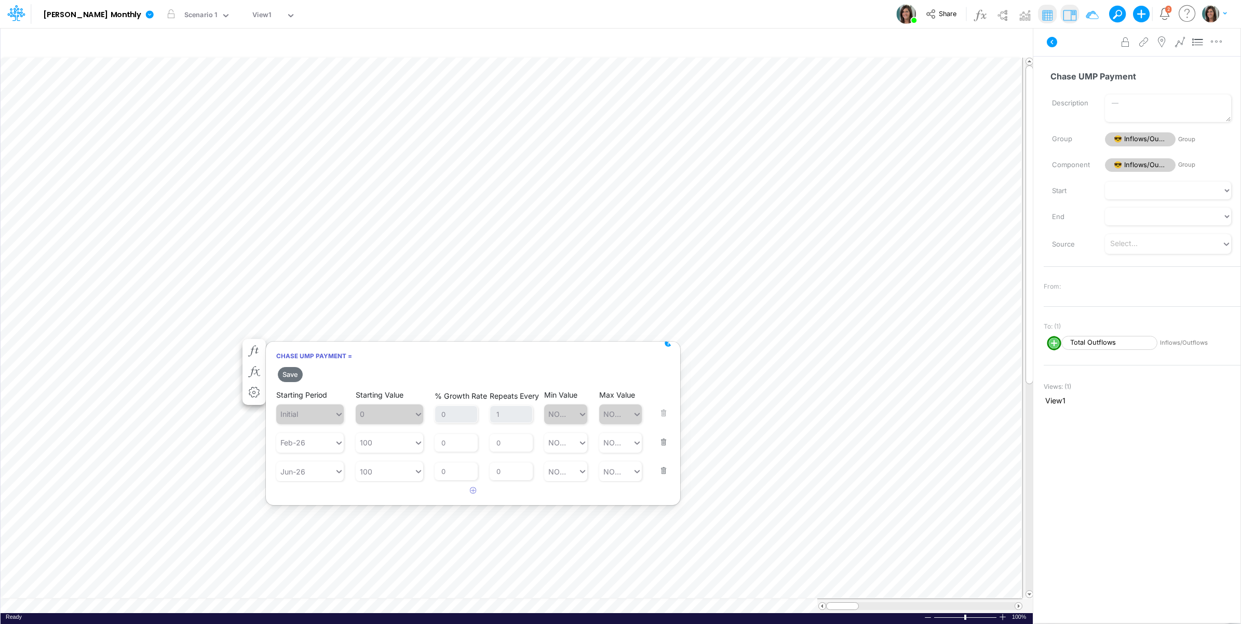
click at [661, 468] on button "button" at bounding box center [661, 464] width 14 height 28
click at [304, 447] on div "Feb-26" at bounding box center [292, 442] width 25 height 11
drag, startPoint x: 300, startPoint y: 503, endPoint x: 365, endPoint y: 442, distance: 88.6
click at [300, 499] on div "Oct-25" at bounding box center [310, 506] width 68 height 19
click at [492, 450] on input "0" at bounding box center [511, 443] width 43 height 18
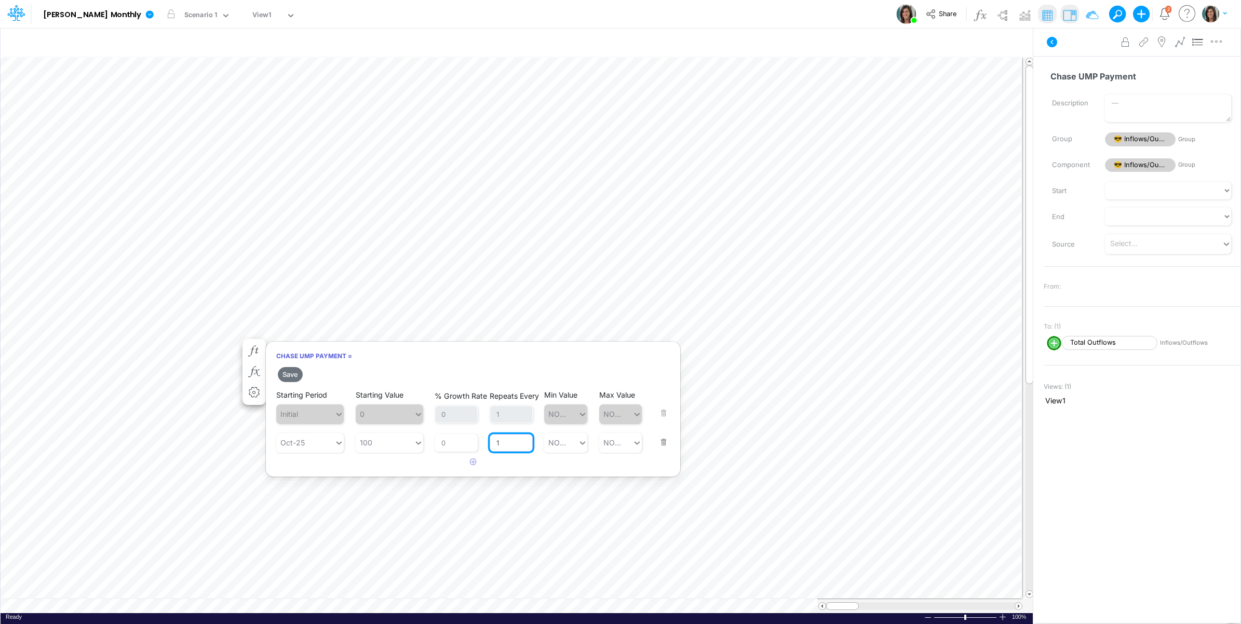
type input "1"
drag, startPoint x: 375, startPoint y: 466, endPoint x: 290, endPoint y: 428, distance: 93.0
click at [374, 465] on article at bounding box center [473, 462] width 414 height 17
click at [292, 372] on button "Save" at bounding box center [290, 374] width 25 height 15
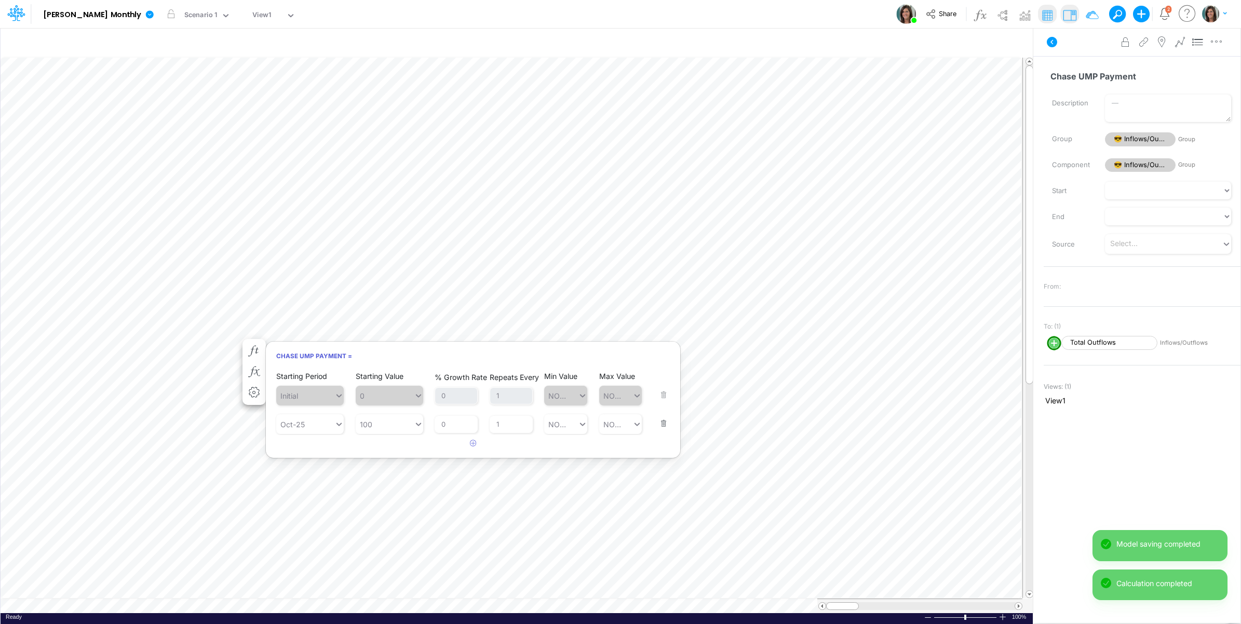
scroll to position [0, 1]
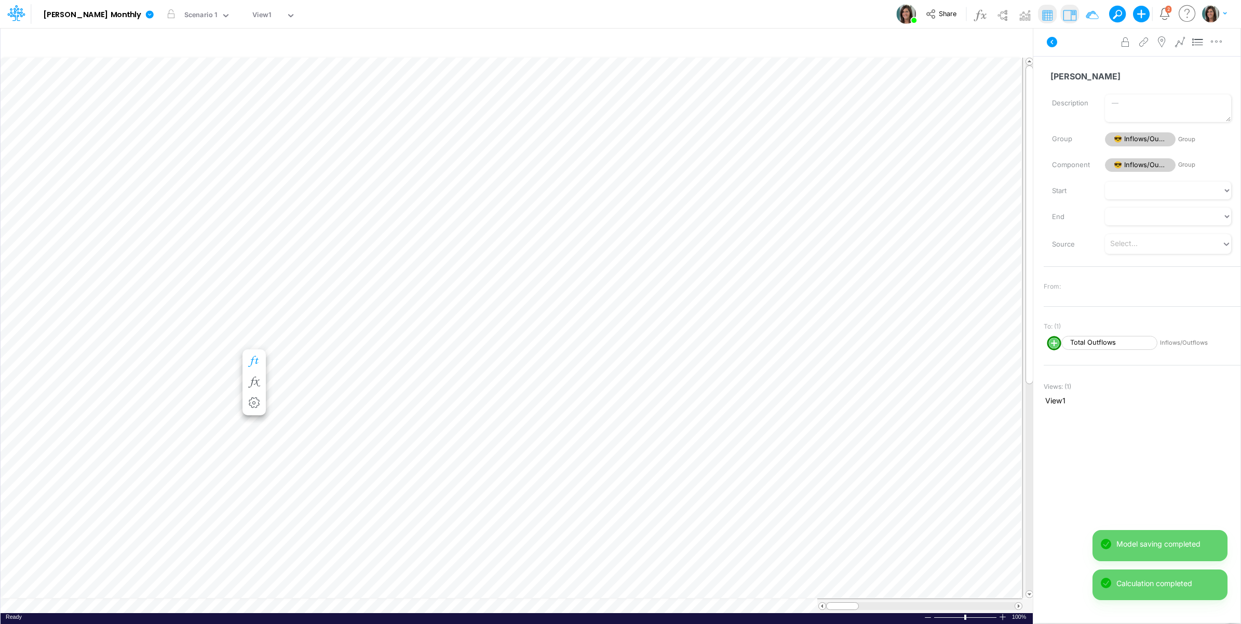
click at [255, 356] on icon "button" at bounding box center [254, 361] width 16 height 11
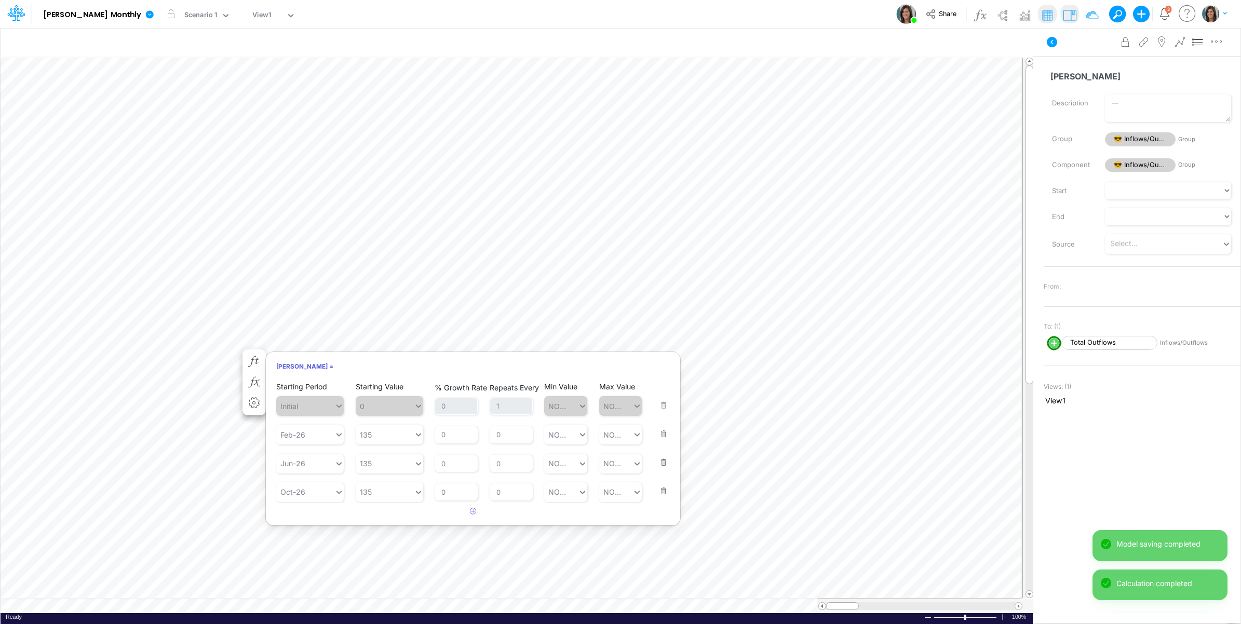
click at [659, 490] on button "button" at bounding box center [661, 484] width 14 height 28
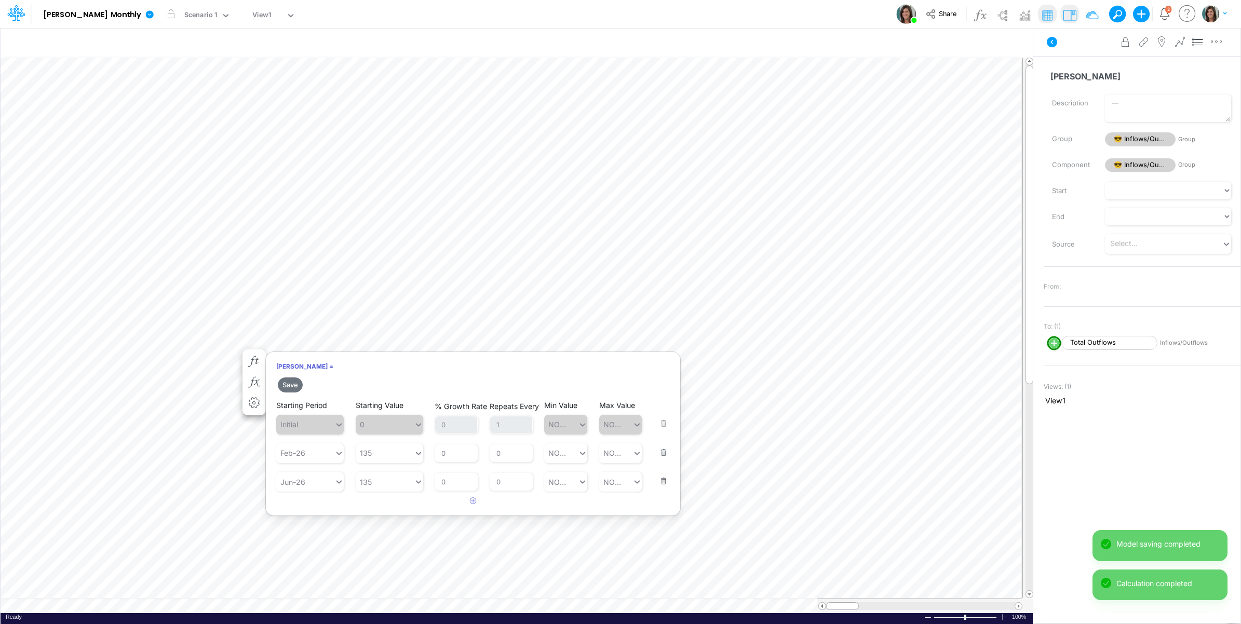
click at [663, 472] on button "button" at bounding box center [661, 475] width 14 height 28
click at [305, 452] on div "Feb-26" at bounding box center [305, 452] width 58 height 17
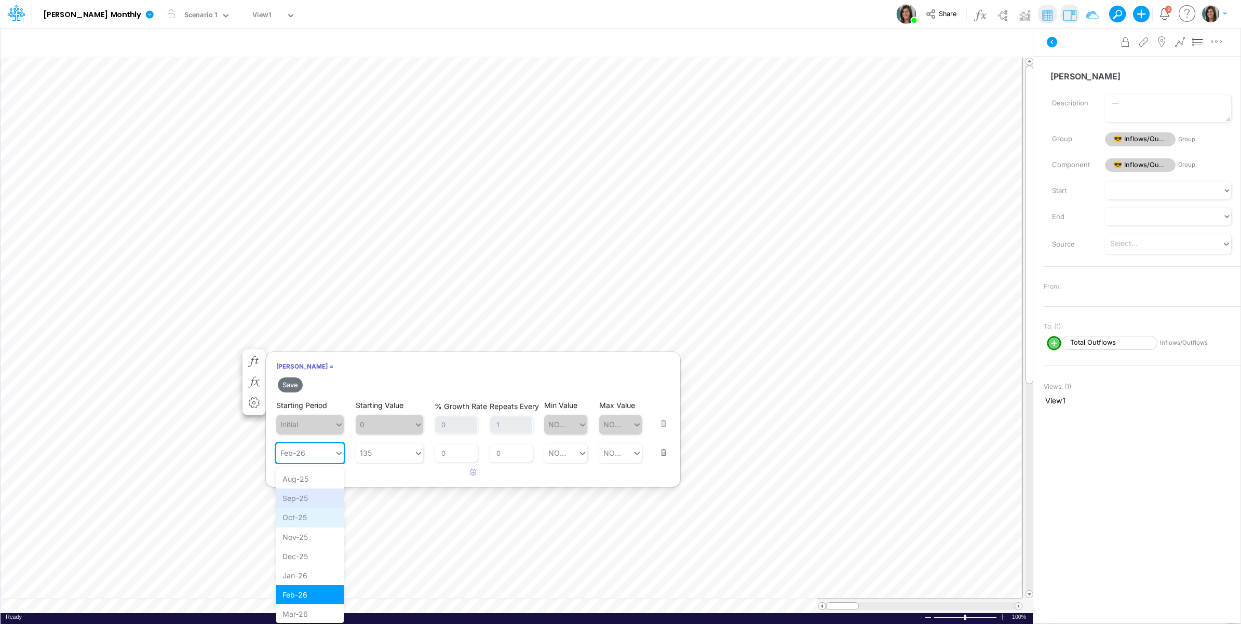
click at [304, 514] on div "Oct-25" at bounding box center [310, 517] width 68 height 19
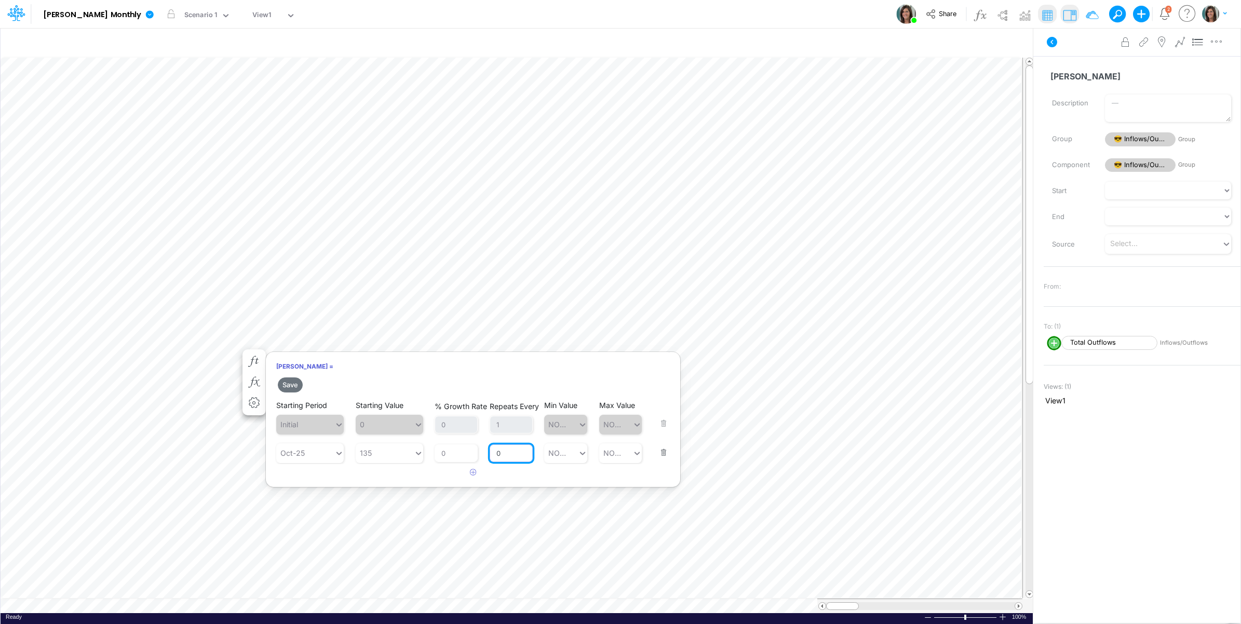
drag, startPoint x: 504, startPoint y: 448, endPoint x: 484, endPoint y: 451, distance: 19.9
click at [484, 451] on div "Starting Period Oct-25 Starting Value 135 % Growth Rate 0 Repeats Every 0 Min V…" at bounding box center [473, 445] width 394 height 35
type input "1"
click at [292, 384] on button "Save" at bounding box center [290, 385] width 25 height 15
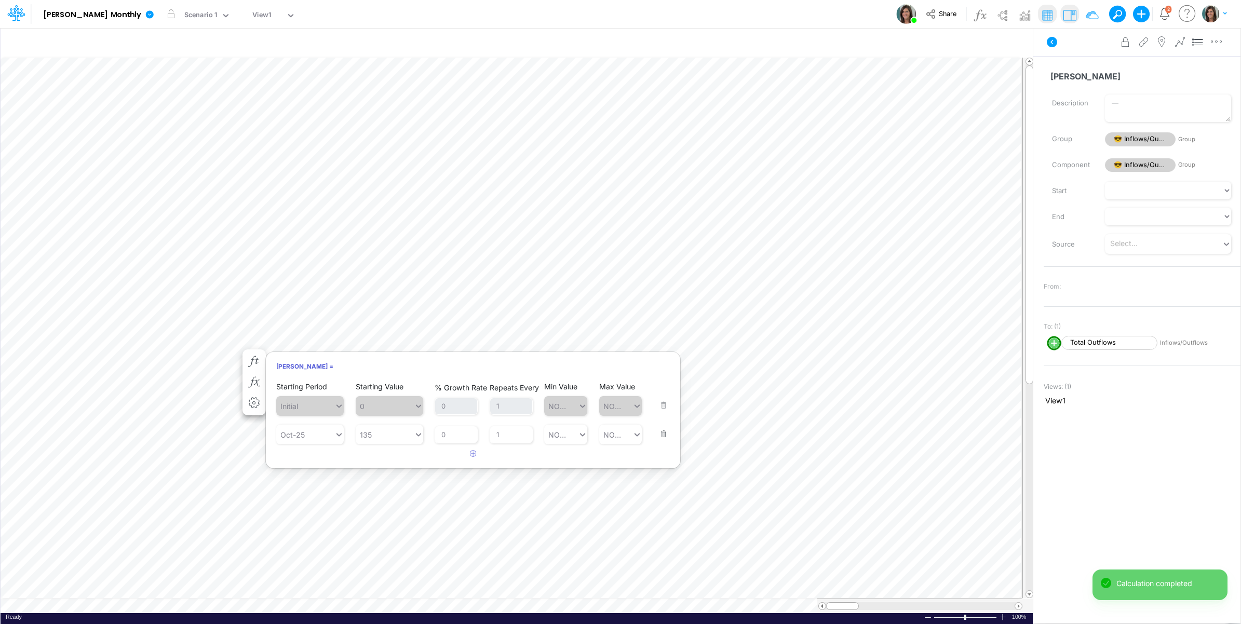
scroll to position [0, 1]
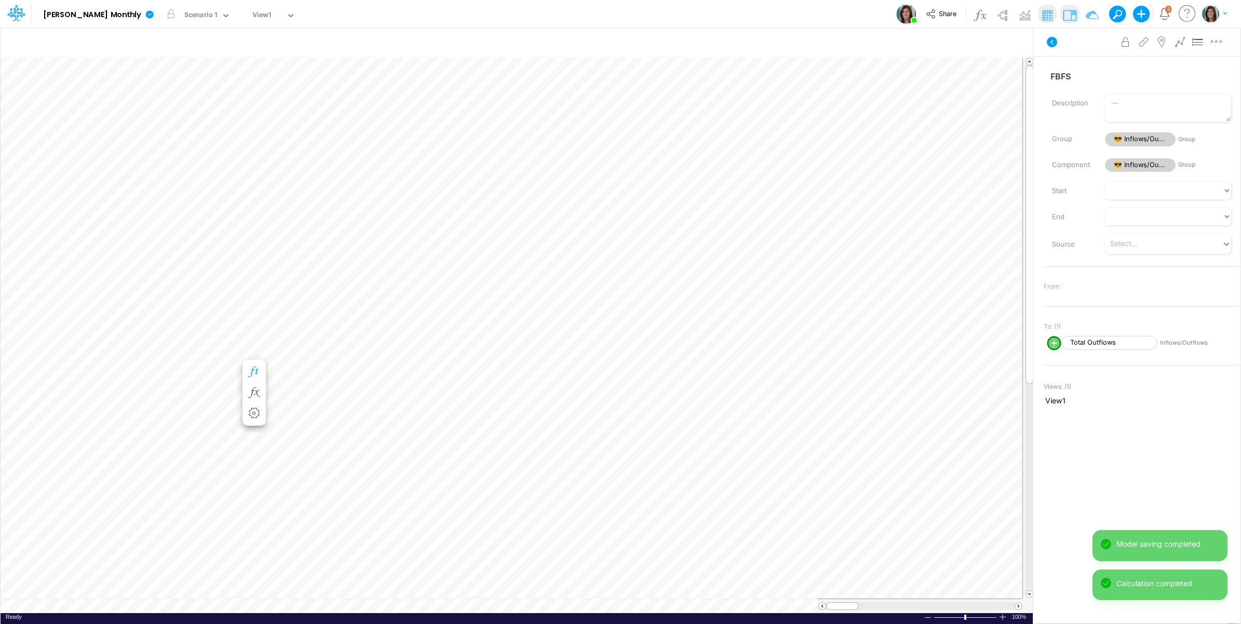
click at [253, 375] on icon "button" at bounding box center [254, 372] width 16 height 11
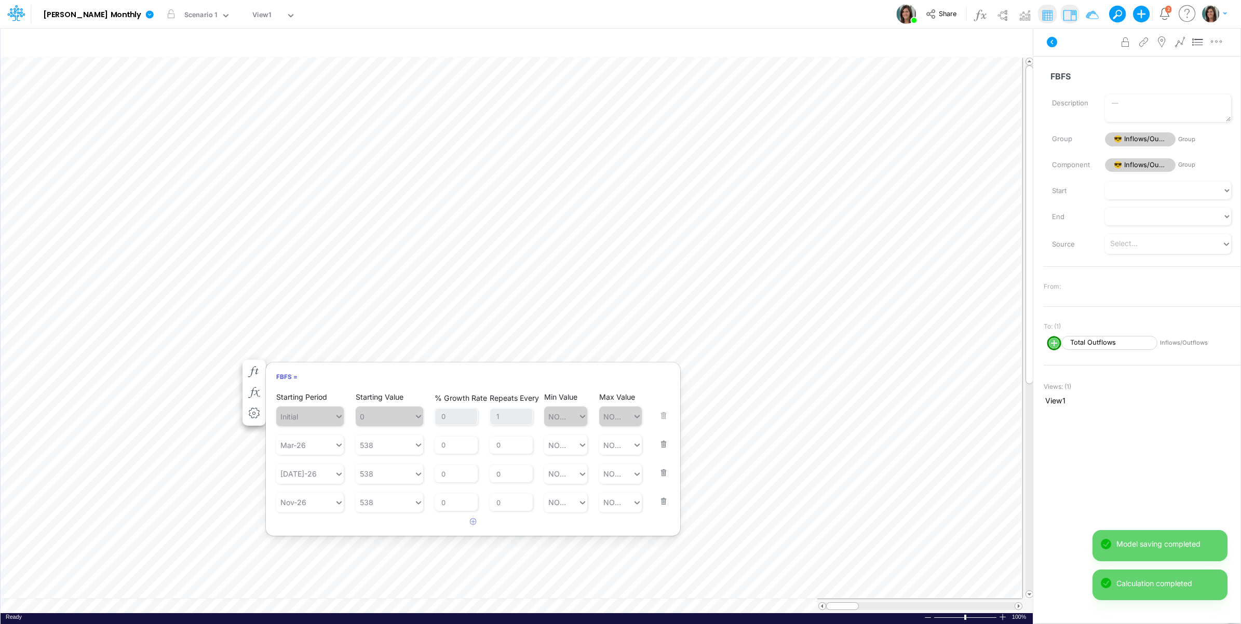
click at [657, 502] on button "button" at bounding box center [661, 495] width 14 height 28
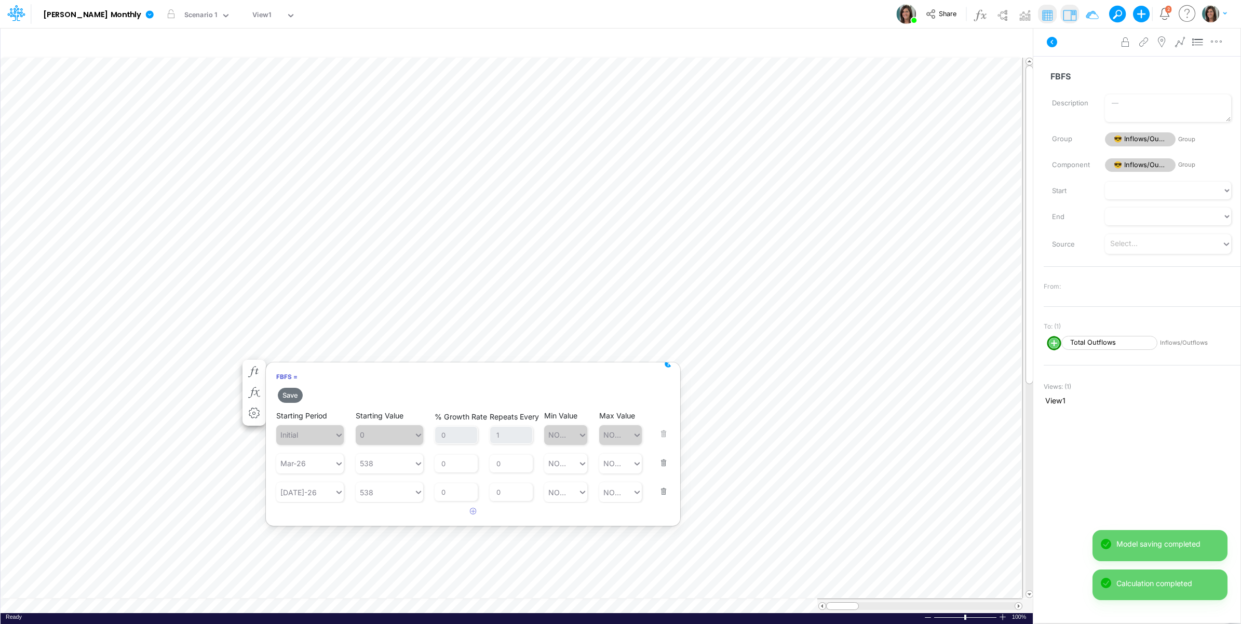
click at [658, 488] on button "button" at bounding box center [661, 485] width 14 height 28
click at [325, 465] on div "Mar-26" at bounding box center [305, 463] width 58 height 17
drag, startPoint x: 310, startPoint y: 517, endPoint x: 383, endPoint y: 466, distance: 89.5
click at [310, 517] on div "Oct-25" at bounding box center [310, 520] width 68 height 19
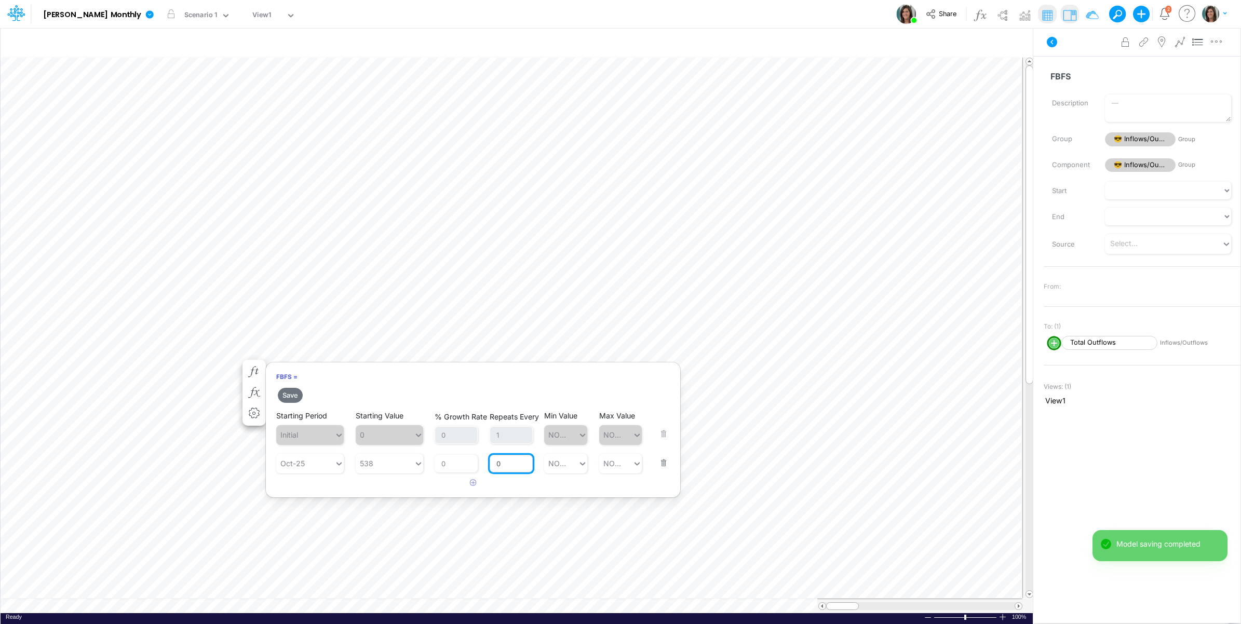
drag, startPoint x: 510, startPoint y: 465, endPoint x: 497, endPoint y: 465, distance: 12.5
click at [497, 465] on input "0" at bounding box center [511, 464] width 43 height 18
type input "1"
click at [300, 483] on article at bounding box center [473, 483] width 414 height 17
click at [289, 395] on button "Save" at bounding box center [290, 395] width 25 height 15
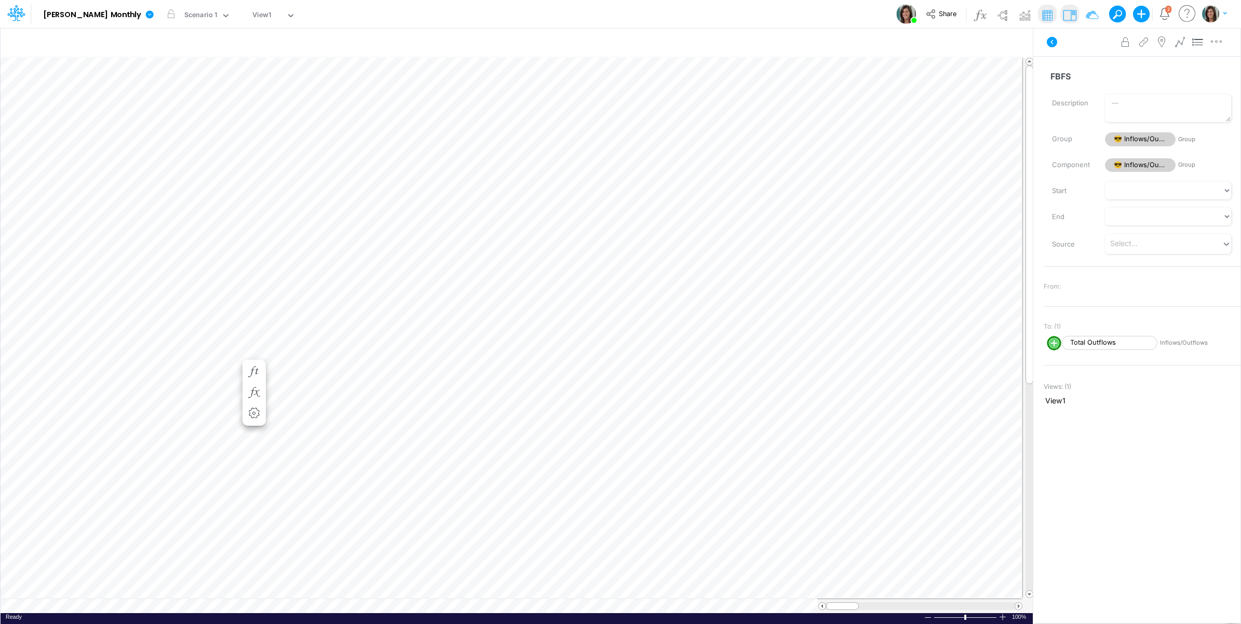
scroll to position [0, 1]
click at [256, 380] on icon "button" at bounding box center [254, 382] width 16 height 11
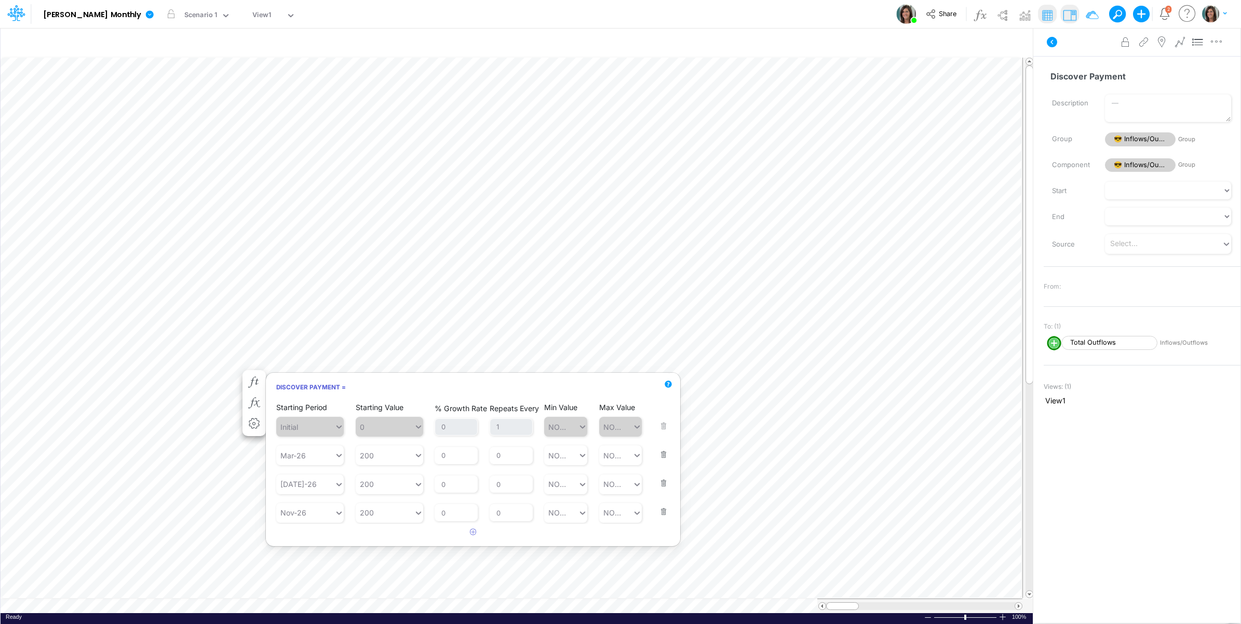
click at [666, 512] on div "Starting Period Nov-26 Starting Value 200 % Growth Rate 0 Repeats Every 0 Min V…" at bounding box center [473, 505] width 394 height 35
click at [661, 510] on button "button" at bounding box center [661, 505] width 14 height 28
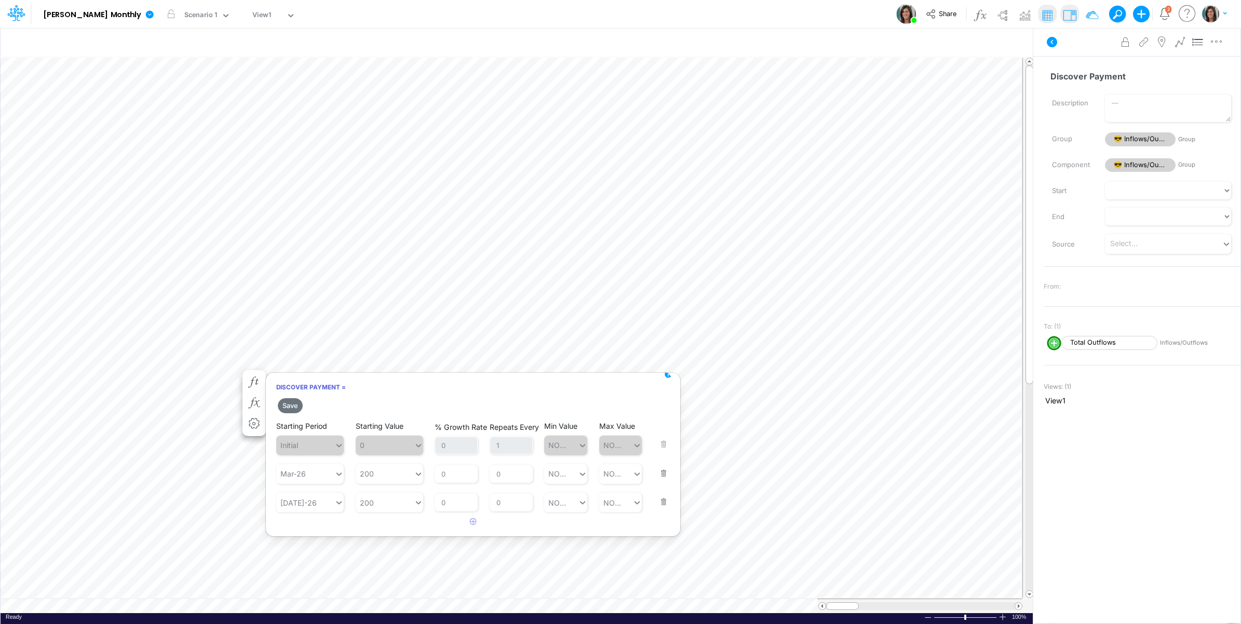
click at [665, 500] on button "button" at bounding box center [661, 495] width 14 height 28
click at [320, 467] on div "Mar-26" at bounding box center [305, 473] width 58 height 17
click at [316, 535] on div "Oct-25" at bounding box center [310, 538] width 68 height 19
drag, startPoint x: 507, startPoint y: 479, endPoint x: 495, endPoint y: 476, distance: 12.7
click at [496, 476] on input "0" at bounding box center [511, 474] width 43 height 18
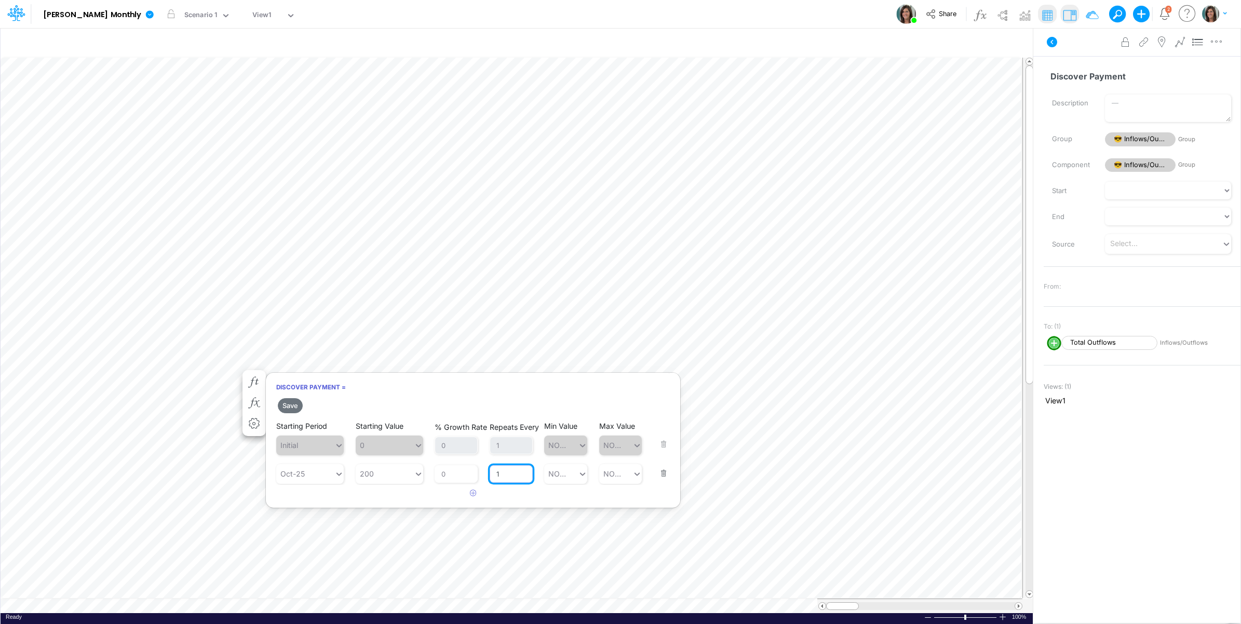
type input "1"
click at [367, 499] on article at bounding box center [473, 493] width 414 height 17
click at [291, 406] on button "Save" at bounding box center [290, 405] width 25 height 15
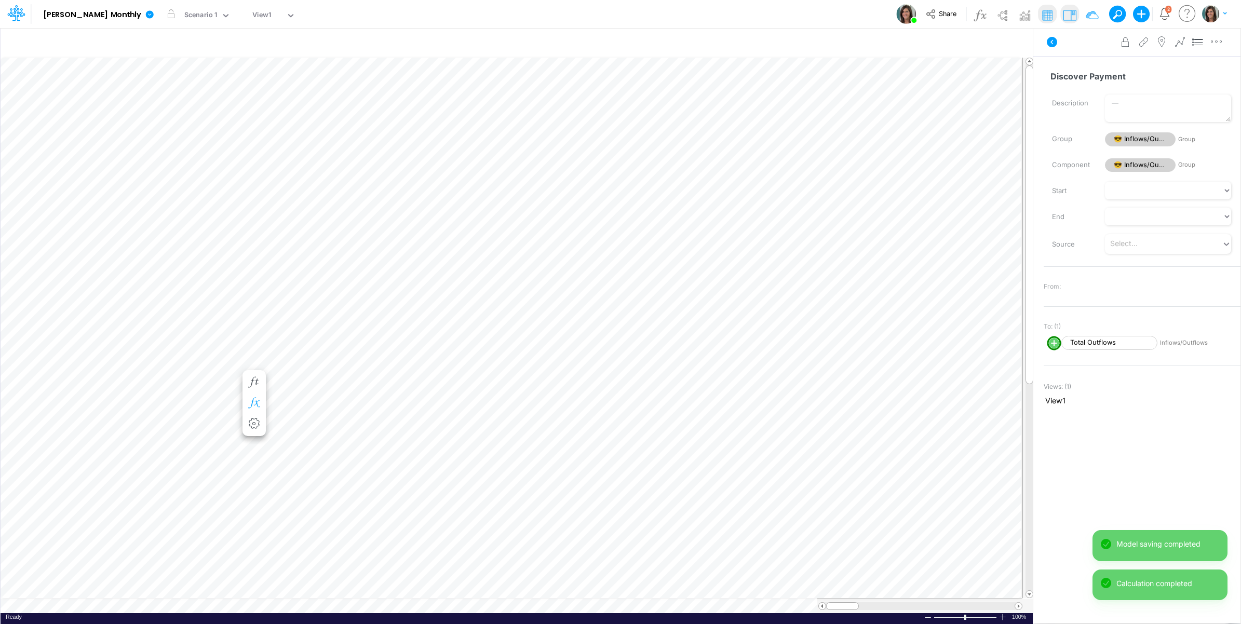
scroll to position [0, 1]
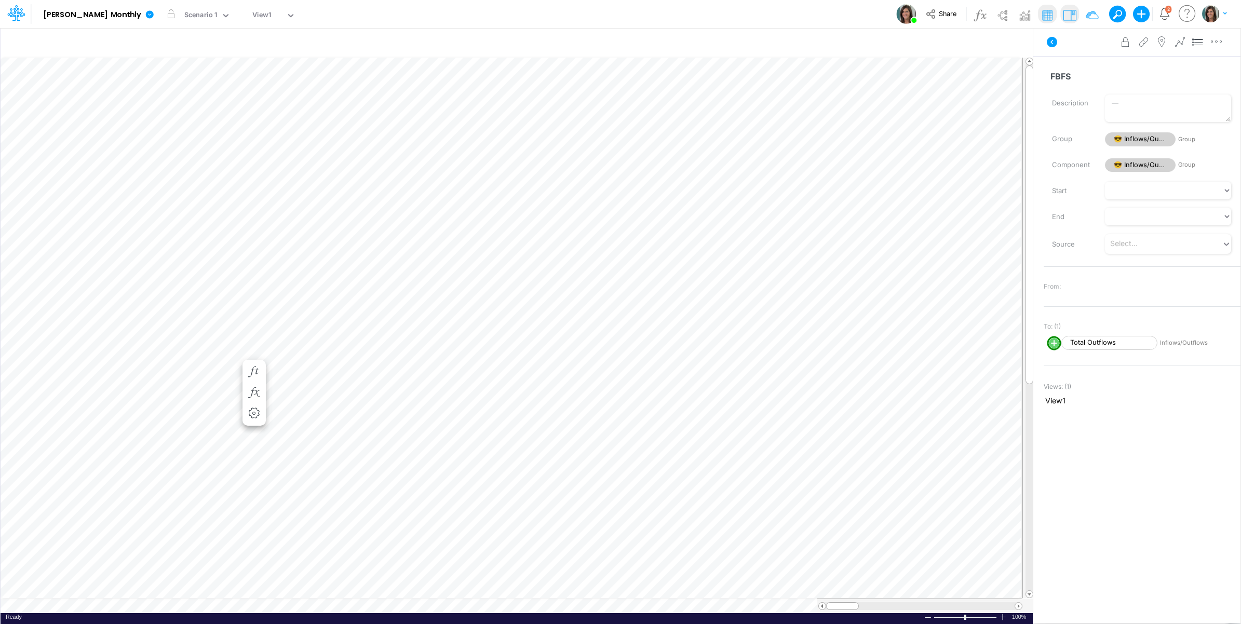
scroll to position [0, 1]
click at [253, 351] on icon "button" at bounding box center [254, 351] width 16 height 11
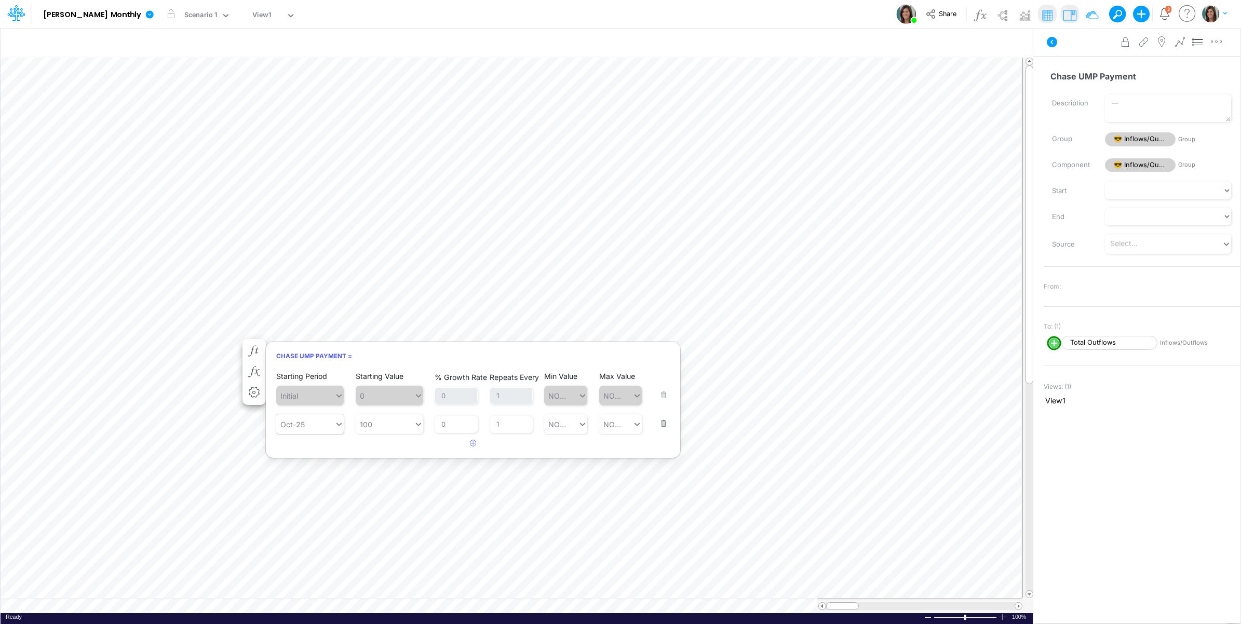
click at [288, 428] on div "Oct-25" at bounding box center [292, 424] width 24 height 11
click at [305, 471] on div "Sep-25" at bounding box center [310, 469] width 68 height 19
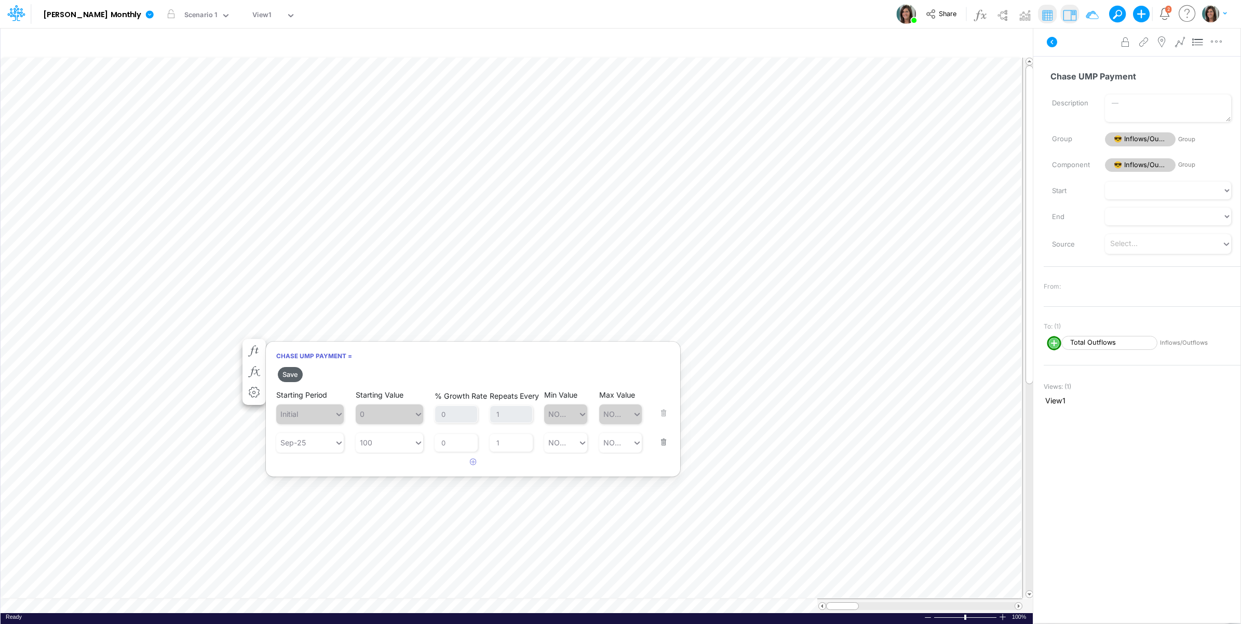
click at [289, 368] on button "Save" at bounding box center [290, 374] width 25 height 15
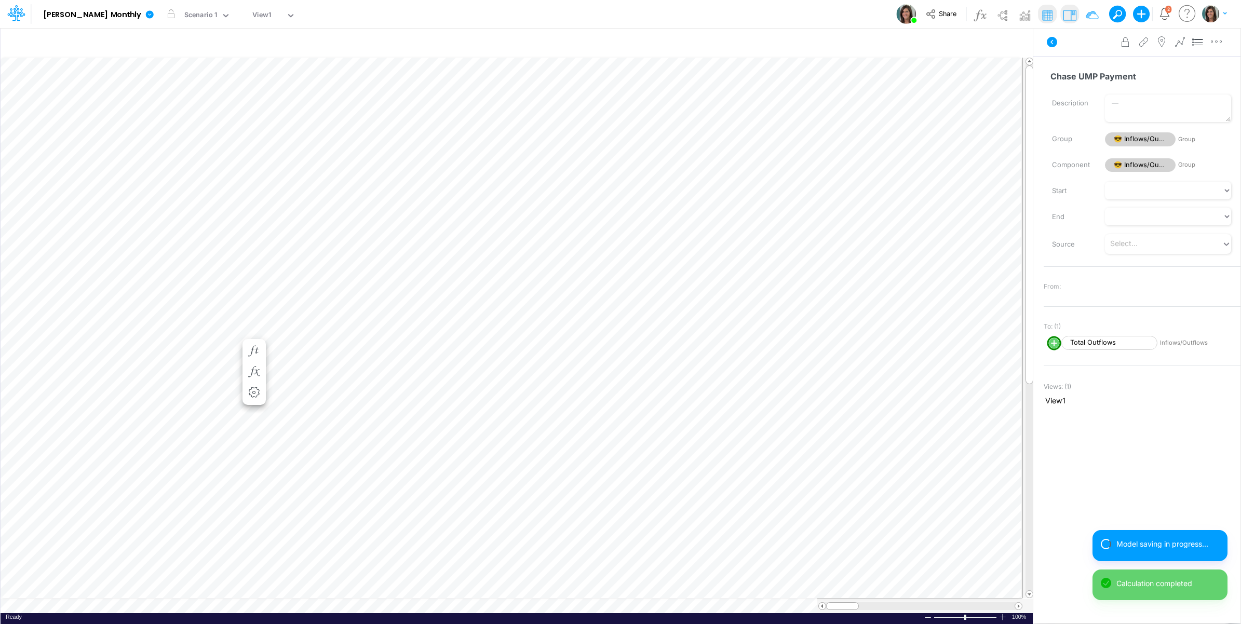
scroll to position [0, 1]
click at [249, 357] on icon "button" at bounding box center [254, 361] width 16 height 11
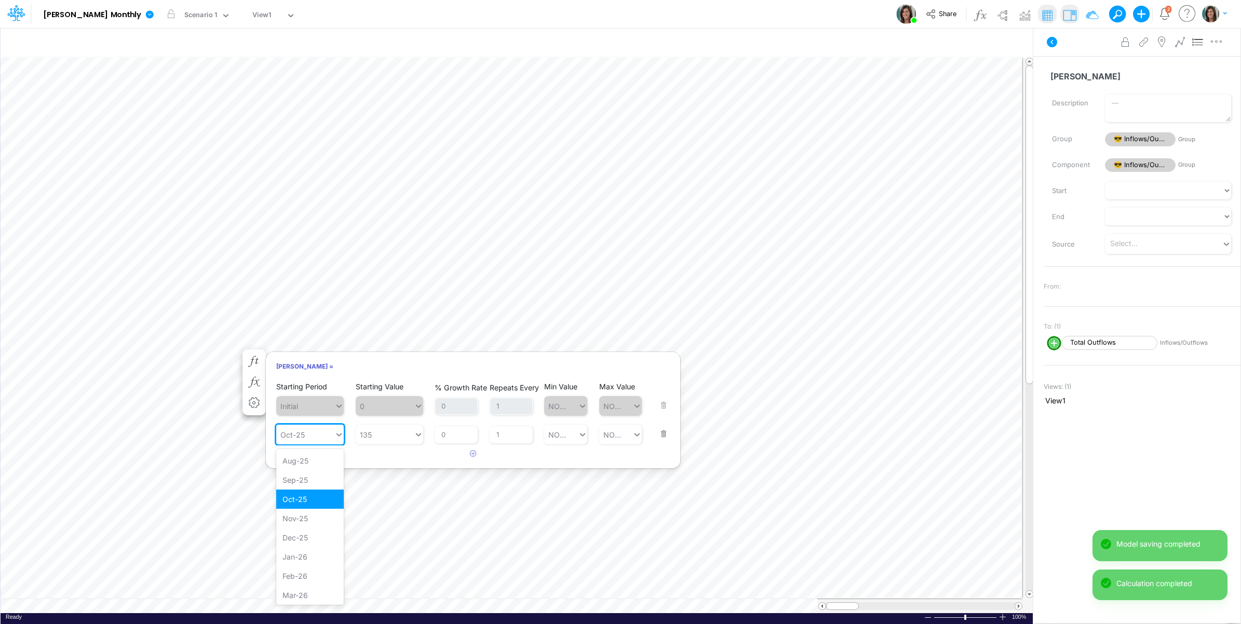
click at [330, 441] on div "Oct-25" at bounding box center [305, 434] width 58 height 17
click at [319, 481] on div "Sep-25" at bounding box center [310, 479] width 68 height 19
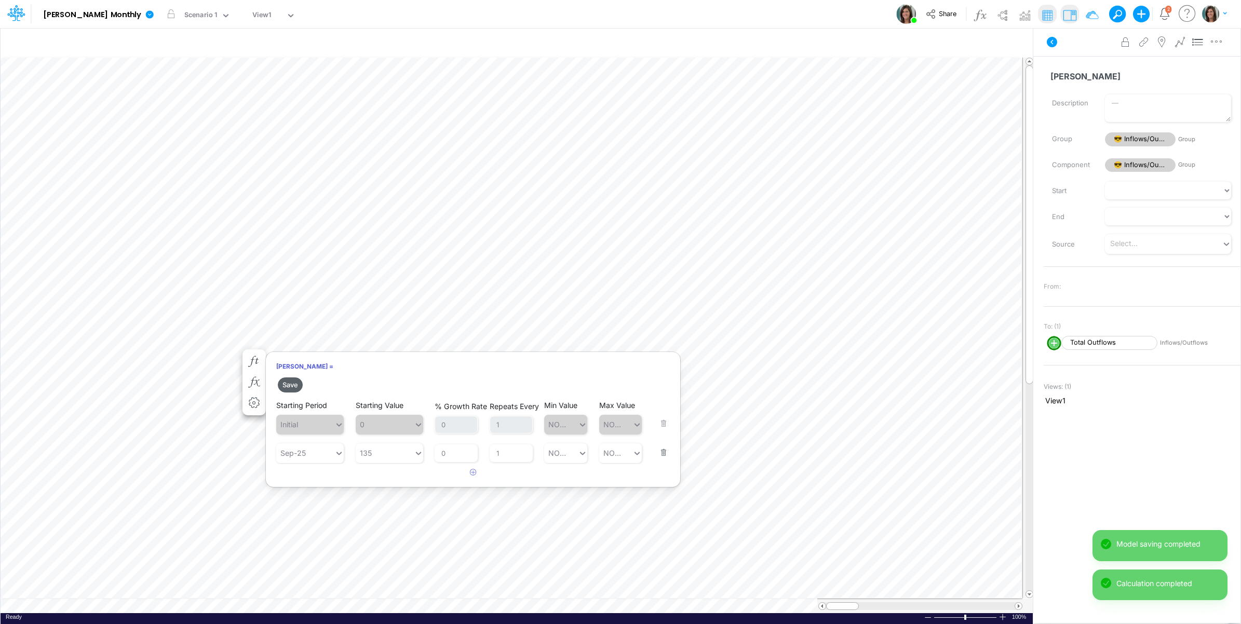
click at [292, 387] on button "Save" at bounding box center [290, 385] width 25 height 15
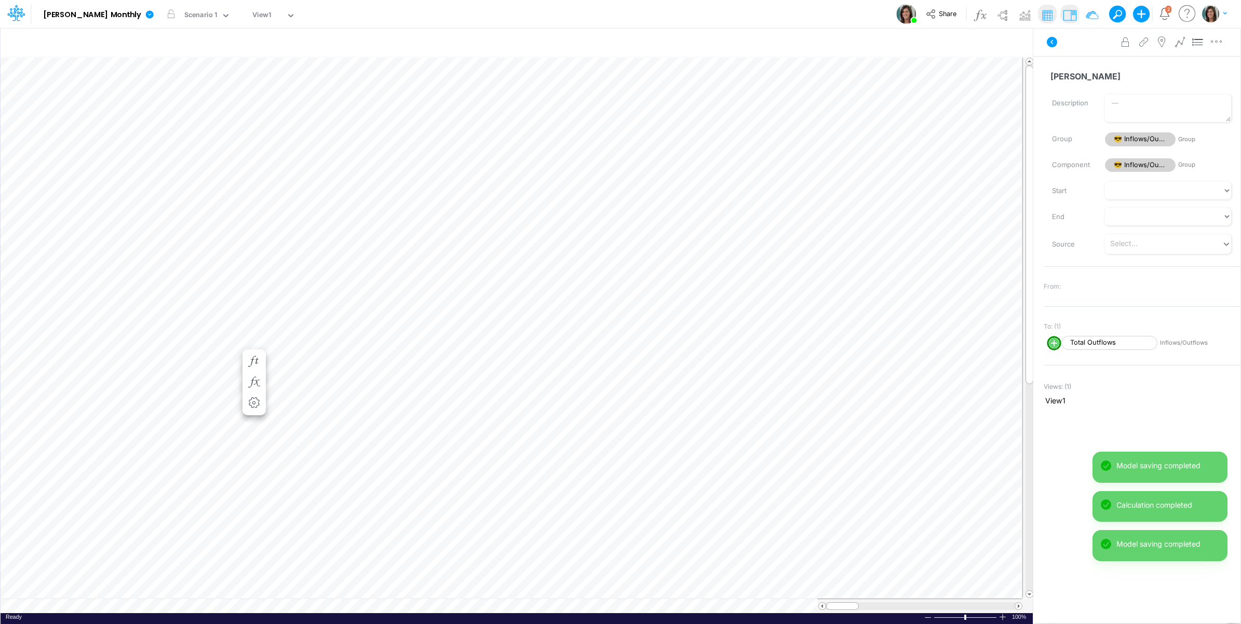
scroll to position [0, 1]
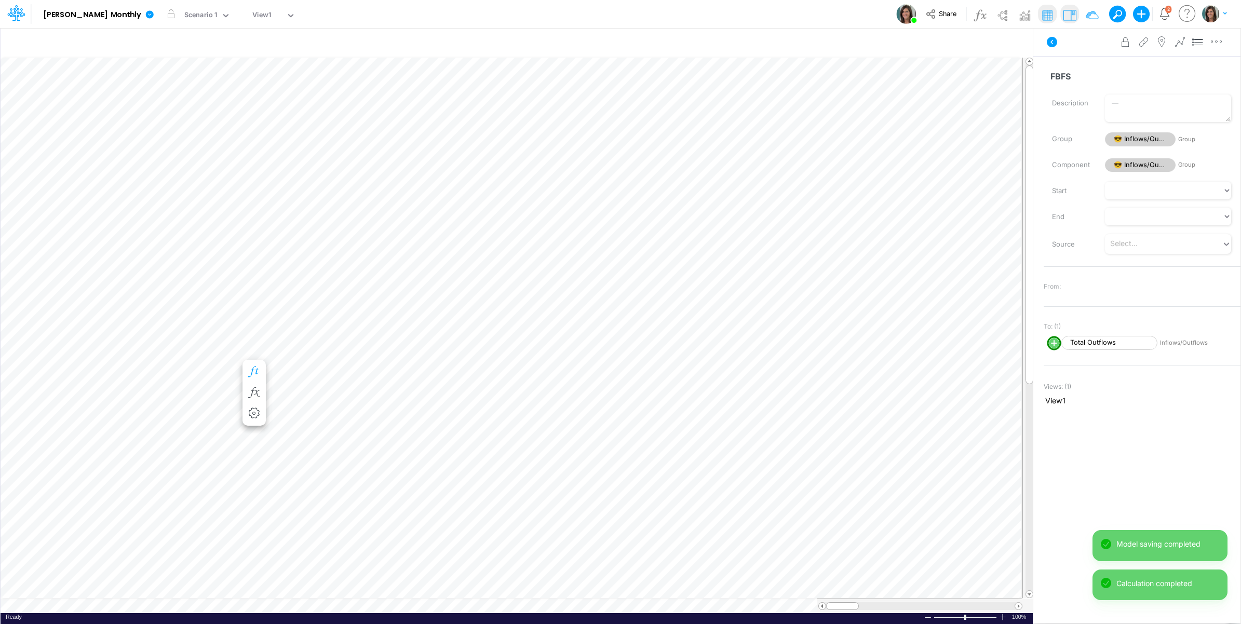
click at [257, 369] on icon "button" at bounding box center [254, 372] width 16 height 11
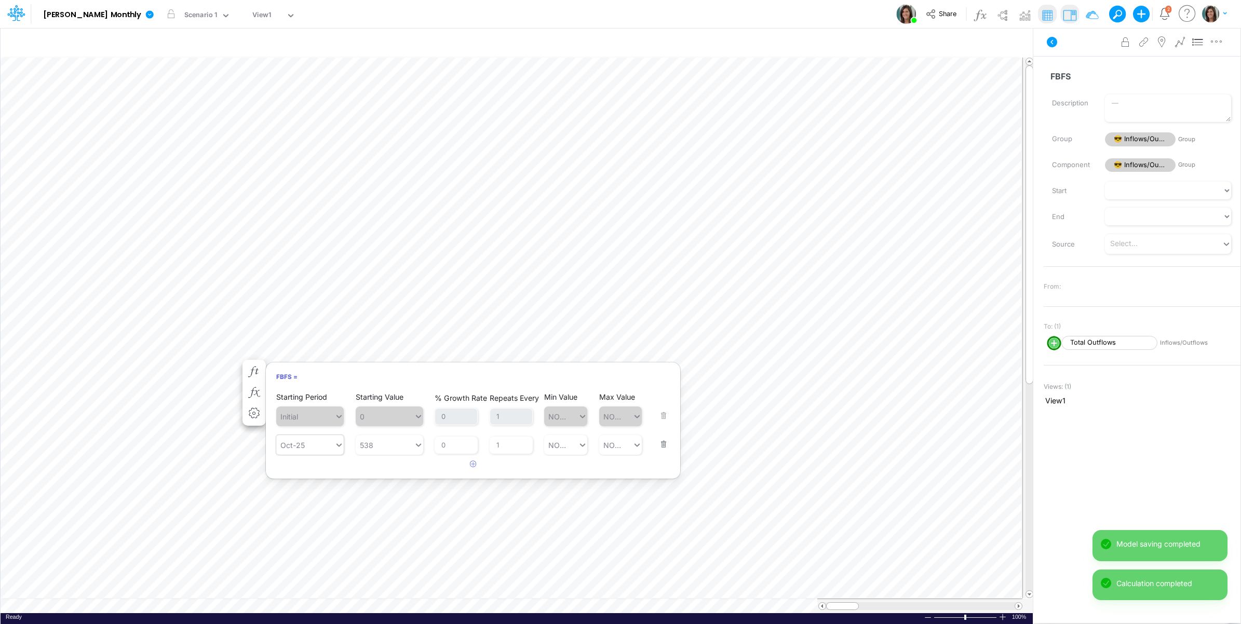
click at [325, 447] on div "Oct-25" at bounding box center [305, 445] width 58 height 17
click at [317, 492] on div "Sep-25" at bounding box center [310, 490] width 68 height 19
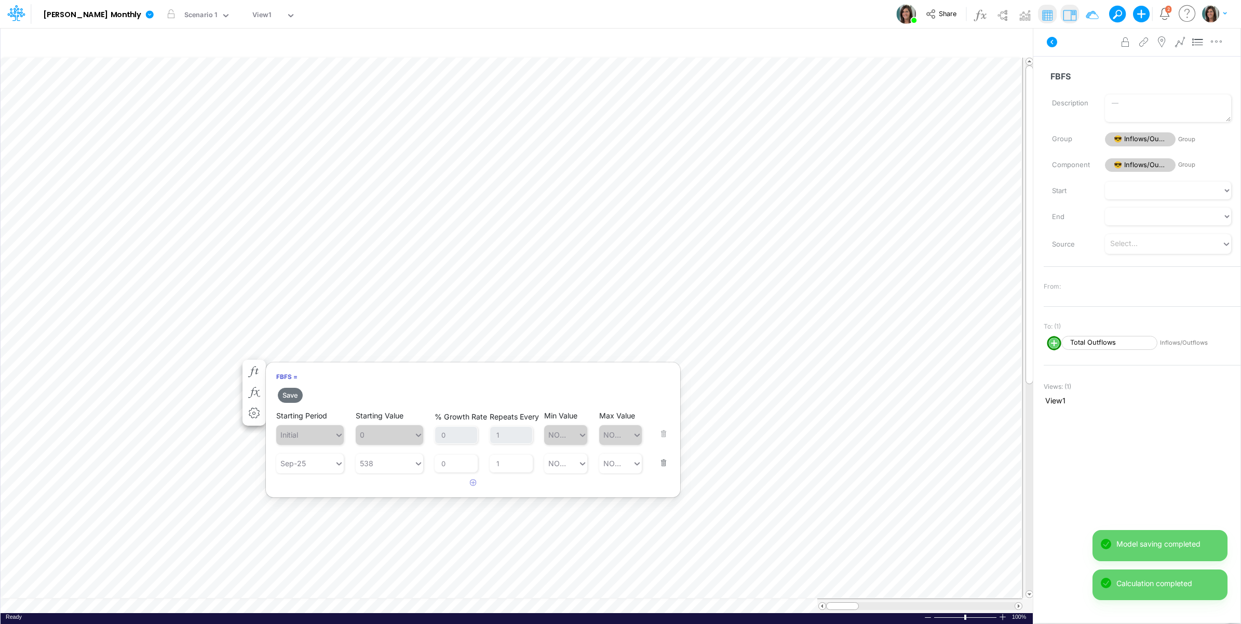
drag, startPoint x: 291, startPoint y: 391, endPoint x: 277, endPoint y: 394, distance: 14.8
click at [291, 392] on button "Save" at bounding box center [290, 395] width 25 height 15
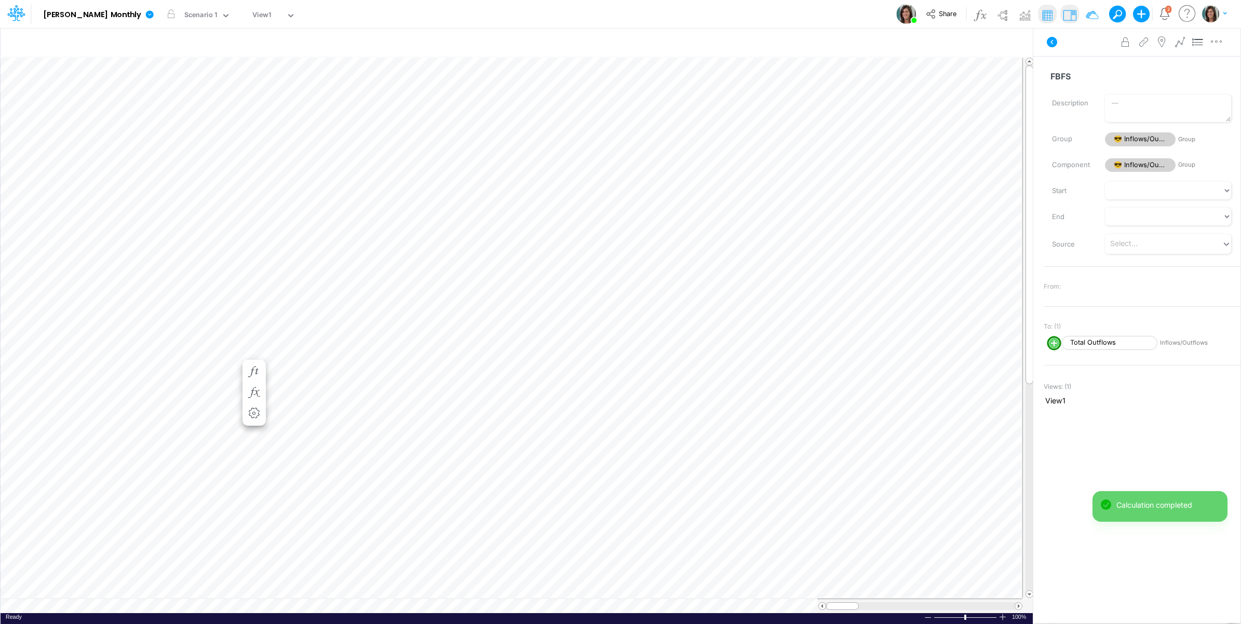
scroll to position [0, 1]
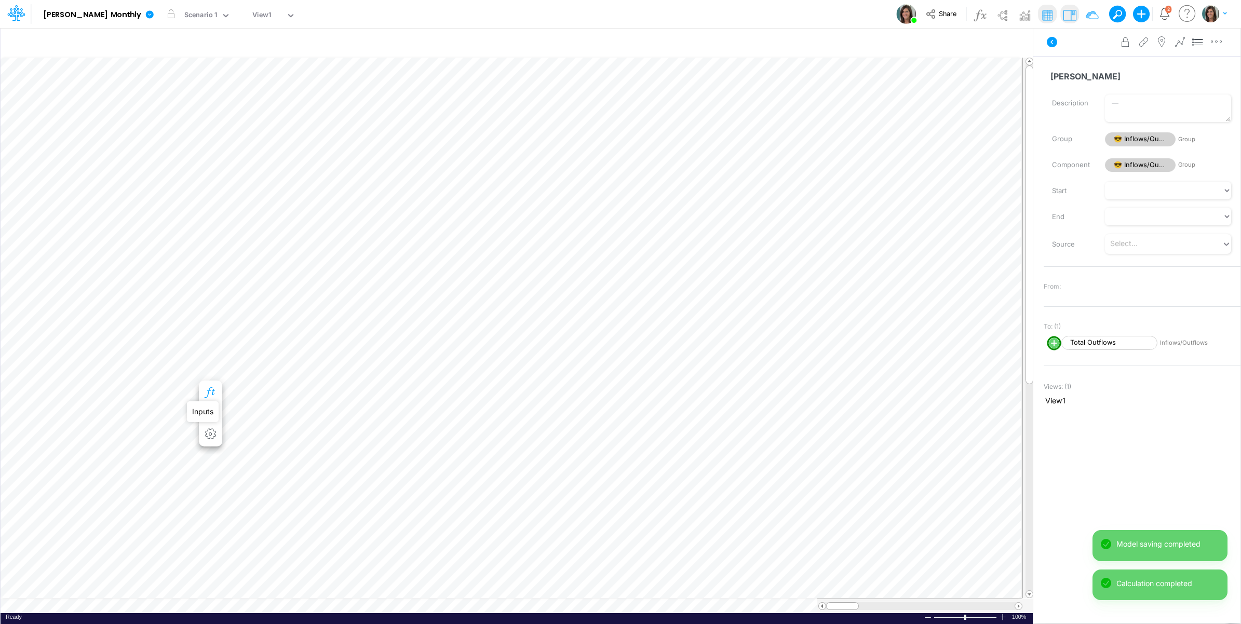
click at [216, 391] on icon "button" at bounding box center [211, 392] width 16 height 11
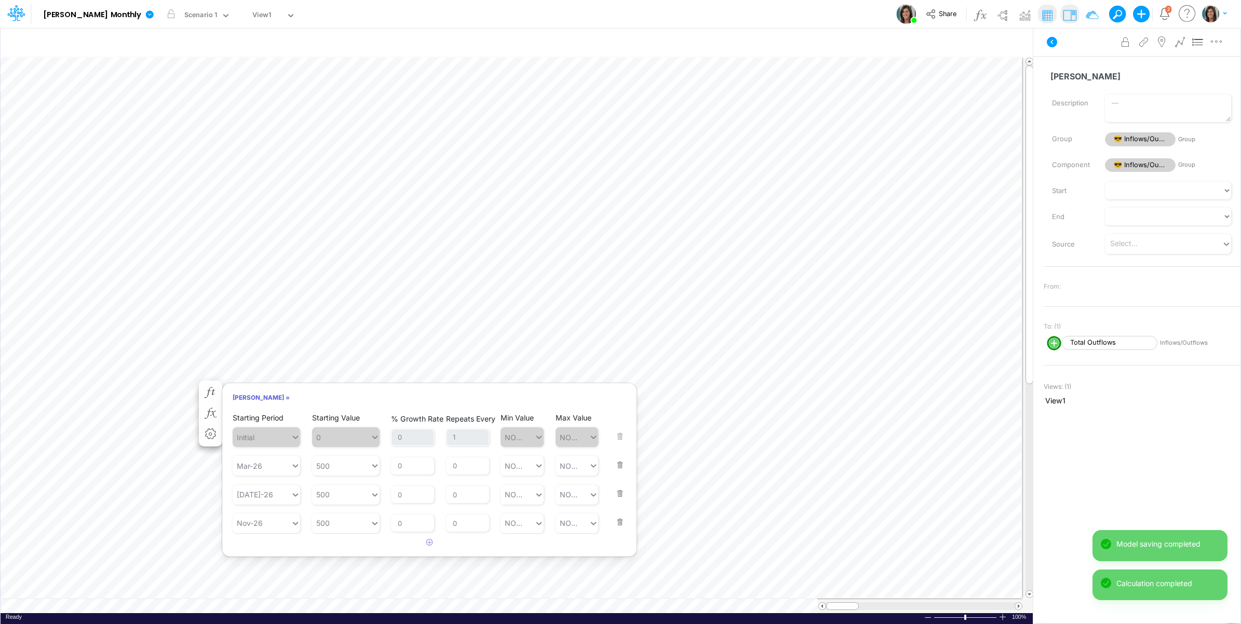
click at [613, 522] on button "button" at bounding box center [617, 516] width 14 height 28
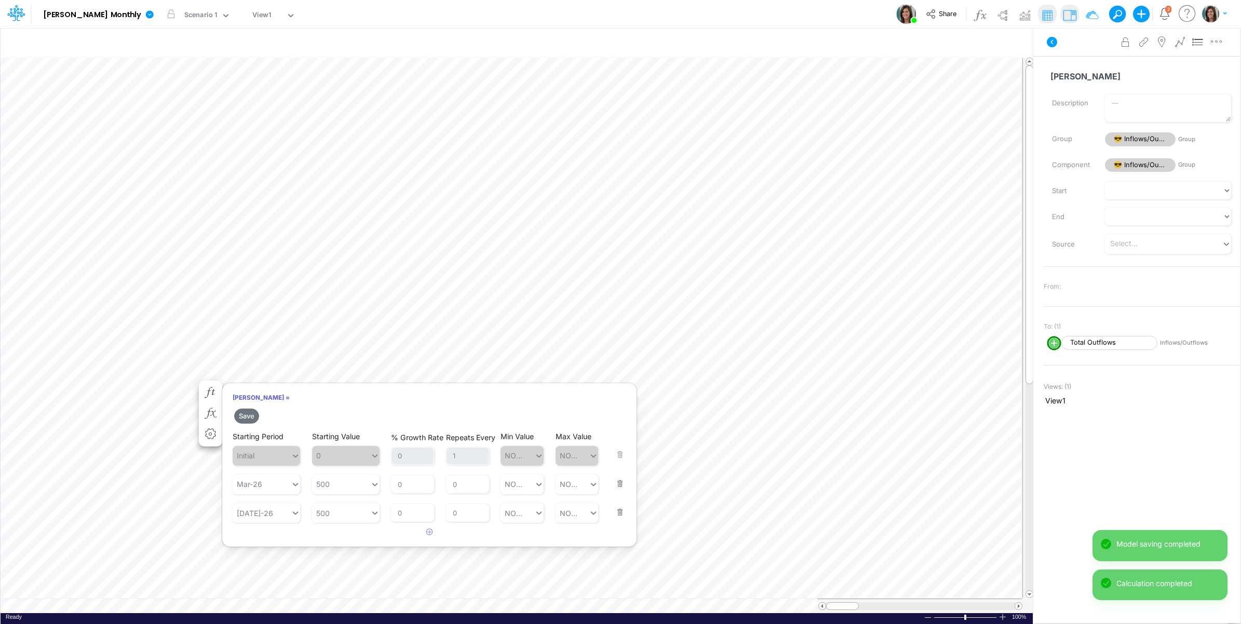
drag, startPoint x: 618, startPoint y: 510, endPoint x: 506, endPoint y: 512, distance: 112.2
click at [618, 510] on button "button" at bounding box center [617, 506] width 14 height 28
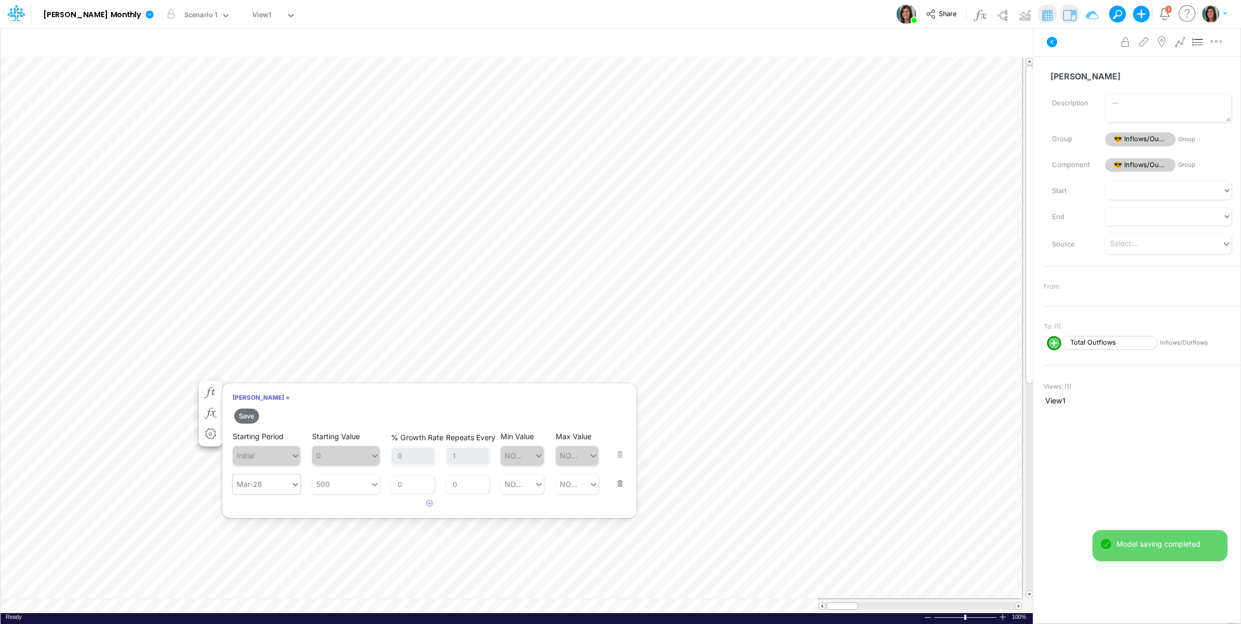
click at [261, 487] on div "Mar-26" at bounding box center [249, 484] width 25 height 11
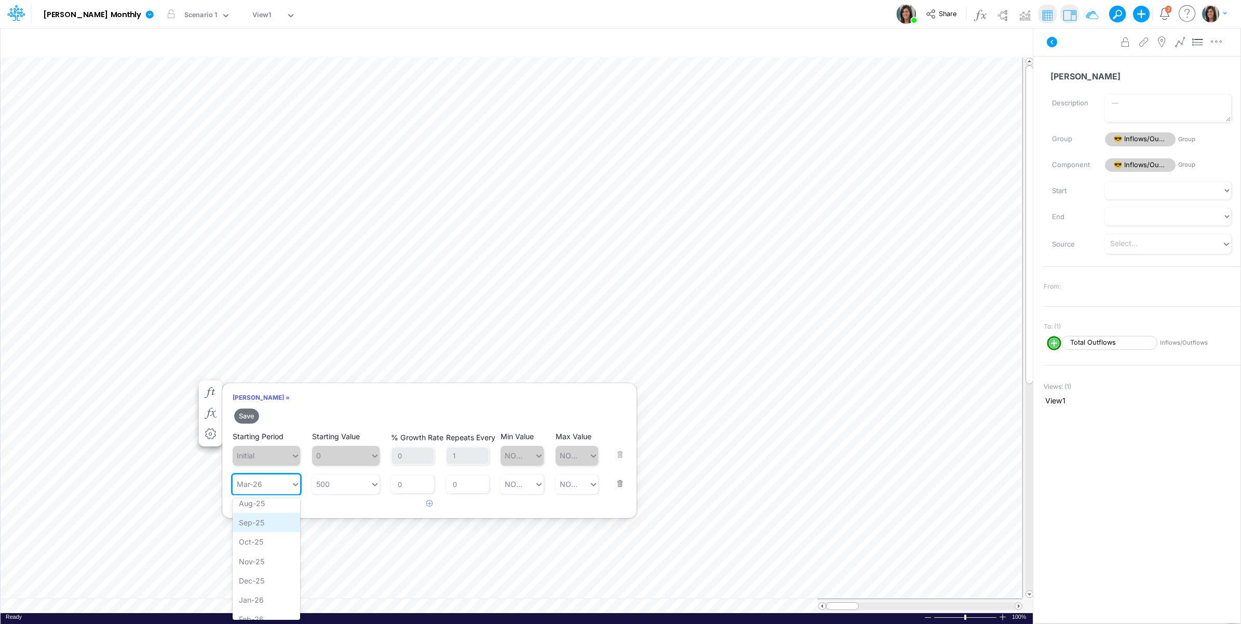
click at [263, 518] on div "Sep-25" at bounding box center [267, 522] width 68 height 19
drag, startPoint x: 457, startPoint y: 484, endPoint x: 446, endPoint y: 484, distance: 11.4
click at [446, 484] on input "0" at bounding box center [467, 485] width 43 height 18
type input "1"
click at [351, 504] on article at bounding box center [429, 503] width 414 height 17
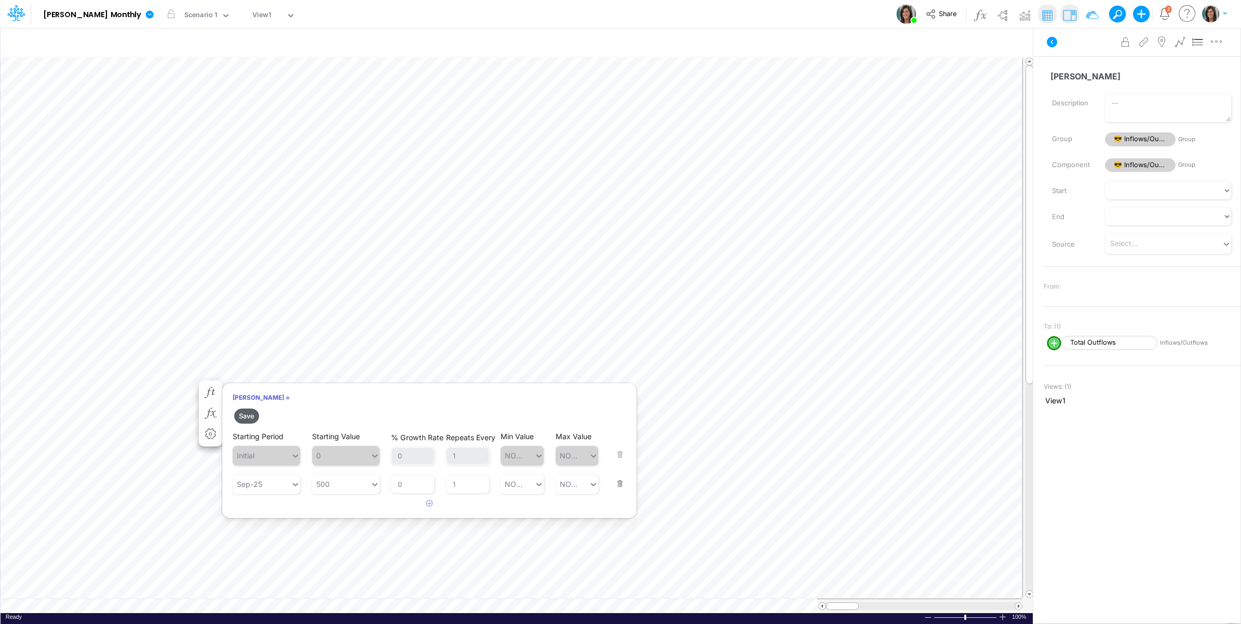
click at [245, 413] on button "Save" at bounding box center [246, 416] width 25 height 15
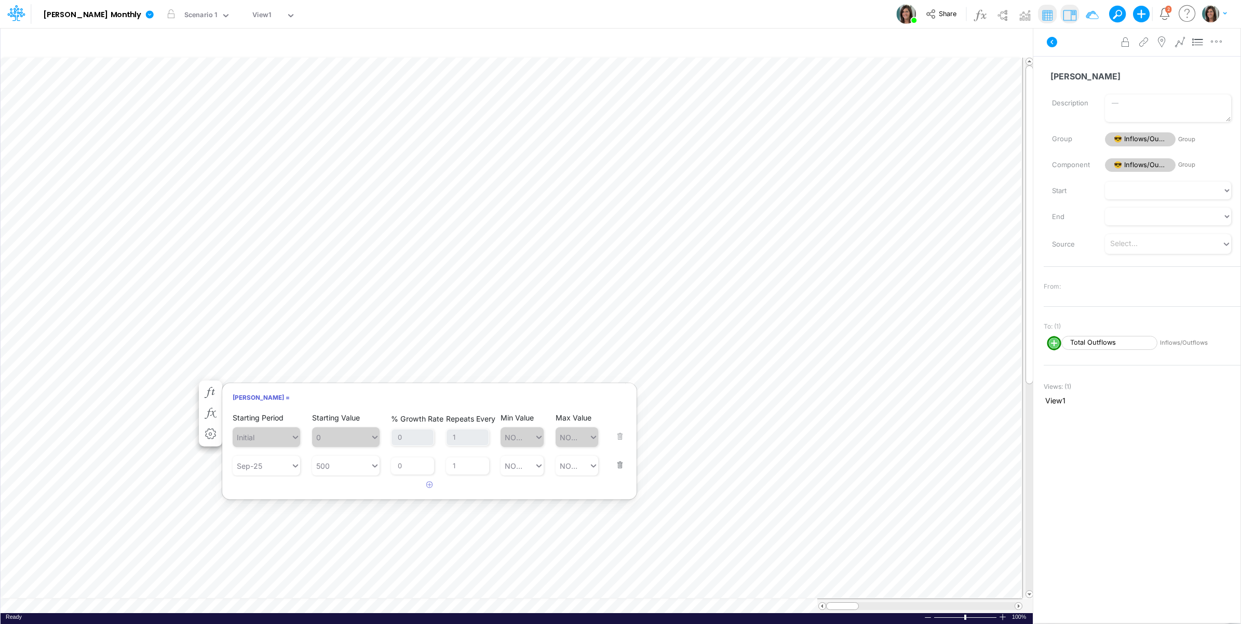
scroll to position [0, 1]
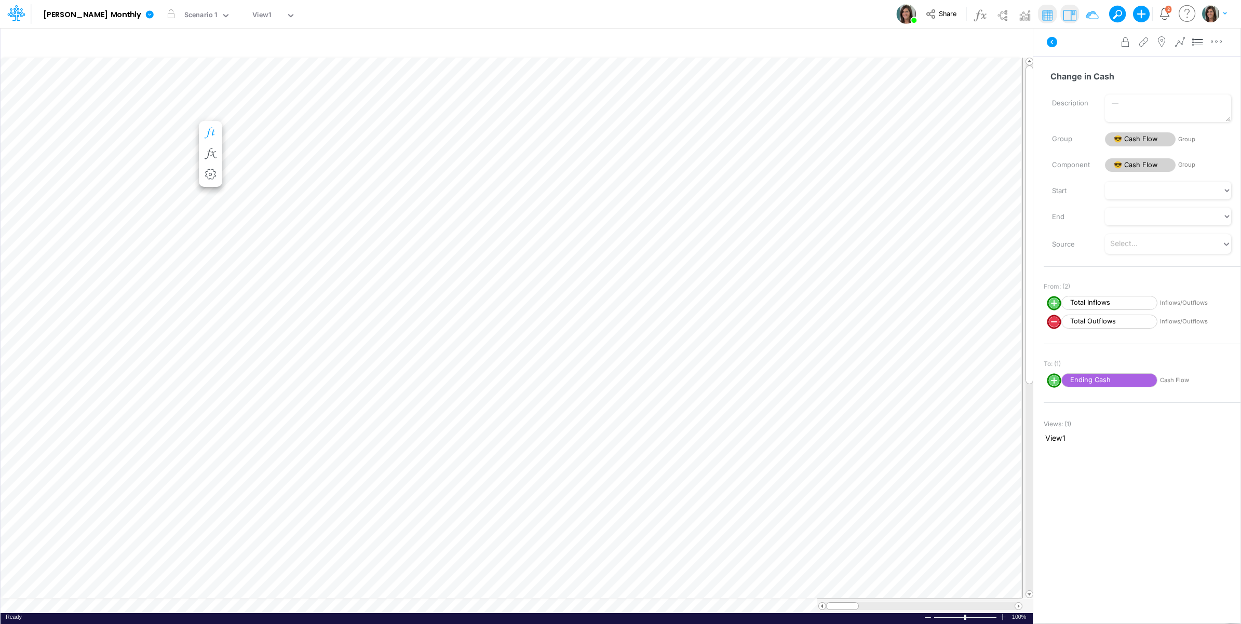
scroll to position [0, 1]
click at [213, 400] on icon "button" at bounding box center [211, 403] width 16 height 11
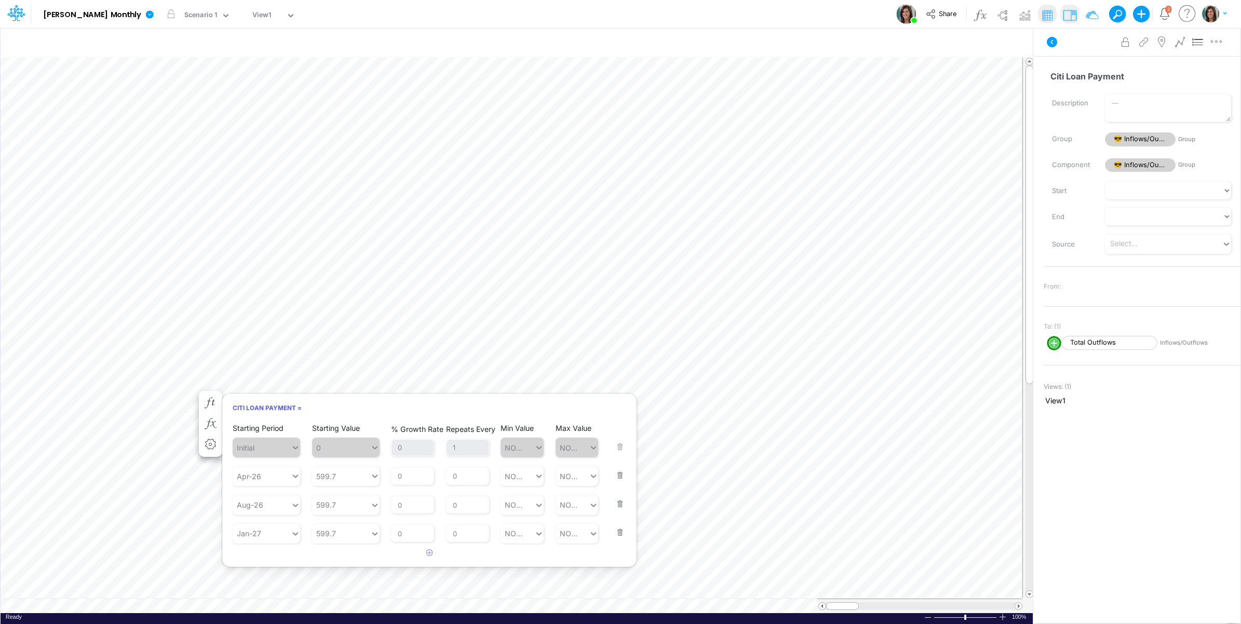
click at [621, 538] on button "button" at bounding box center [617, 526] width 14 height 28
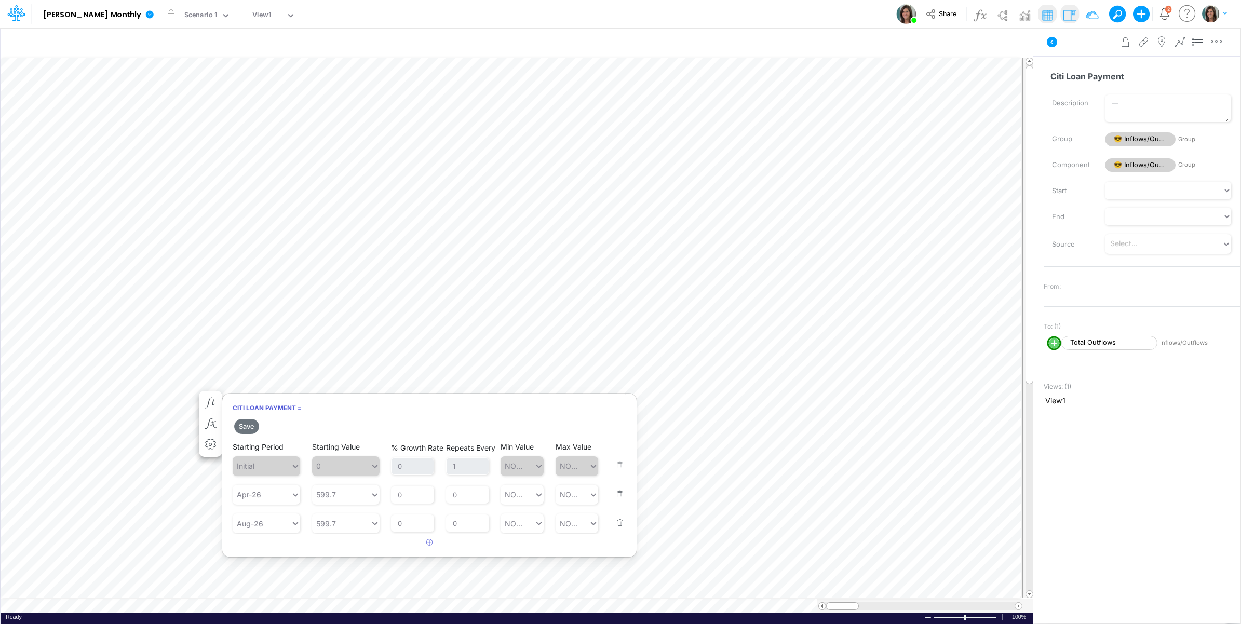
drag, startPoint x: 618, startPoint y: 519, endPoint x: 582, endPoint y: 515, distance: 36.6
click at [614, 519] on button "button" at bounding box center [617, 516] width 14 height 28
click at [272, 495] on div "Apr-26" at bounding box center [262, 494] width 58 height 17
click at [265, 517] on div "Sep-25" at bounding box center [267, 513] width 68 height 19
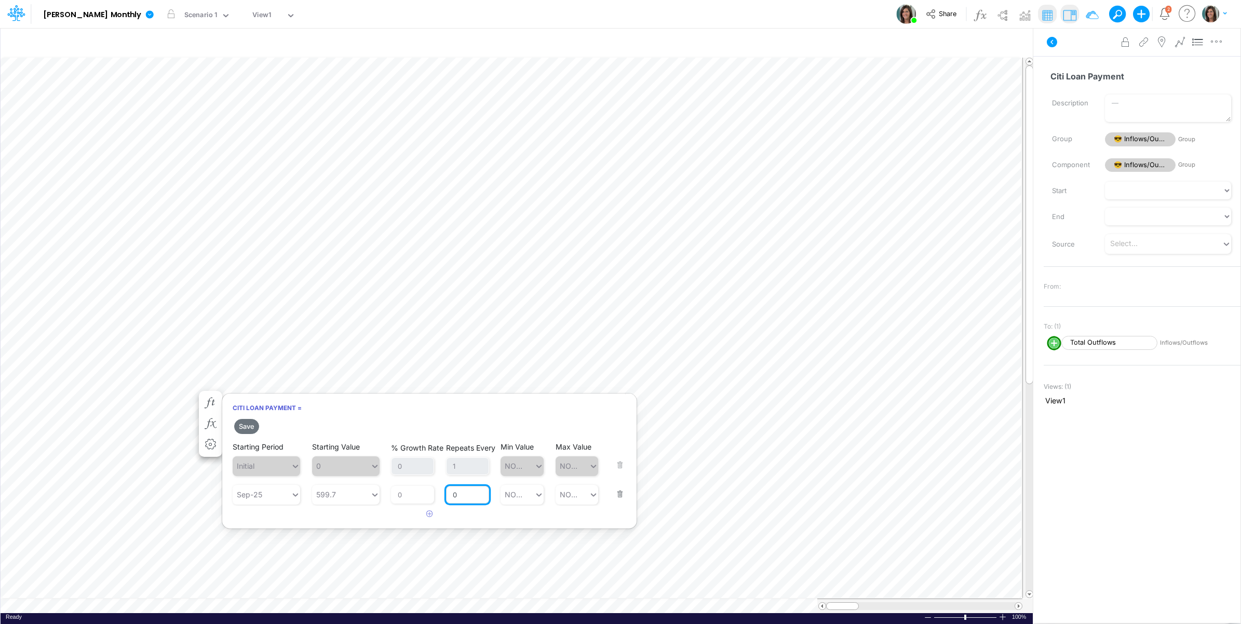
drag, startPoint x: 458, startPoint y: 495, endPoint x: 451, endPoint y: 495, distance: 7.3
click at [451, 495] on input "0" at bounding box center [467, 495] width 43 height 18
type input "1"
click at [346, 516] on article at bounding box center [429, 514] width 414 height 17
click at [244, 424] on button "Save" at bounding box center [246, 426] width 25 height 15
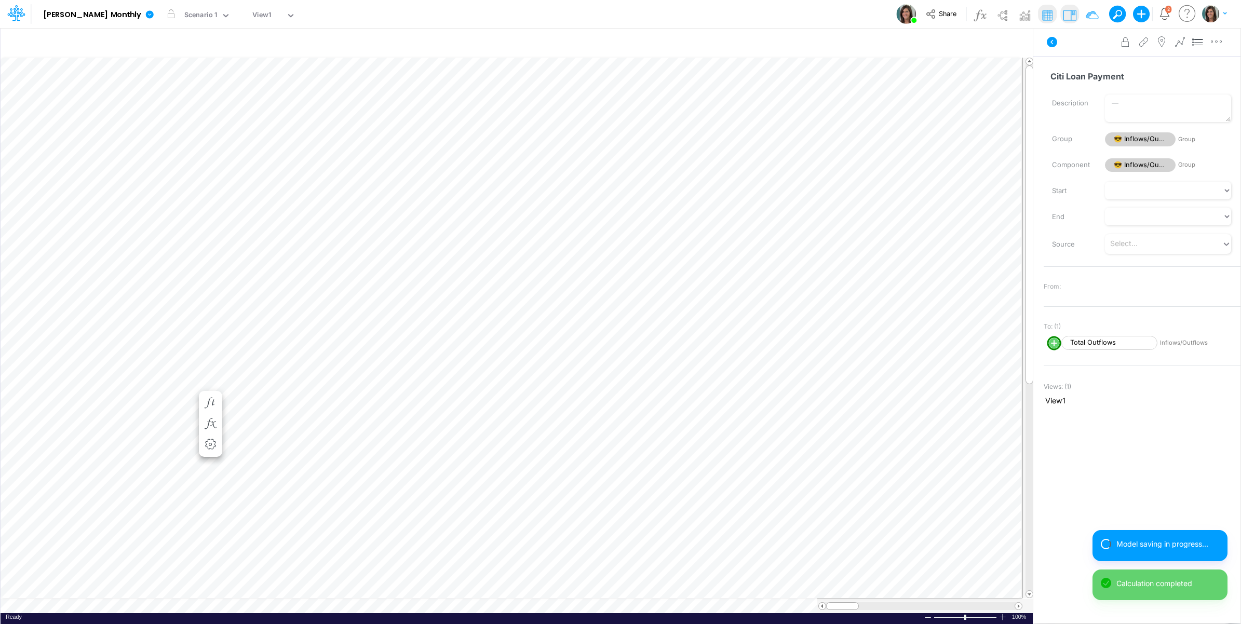
scroll to position [0, 1]
click at [213, 413] on icon "button" at bounding box center [211, 413] width 16 height 11
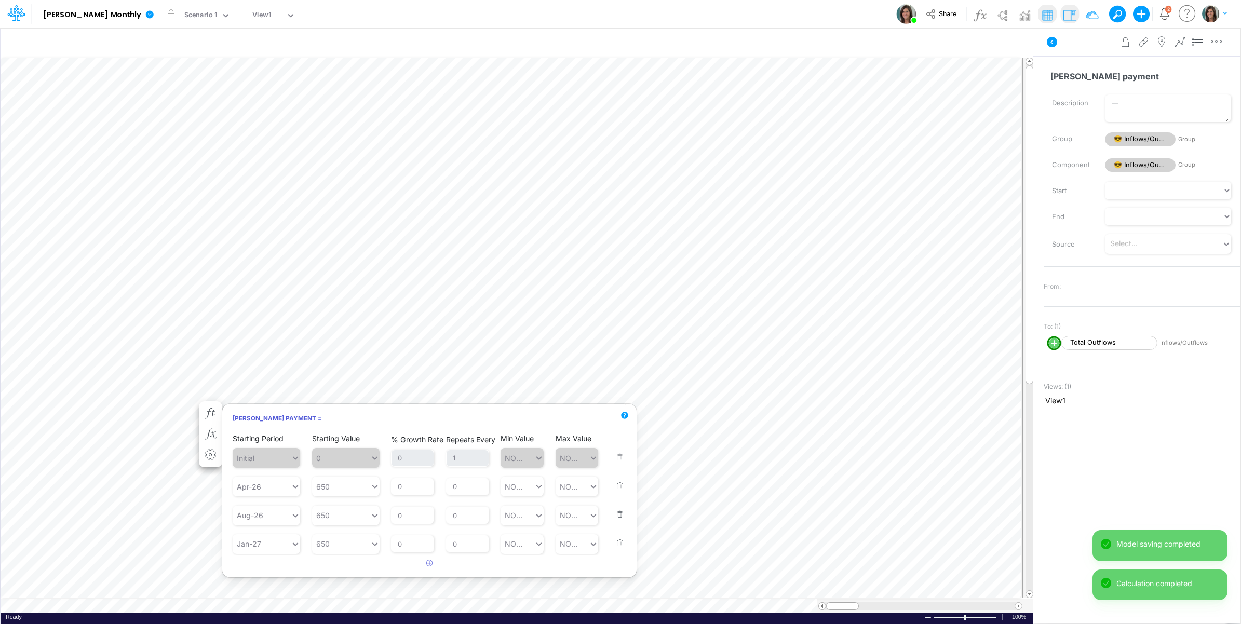
click at [623, 544] on button "button" at bounding box center [617, 536] width 14 height 28
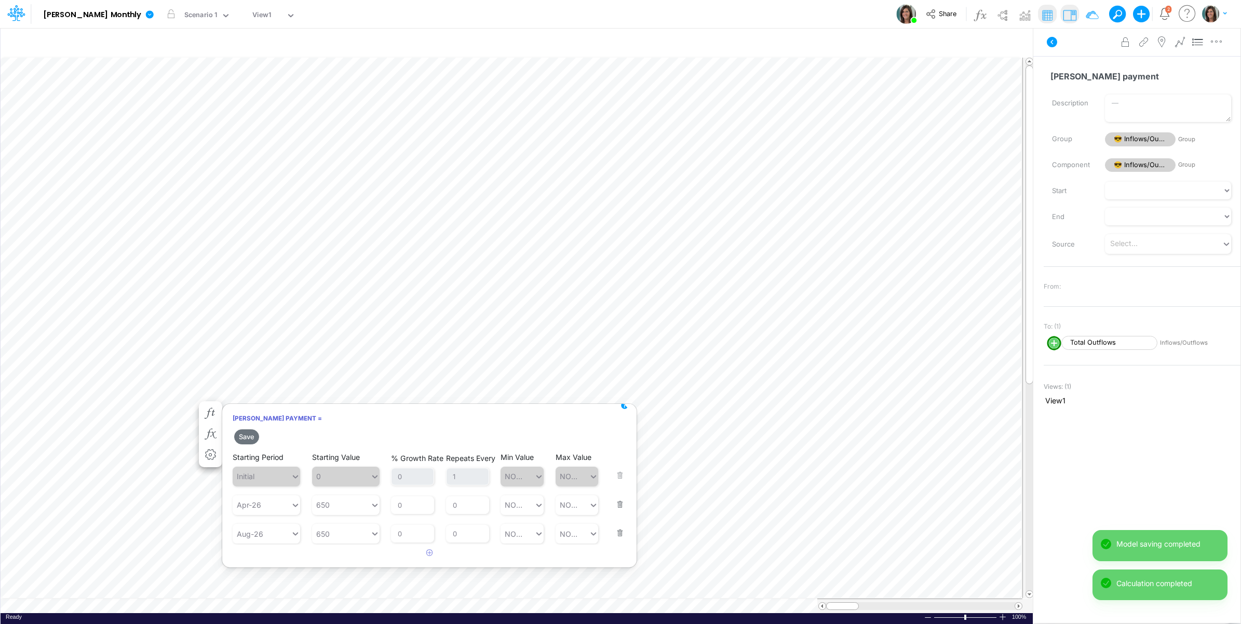
click at [621, 537] on button "button" at bounding box center [617, 527] width 14 height 28
click at [267, 507] on div "Apr-26" at bounding box center [262, 504] width 58 height 17
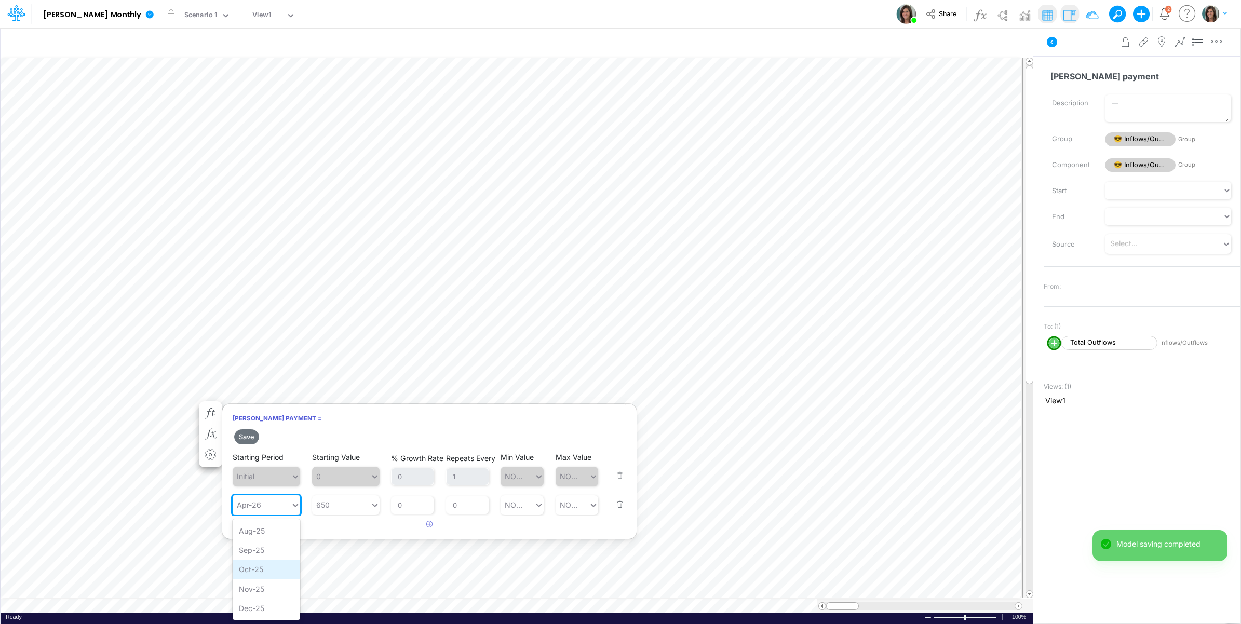
scroll to position [26, 0]
click at [271, 546] on div "Oct-25" at bounding box center [267, 543] width 68 height 19
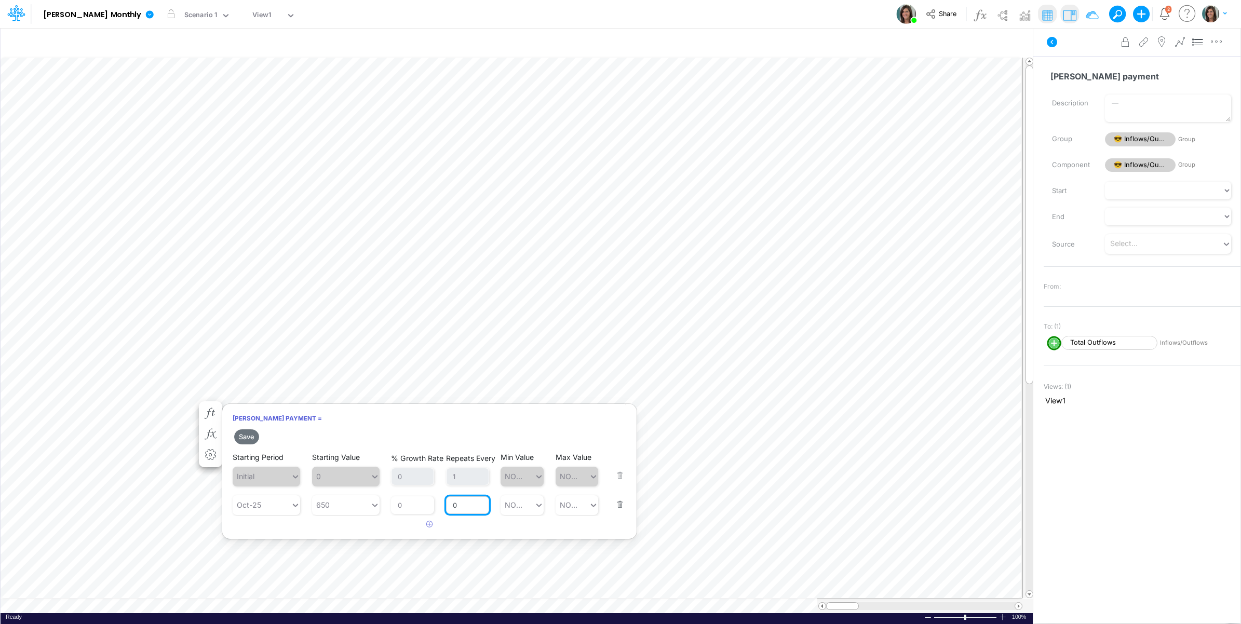
drag, startPoint x: 463, startPoint y: 501, endPoint x: 447, endPoint y: 502, distance: 15.6
click at [447, 502] on input "0" at bounding box center [467, 505] width 43 height 18
type input "1"
click at [356, 532] on article at bounding box center [429, 524] width 414 height 17
drag, startPoint x: 250, startPoint y: 435, endPoint x: 288, endPoint y: 422, distance: 40.1
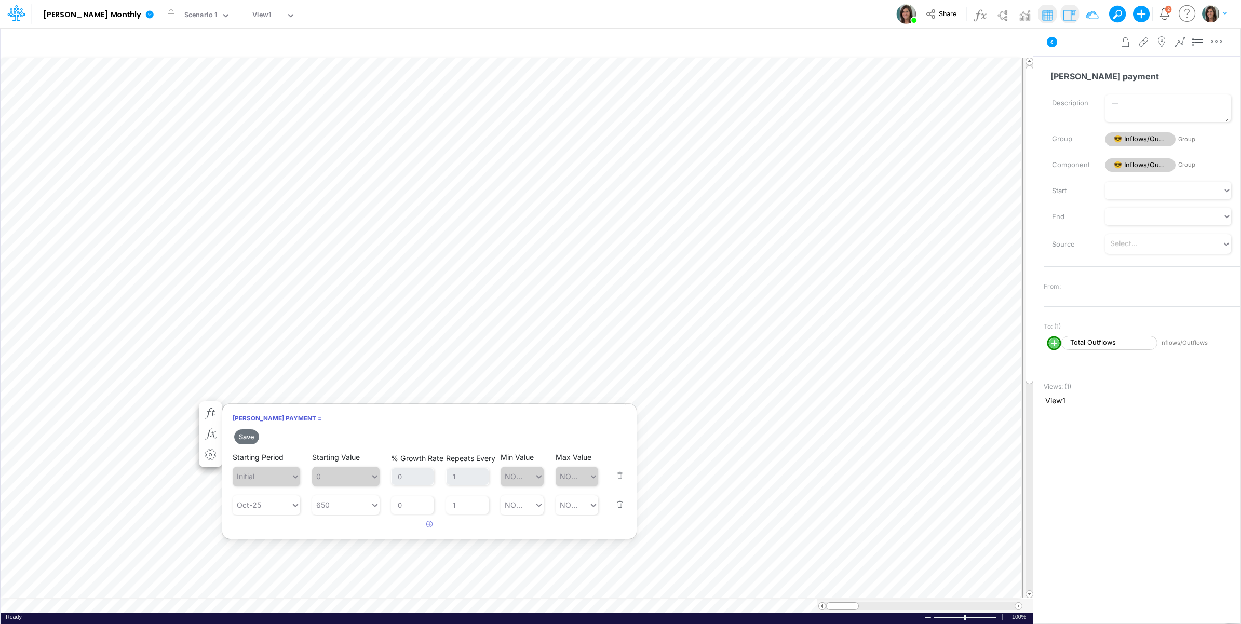
click at [250, 435] on button "Save" at bounding box center [246, 436] width 25 height 15
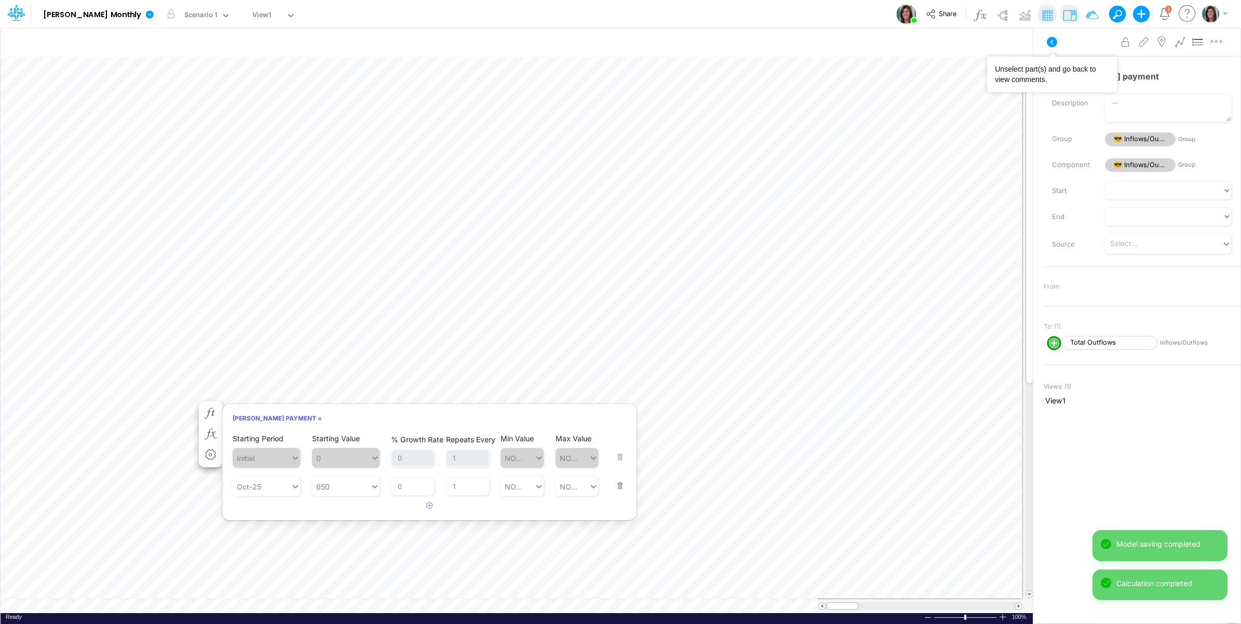
click at [1083, 52] on div "Advanced settings Delete" at bounding box center [1136, 42] width 207 height 29
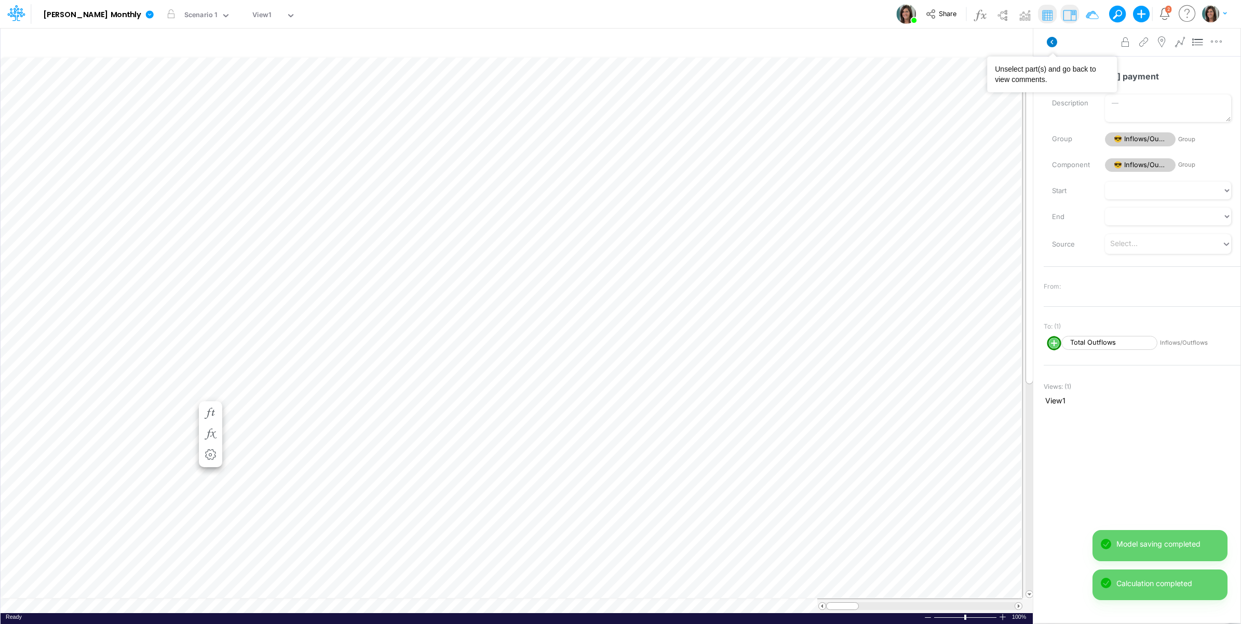
click at [1053, 42] on icon at bounding box center [1052, 42] width 10 height 10
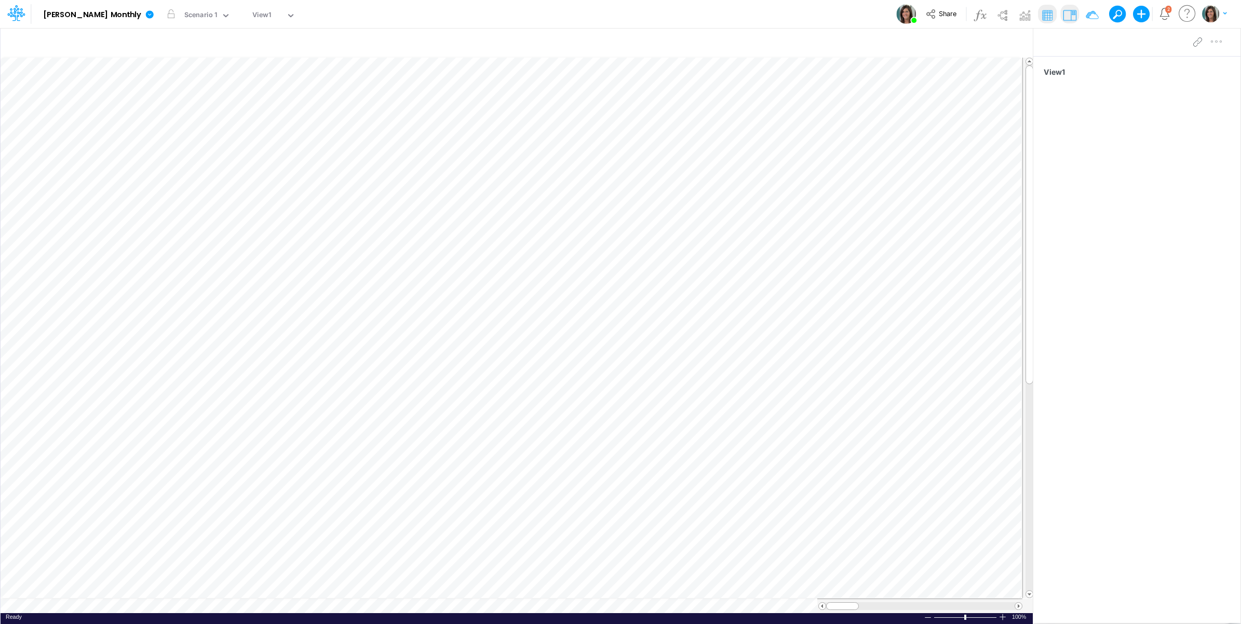
scroll to position [0, 1]
click at [1048, 42] on icon at bounding box center [1052, 42] width 10 height 10
drag, startPoint x: 1018, startPoint y: 15, endPoint x: 980, endPoint y: 41, distance: 45.5
click at [1018, 15] on img at bounding box center [1024, 15] width 17 height 17
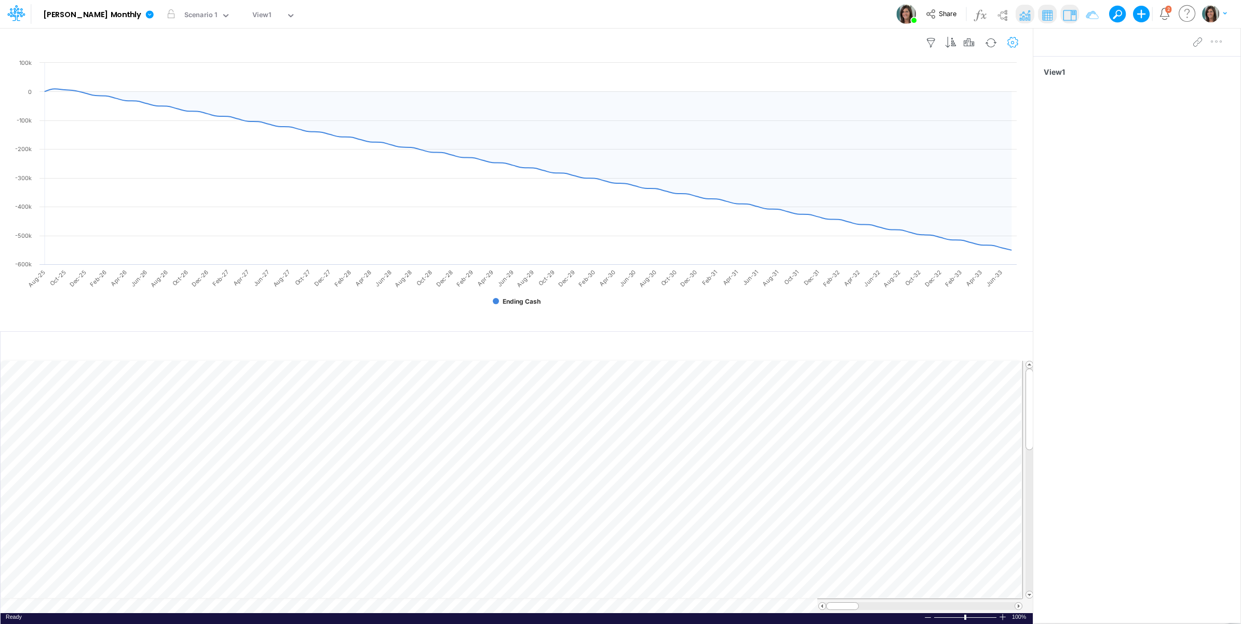
click at [1007, 42] on icon "button" at bounding box center [1013, 42] width 16 height 11
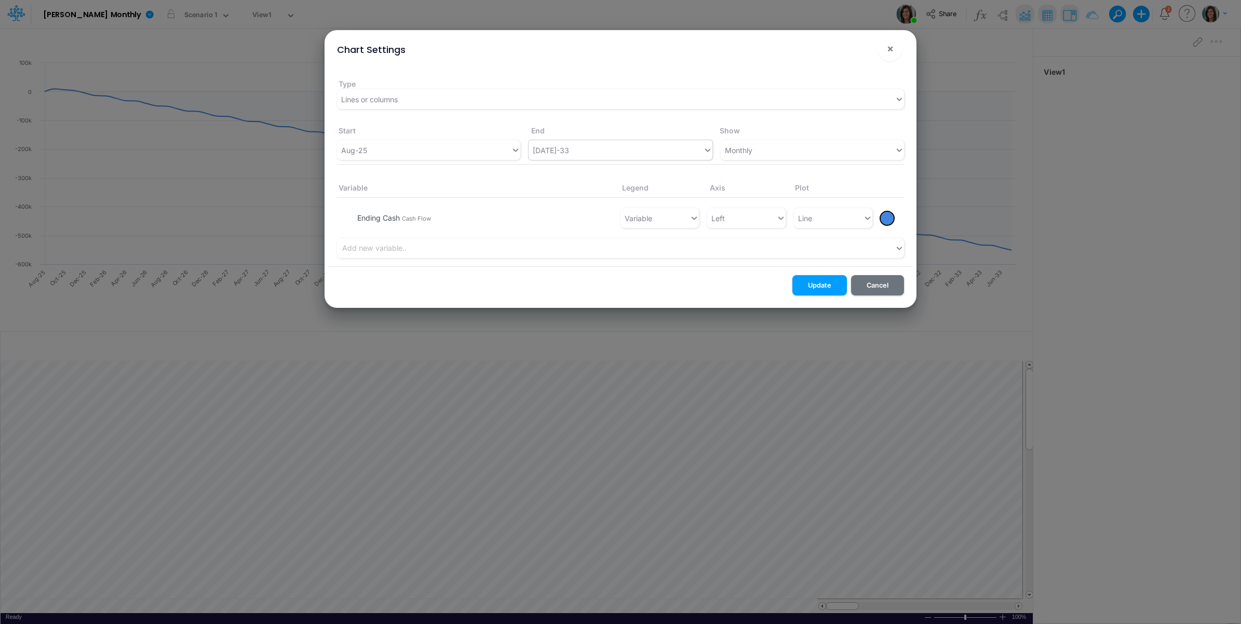
click at [601, 159] on div "Jul-33" at bounding box center [620, 150] width 183 height 20
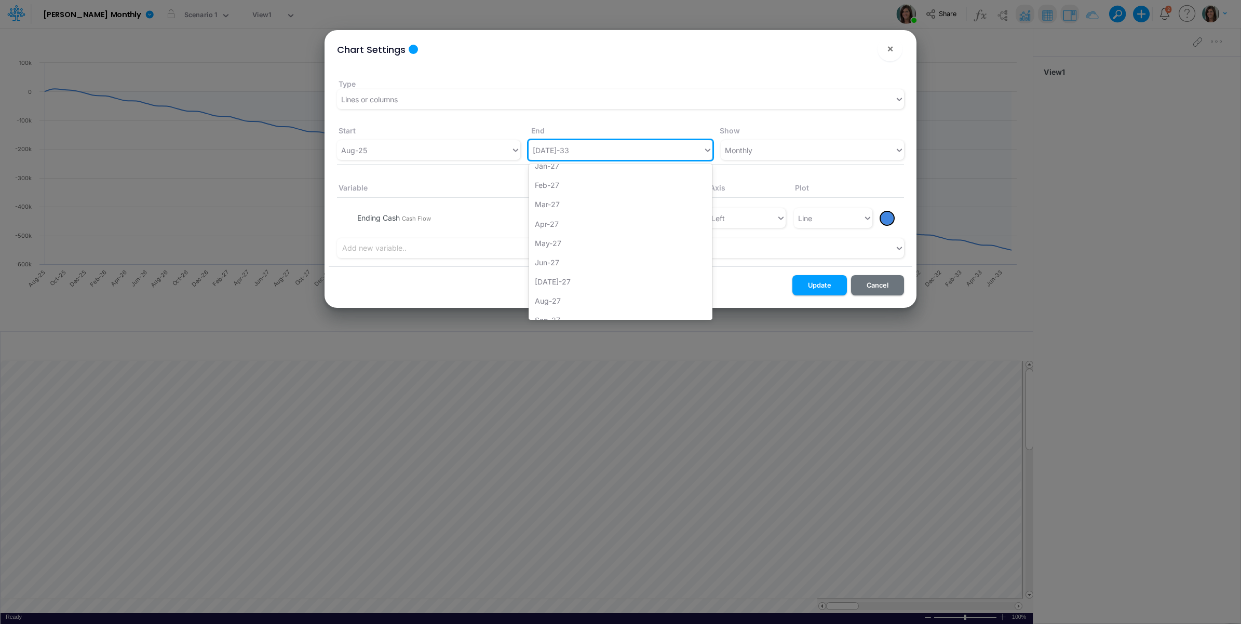
scroll to position [332, 0]
click at [587, 174] on div "Dec-26" at bounding box center [620, 170] width 183 height 19
click at [815, 283] on button "Update" at bounding box center [819, 285] width 55 height 20
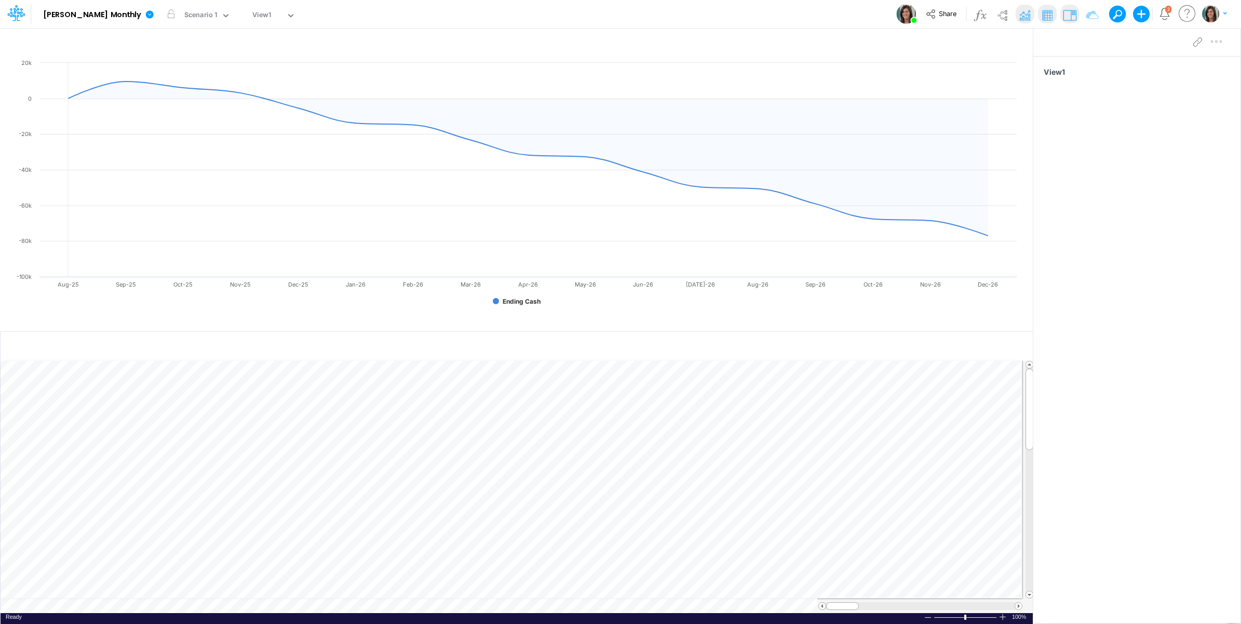
scroll to position [0, 1]
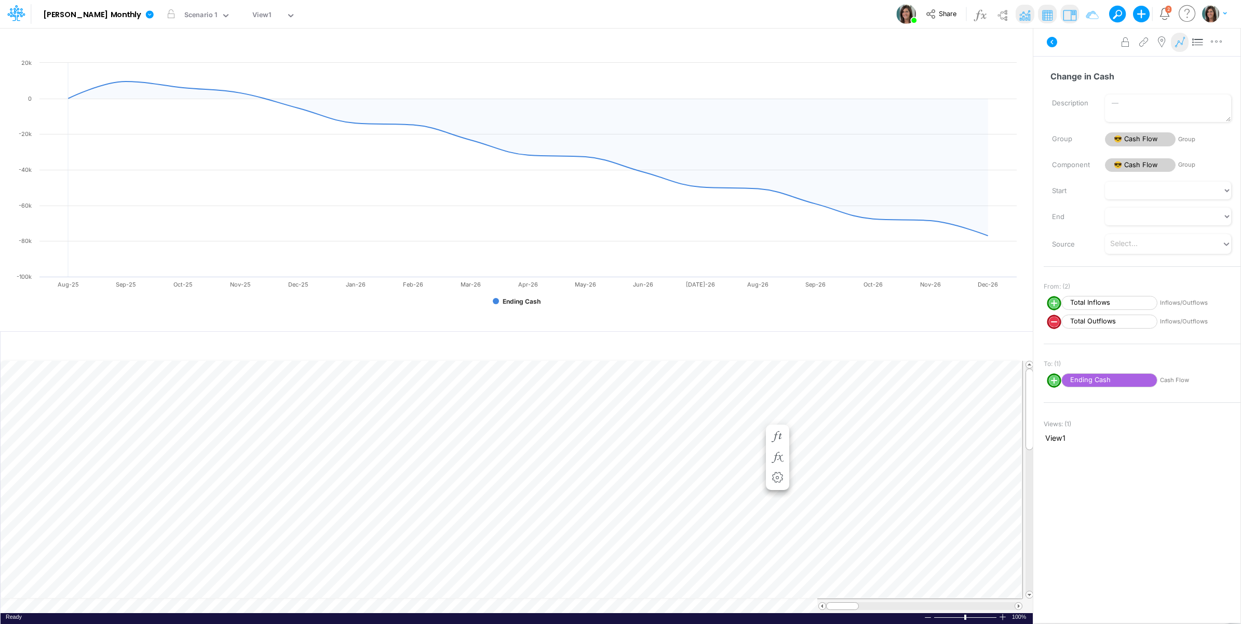
click at [1177, 42] on icon at bounding box center [1180, 42] width 16 height 11
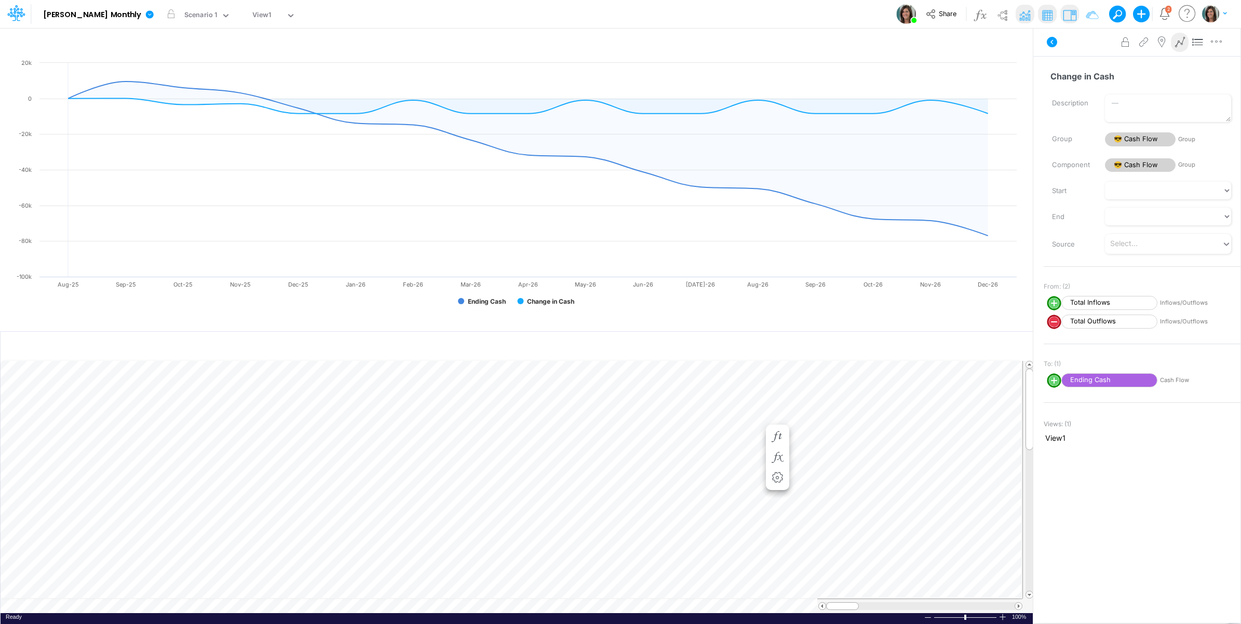
scroll to position [0, 1]
click at [1180, 42] on icon at bounding box center [1180, 42] width 16 height 11
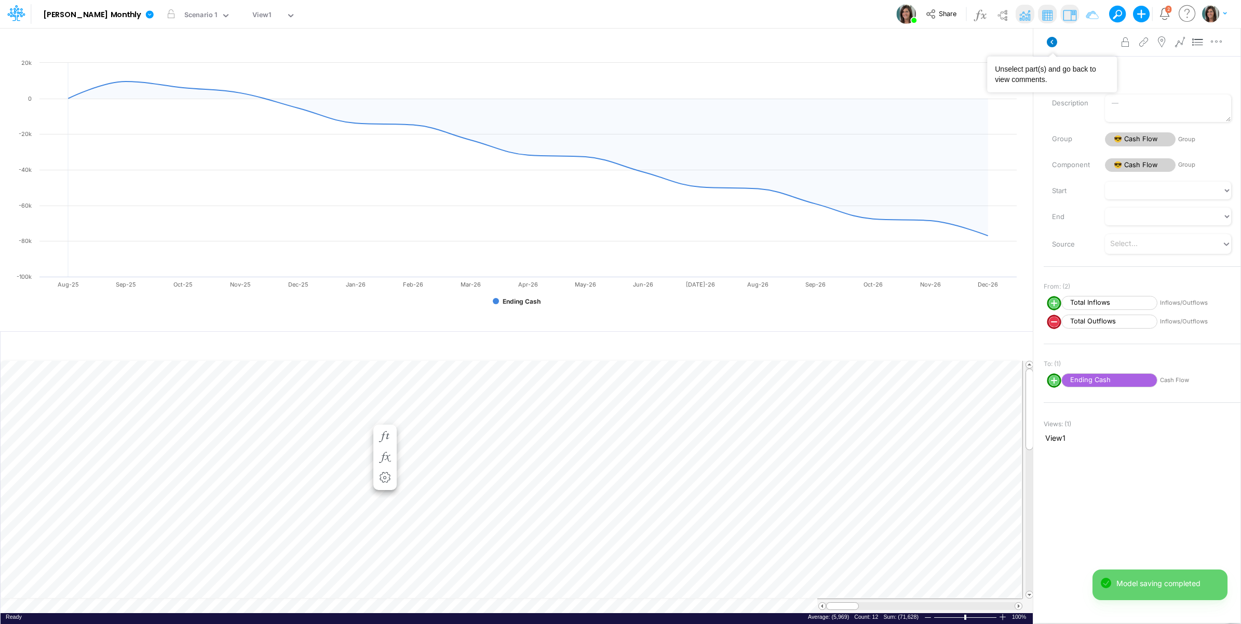
click at [1055, 39] on icon at bounding box center [1052, 42] width 10 height 10
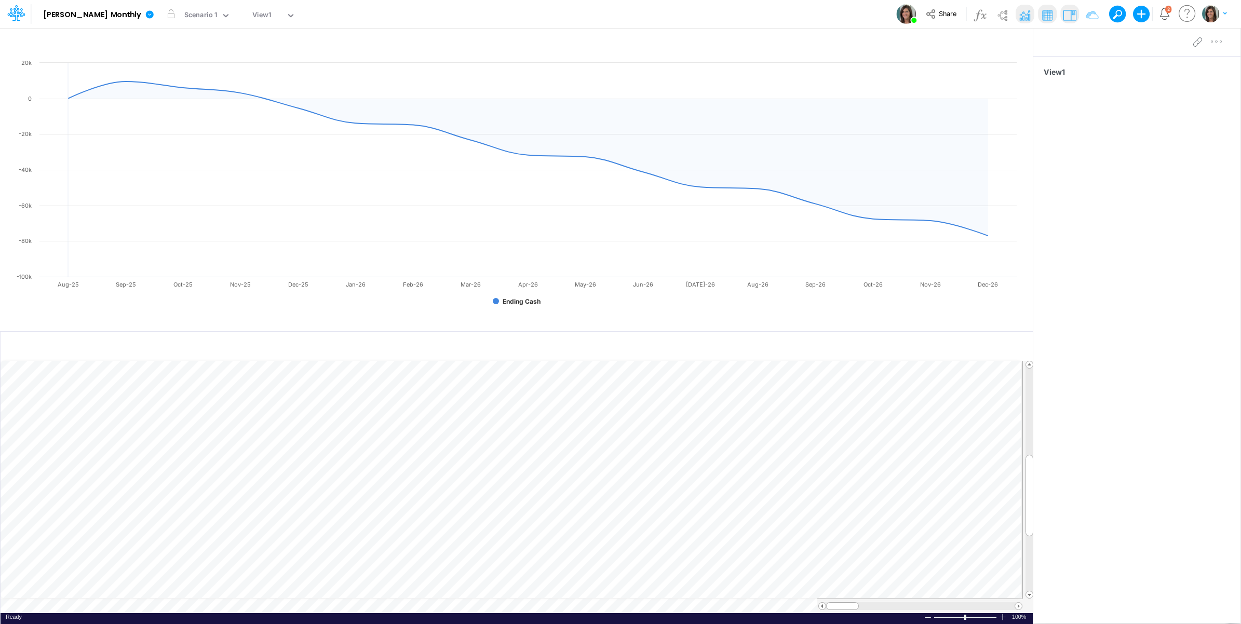
scroll to position [0, 1]
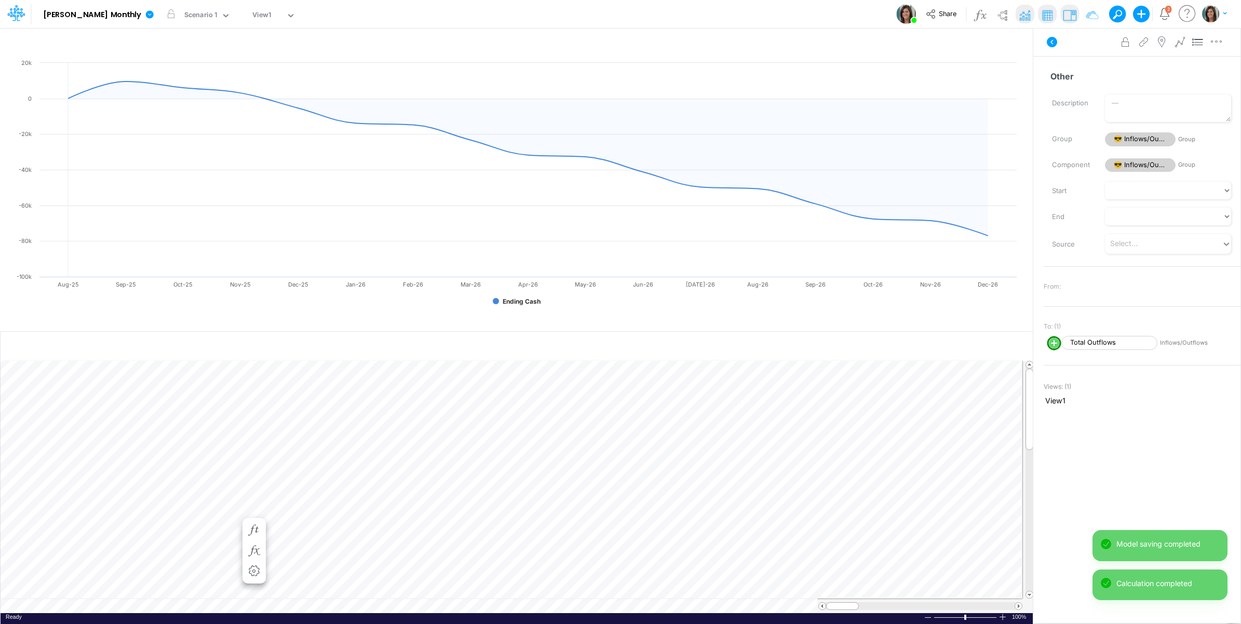
scroll to position [0, 1]
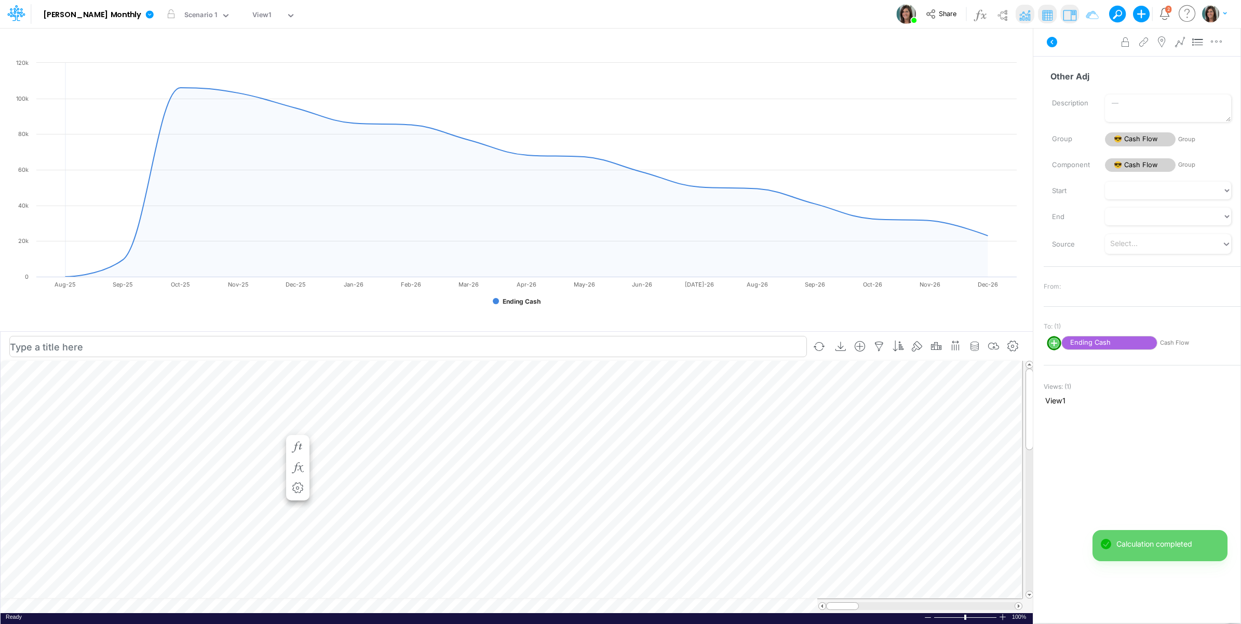
scroll to position [0, 1]
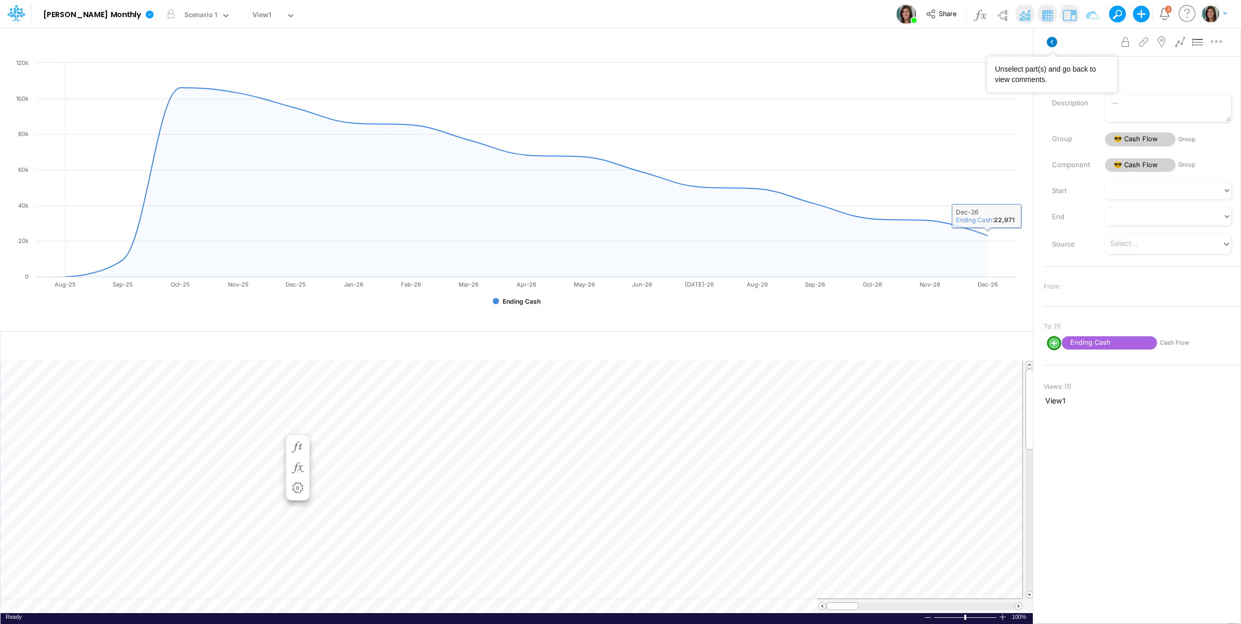
click at [1053, 37] on icon at bounding box center [1052, 42] width 12 height 12
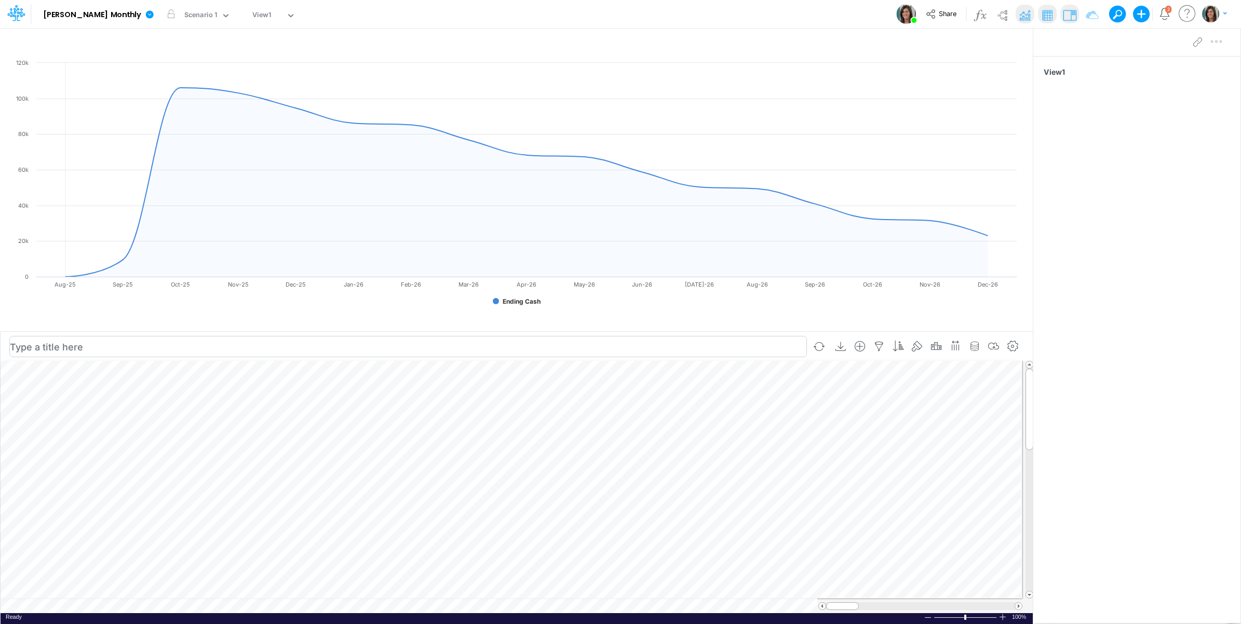
scroll to position [0, 1]
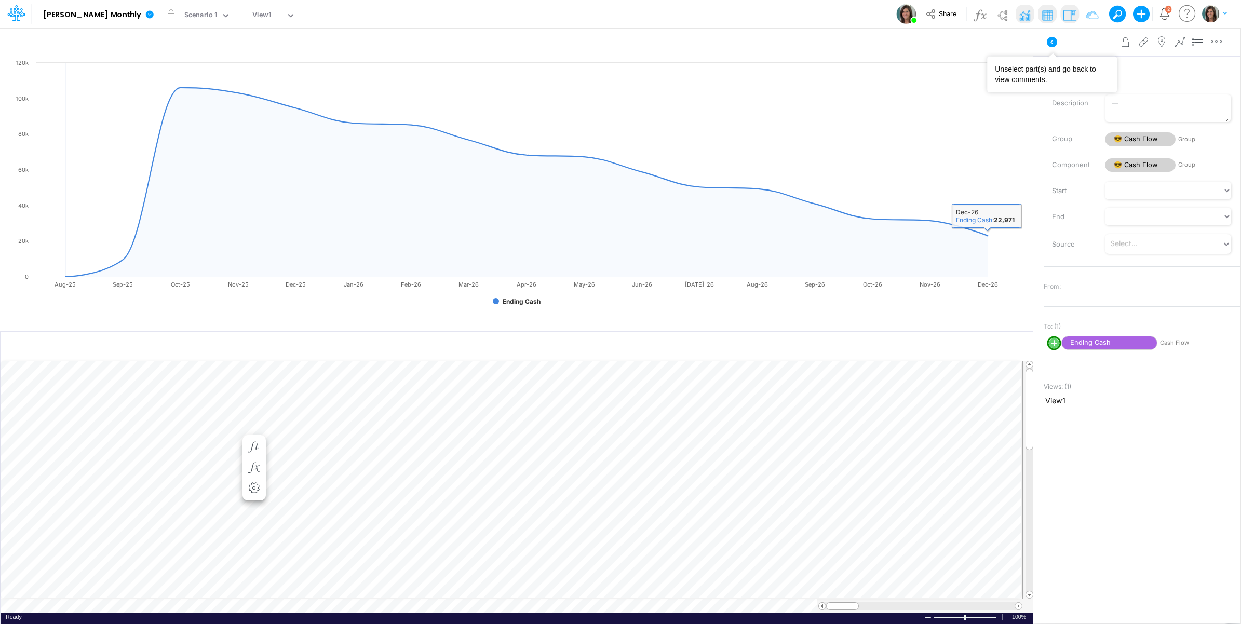
drag, startPoint x: 1052, startPoint y: 37, endPoint x: 719, endPoint y: 300, distance: 423.7
click at [1052, 38] on icon at bounding box center [1052, 42] width 10 height 10
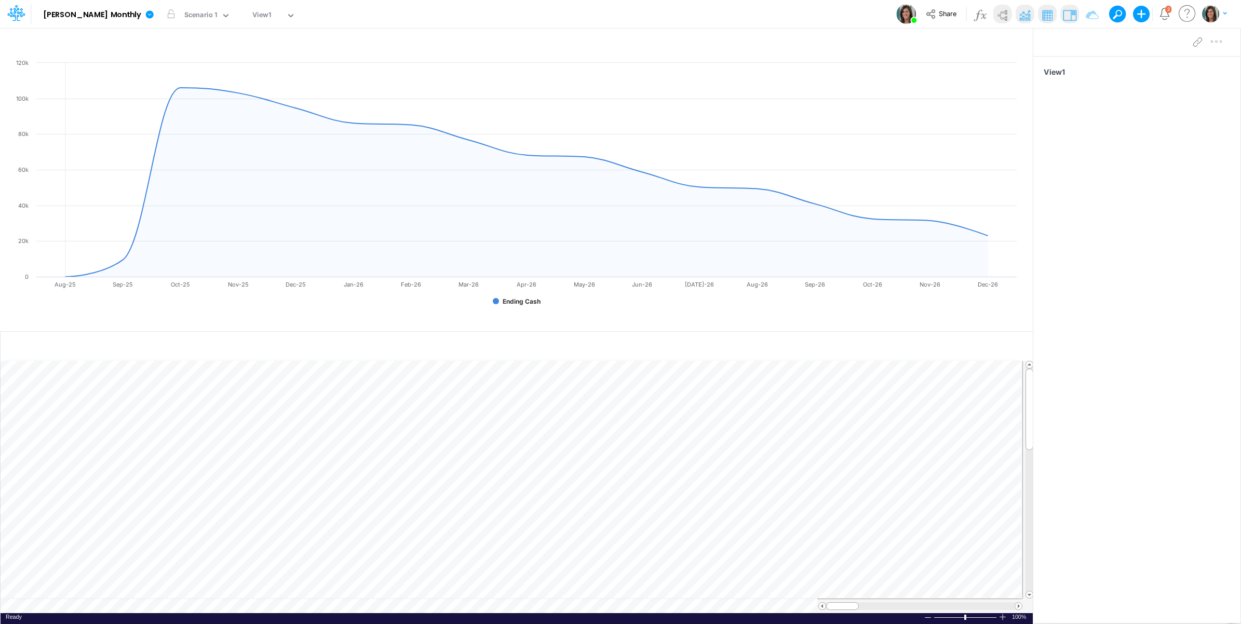
click at [1023, 10] on img at bounding box center [1024, 15] width 17 height 17
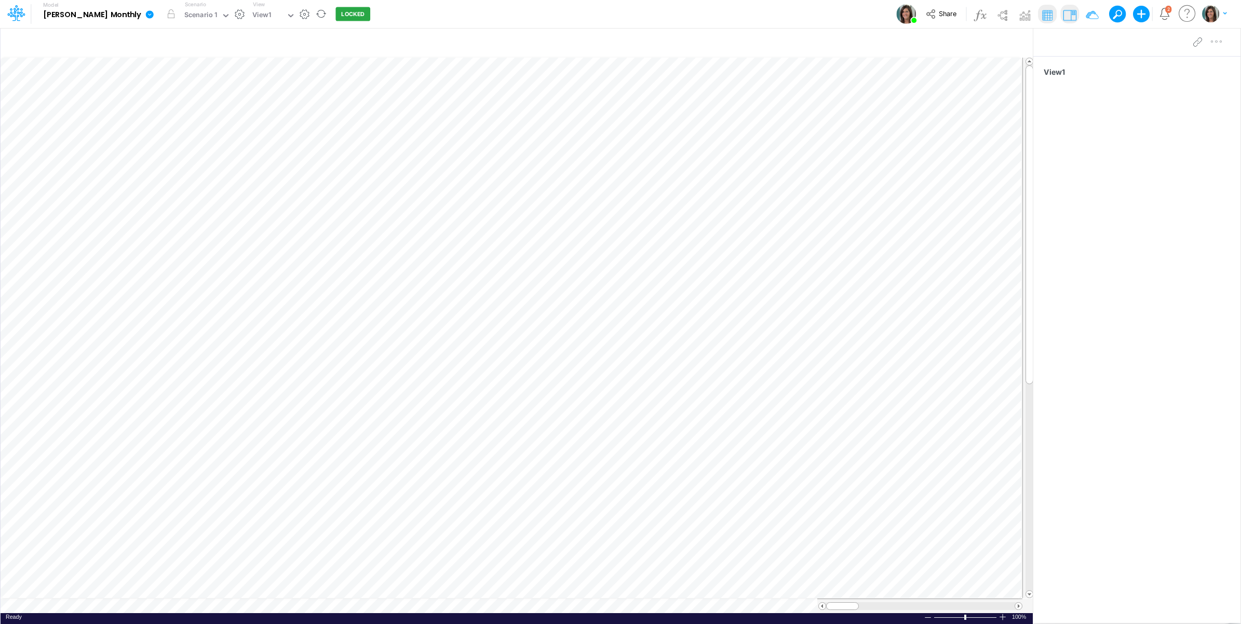
scroll to position [0, 1]
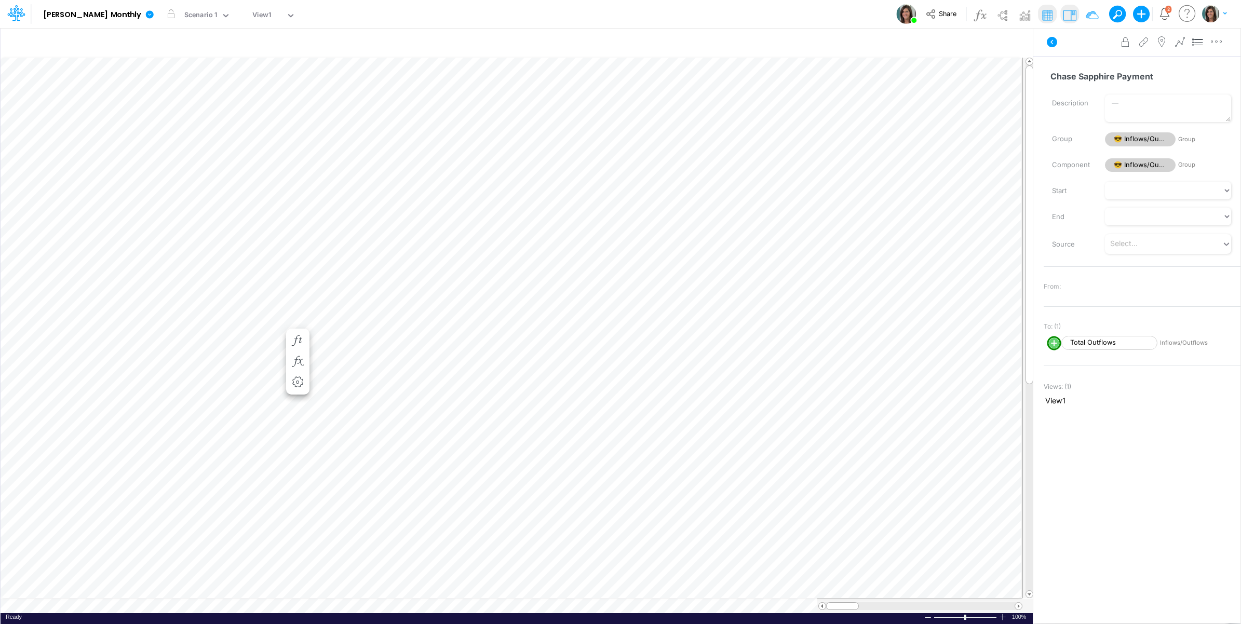
scroll to position [0, 1]
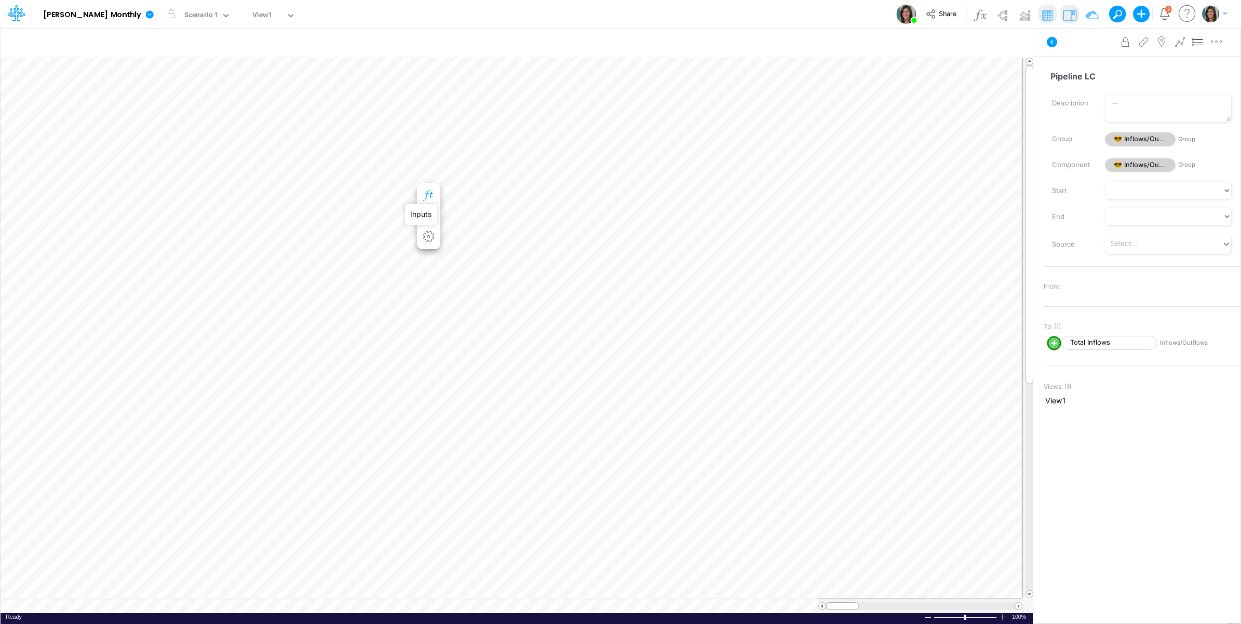
click at [432, 194] on icon "button" at bounding box center [429, 195] width 16 height 11
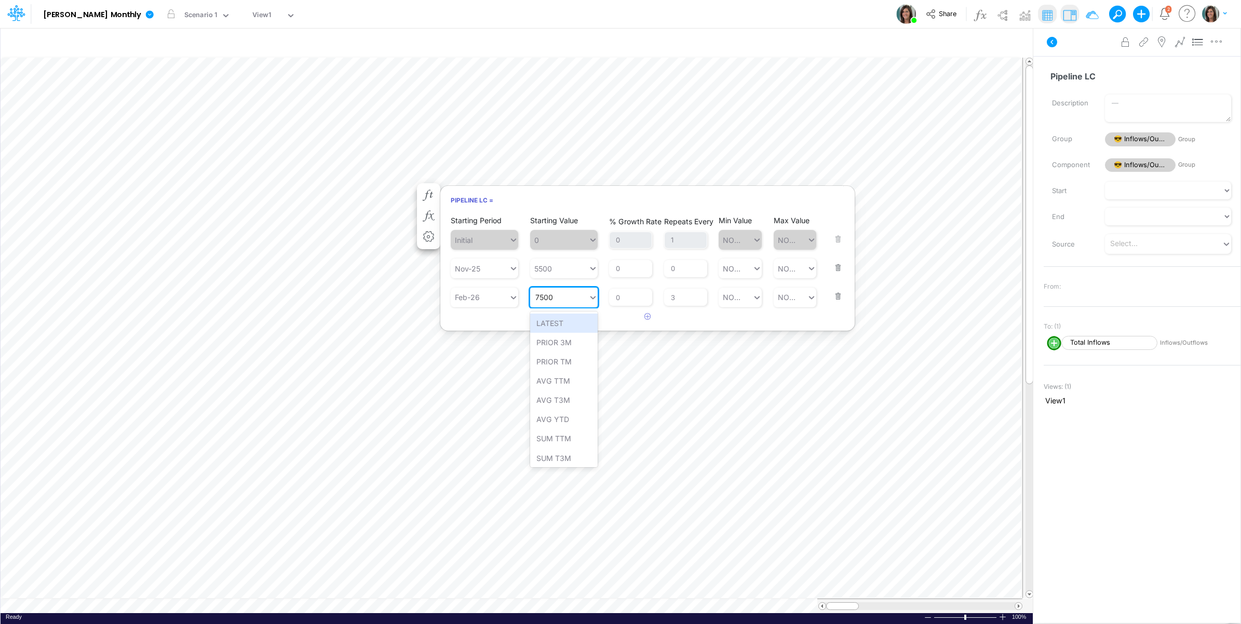
click at [572, 300] on div "7500 7500" at bounding box center [559, 297] width 58 height 17
click at [560, 325] on div "Set value 0" at bounding box center [564, 323] width 68 height 19
type input "0"
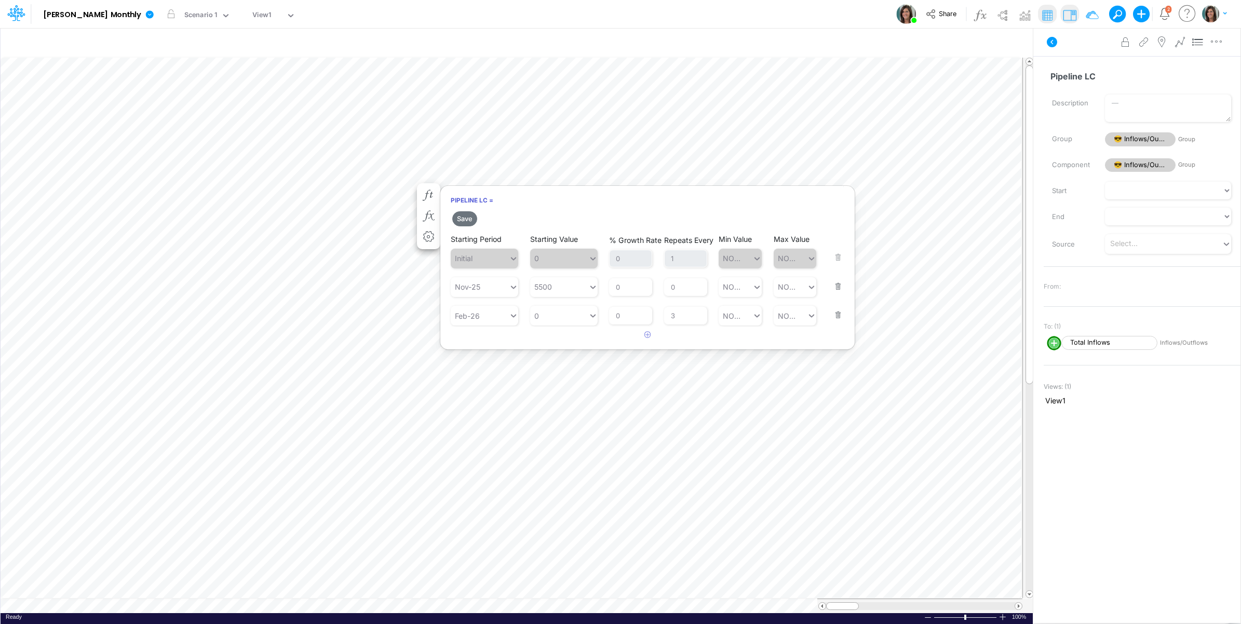
click at [535, 334] on article at bounding box center [647, 335] width 414 height 17
click at [463, 219] on button "Save" at bounding box center [464, 218] width 25 height 15
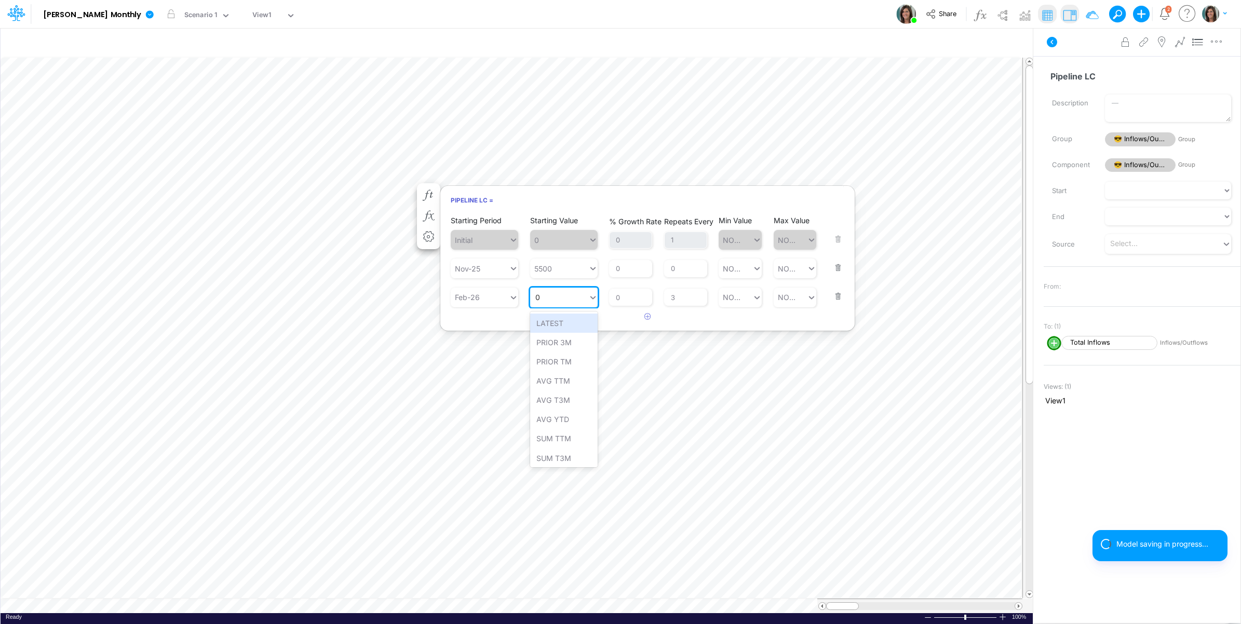
click at [549, 300] on div "0 0" at bounding box center [559, 297] width 58 height 17
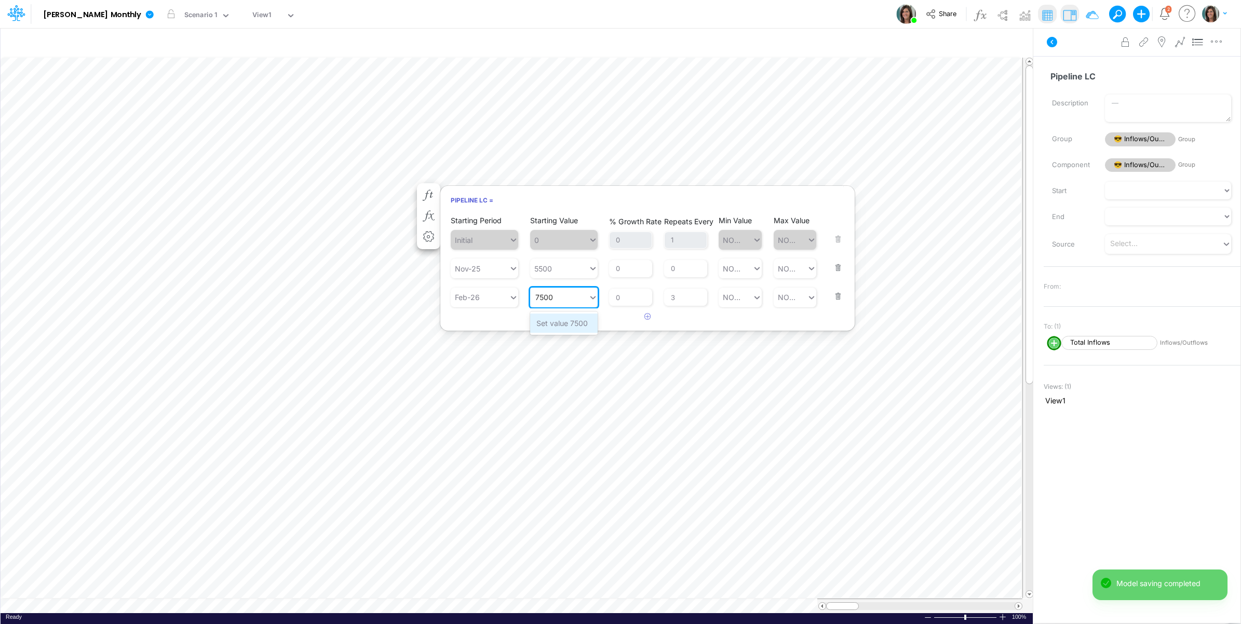
click at [554, 326] on div "Set value 7500" at bounding box center [564, 323] width 68 height 19
type input "7500"
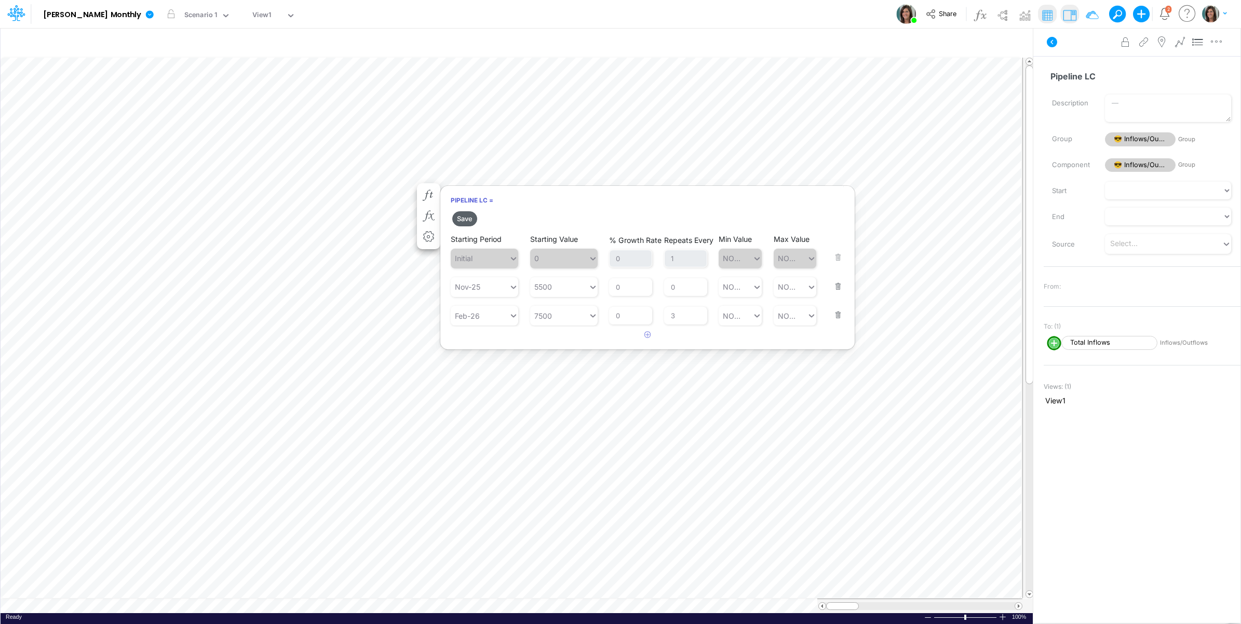
click at [466, 219] on button "Save" at bounding box center [464, 218] width 25 height 15
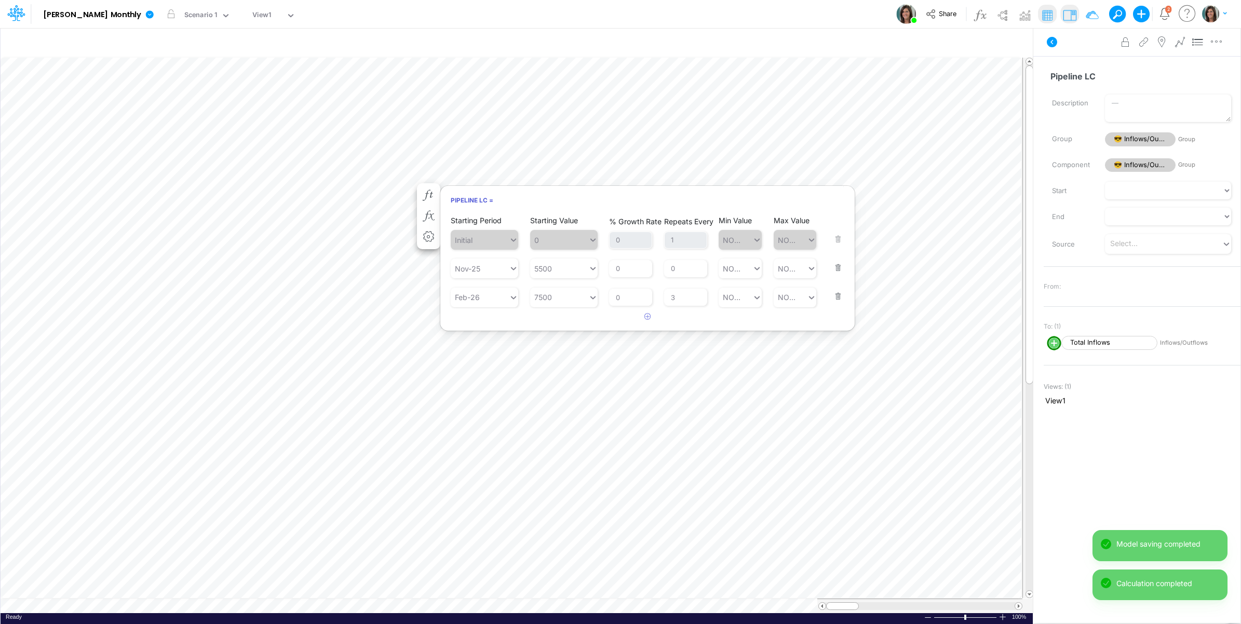
click at [1084, 42] on div "Advanced settings Delete" at bounding box center [1136, 42] width 207 height 29
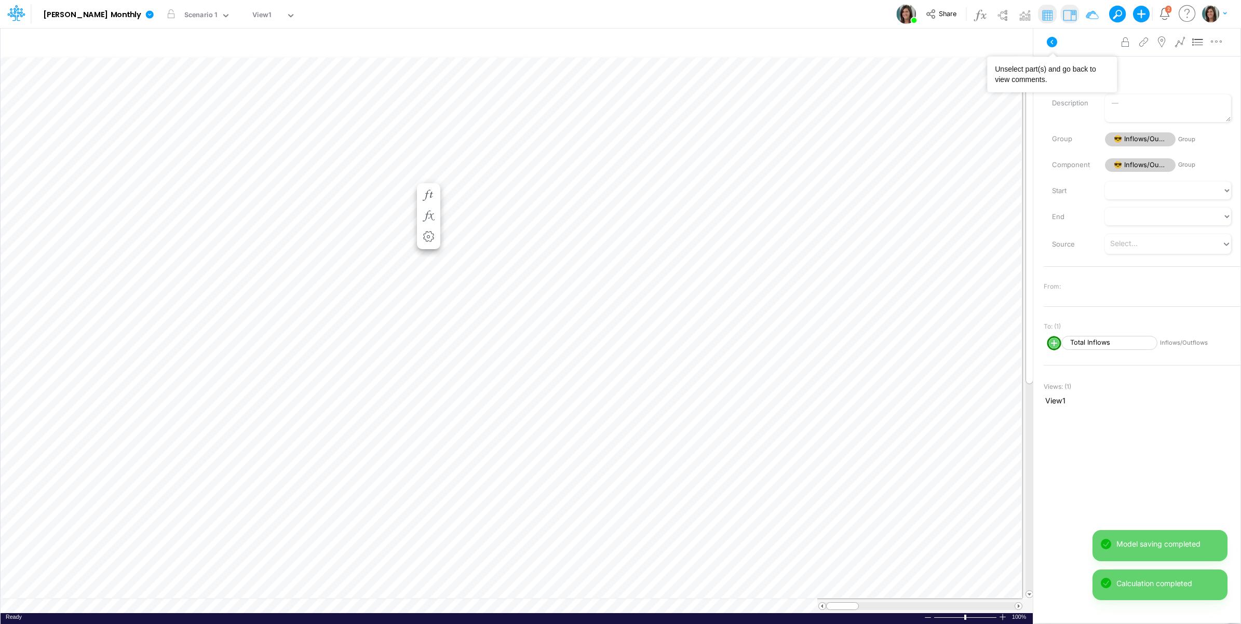
click at [1052, 42] on icon at bounding box center [1052, 42] width 12 height 12
click at [1166, 15] on icon "Notifications" at bounding box center [1165, 14] width 12 height 12
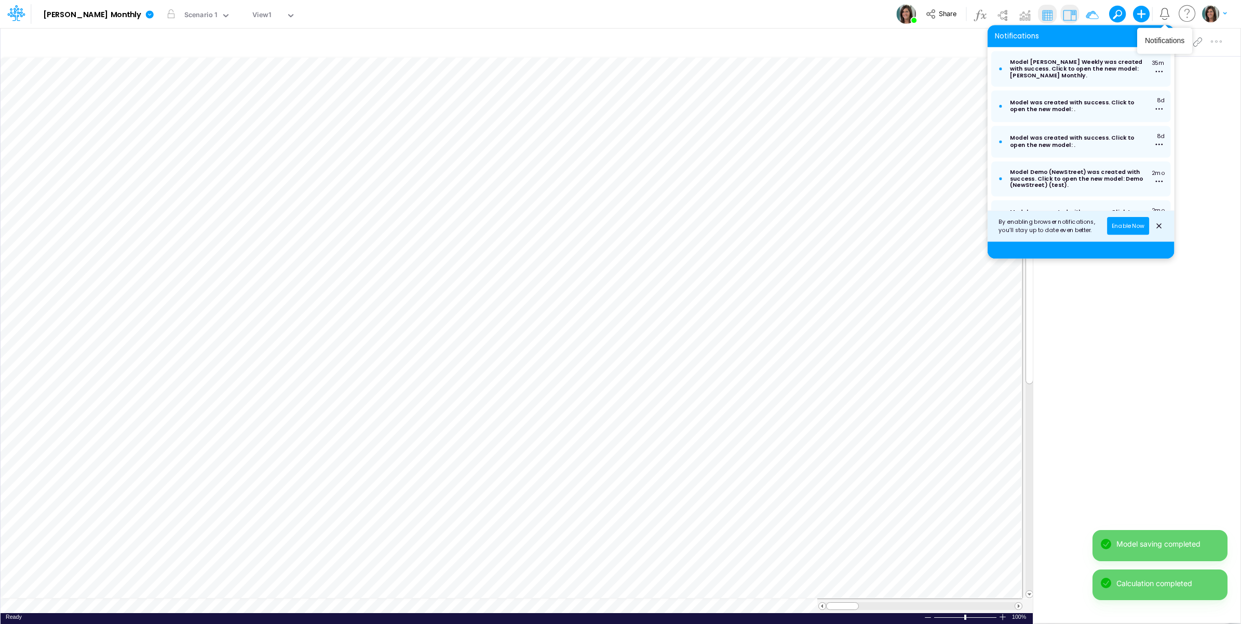
click at [1166, 15] on icon "Notifications" at bounding box center [1165, 14] width 12 height 12
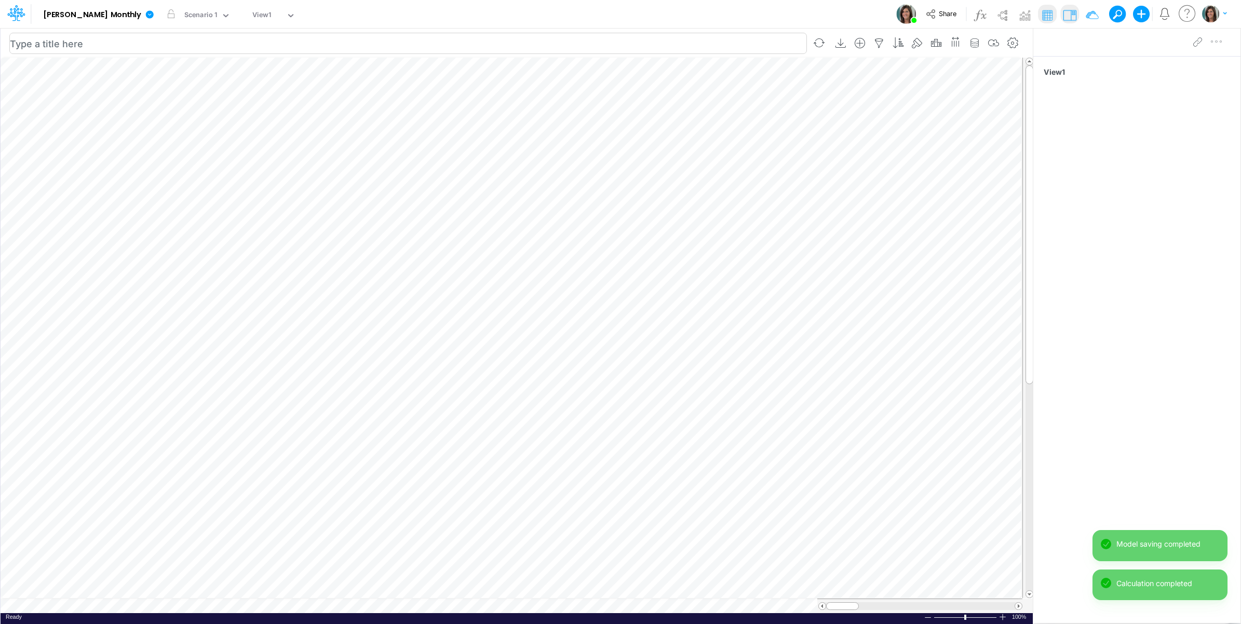
drag, startPoint x: 824, startPoint y: 9, endPoint x: 717, endPoint y: 39, distance: 111.6
click at [823, 9] on div "Model Castro Monthly Edit model settings Duplicate Import QuickBooks QuickBooks…" at bounding box center [620, 14] width 1117 height 28
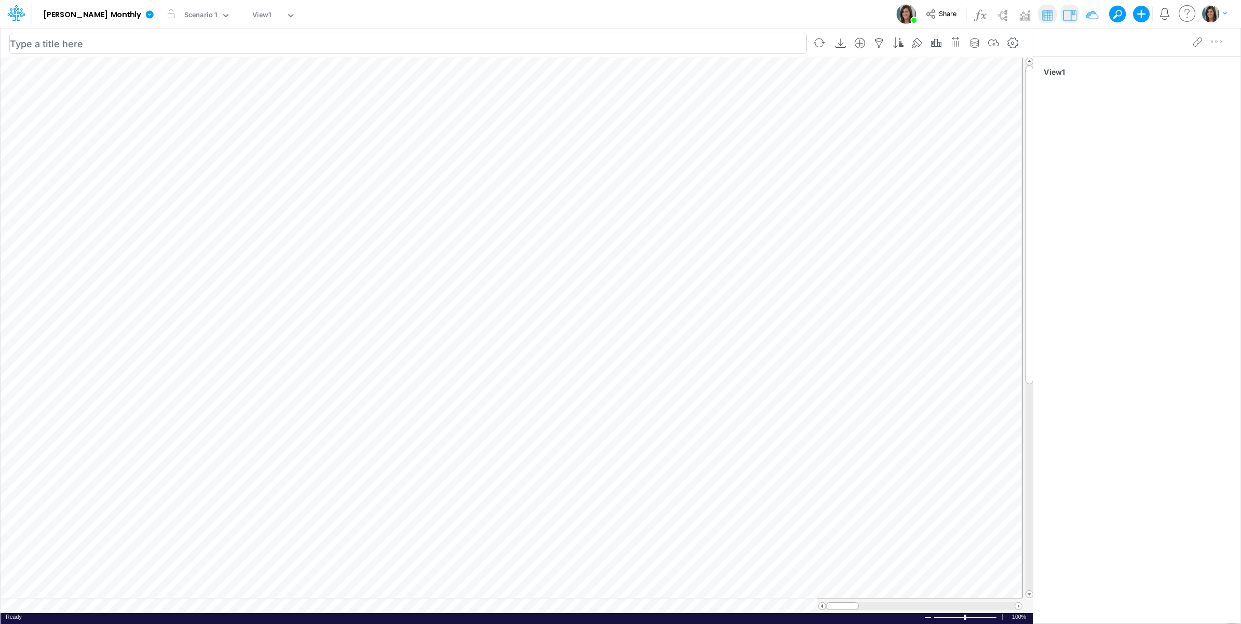
scroll to position [0, 1]
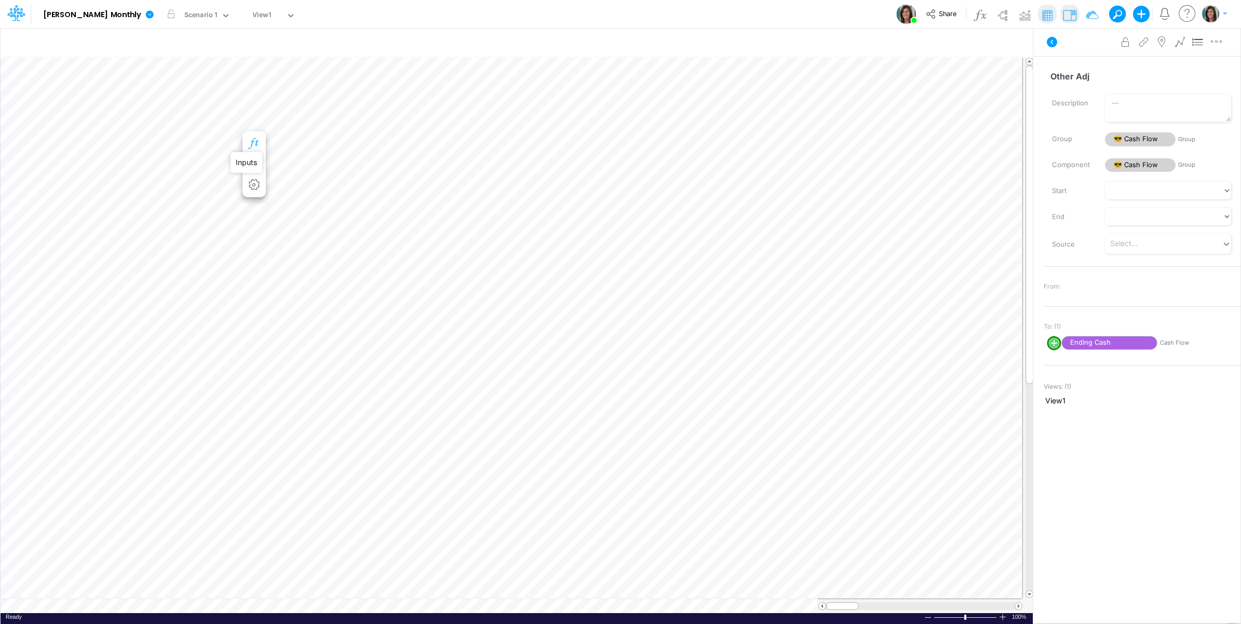
click at [253, 141] on icon "button" at bounding box center [254, 143] width 16 height 11
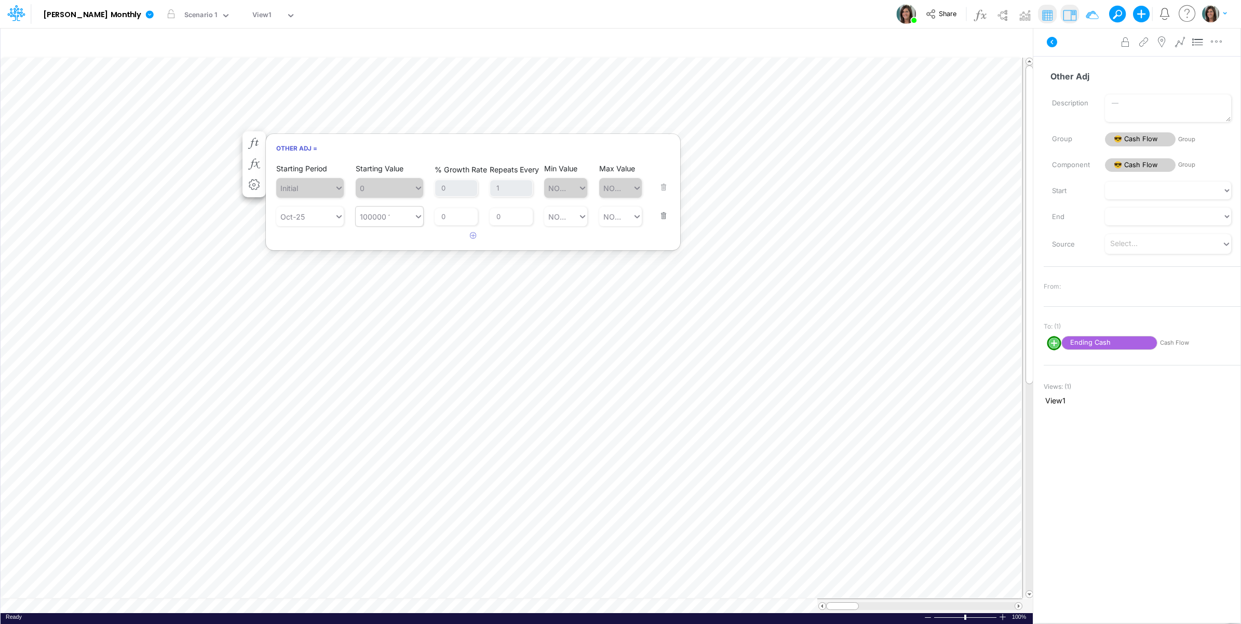
click at [392, 223] on div "100000 100000" at bounding box center [385, 216] width 58 height 17
click at [400, 243] on div "Set value 25000" at bounding box center [390, 242] width 69 height 19
type input "25000"
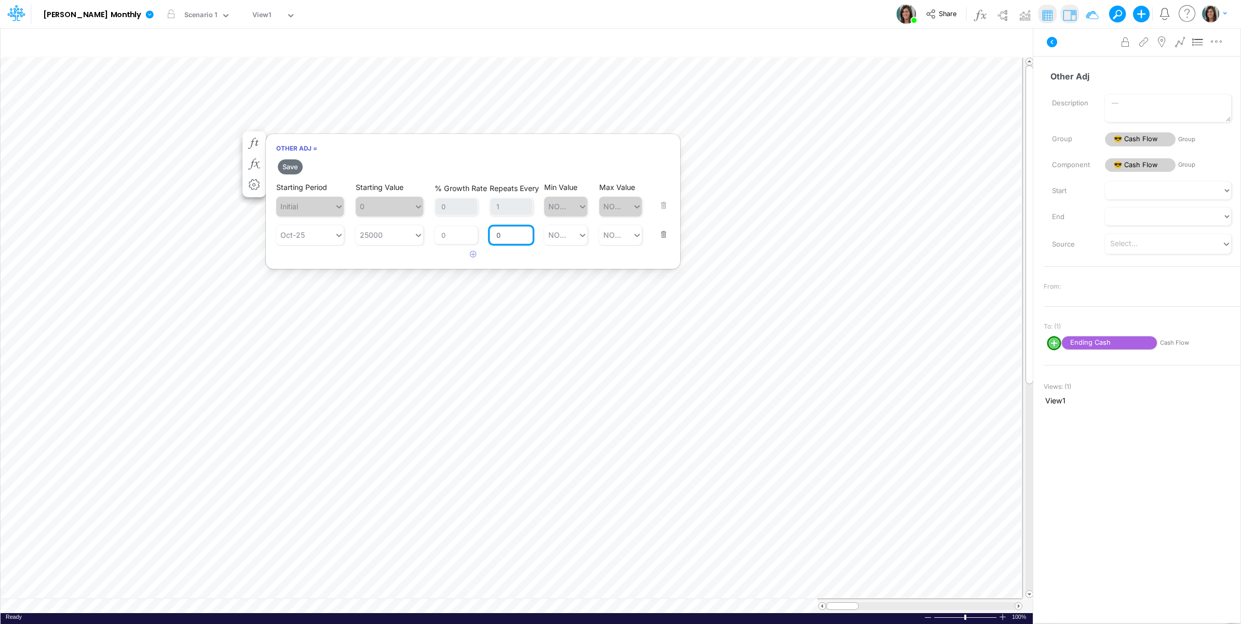
drag, startPoint x: 513, startPoint y: 235, endPoint x: 496, endPoint y: 235, distance: 16.6
click at [496, 235] on input "0" at bounding box center [511, 235] width 43 height 18
type input "3"
click at [413, 255] on article at bounding box center [473, 254] width 414 height 17
click at [289, 172] on button "Save" at bounding box center [290, 166] width 25 height 15
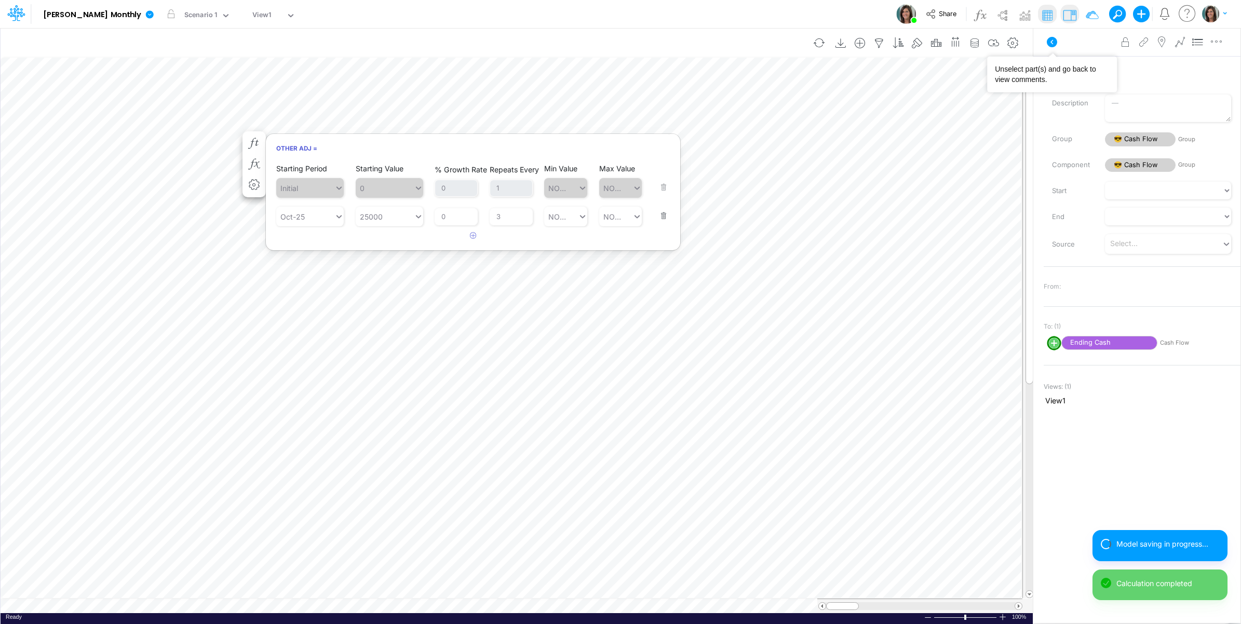
drag, startPoint x: 1049, startPoint y: 37, endPoint x: 1004, endPoint y: 52, distance: 48.3
click at [1050, 37] on icon at bounding box center [1052, 42] width 12 height 12
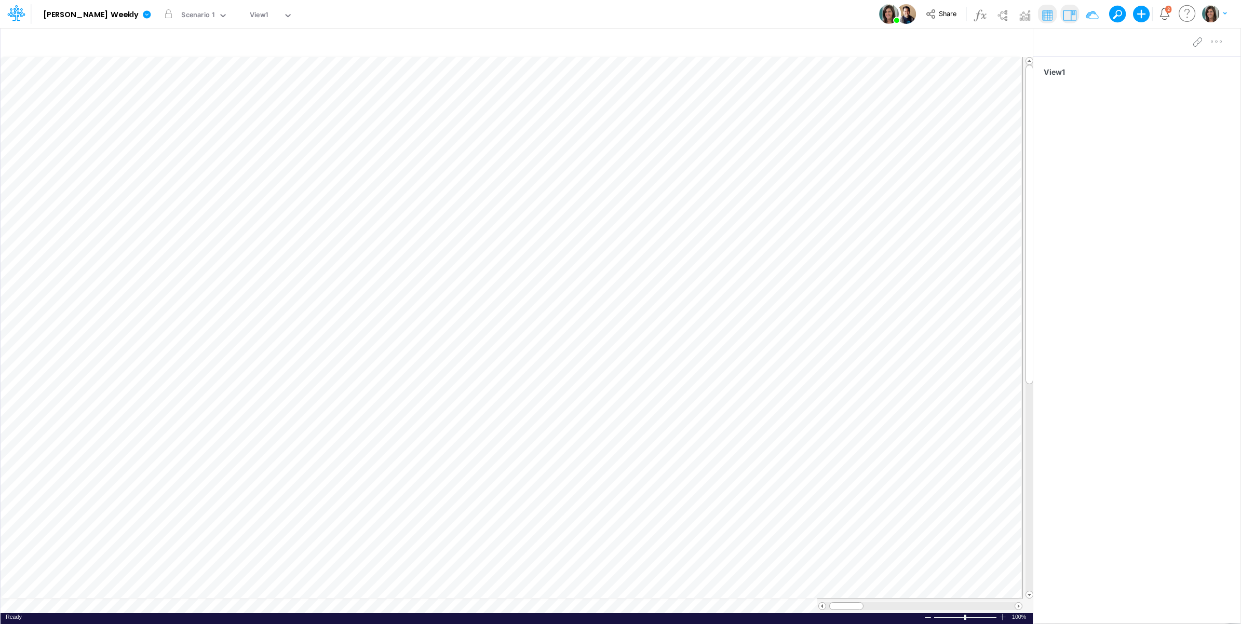
scroll to position [0, 1]
